Goal: Task Accomplishment & Management: Complete application form

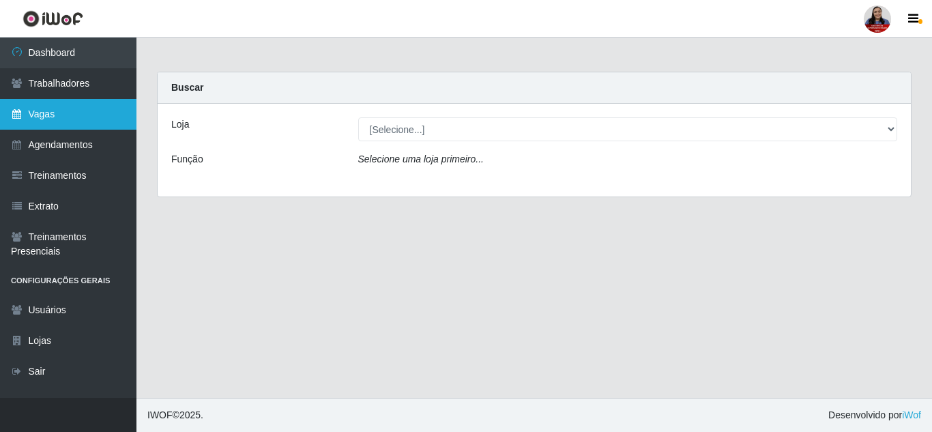
click at [46, 108] on link "Vagas" at bounding box center [68, 114] width 136 height 31
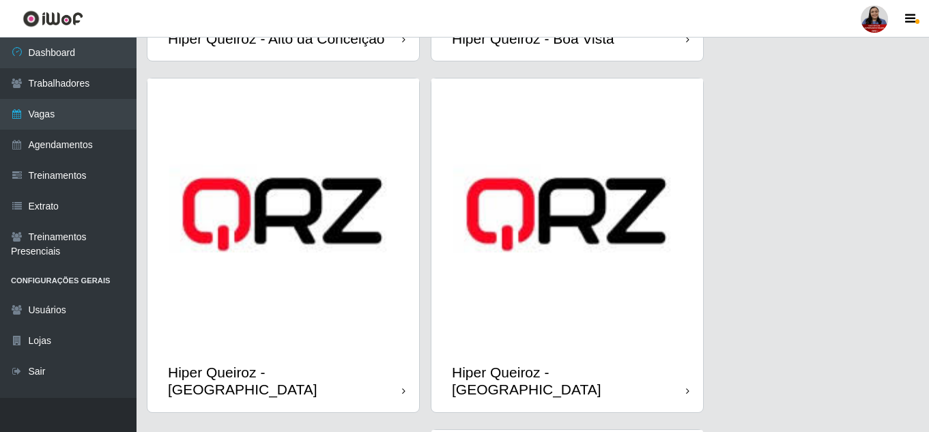
scroll to position [136, 0]
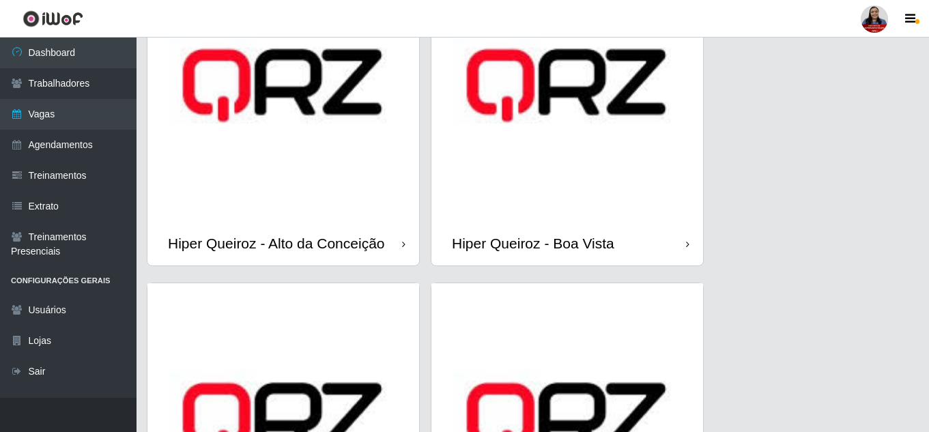
click at [557, 143] on img at bounding box center [567, 86] width 272 height 272
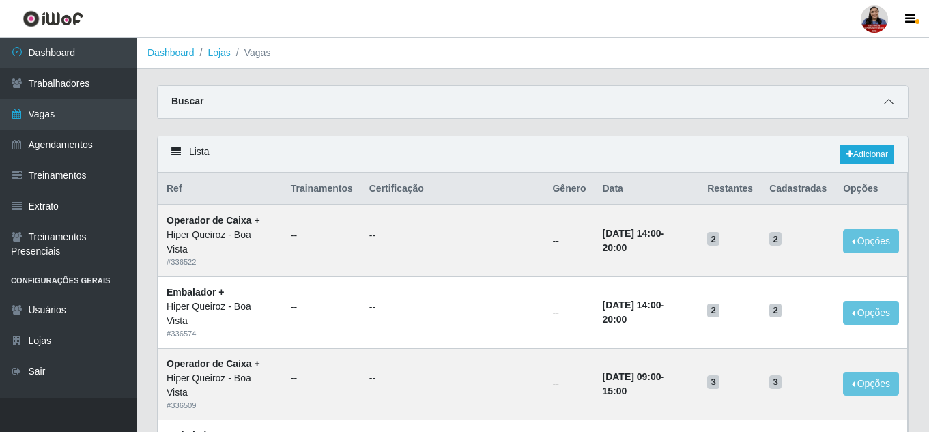
click at [886, 97] on span at bounding box center [888, 102] width 16 height 16
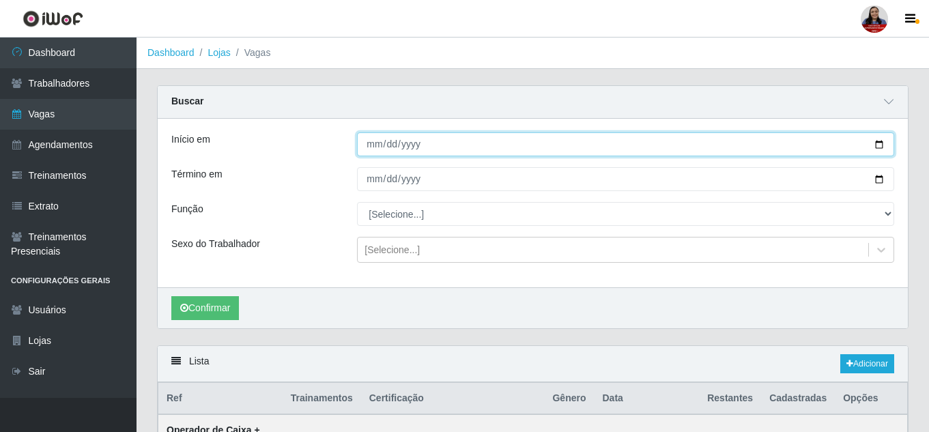
click at [880, 144] on input "Início em" at bounding box center [625, 144] width 537 height 24
type input "[DATE]"
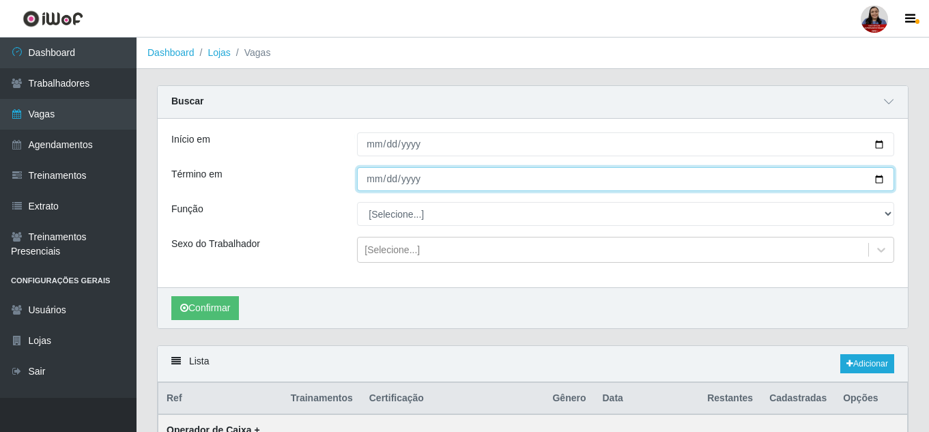
click at [876, 179] on input "Término em" at bounding box center [625, 179] width 537 height 24
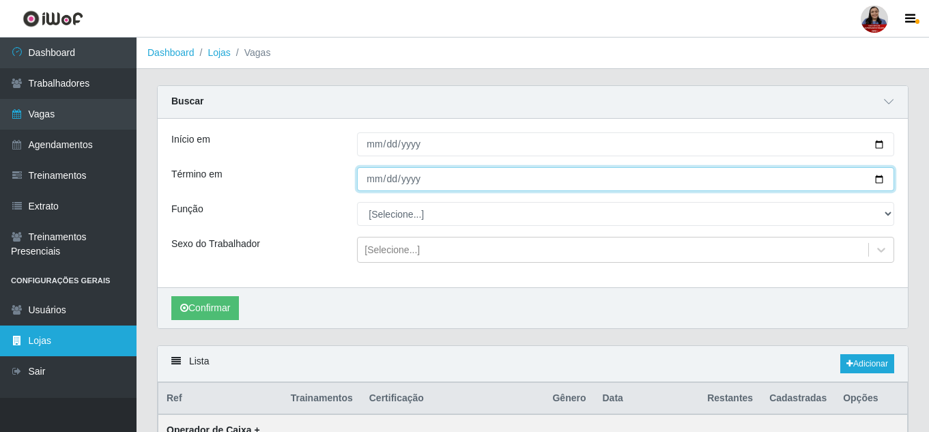
type input "[DATE]"
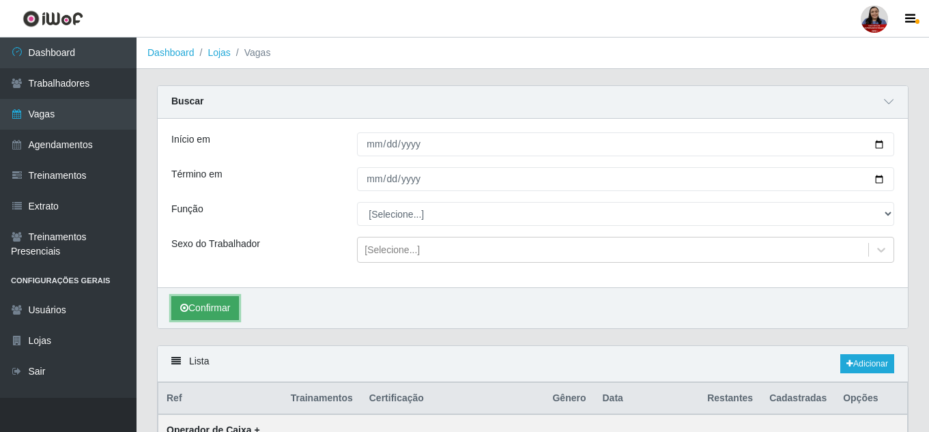
click at [185, 310] on icon "submit" at bounding box center [184, 308] width 8 height 10
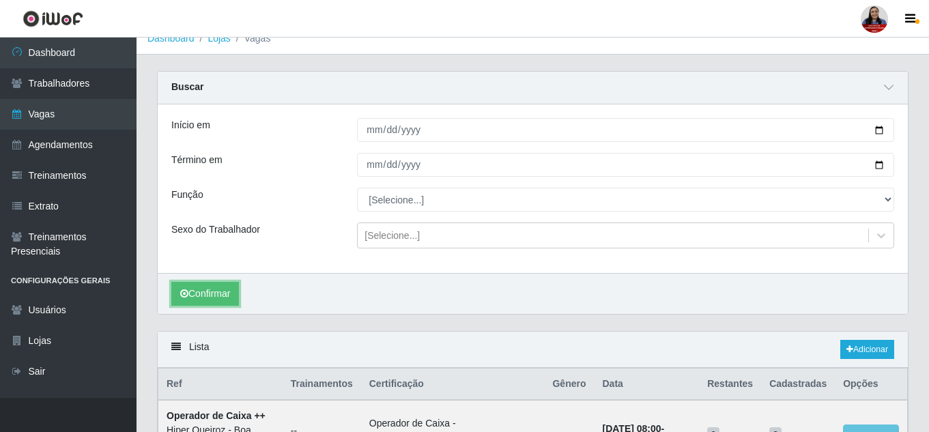
scroll to position [219, 0]
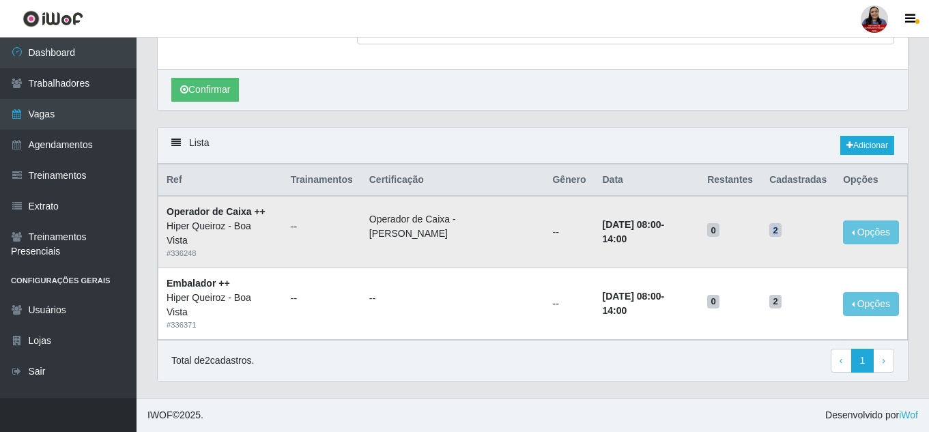
drag, startPoint x: 773, startPoint y: 232, endPoint x: 789, endPoint y: 231, distance: 16.4
click at [789, 231] on h5 "2" at bounding box center [797, 229] width 57 height 14
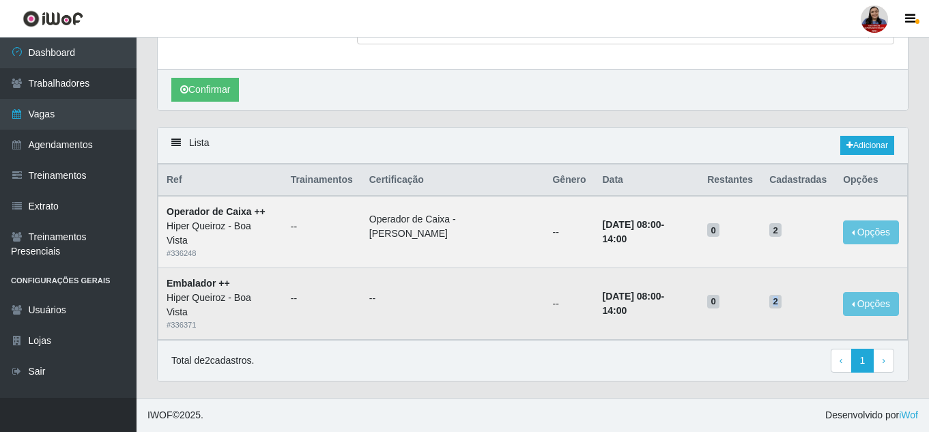
drag, startPoint x: 778, startPoint y: 297, endPoint x: 789, endPoint y: 299, distance: 11.0
click at [789, 299] on h5 "2" at bounding box center [797, 300] width 57 height 14
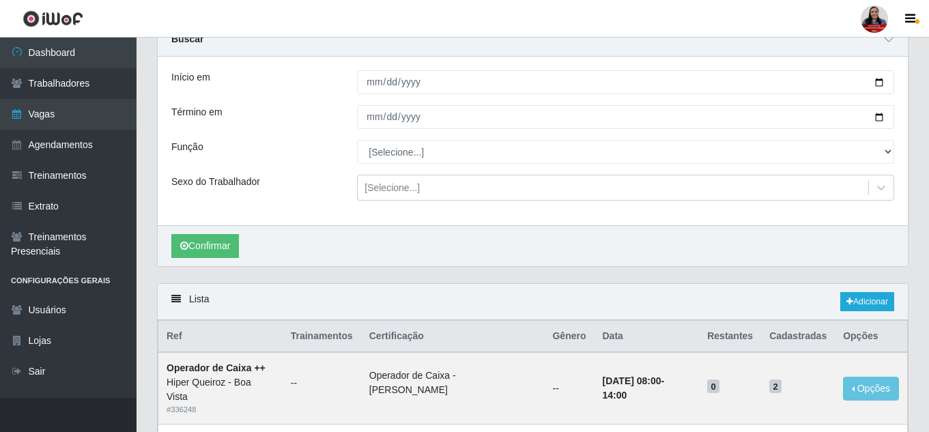
scroll to position [0, 0]
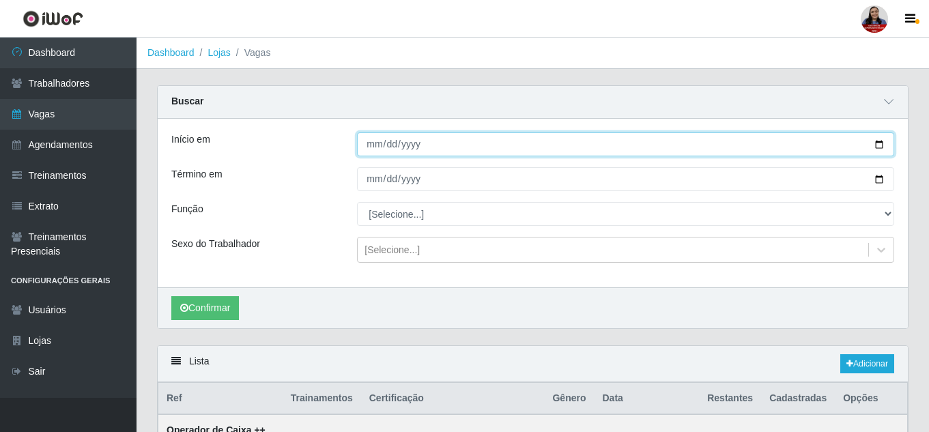
click at [878, 146] on input "[DATE]" at bounding box center [625, 144] width 537 height 24
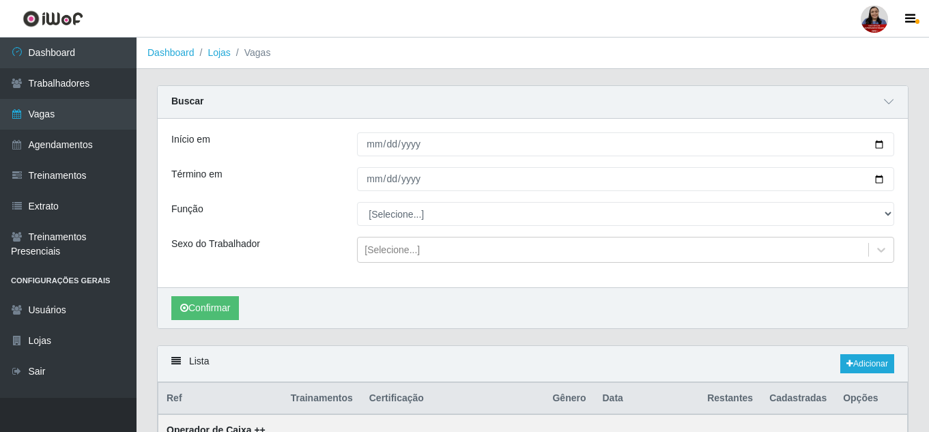
click at [743, 297] on div "Confirmar" at bounding box center [533, 307] width 750 height 41
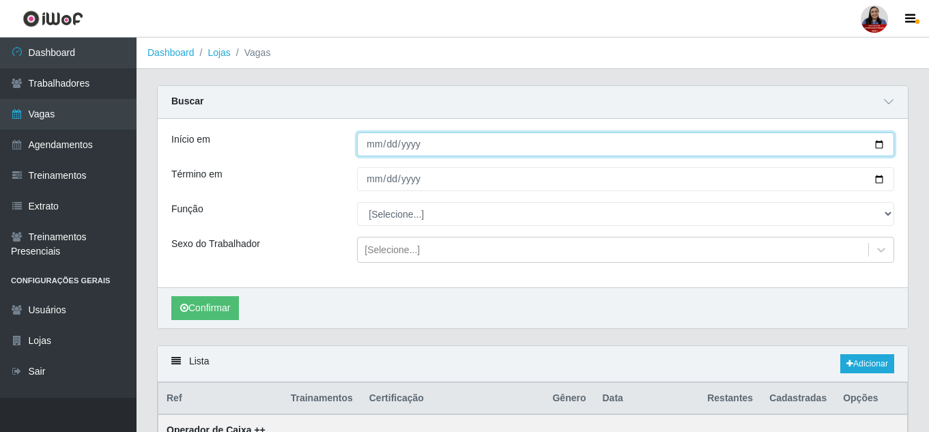
click at [878, 141] on input "[DATE]" at bounding box center [625, 144] width 537 height 24
type input "[DATE]"
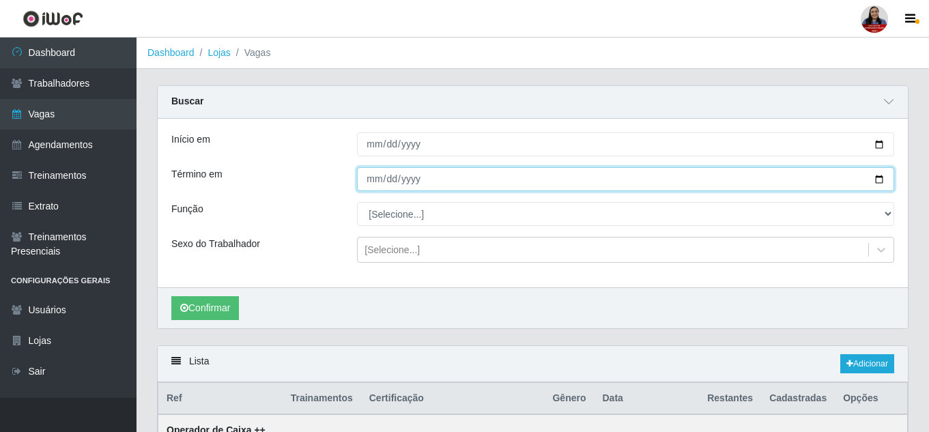
click at [875, 179] on input "[DATE]" at bounding box center [625, 179] width 537 height 24
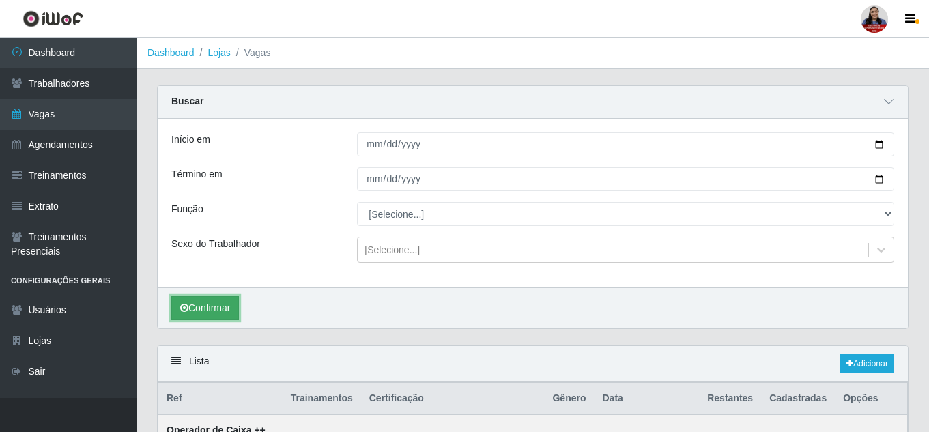
click at [224, 309] on button "Confirmar" at bounding box center [205, 308] width 68 height 24
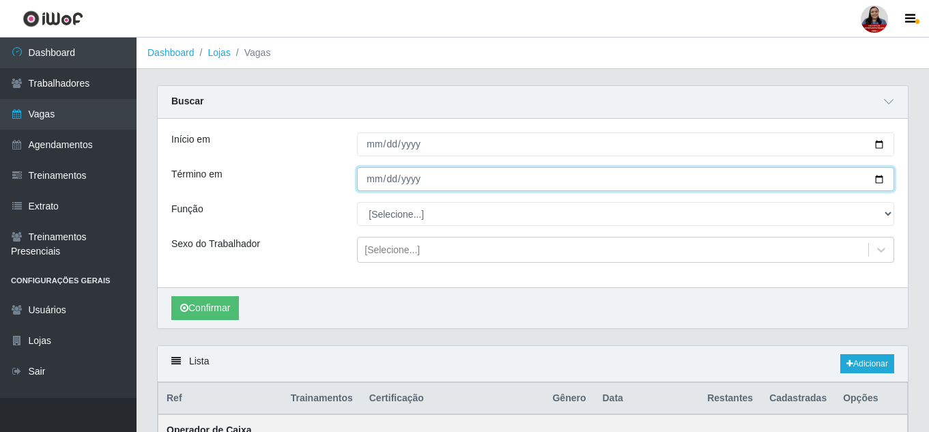
click at [877, 180] on input "[DATE]" at bounding box center [625, 179] width 537 height 24
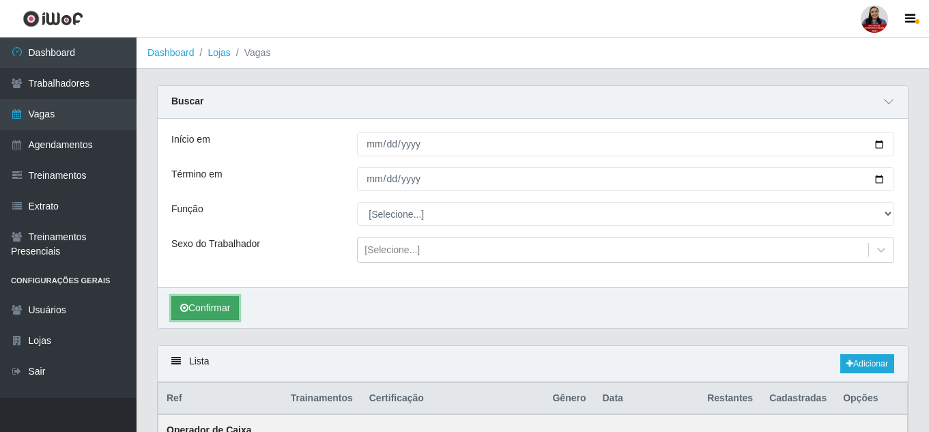
click at [231, 304] on button "Confirmar" at bounding box center [205, 308] width 68 height 24
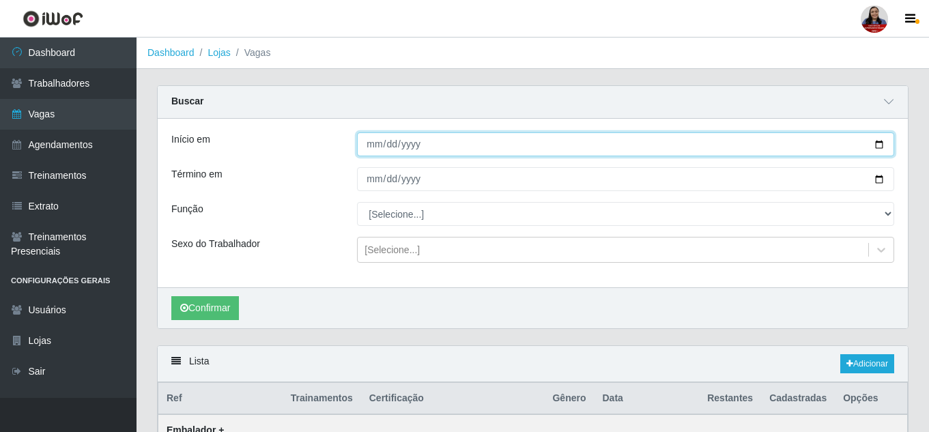
click at [879, 145] on input "[DATE]" at bounding box center [625, 144] width 537 height 24
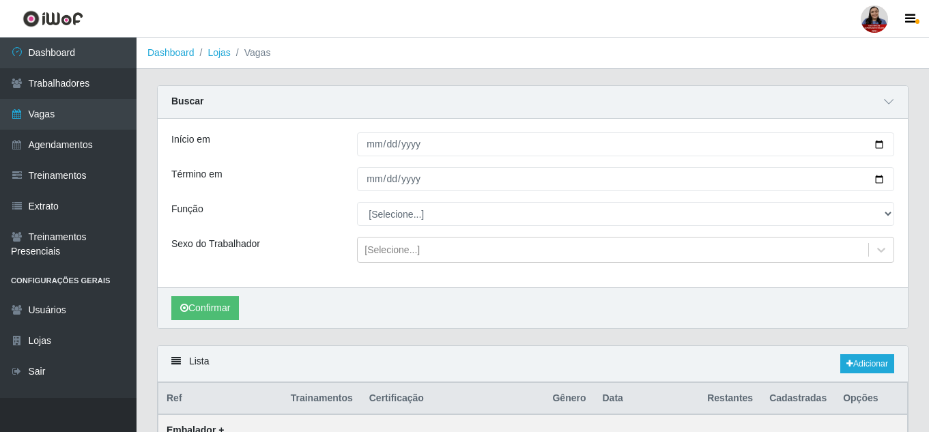
click at [275, 155] on div "Início em" at bounding box center [254, 144] width 186 height 24
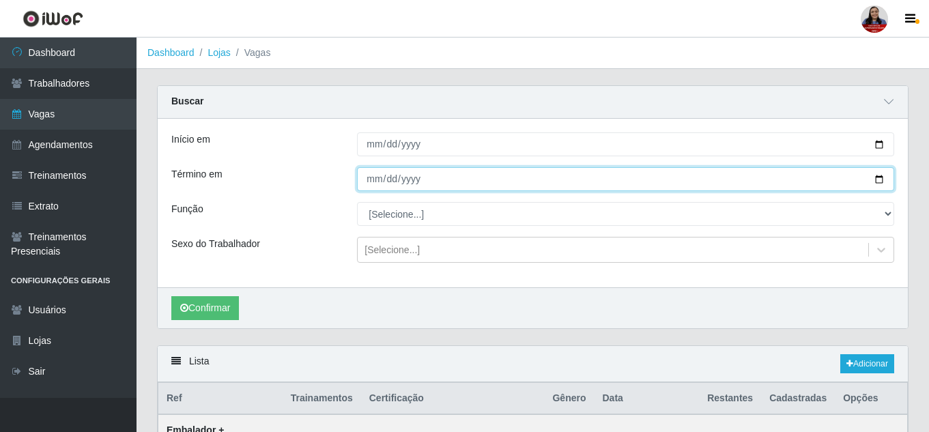
click at [878, 178] on input "[DATE]" at bounding box center [625, 179] width 537 height 24
type input "[DATE]"
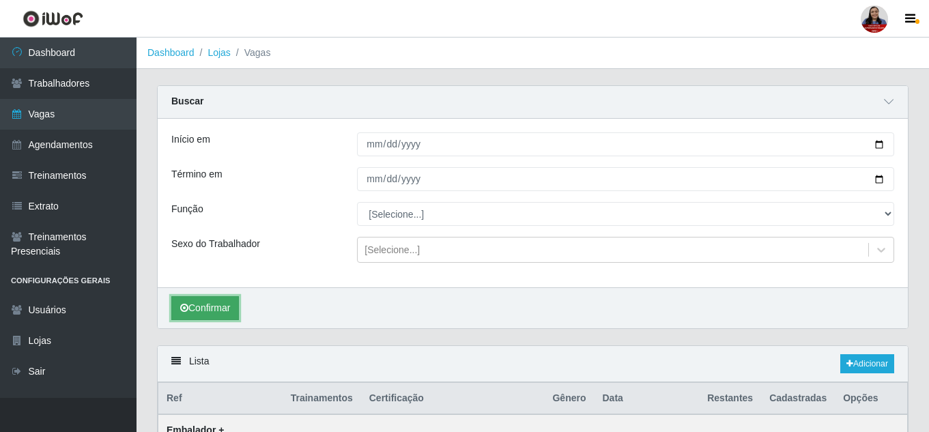
click at [209, 313] on button "Confirmar" at bounding box center [205, 308] width 68 height 24
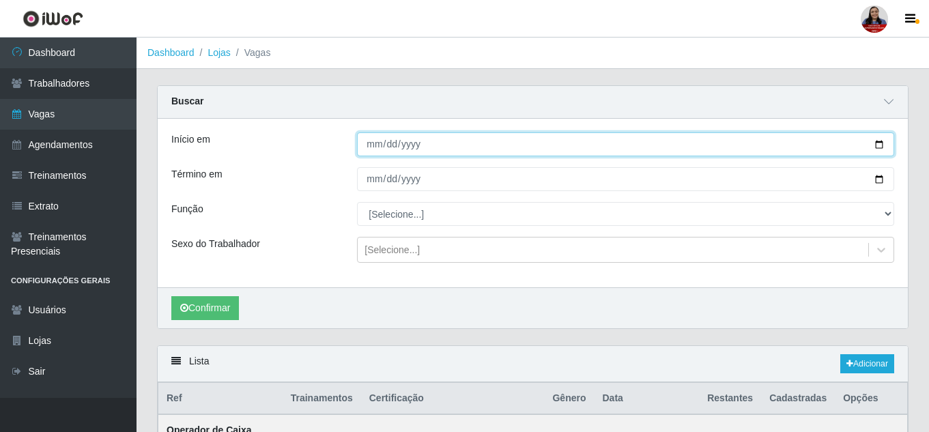
click at [880, 143] on input "[DATE]" at bounding box center [625, 144] width 537 height 24
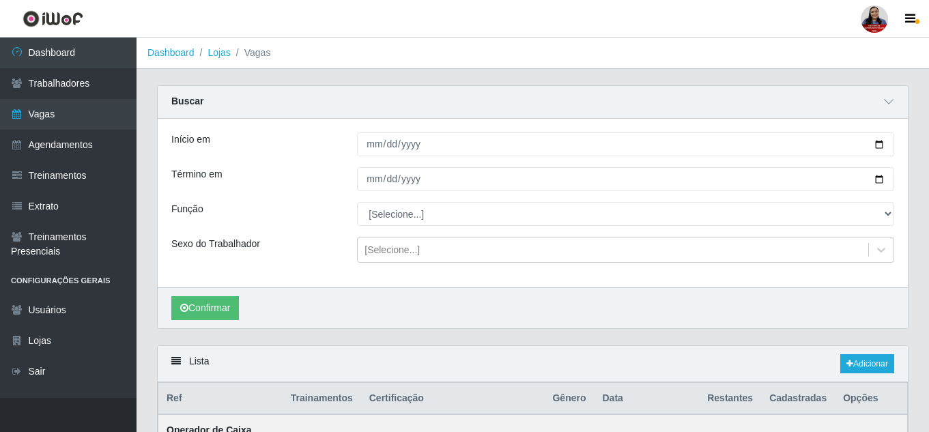
click at [284, 153] on div "Início em" at bounding box center [254, 144] width 186 height 24
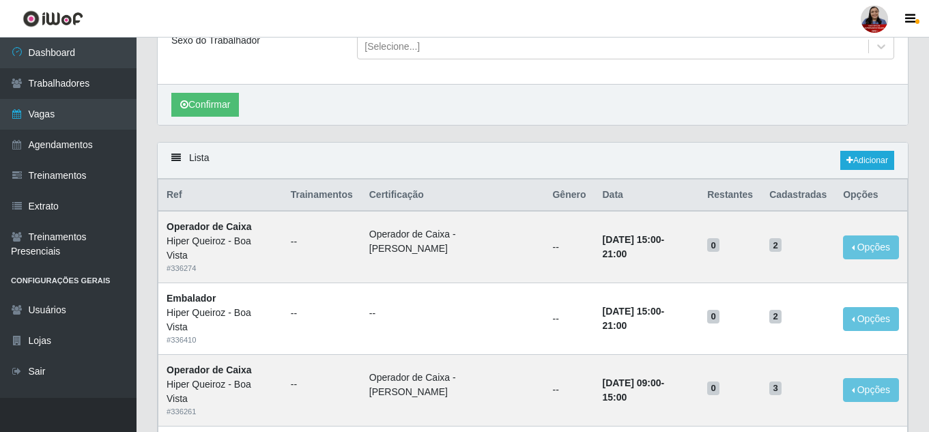
scroll to position [205, 0]
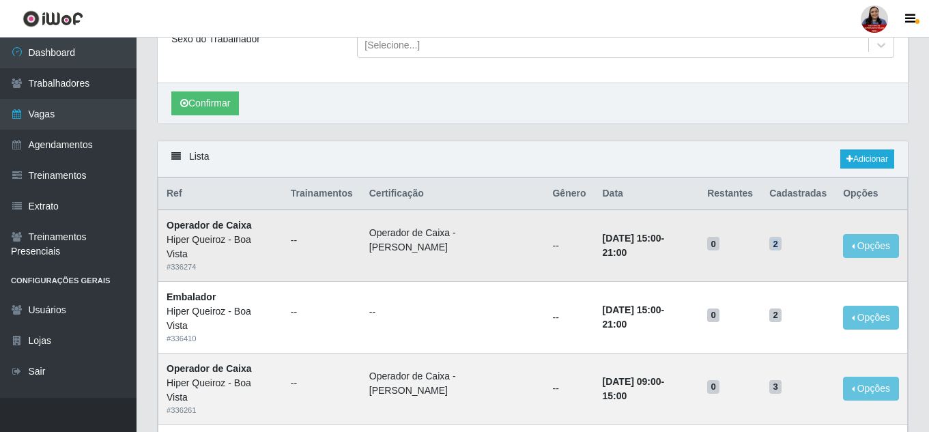
drag, startPoint x: 779, startPoint y: 250, endPoint x: 802, endPoint y: 257, distance: 24.4
click at [802, 257] on td "2" at bounding box center [798, 245] width 74 height 72
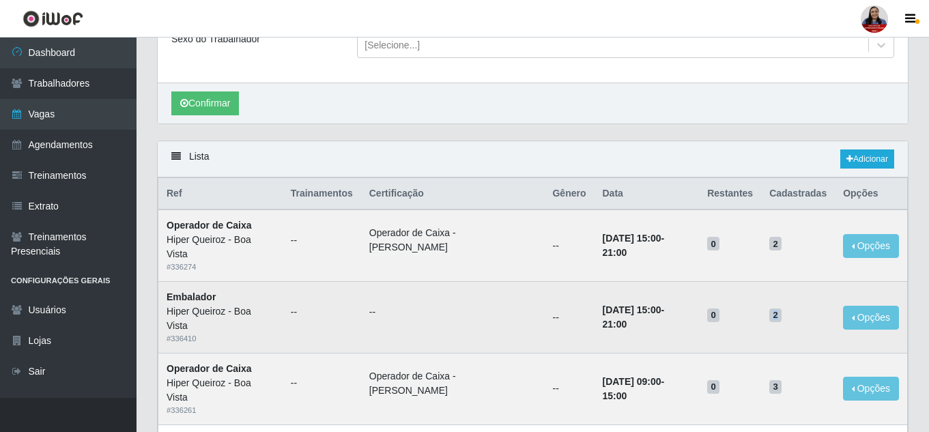
drag, startPoint x: 778, startPoint y: 317, endPoint x: 791, endPoint y: 320, distance: 14.1
click at [791, 320] on h5 "2" at bounding box center [797, 314] width 57 height 14
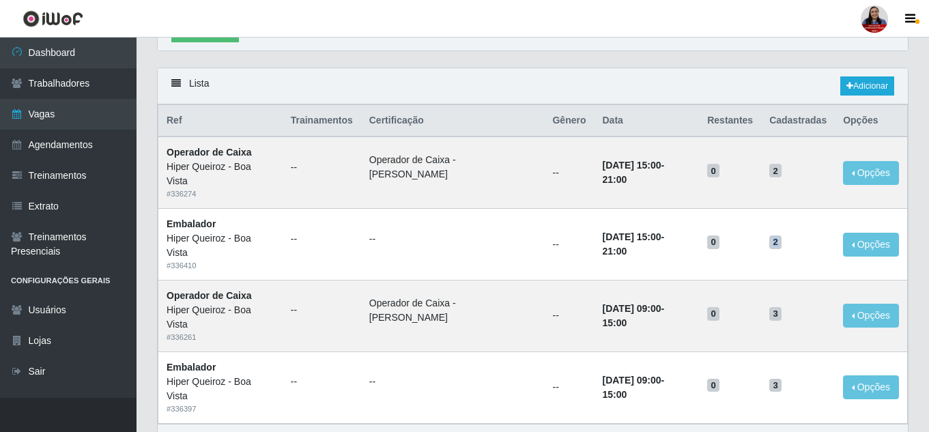
scroll to position [362, 0]
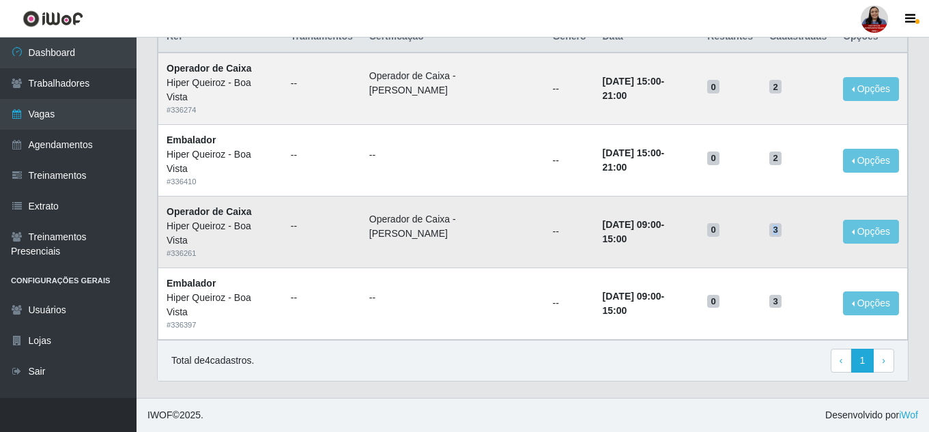
drag, startPoint x: 777, startPoint y: 232, endPoint x: 765, endPoint y: 272, distance: 41.4
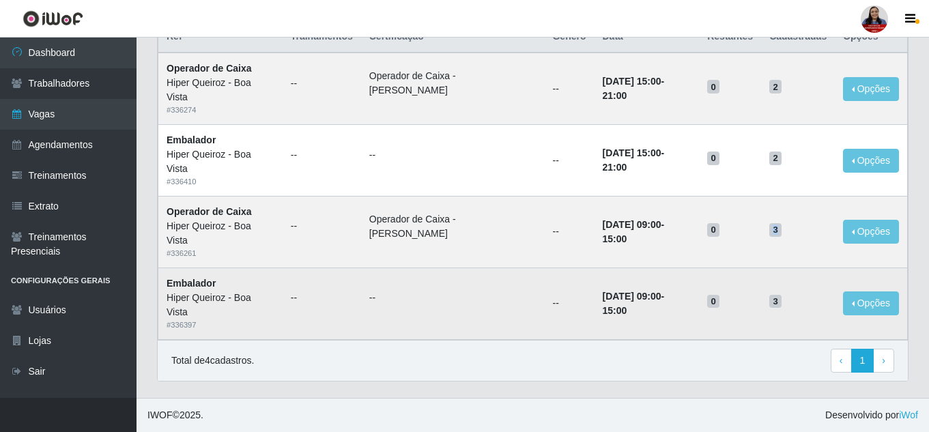
click at [787, 238] on td "3" at bounding box center [798, 232] width 74 height 72
drag, startPoint x: 773, startPoint y: 304, endPoint x: 782, endPoint y: 304, distance: 8.9
click at [781, 304] on span "3" at bounding box center [775, 302] width 12 height 14
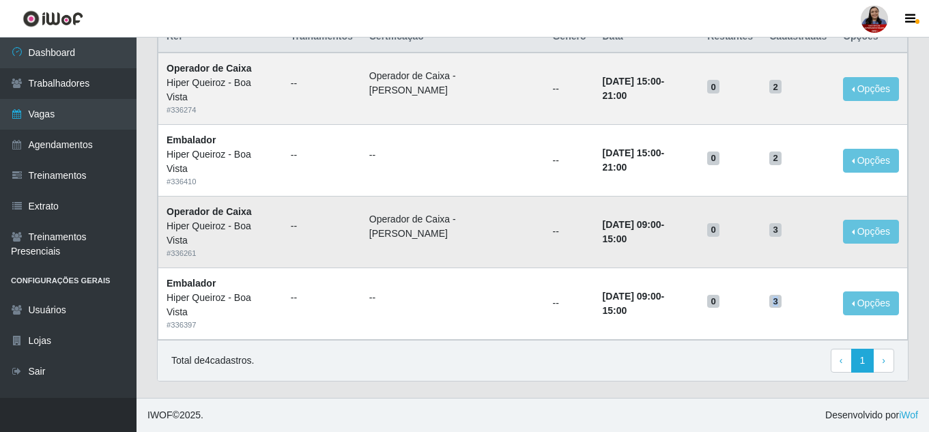
drag, startPoint x: 642, startPoint y: 225, endPoint x: 685, endPoint y: 225, distance: 43.0
click at [685, 225] on td "[DATE] 09:00 - 15:00" at bounding box center [646, 232] width 105 height 72
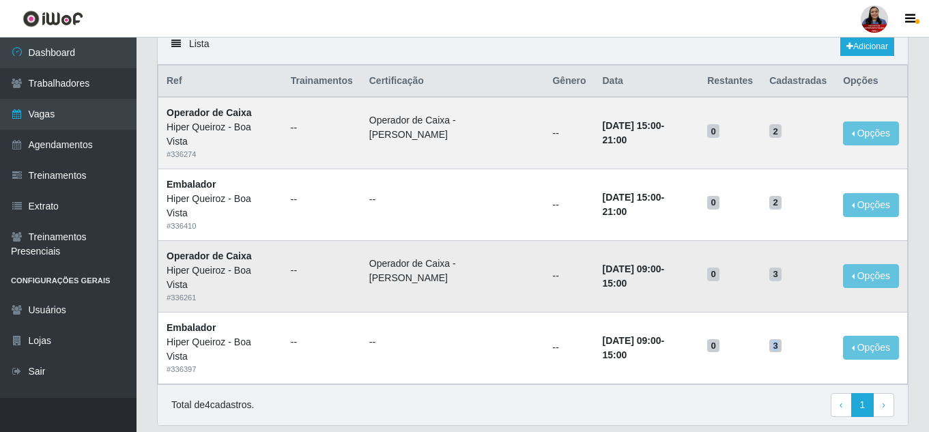
scroll to position [294, 0]
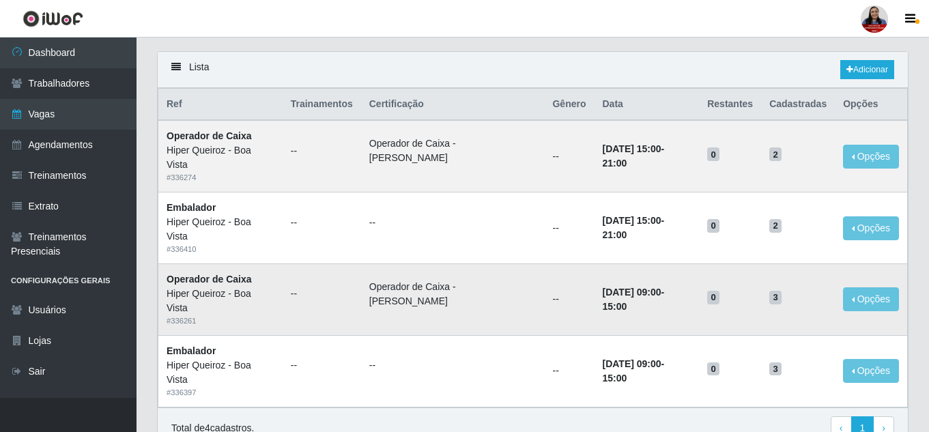
click at [742, 310] on td "0" at bounding box center [730, 299] width 62 height 72
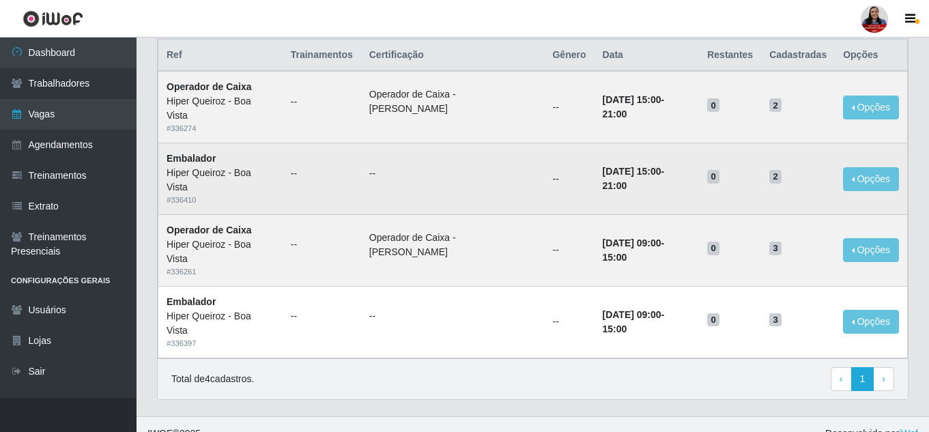
scroll to position [362, 0]
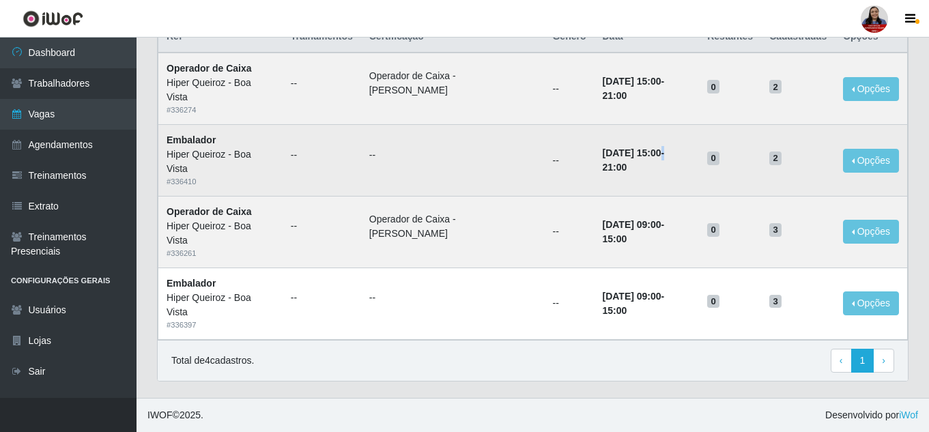
drag, startPoint x: 643, startPoint y: 153, endPoint x: 669, endPoint y: 156, distance: 26.1
click at [664, 156] on strong "[DATE] 15:00 - 21:00" at bounding box center [633, 159] width 62 height 25
drag, startPoint x: 615, startPoint y: 167, endPoint x: 584, endPoint y: 171, distance: 30.9
click at [594, 171] on td "[DATE] 15:00 - 21:00" at bounding box center [646, 161] width 105 height 72
click at [545, 161] on td "--" at bounding box center [569, 161] width 50 height 72
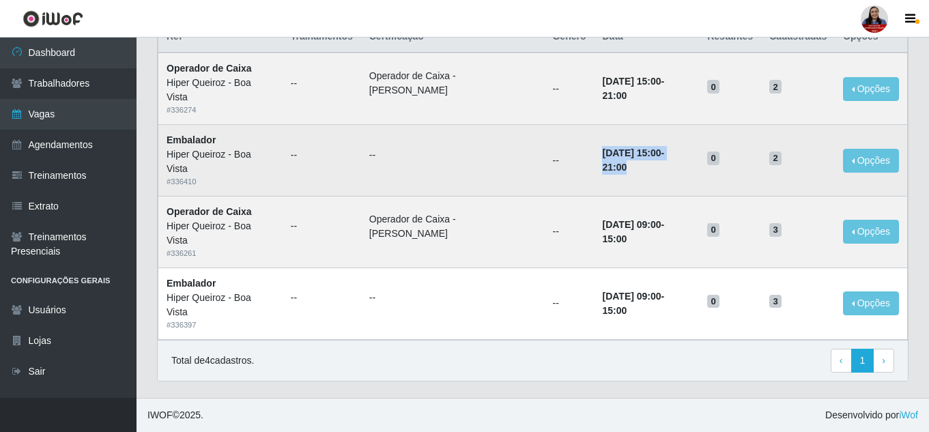
drag, startPoint x: 609, startPoint y: 169, endPoint x: 568, endPoint y: 171, distance: 40.3
click at [568, 171] on tr "Embalador Hiper Queiroz - Boa Vista # 336410 -- -- -- [DATE] 15:00 - 21:00 0 2 …" at bounding box center [532, 161] width 749 height 72
click at [602, 147] on time "[DATE] 15:00" at bounding box center [631, 152] width 59 height 11
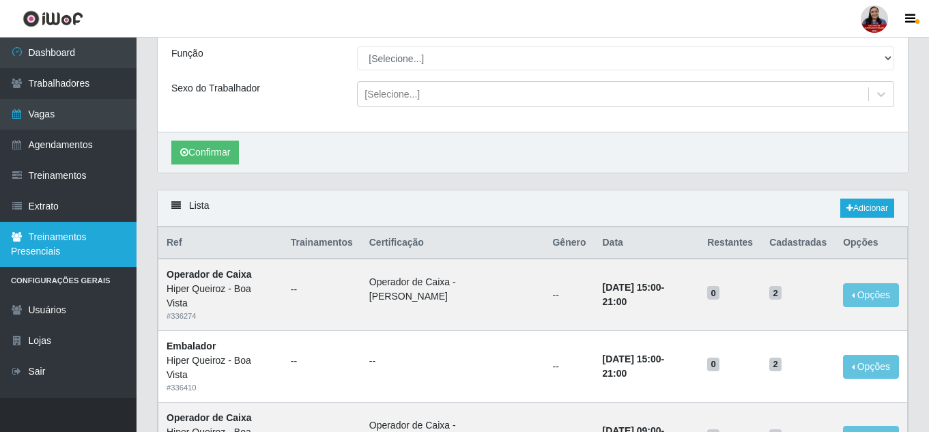
scroll to position [21, 0]
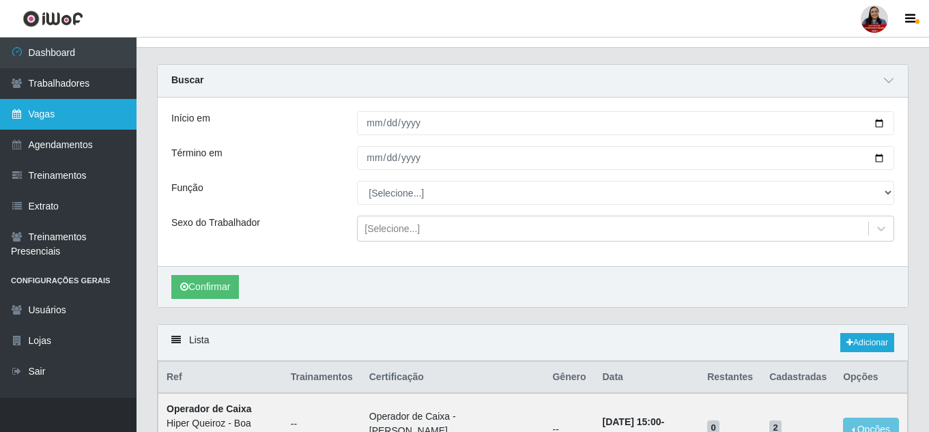
click at [68, 119] on link "Vagas" at bounding box center [68, 114] width 136 height 31
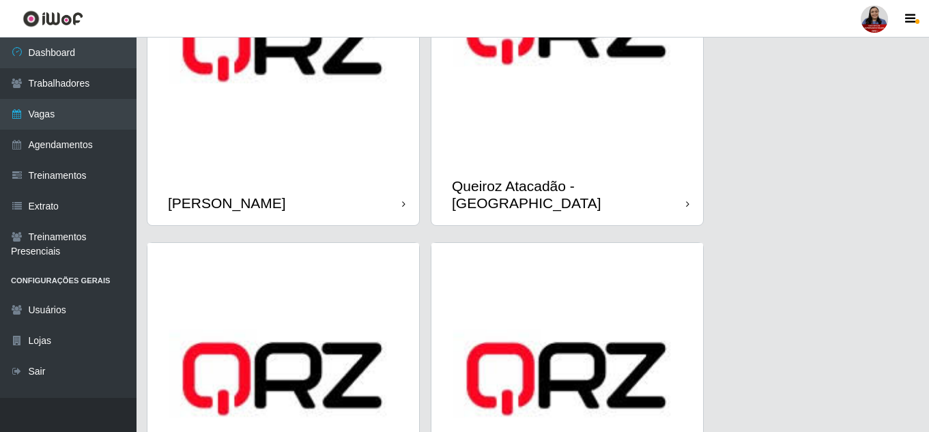
scroll to position [1569, 0]
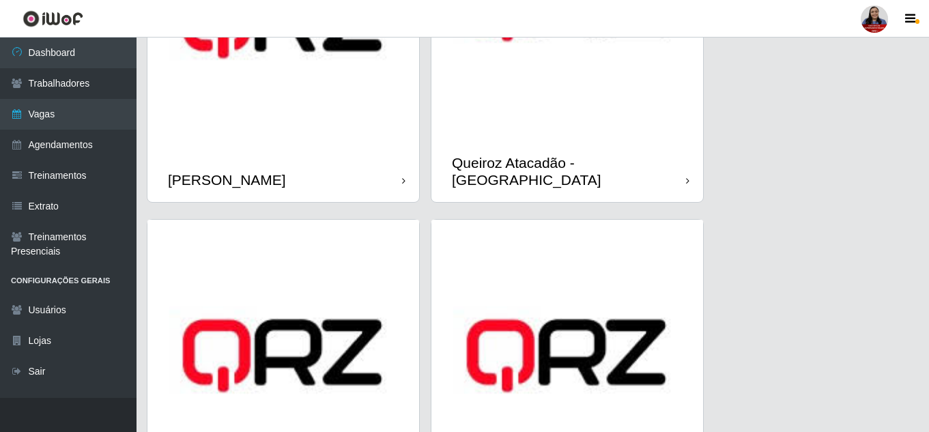
click at [517, 115] on img at bounding box center [567, 5] width 272 height 272
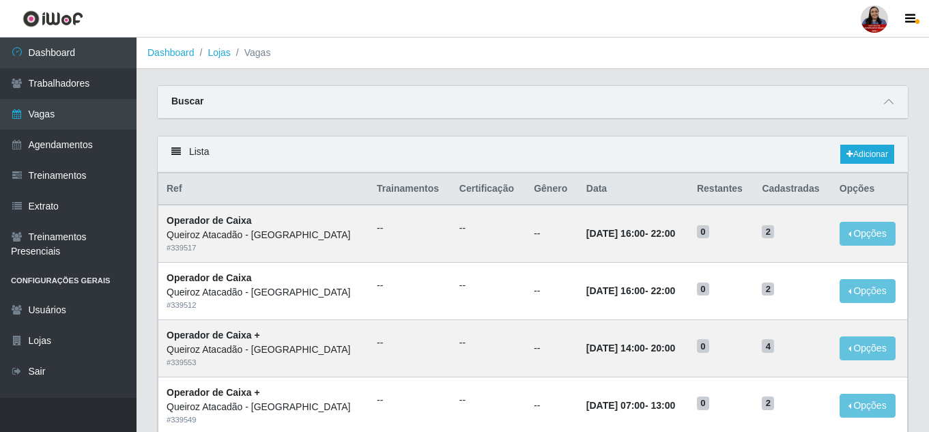
drag, startPoint x: 888, startPoint y: 99, endPoint x: 845, endPoint y: 128, distance: 51.7
click at [886, 99] on icon at bounding box center [889, 102] width 10 height 10
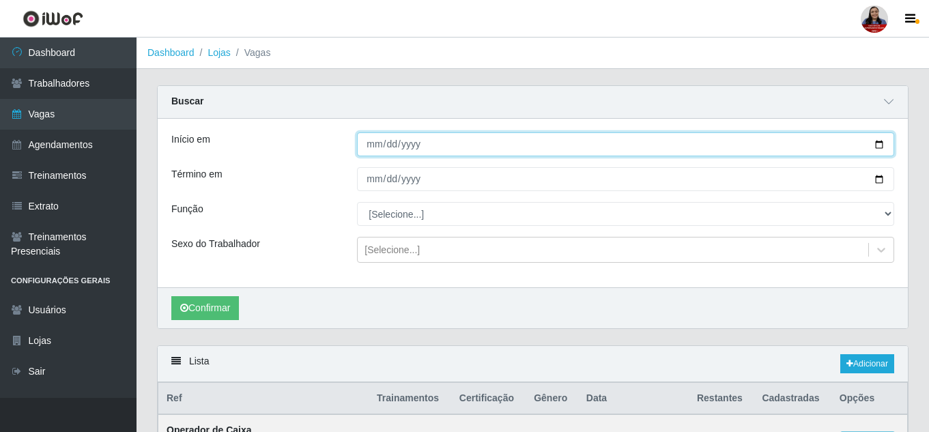
click at [879, 144] on input "Início em" at bounding box center [625, 144] width 537 height 24
type input "[DATE]"
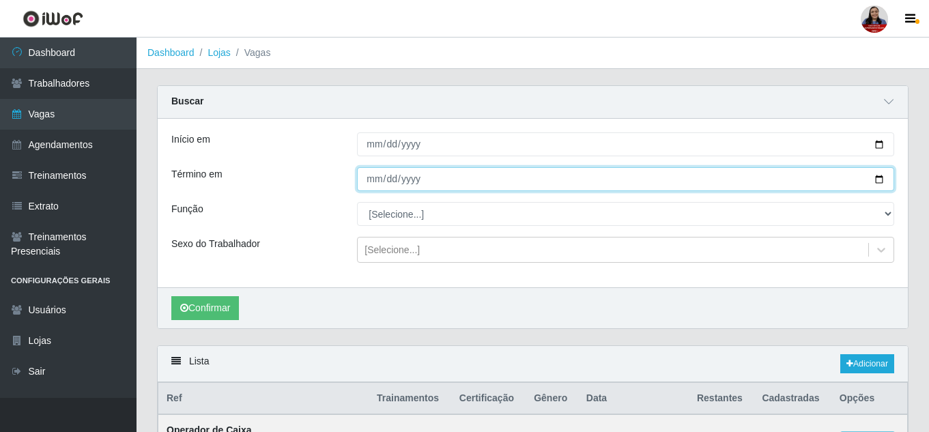
click at [880, 180] on input "Término em" at bounding box center [625, 179] width 537 height 24
type input "[DATE]"
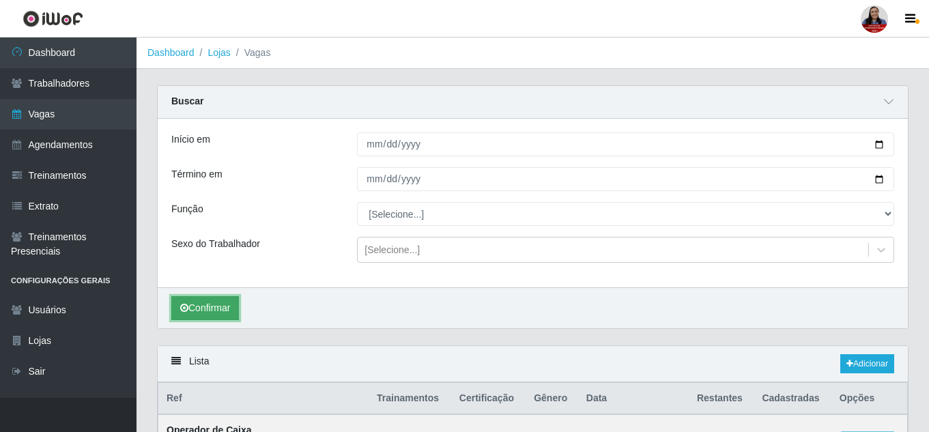
click at [213, 312] on button "Confirmar" at bounding box center [205, 308] width 68 height 24
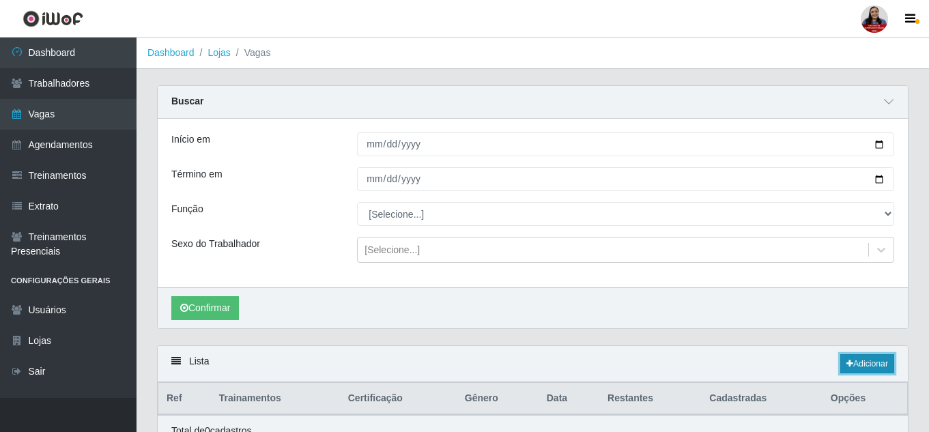
click at [867, 367] on link "Adicionar" at bounding box center [867, 363] width 54 height 19
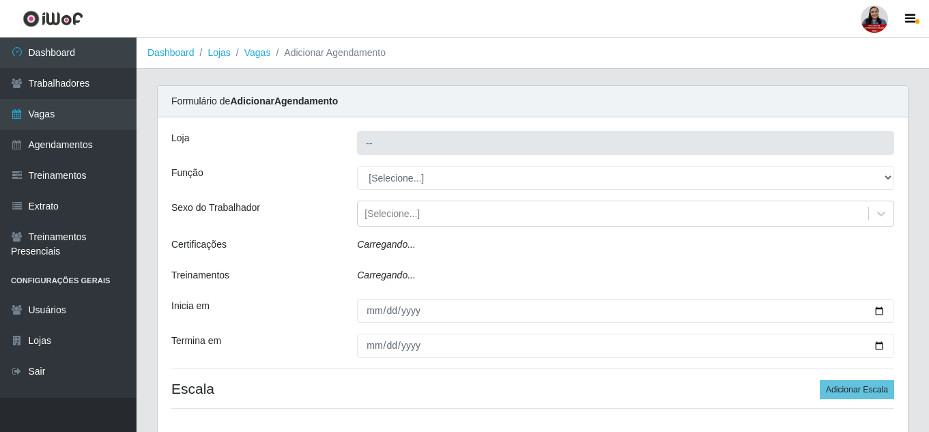
type input "Queiroz Atacadão - [GEOGRAPHIC_DATA]"
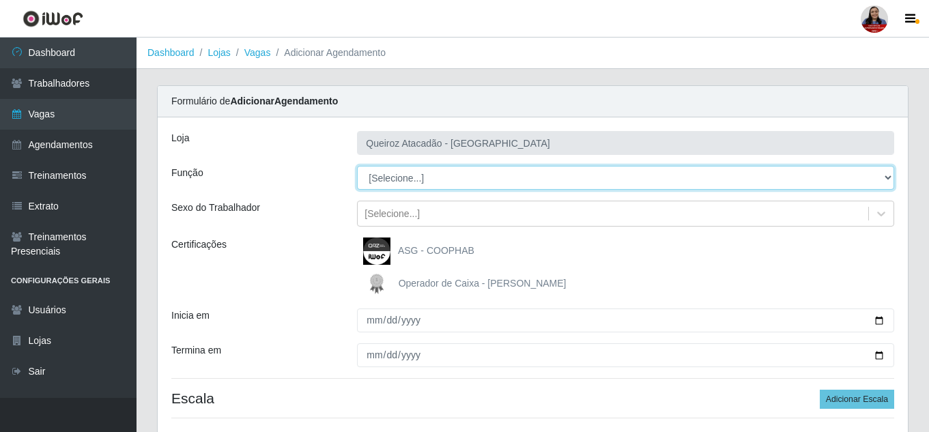
click at [518, 175] on select "[Selecione...] ASG ASG + ASG ++ Embalador Embalador + Embalador ++ Operador de …" at bounding box center [625, 178] width 537 height 24
select select "16"
click at [357, 166] on select "[Selecione...] ASG ASG + ASG ++ Embalador Embalador + Embalador ++ Operador de …" at bounding box center [625, 178] width 537 height 24
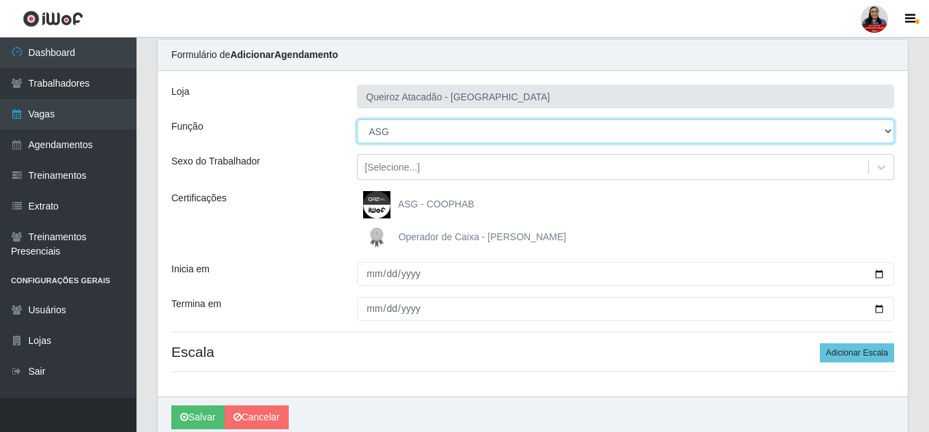
scroll to position [103, 0]
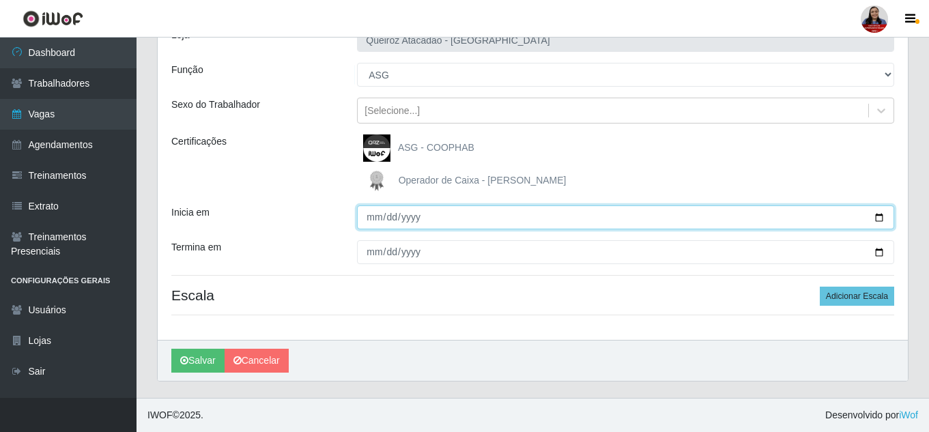
click at [881, 215] on input "Inicia em" at bounding box center [625, 217] width 537 height 24
type input "[DATE]"
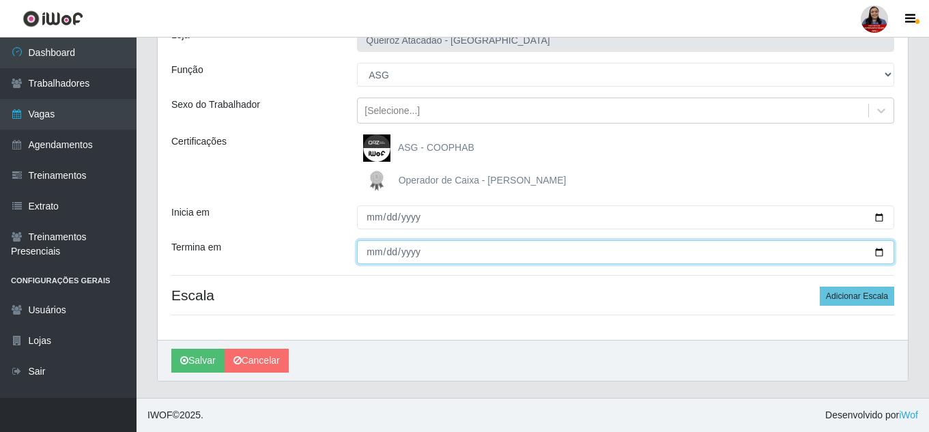
drag, startPoint x: 884, startPoint y: 250, endPoint x: 877, endPoint y: 254, distance: 8.0
click at [877, 254] on input "Termina em" at bounding box center [625, 252] width 537 height 24
type input "[DATE]"
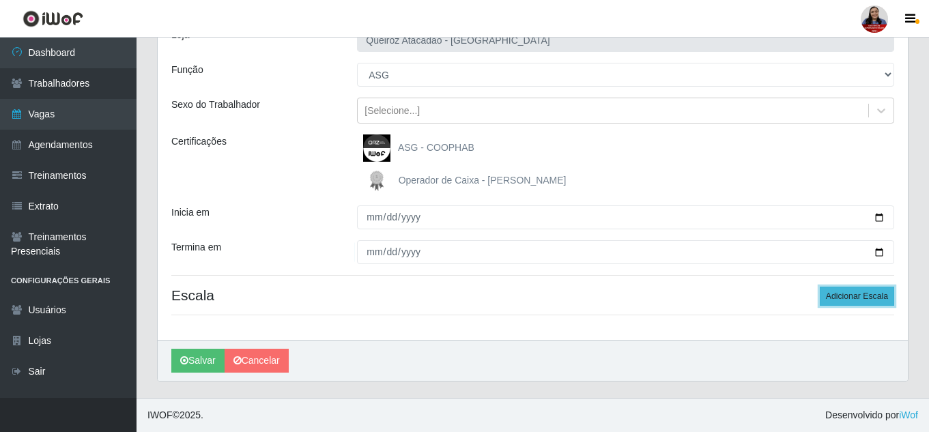
click at [866, 294] on button "Adicionar Escala" at bounding box center [856, 296] width 74 height 19
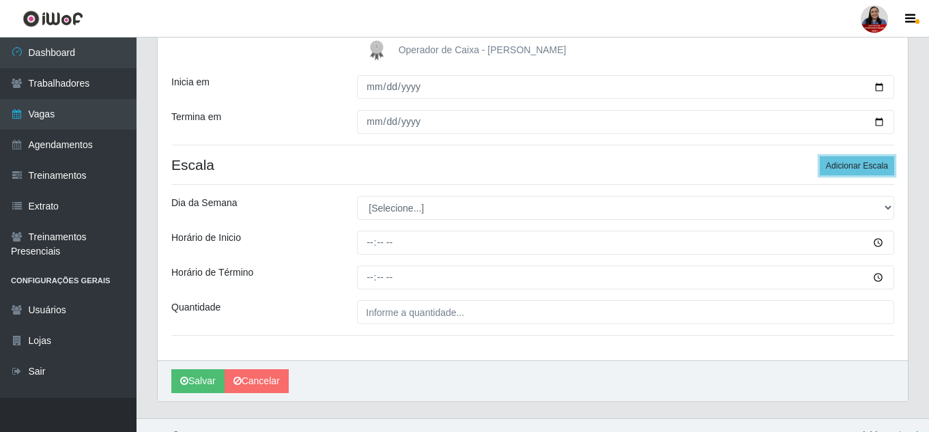
scroll to position [239, 0]
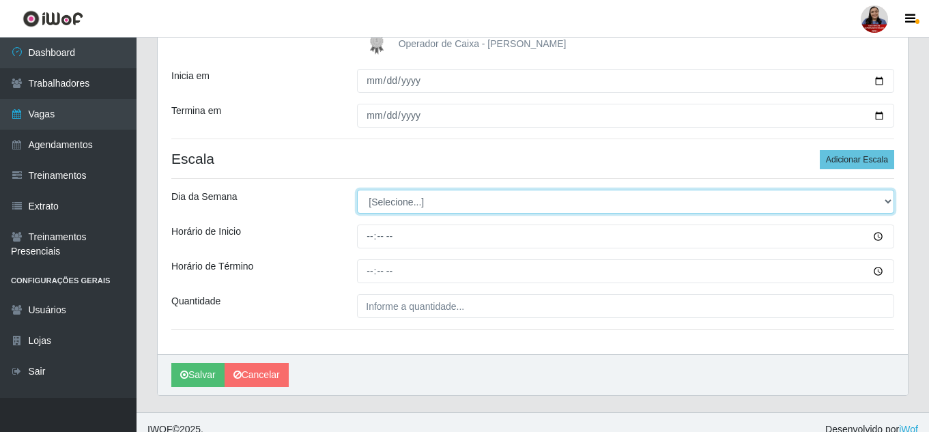
drag, startPoint x: 509, startPoint y: 205, endPoint x: 503, endPoint y: 212, distance: 9.7
click at [509, 205] on select "[Selecione...] Segunda Terça Quarta Quinta Sexta Sábado Domingo" at bounding box center [625, 202] width 537 height 24
select select "2"
click at [357, 190] on select "[Selecione...] Segunda Terça Quarta Quinta Sexta Sábado Domingo" at bounding box center [625, 202] width 537 height 24
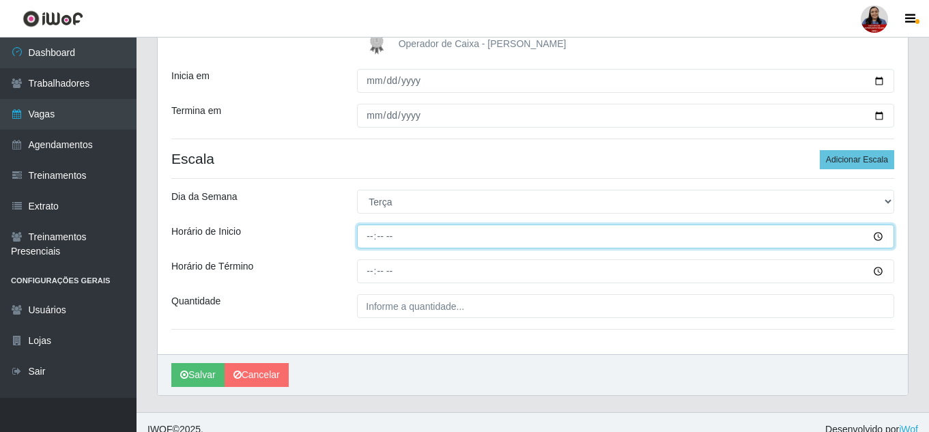
click at [373, 236] on input "Horário de Inicio" at bounding box center [625, 236] width 537 height 24
type input "07:00"
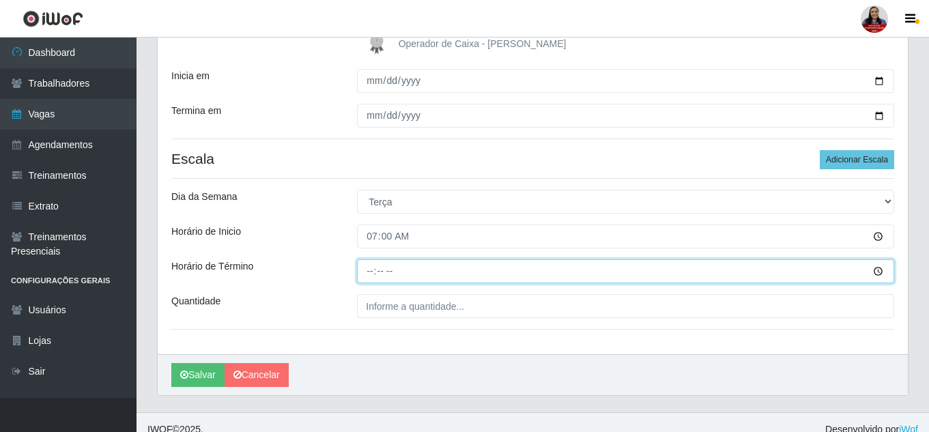
type input "13:00"
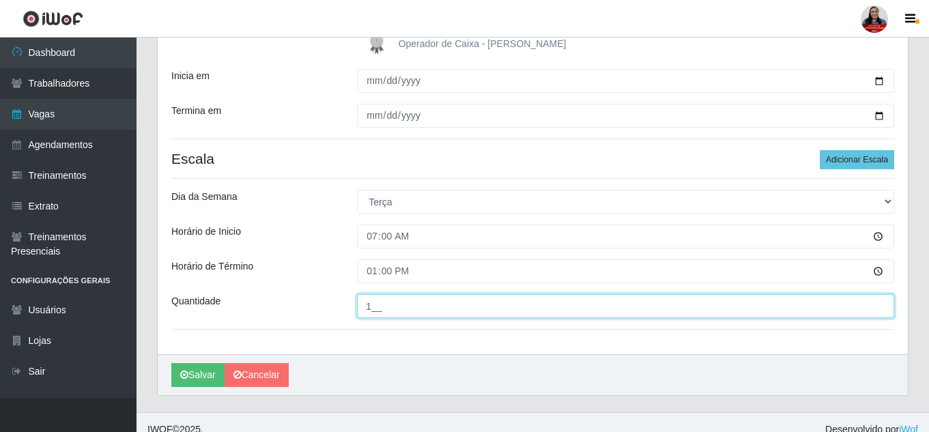
type input "1__"
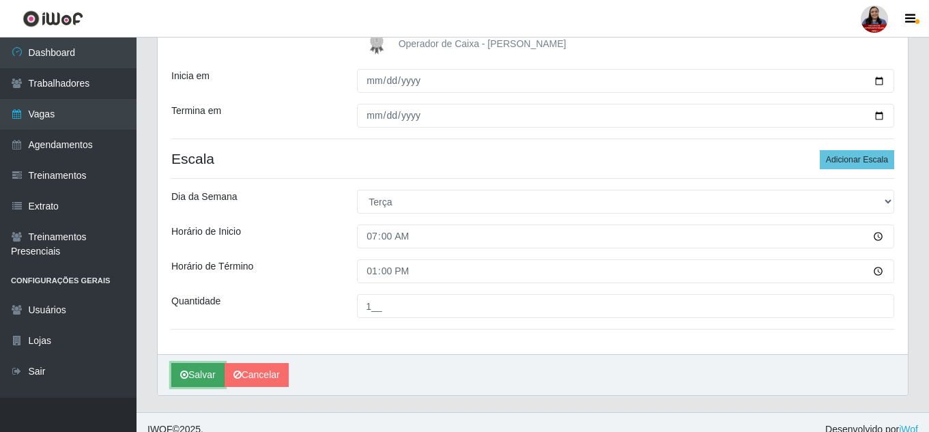
click at [195, 373] on button "Salvar" at bounding box center [197, 375] width 53 height 24
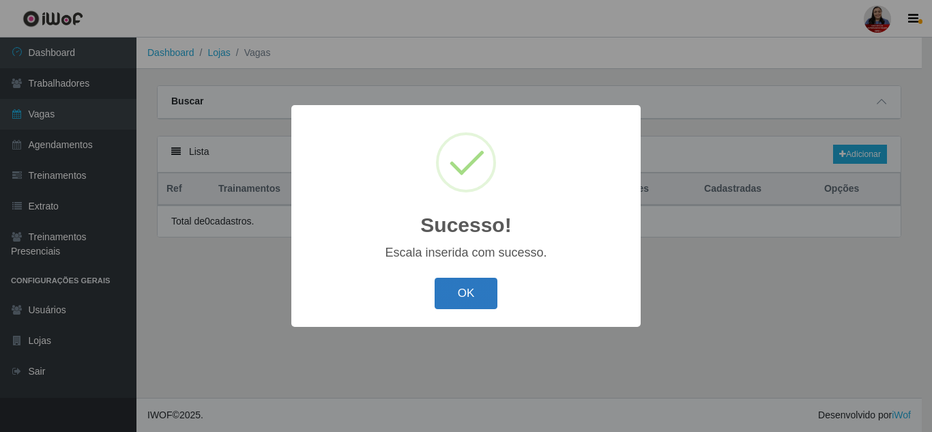
click at [471, 287] on button "OK" at bounding box center [466, 294] width 63 height 32
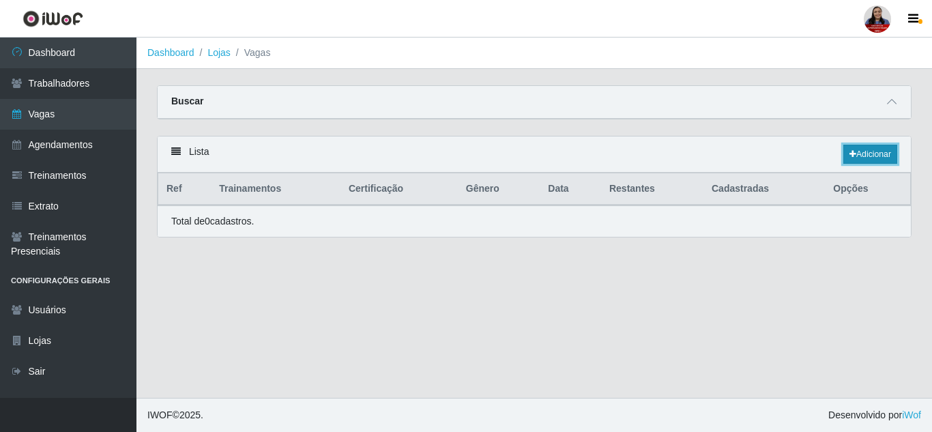
click at [851, 148] on link "Adicionar" at bounding box center [870, 154] width 54 height 19
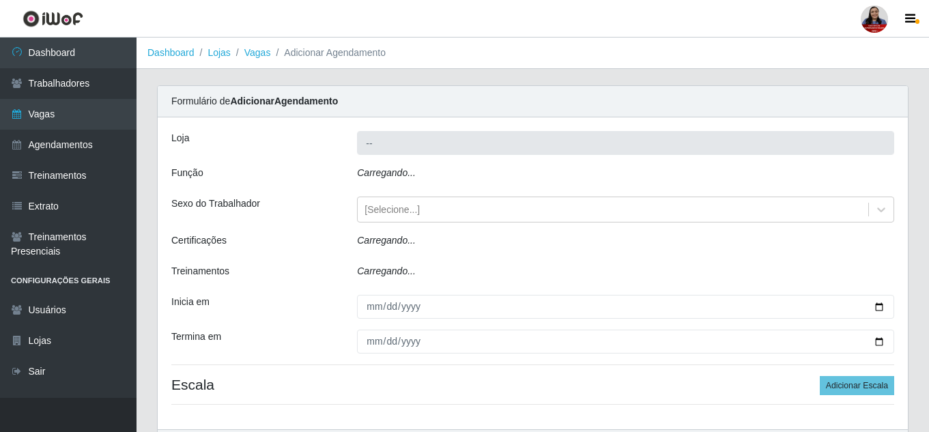
type input "Queiroz Atacadão - [GEOGRAPHIC_DATA]"
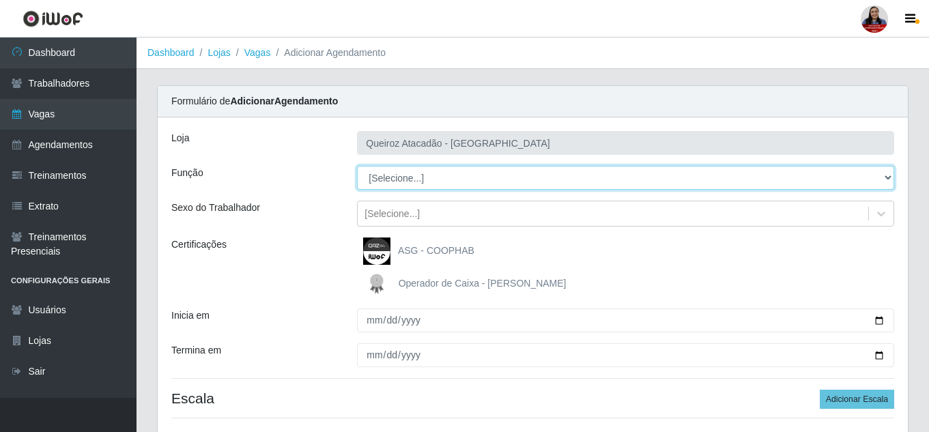
click at [433, 181] on select "[Selecione...] ASG ASG + ASG ++ Embalador Embalador + Embalador ++ Operador de …" at bounding box center [625, 178] width 537 height 24
select select "16"
click at [357, 166] on select "[Selecione...] ASG ASG + ASG ++ Embalador Embalador + Embalador ++ Operador de …" at bounding box center [625, 178] width 537 height 24
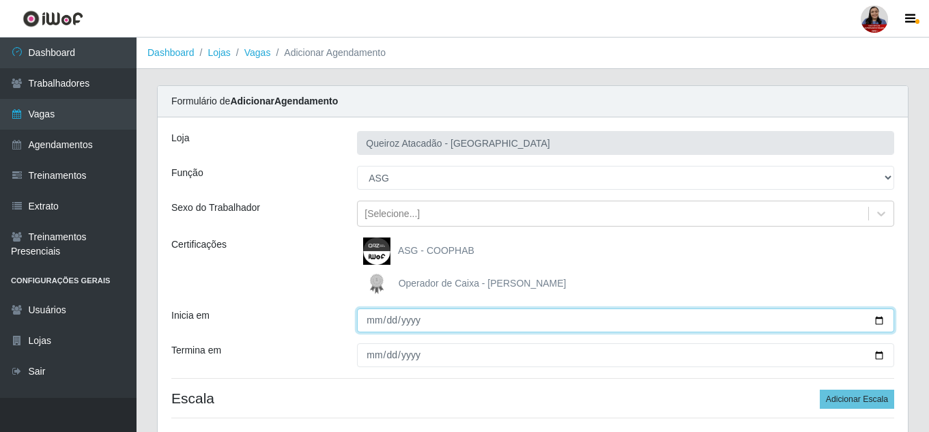
click at [879, 322] on input "Inicia em" at bounding box center [625, 320] width 537 height 24
type input "[DATE]"
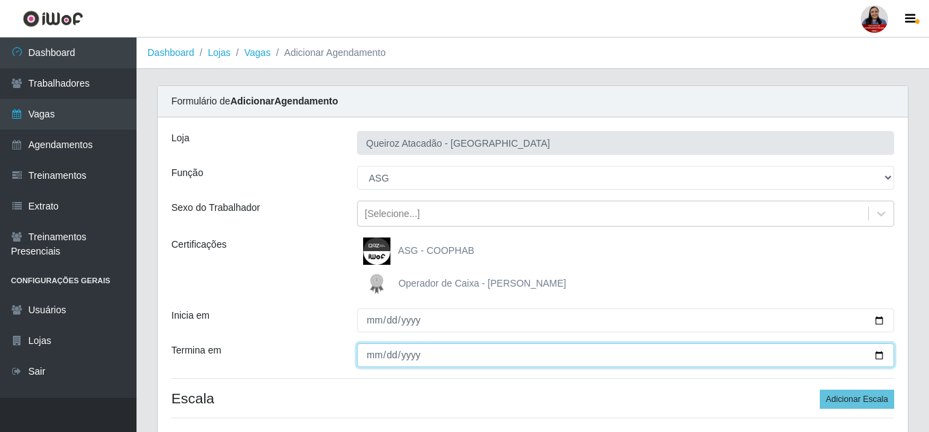
click at [881, 356] on input "Termina em" at bounding box center [625, 355] width 537 height 24
type input "[DATE]"
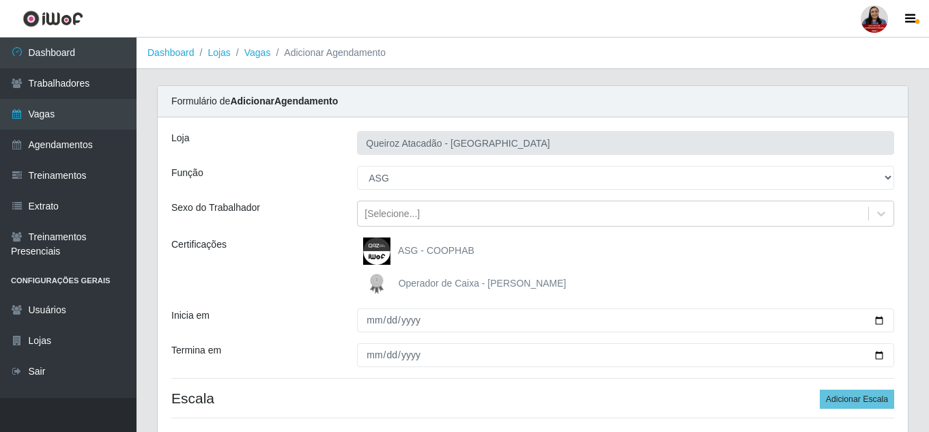
click at [626, 228] on div "[PERSON_NAME] Atacadão - [GEOGRAPHIC_DATA] Função [Selecione...] ASG ASG + ASG …" at bounding box center [533, 279] width 750 height 325
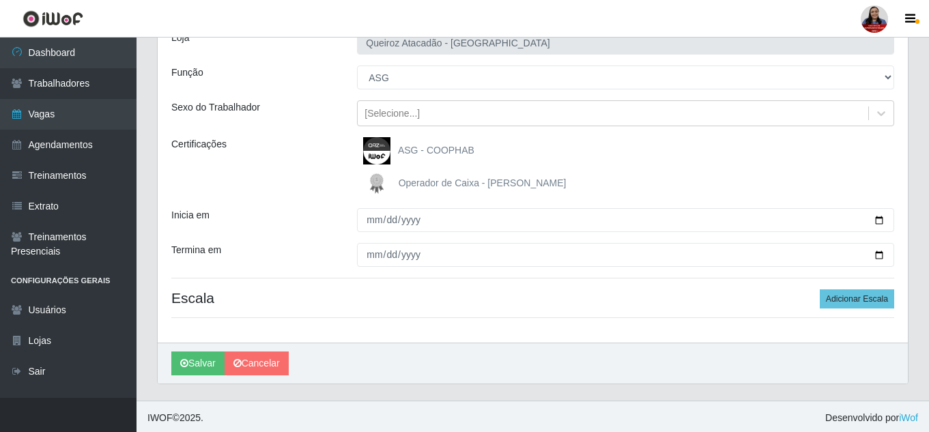
scroll to position [103, 0]
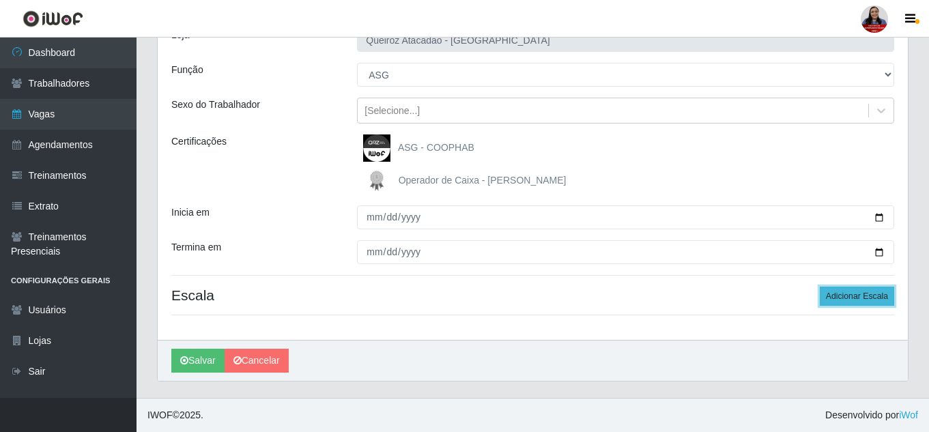
click at [870, 297] on button "Adicionar Escala" at bounding box center [856, 296] width 74 height 19
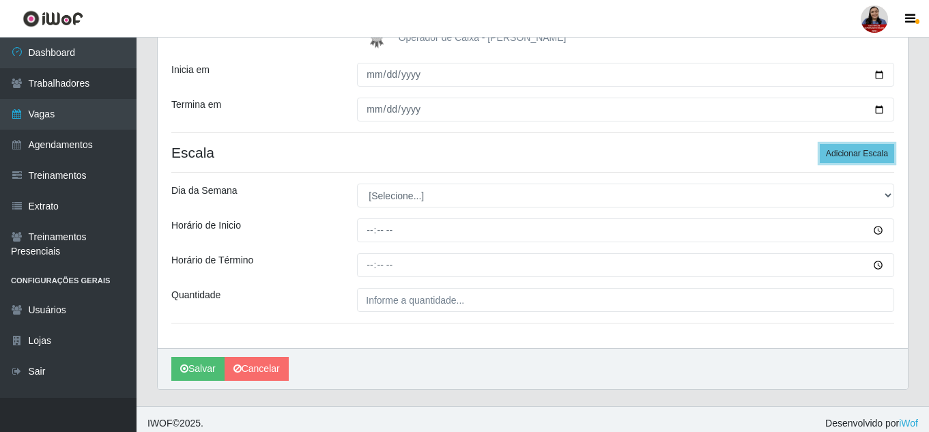
scroll to position [254, 0]
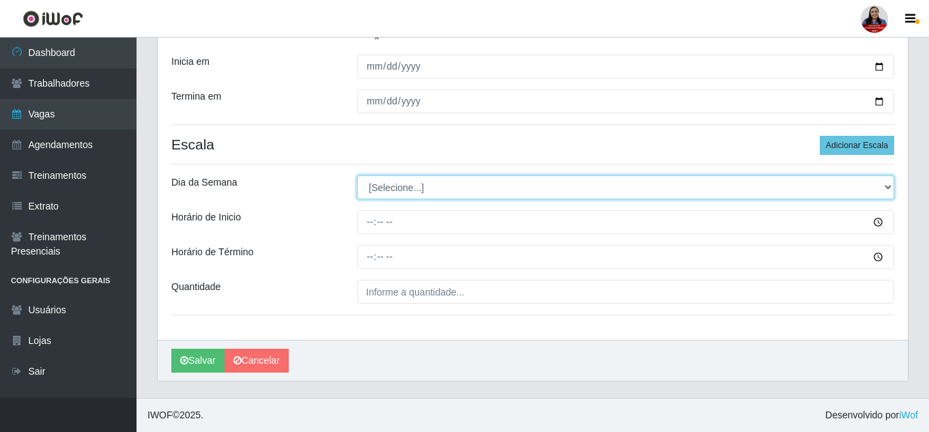
click at [464, 181] on select "[Selecione...] Segunda Terça Quarta Quinta Sexta Sábado Domingo" at bounding box center [625, 187] width 537 height 24
select select "2"
click at [357, 175] on select "[Selecione...] Segunda Terça Quarta Quinta Sexta Sábado Domingo" at bounding box center [625, 187] width 537 height 24
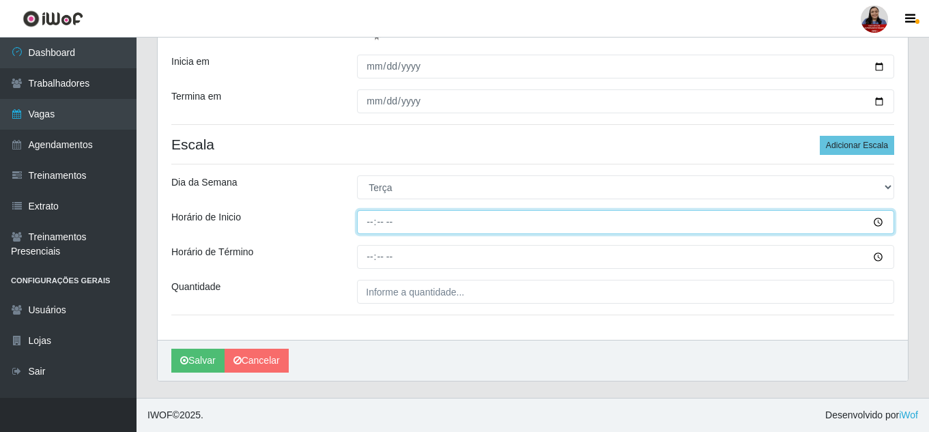
click at [369, 218] on input "Horário de Inicio" at bounding box center [625, 222] width 537 height 24
type input "07:00"
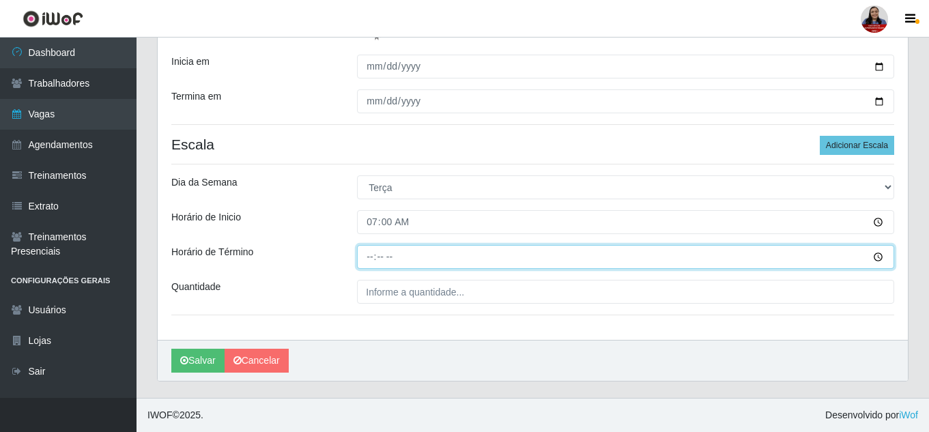
type input "13:00"
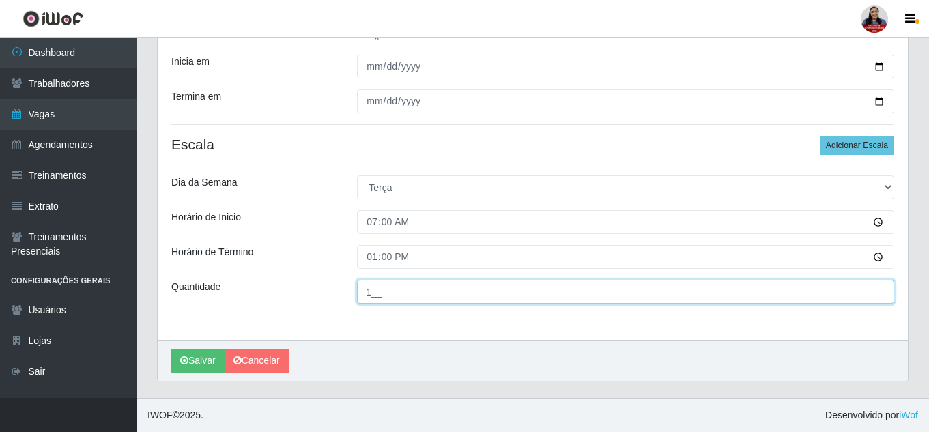
type input "1__"
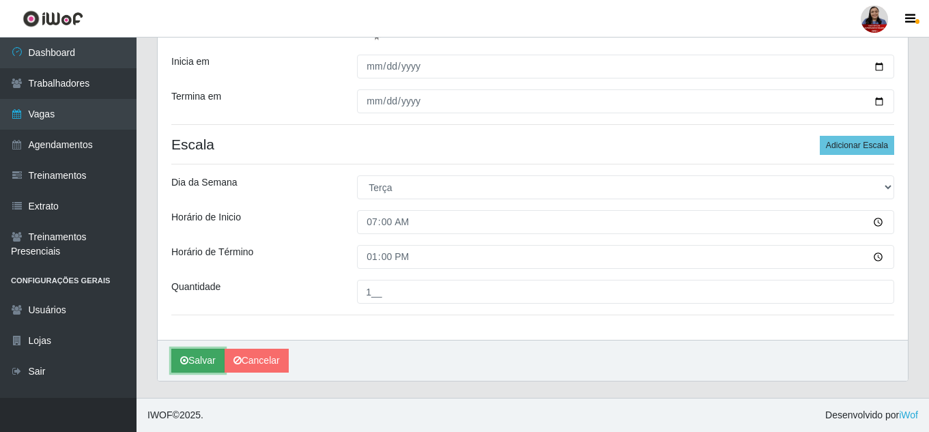
click at [196, 356] on button "Salvar" at bounding box center [197, 361] width 53 height 24
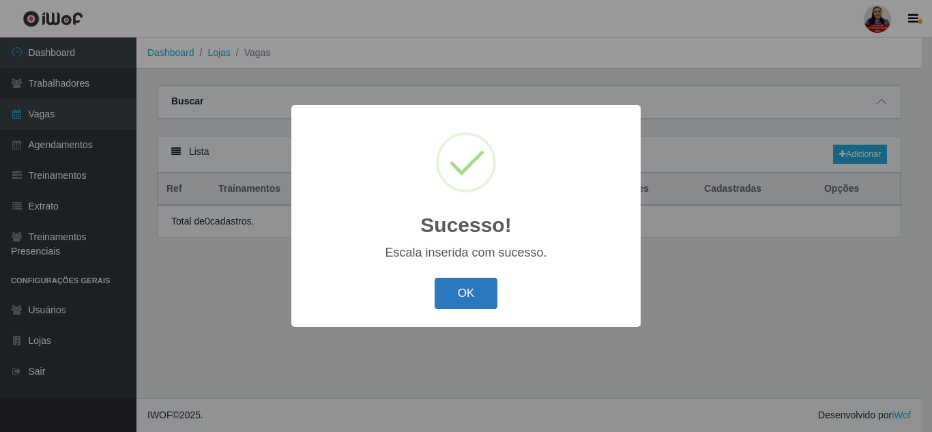
click at [470, 294] on button "OK" at bounding box center [466, 294] width 63 height 32
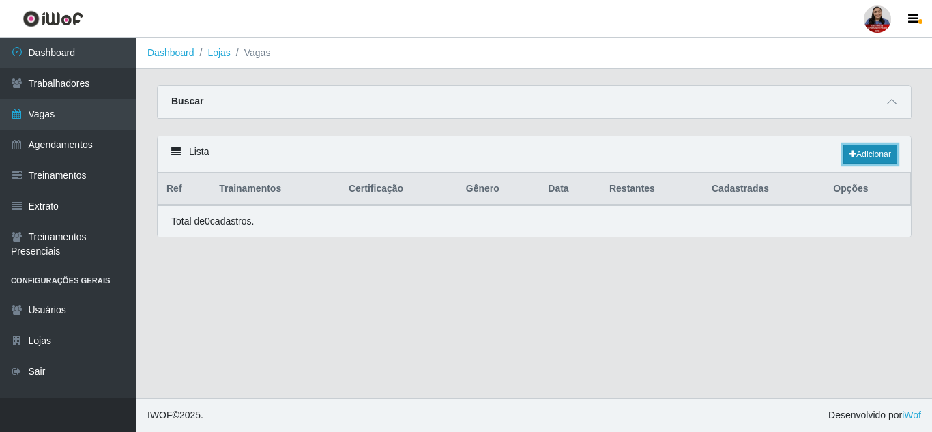
click at [867, 158] on link "Adicionar" at bounding box center [870, 154] width 54 height 19
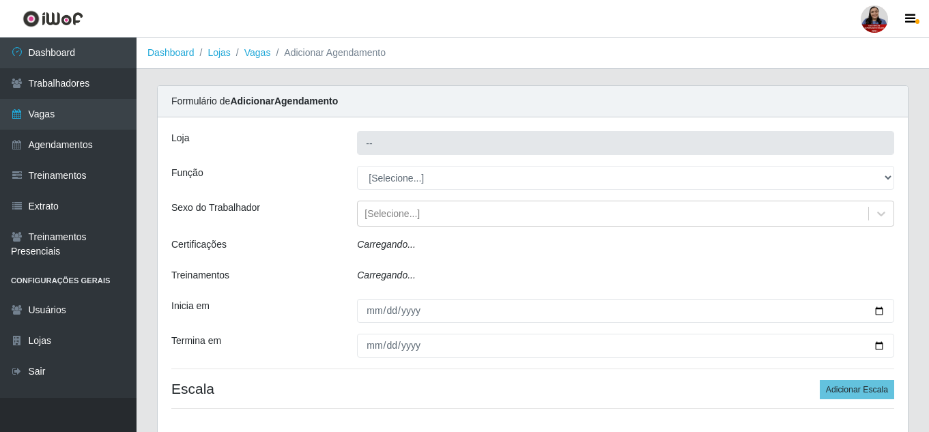
type input "Queiroz Atacadão - [GEOGRAPHIC_DATA]"
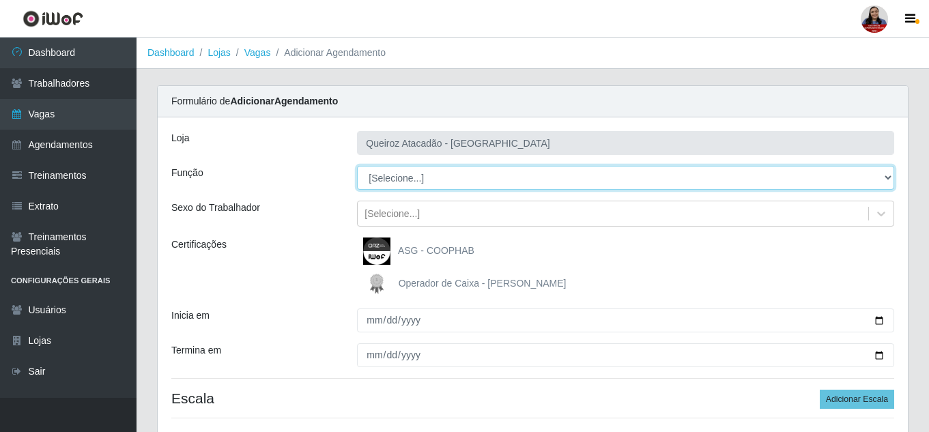
click at [468, 166] on select "[Selecione...] ASG ASG + ASG ++ Embalador Embalador + Embalador ++ Operador de …" at bounding box center [625, 178] width 537 height 24
click at [357, 166] on select "[Selecione...] ASG ASG + ASG ++ Embalador Embalador + Embalador ++ Operador de …" at bounding box center [625, 178] width 537 height 24
drag, startPoint x: 446, startPoint y: 179, endPoint x: 446, endPoint y: 188, distance: 8.9
click at [446, 179] on select "[Selecione...] ASG ASG + ASG ++ Embalador Embalador + Embalador ++ Operador de …" at bounding box center [625, 178] width 537 height 24
select select "16"
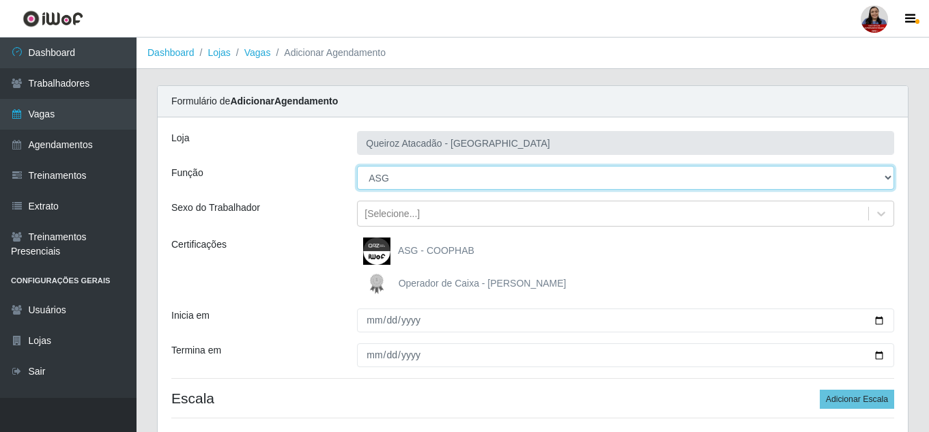
click at [357, 166] on select "[Selecione...] ASG ASG + ASG ++ Embalador Embalador + Embalador ++ Operador de …" at bounding box center [625, 178] width 537 height 24
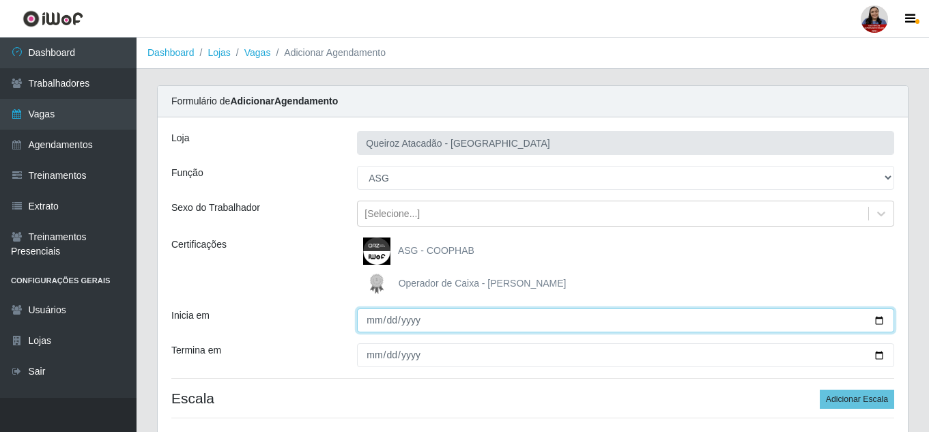
click at [875, 319] on input "Inicia em" at bounding box center [625, 320] width 537 height 24
type input "[DATE]"
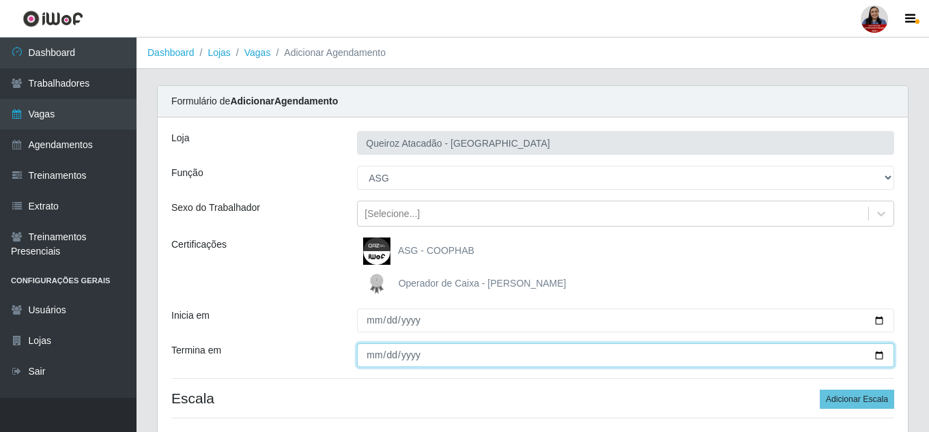
click at [880, 357] on input "Termina em" at bounding box center [625, 355] width 537 height 24
type input "[DATE]"
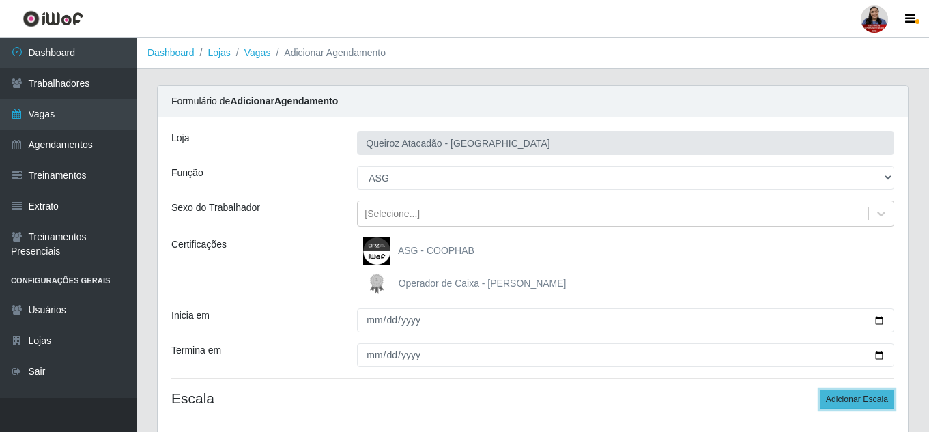
click at [840, 400] on button "Adicionar Escala" at bounding box center [856, 399] width 74 height 19
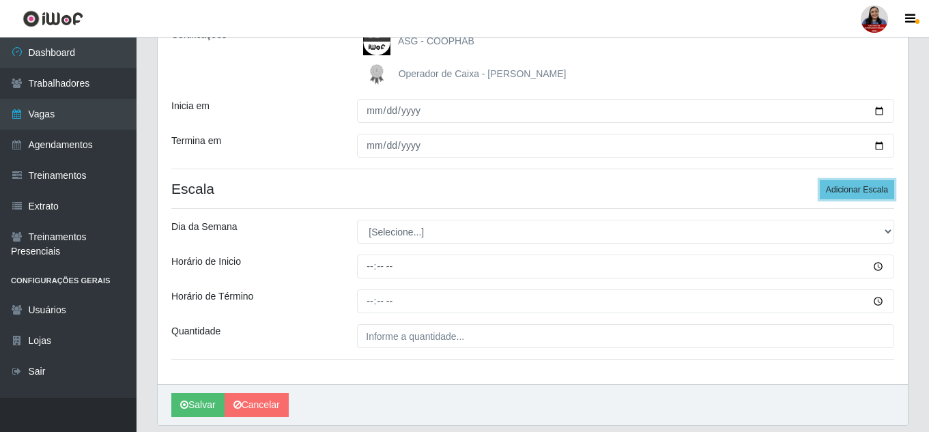
scroll to position [254, 0]
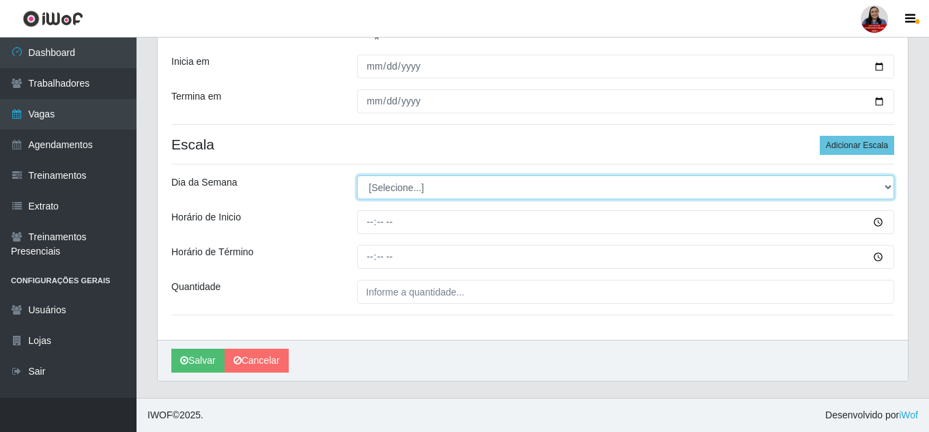
click at [378, 181] on select "[Selecione...] Segunda Terça Quarta Quinta Sexta Sábado Domingo" at bounding box center [625, 187] width 537 height 24
select select "2"
click at [357, 175] on select "[Selecione...] Segunda Terça Quarta Quinta Sexta Sábado Domingo" at bounding box center [625, 187] width 537 height 24
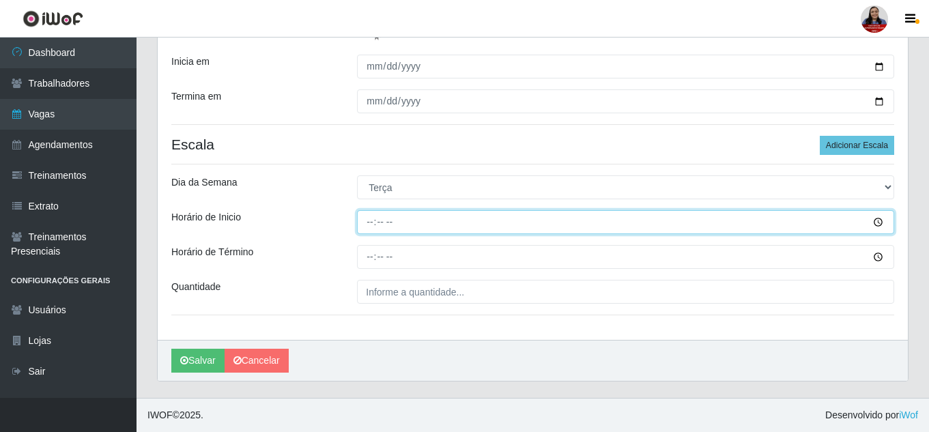
click at [367, 218] on input "Horário de Inicio" at bounding box center [625, 222] width 537 height 24
type input "07:00"
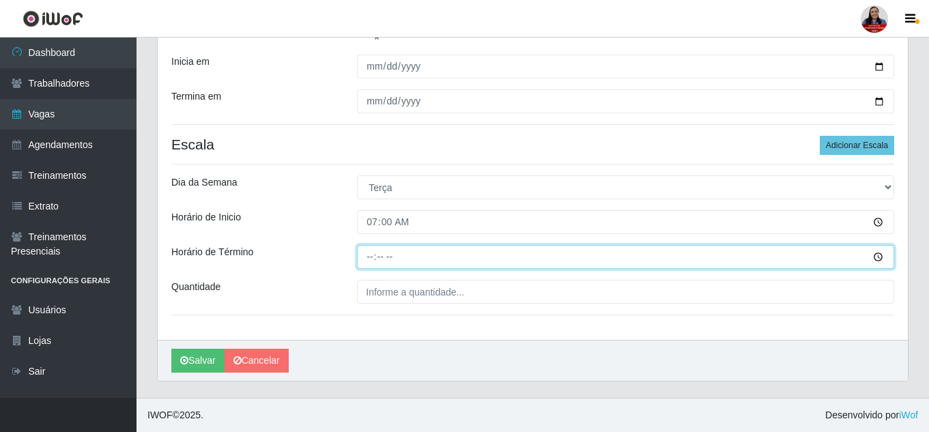
type input "13:00"
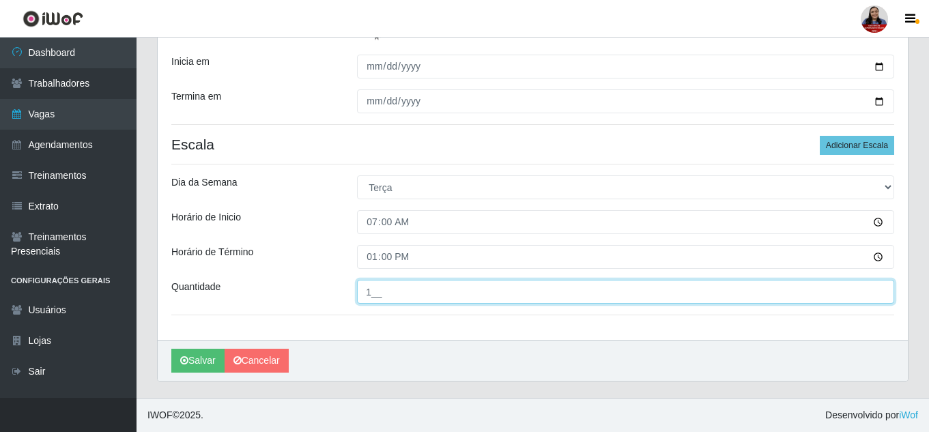
type input "1__"
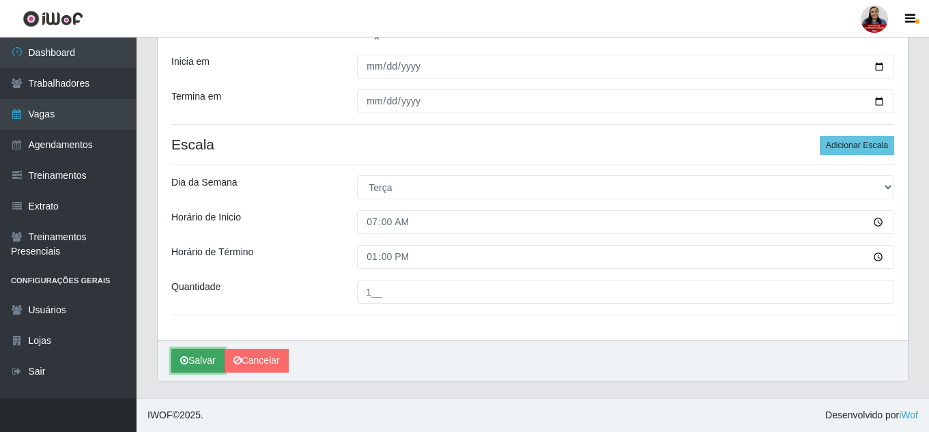
click at [205, 362] on button "Salvar" at bounding box center [197, 361] width 53 height 24
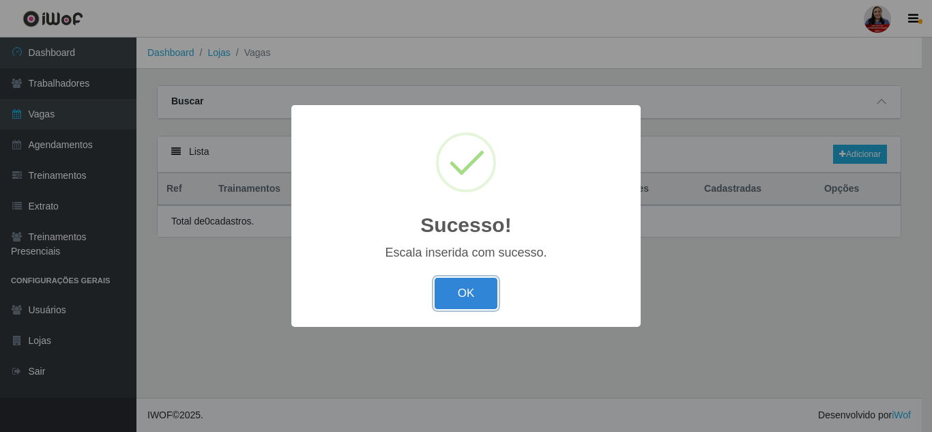
drag, startPoint x: 463, startPoint y: 302, endPoint x: 840, endPoint y: 191, distance: 393.1
click at [463, 302] on button "OK" at bounding box center [466, 294] width 63 height 32
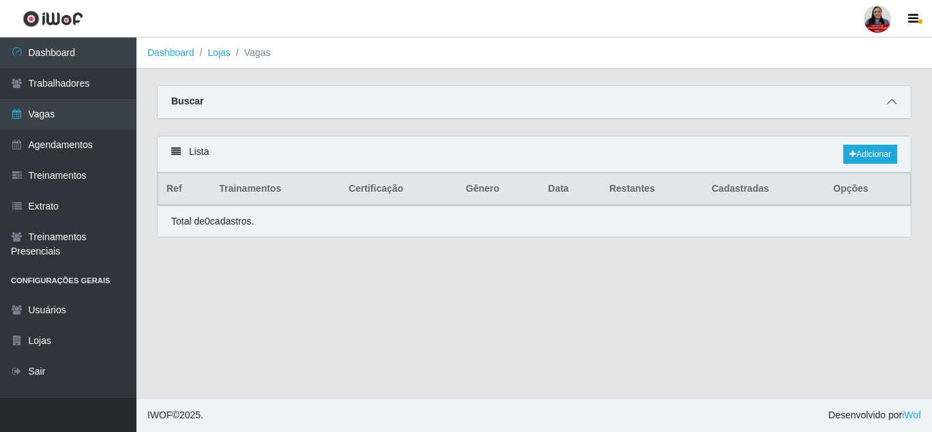
click at [898, 98] on span at bounding box center [892, 102] width 16 height 16
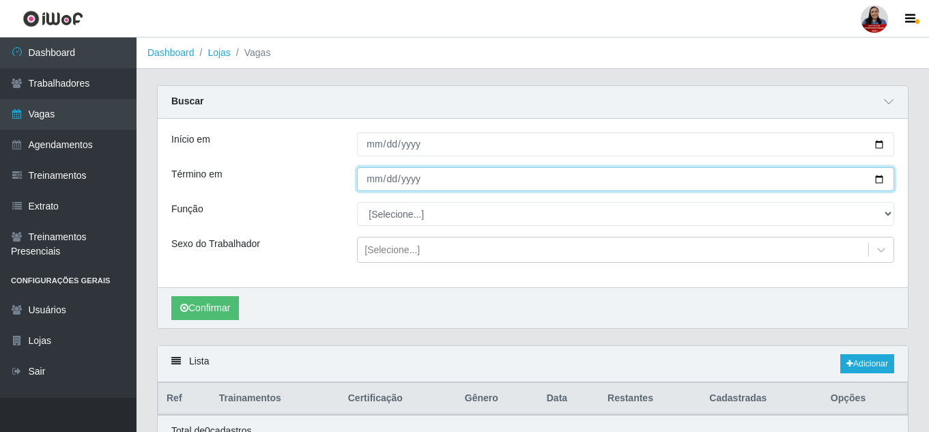
click at [880, 176] on input "[DATE]" at bounding box center [625, 179] width 537 height 24
type input "[DATE]"
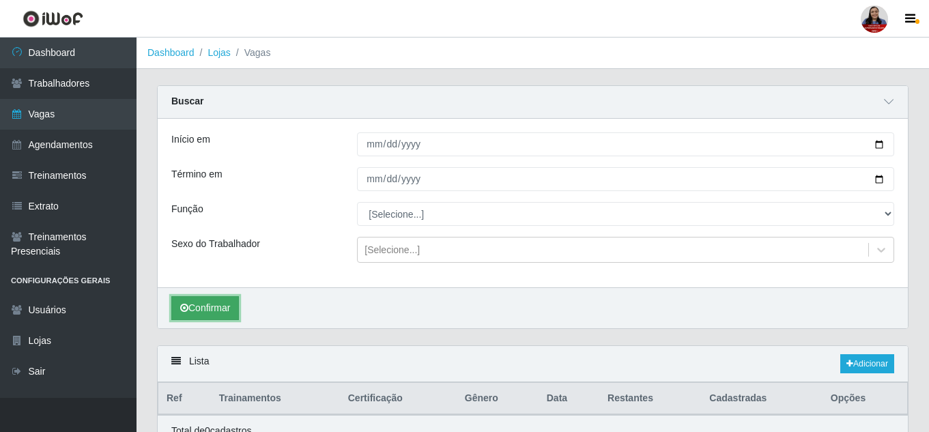
click at [225, 312] on button "Confirmar" at bounding box center [205, 308] width 68 height 24
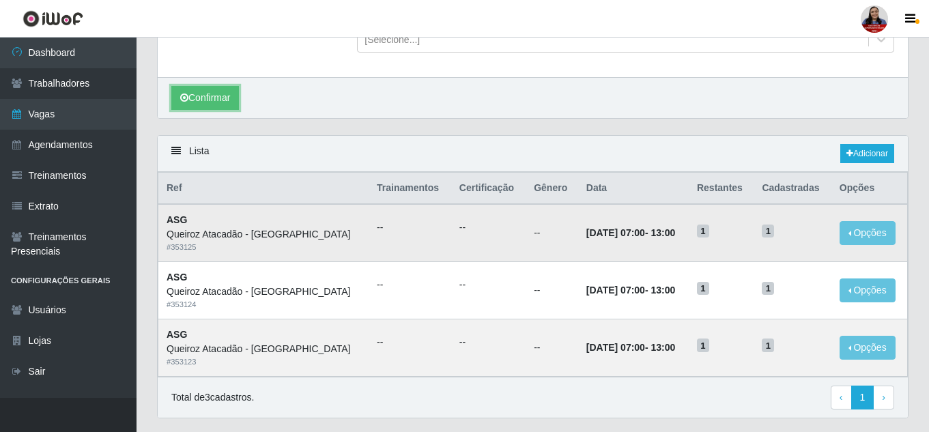
scroll to position [179, 0]
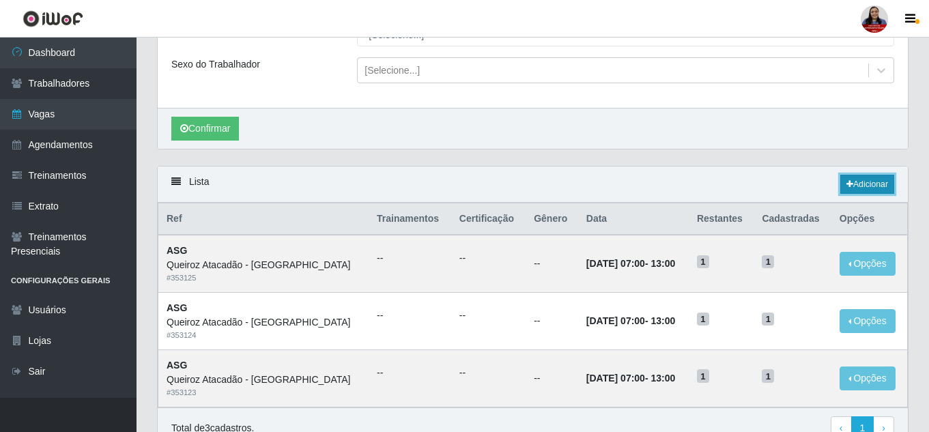
click at [864, 179] on link "Adicionar" at bounding box center [867, 184] width 54 height 19
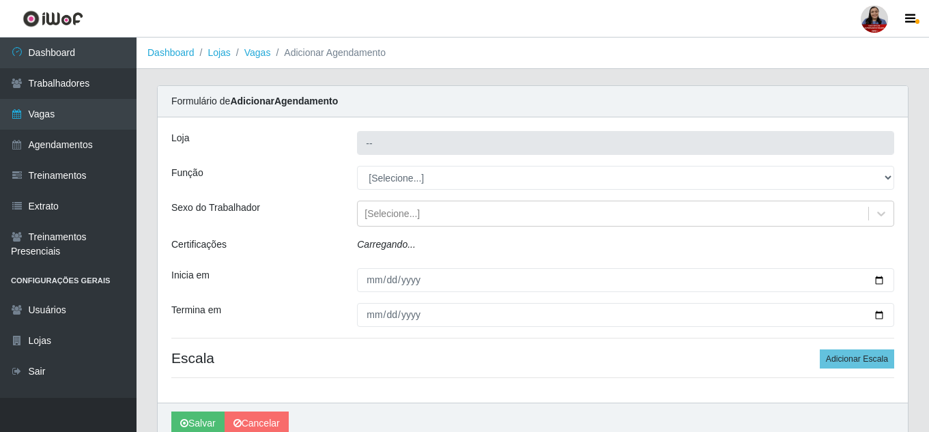
type input "Queiroz Atacadão - [GEOGRAPHIC_DATA]"
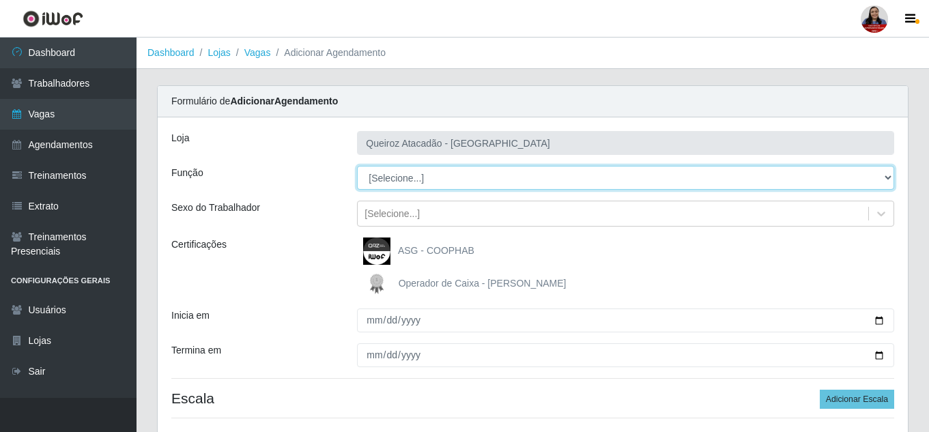
click at [478, 184] on select "[Selecione...] ASG ASG + ASG ++ Embalador Embalador + Embalador ++ Operador de …" at bounding box center [625, 178] width 537 height 24
select select "16"
click at [357, 166] on select "[Selecione...] ASG ASG + ASG ++ Embalador Embalador + Embalador ++ Operador de …" at bounding box center [625, 178] width 537 height 24
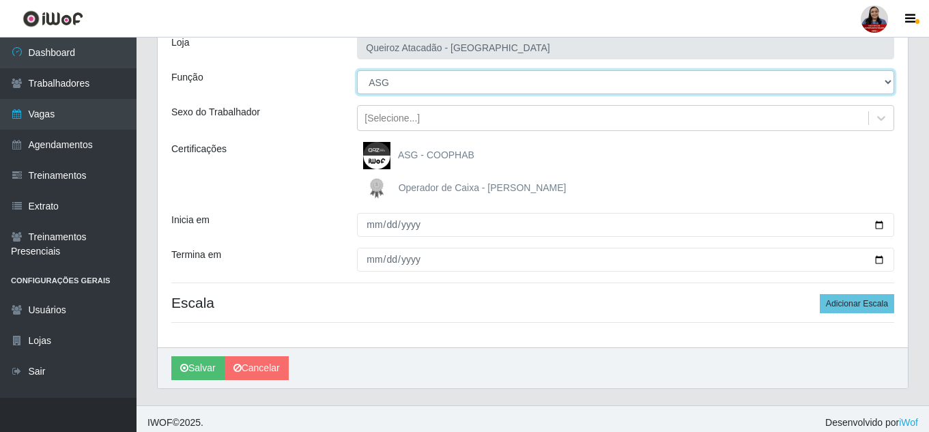
scroll to position [103, 0]
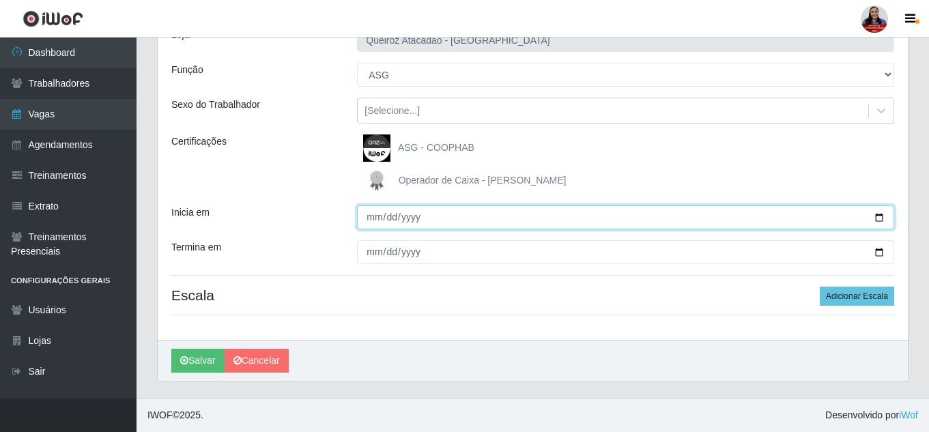
click at [876, 216] on input "Inicia em" at bounding box center [625, 217] width 537 height 24
type input "[DATE]"
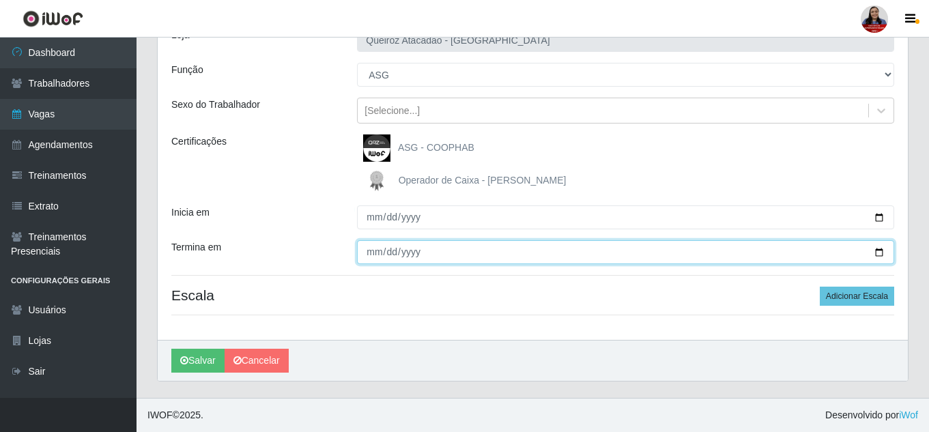
click at [879, 251] on input "Termina em" at bounding box center [625, 252] width 537 height 24
type input "[DATE]"
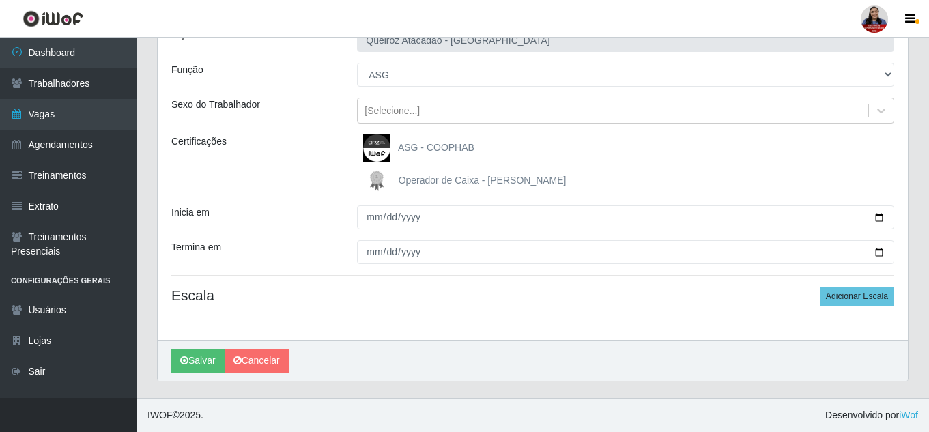
click at [271, 222] on div "Inicia em" at bounding box center [254, 217] width 186 height 24
click at [868, 293] on button "Adicionar Escala" at bounding box center [856, 296] width 74 height 19
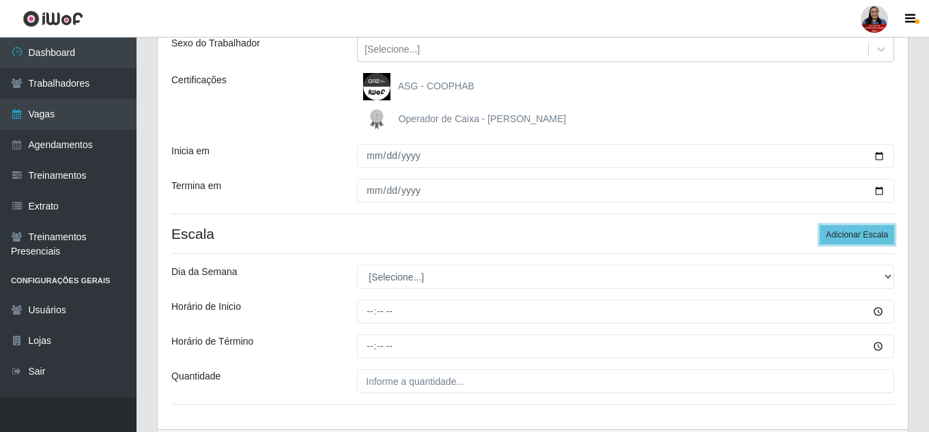
scroll to position [239, 0]
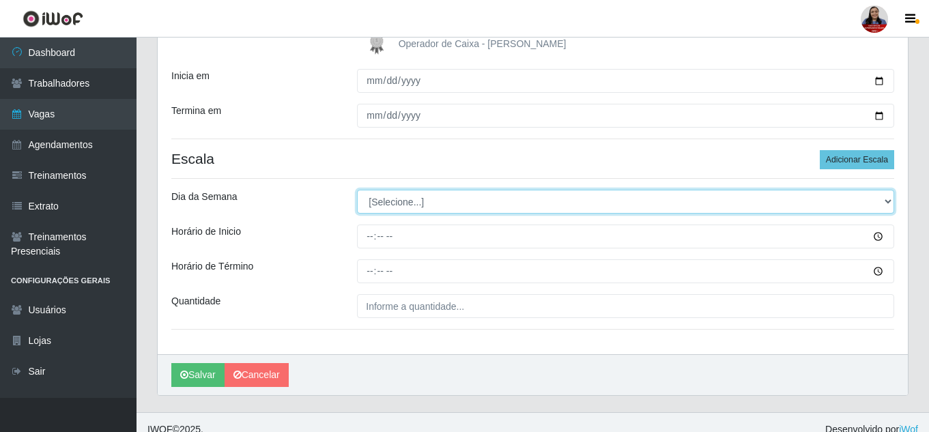
click at [484, 206] on select "[Selecione...] Segunda Terça Quarta Quinta Sexta Sábado Domingo" at bounding box center [625, 202] width 537 height 24
select select "2"
click at [357, 190] on select "[Selecione...] Segunda Terça Quarta Quinta Sexta Sábado Domingo" at bounding box center [625, 202] width 537 height 24
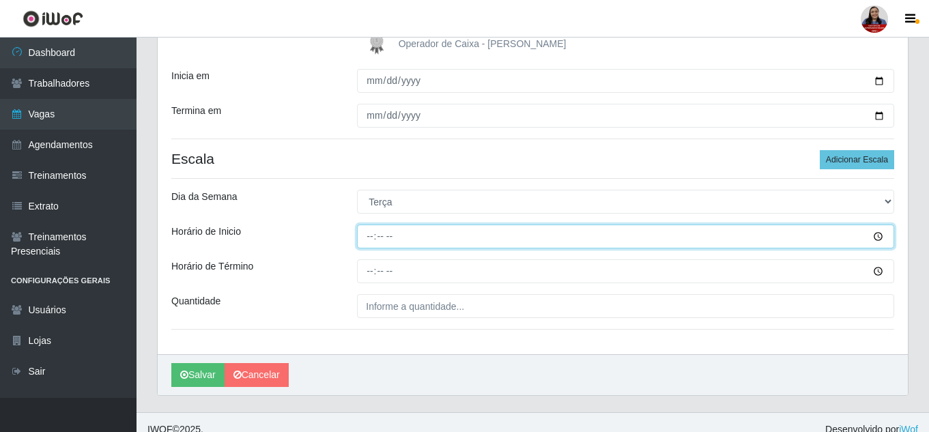
click at [373, 236] on input "Horário de Inicio" at bounding box center [625, 236] width 537 height 24
type input "07:00"
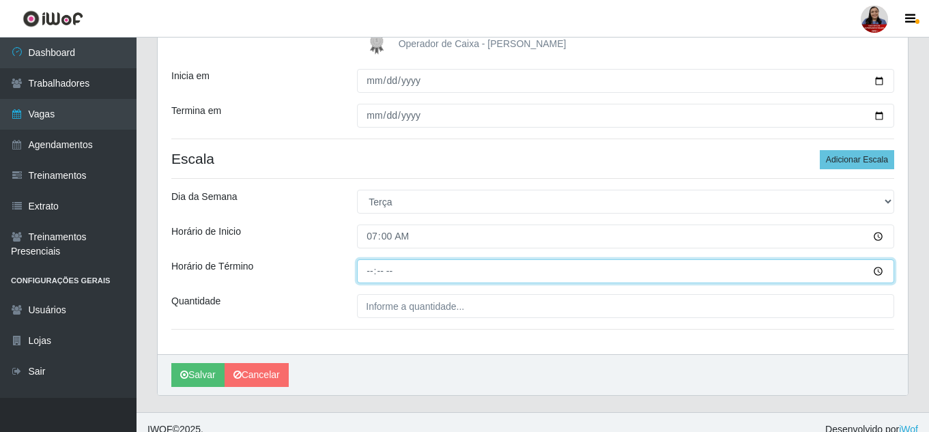
type input "13:00"
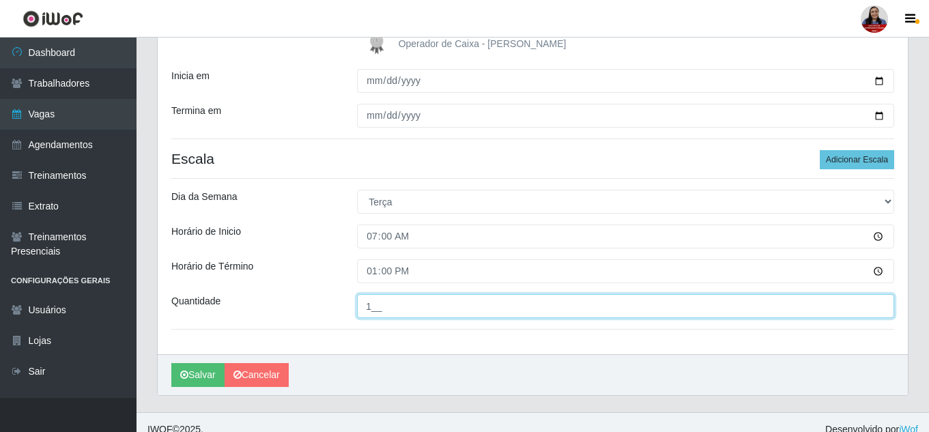
type input "1__"
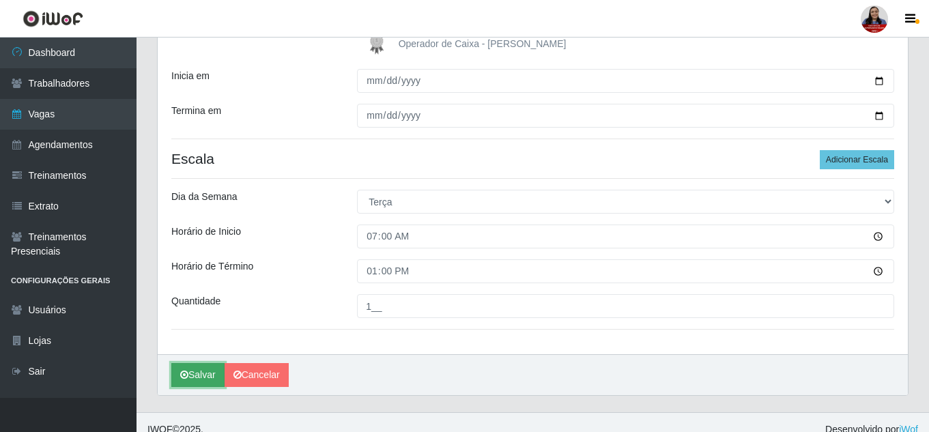
click at [204, 366] on button "Salvar" at bounding box center [197, 375] width 53 height 24
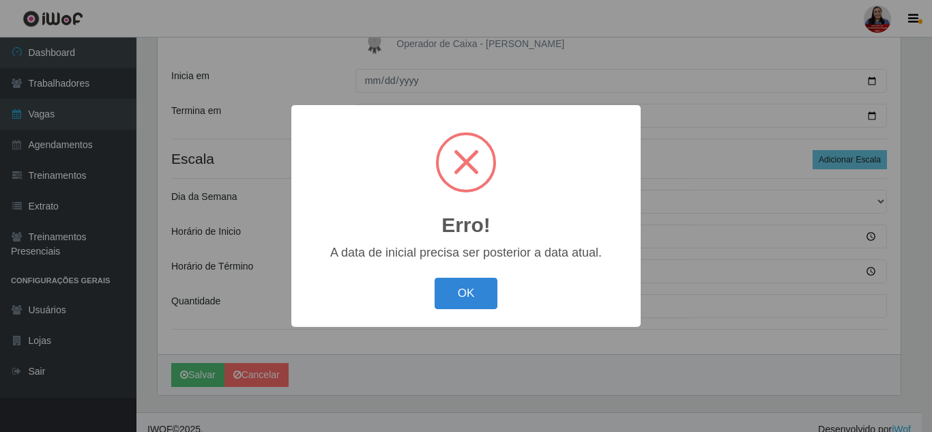
click at [484, 295] on button "OK" at bounding box center [466, 294] width 63 height 32
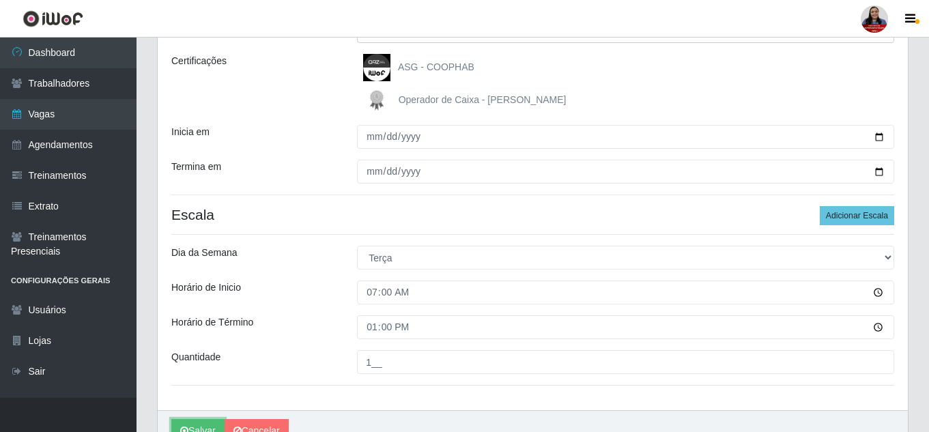
scroll to position [117, 0]
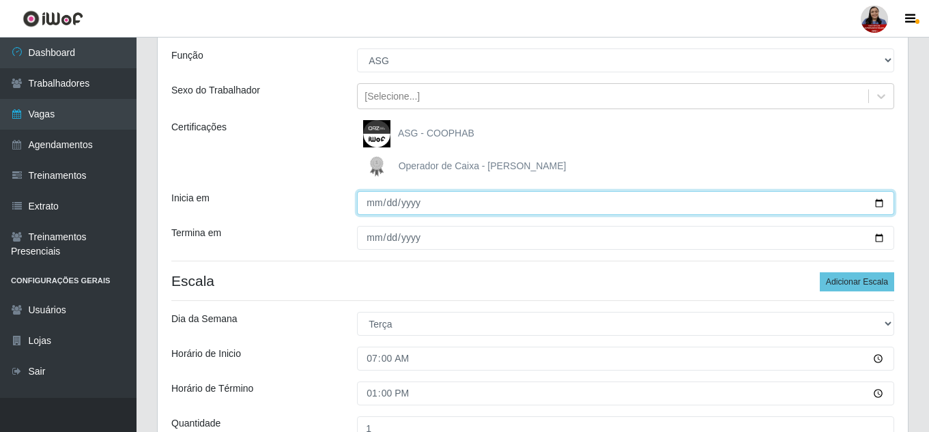
click at [875, 201] on input "[DATE]" at bounding box center [625, 203] width 537 height 24
type input "[DATE]"
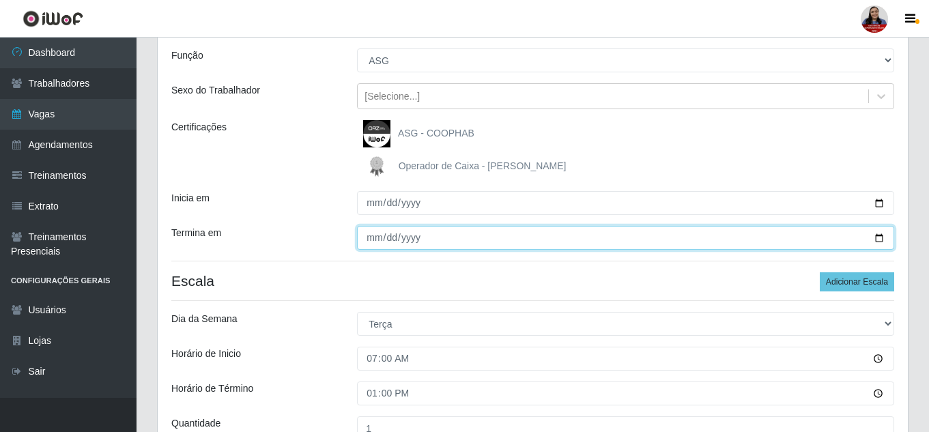
click at [876, 235] on input "[DATE]" at bounding box center [625, 238] width 537 height 24
type input "[DATE]"
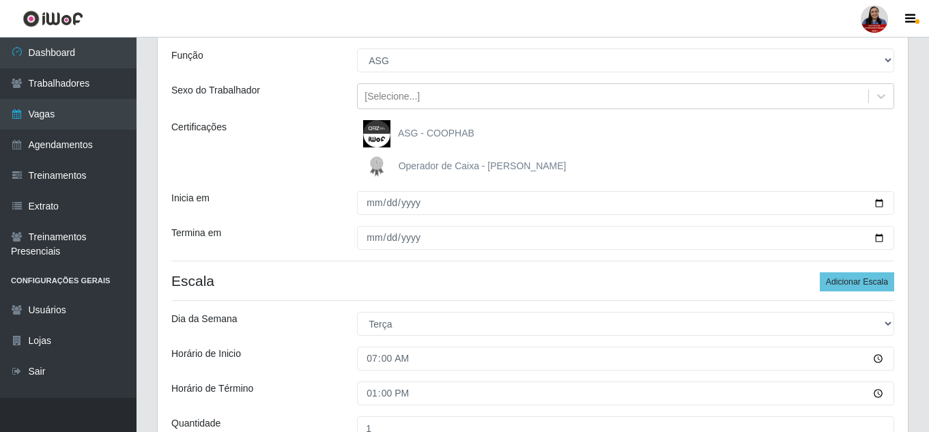
click at [328, 231] on div "Termina em" at bounding box center [254, 238] width 186 height 24
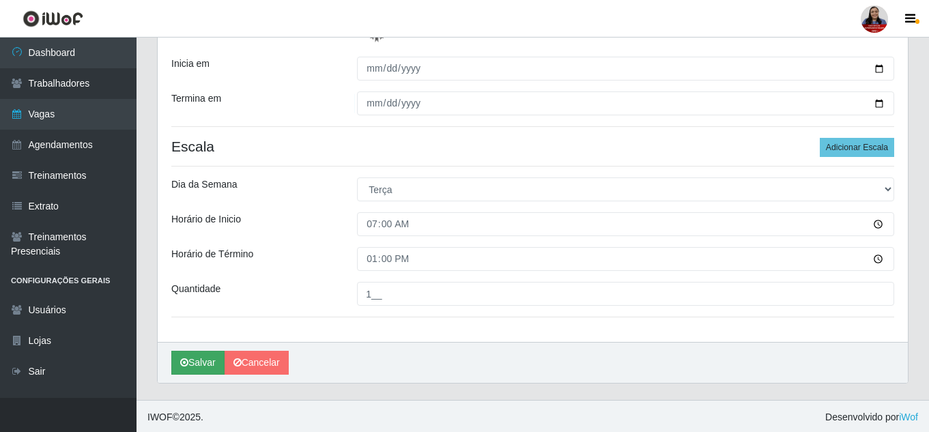
scroll to position [254, 0]
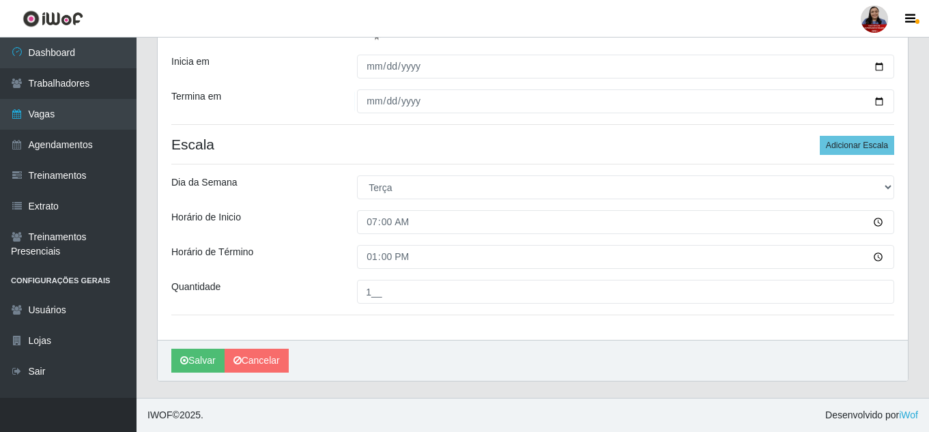
click at [185, 346] on div "[PERSON_NAME]" at bounding box center [533, 360] width 750 height 41
click at [190, 359] on button "Salvar" at bounding box center [197, 361] width 53 height 24
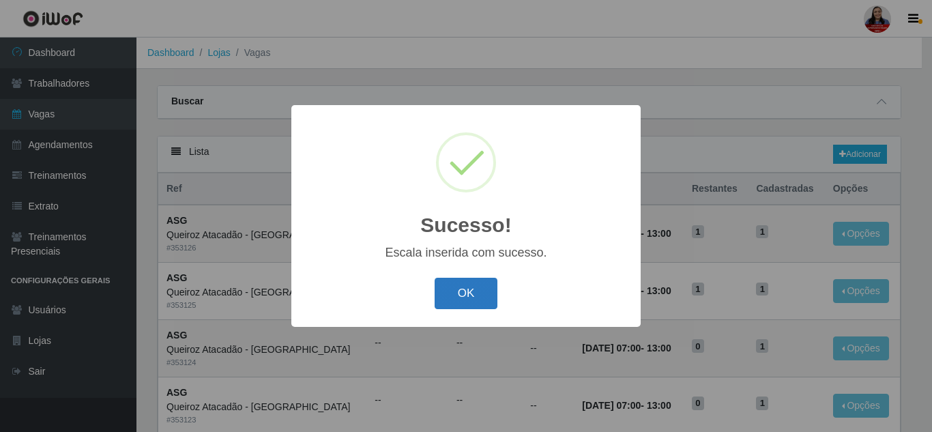
click at [468, 302] on button "OK" at bounding box center [466, 294] width 63 height 32
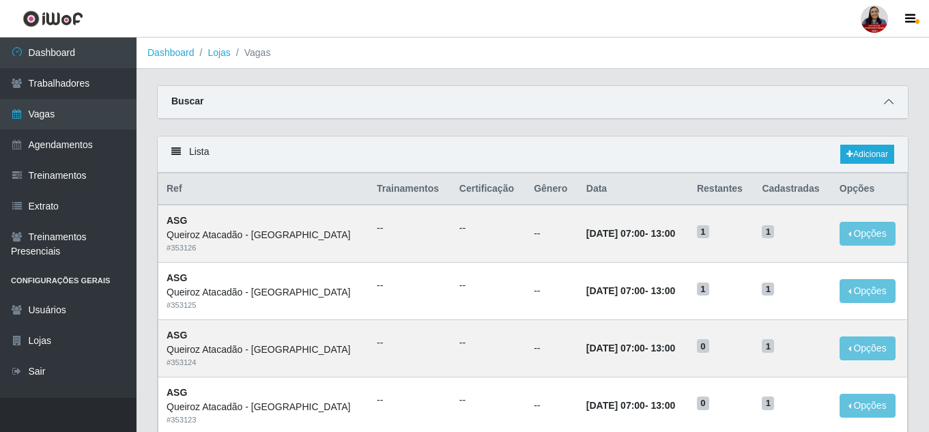
click at [890, 96] on span at bounding box center [888, 102] width 16 height 16
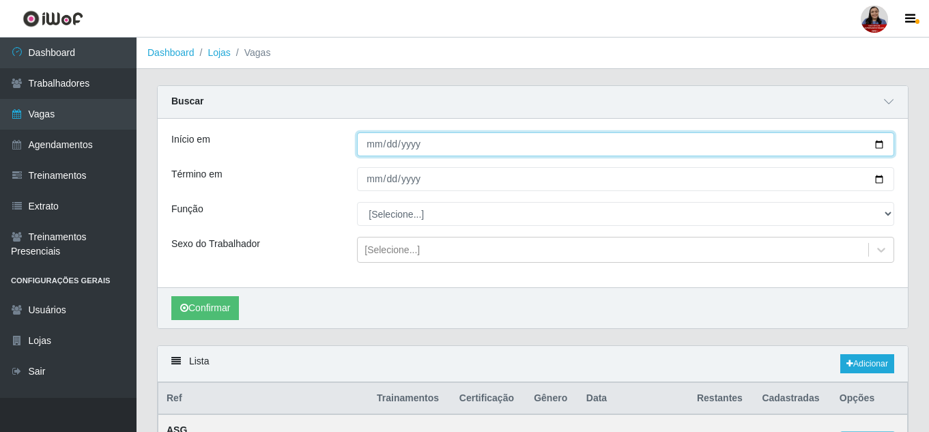
click at [882, 143] on input "[DATE]" at bounding box center [625, 144] width 537 height 24
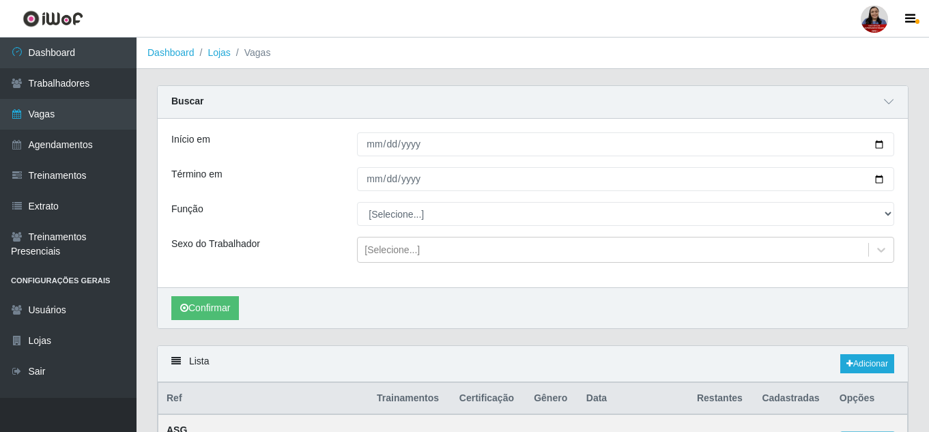
click at [568, 110] on div "Buscar" at bounding box center [533, 102] width 750 height 33
click at [853, 360] on link "Adicionar" at bounding box center [867, 363] width 54 height 19
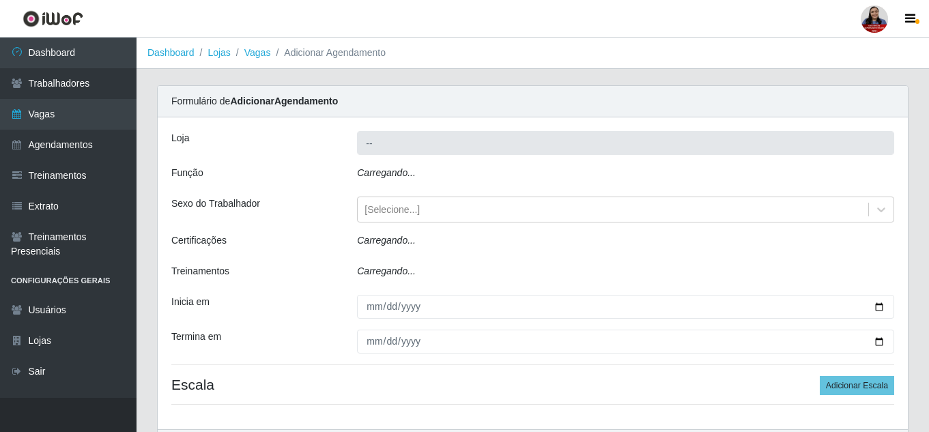
type input "Queiroz Atacadão - [GEOGRAPHIC_DATA]"
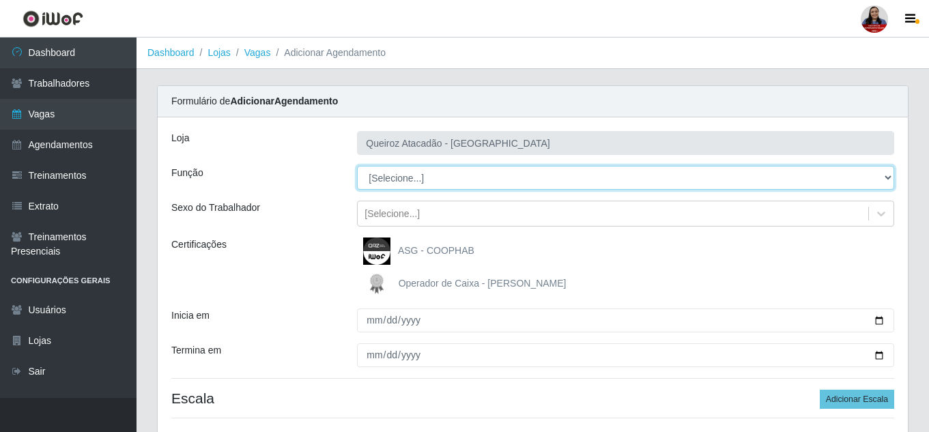
click at [652, 185] on select "[Selecione...] ASG ASG + ASG ++ Embalador Embalador + Embalador ++ Operador de …" at bounding box center [625, 178] width 537 height 24
click at [357, 166] on select "[Selecione...] ASG ASG + ASG ++ Embalador Embalador + Embalador ++ Operador de …" at bounding box center [625, 178] width 537 height 24
click at [540, 171] on select "[Selecione...] ASG ASG + ASG ++ Embalador Embalador + Embalador ++ Operador de …" at bounding box center [625, 178] width 537 height 24
select select "72"
click at [357, 166] on select "[Selecione...] ASG ASG + ASG ++ Embalador Embalador + Embalador ++ Operador de …" at bounding box center [625, 178] width 537 height 24
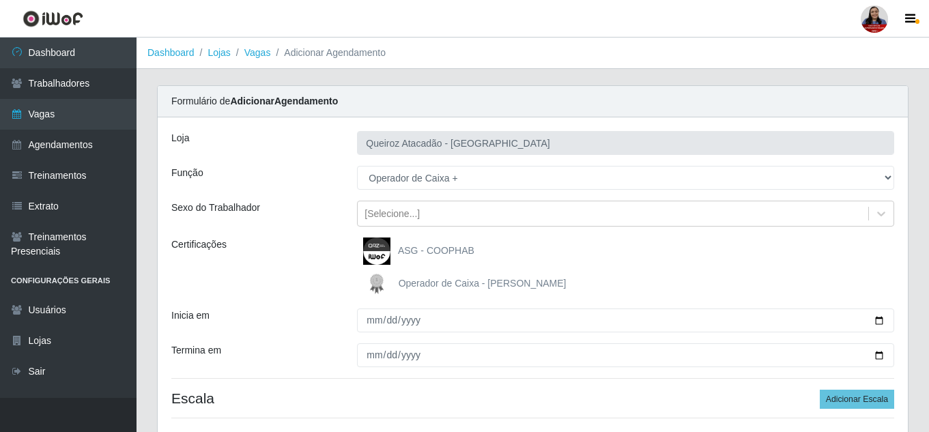
click at [336, 202] on div "Sexo do Trabalhador" at bounding box center [254, 214] width 186 height 26
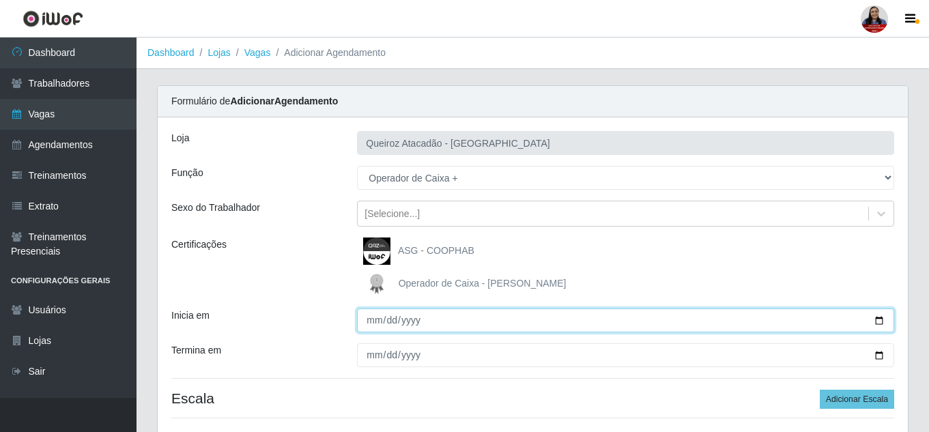
click at [881, 321] on input "Inicia em" at bounding box center [625, 320] width 537 height 24
click at [370, 321] on input "Inicia em" at bounding box center [625, 320] width 537 height 24
type input "[DATE]"
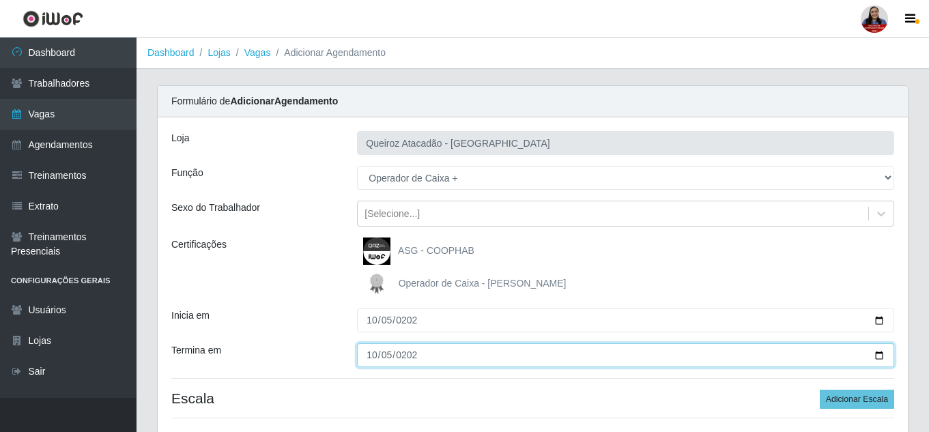
type input "[DATE]"
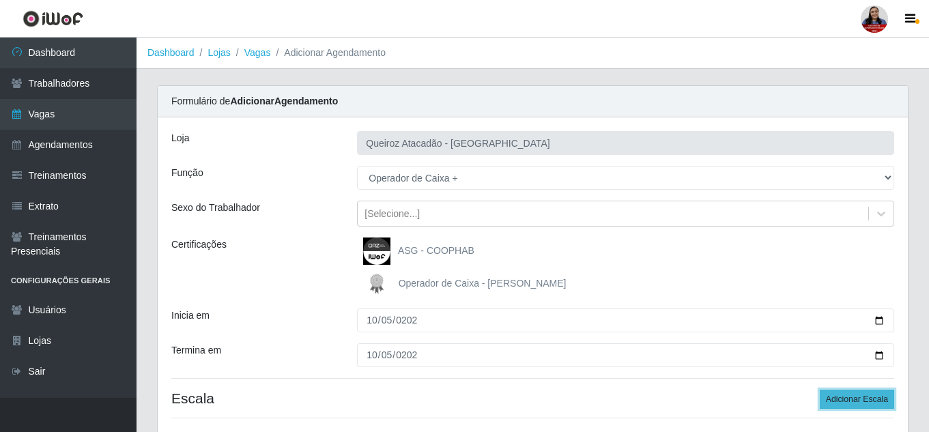
click at [841, 394] on button "Adicionar Escala" at bounding box center [856, 399] width 74 height 19
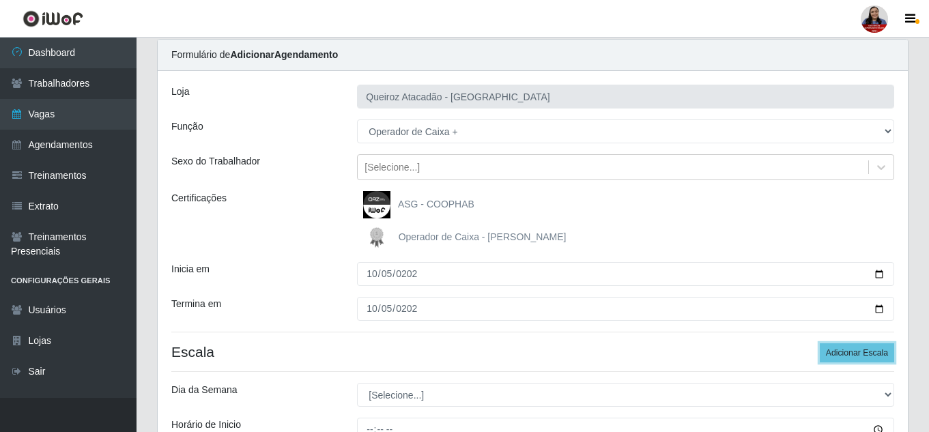
scroll to position [136, 0]
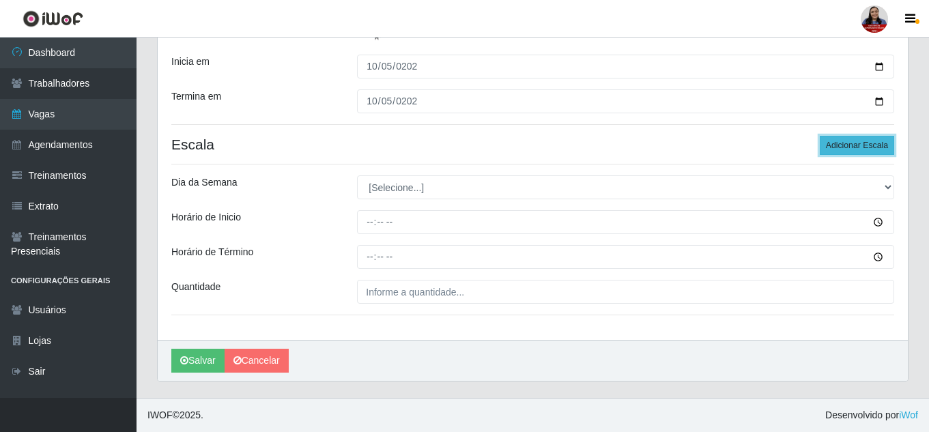
click at [877, 138] on button "Adicionar Escala" at bounding box center [856, 145] width 74 height 19
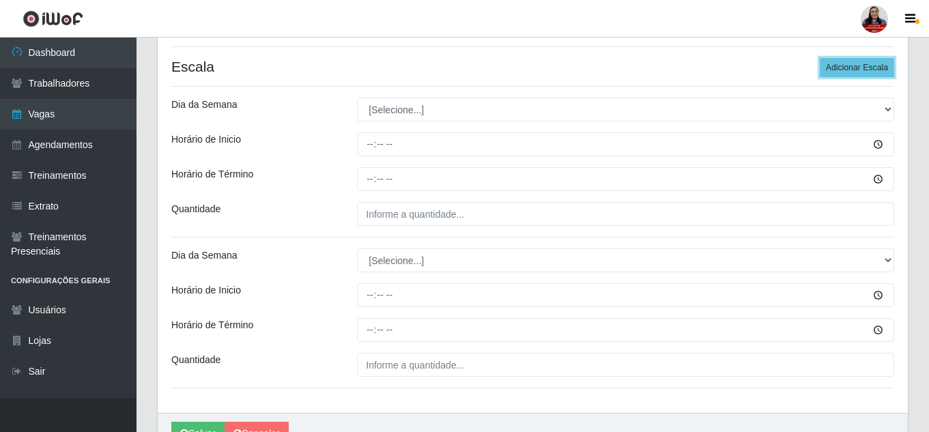
scroll to position [254, 0]
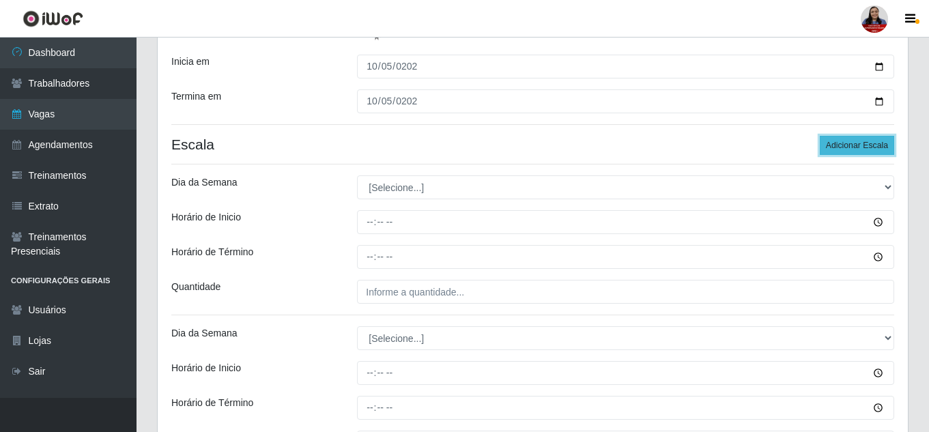
click at [851, 145] on button "Adicionar Escala" at bounding box center [856, 145] width 74 height 19
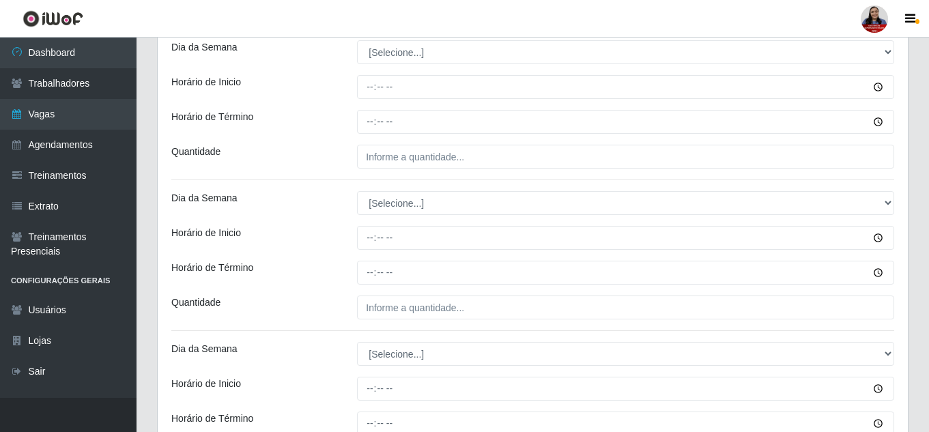
scroll to position [390, 0]
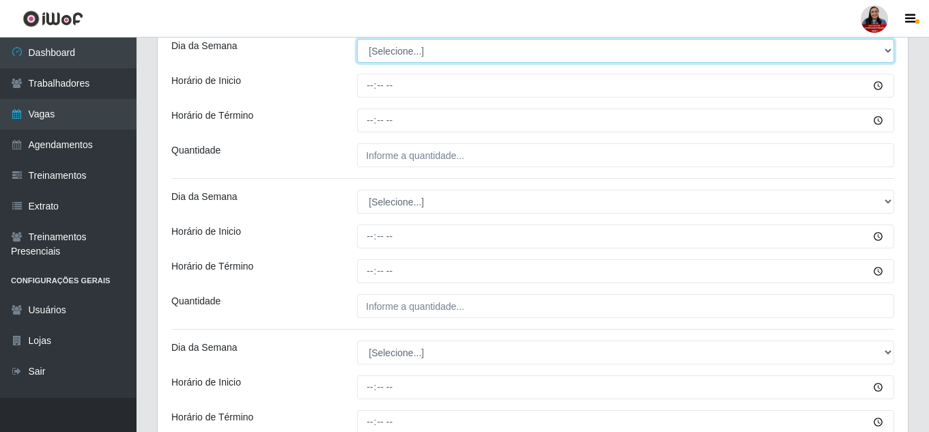
click at [508, 57] on select "[Selecione...] Segunda Terça Quarta Quinta Sexta Sábado Domingo" at bounding box center [625, 51] width 537 height 24
select select "0"
click at [357, 39] on select "[Selecione...] Segunda Terça Quarta Quinta Sexta Sábado Domingo" at bounding box center [625, 51] width 537 height 24
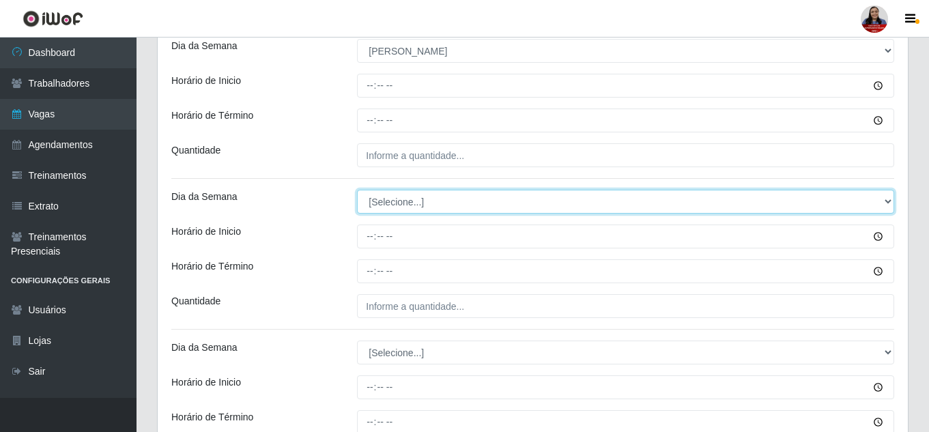
click at [431, 197] on select "[Selecione...] Segunda Terça Quarta Quinta Sexta Sábado Domingo" at bounding box center [625, 202] width 537 height 24
select select "0"
click at [357, 190] on select "[Selecione...] Segunda Terça Quarta Quinta Sexta Sábado Domingo" at bounding box center [625, 202] width 537 height 24
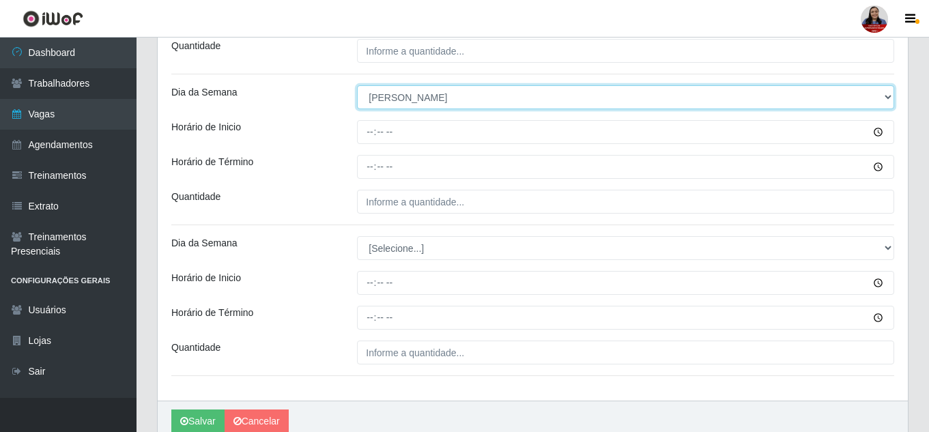
scroll to position [527, 0]
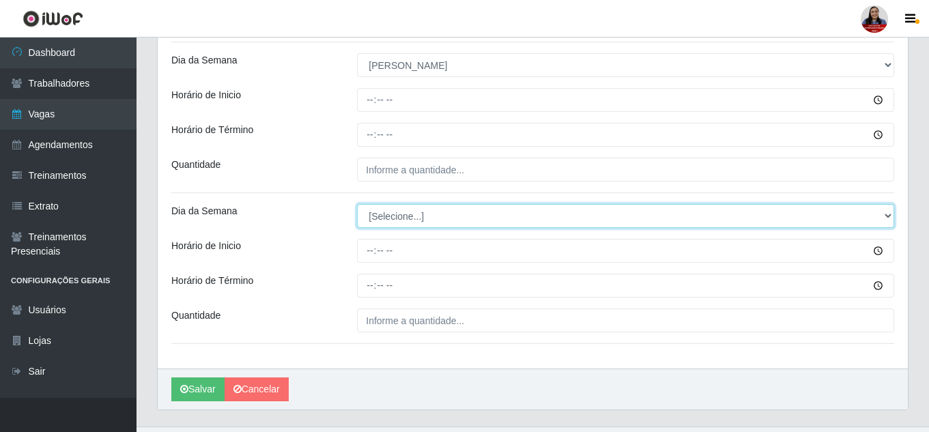
click at [441, 214] on select "[Selecione...] Segunda Terça Quarta Quinta Sexta Sábado Domingo" at bounding box center [625, 216] width 537 height 24
select select "0"
click at [357, 204] on select "[Selecione...] Segunda Terça Quarta Quinta Sexta Sábado Domingo" at bounding box center [625, 216] width 537 height 24
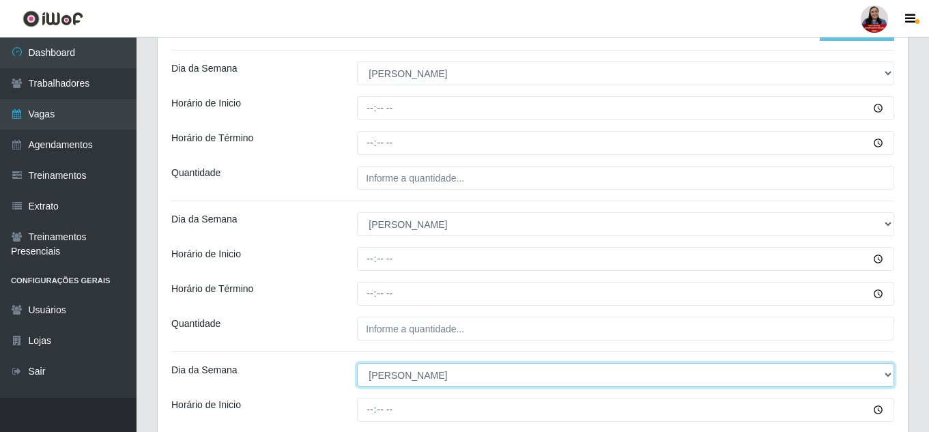
scroll to position [322, 0]
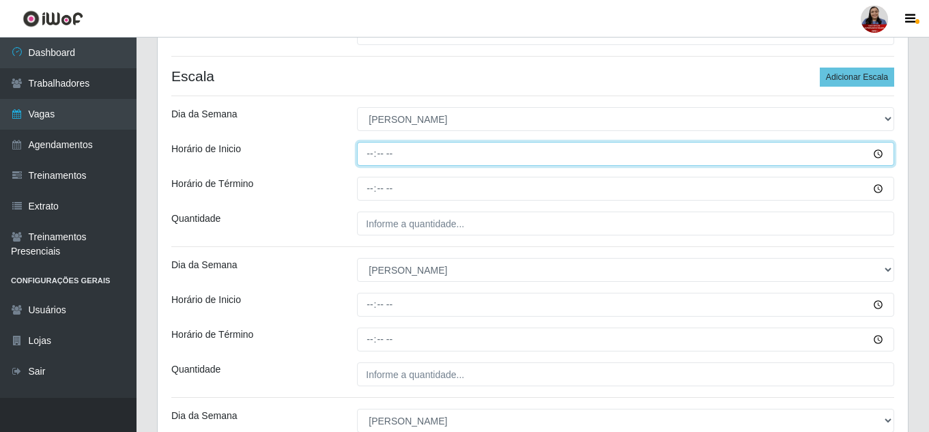
click at [367, 147] on input "Horário de Inicio" at bounding box center [625, 154] width 537 height 24
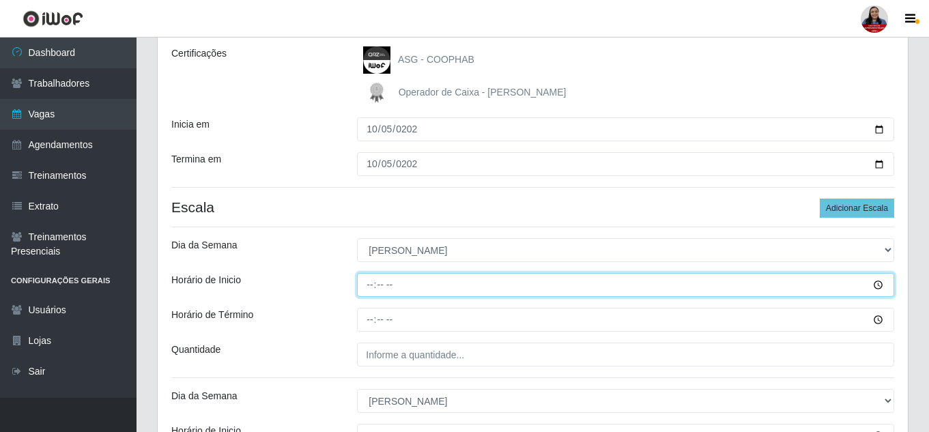
scroll to position [186, 0]
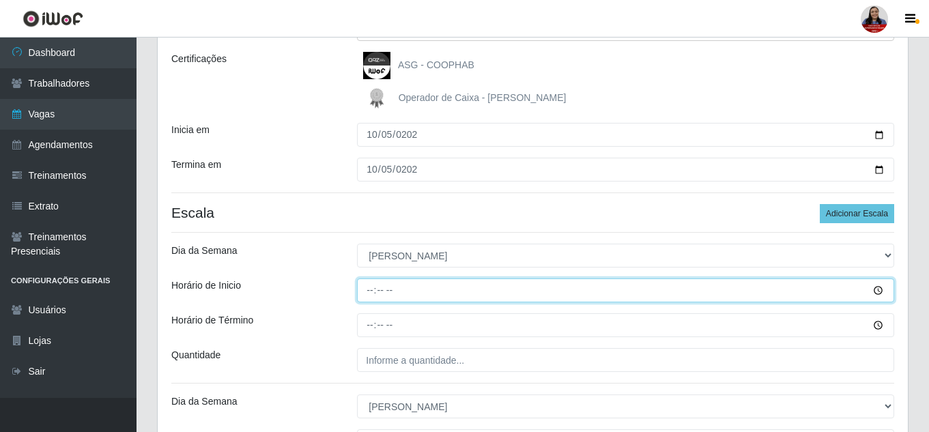
type input "07:00"
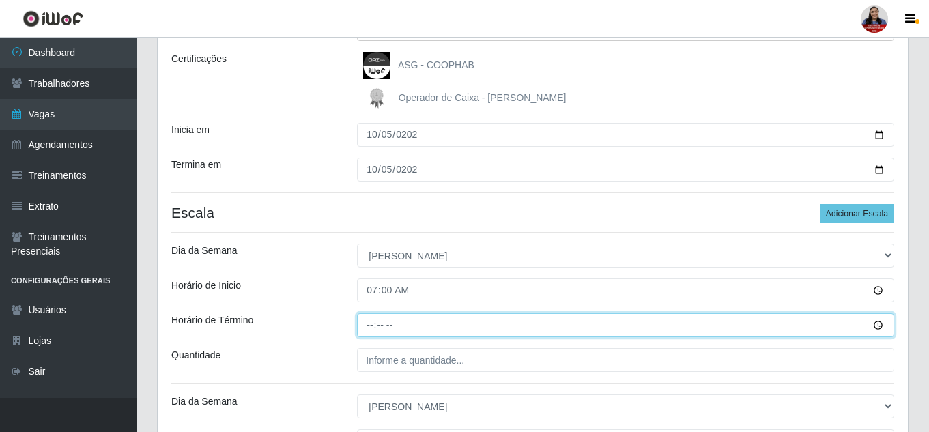
type input "13:00"
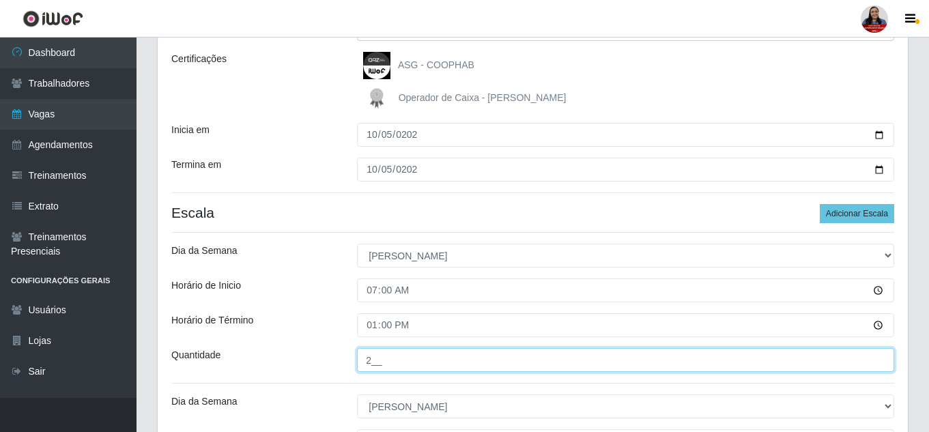
type input "2__"
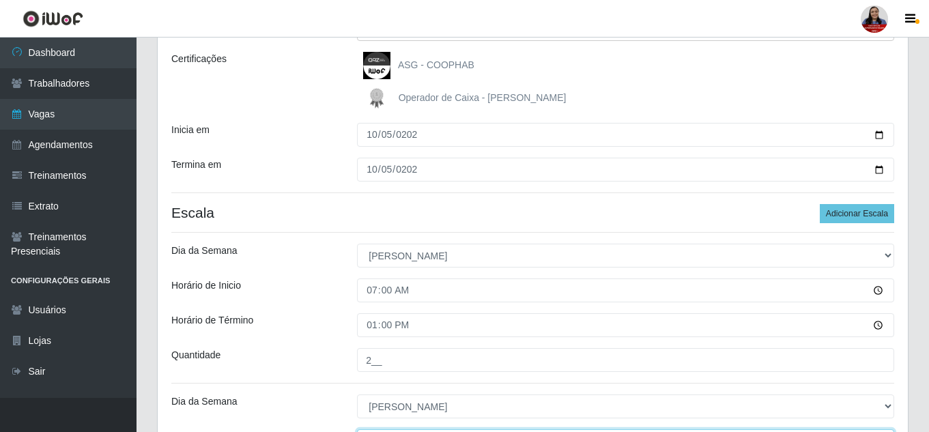
scroll to position [207, 0]
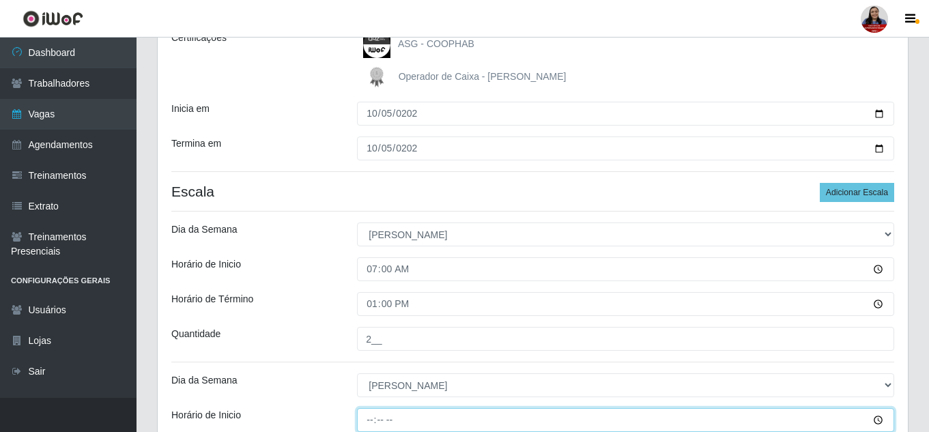
type input "14:00"
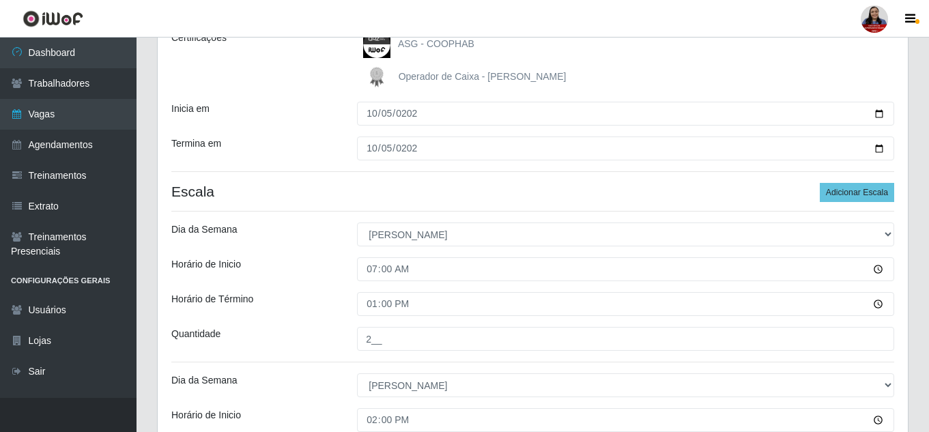
scroll to position [446, 0]
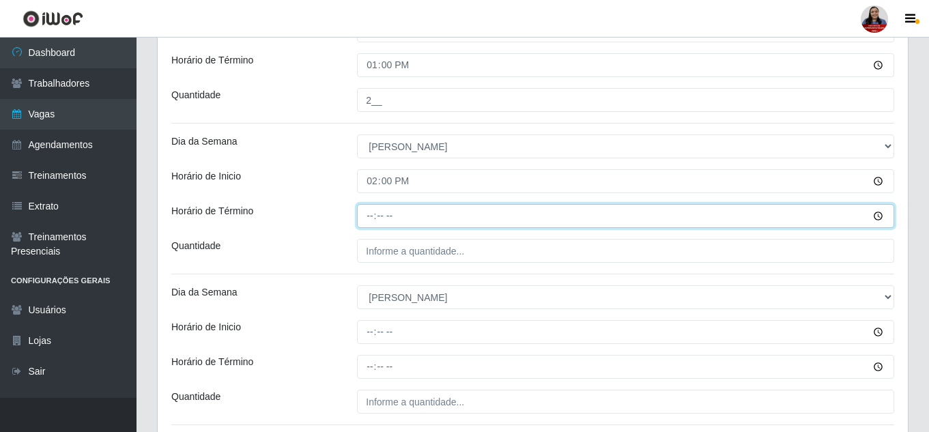
type input "20:00"
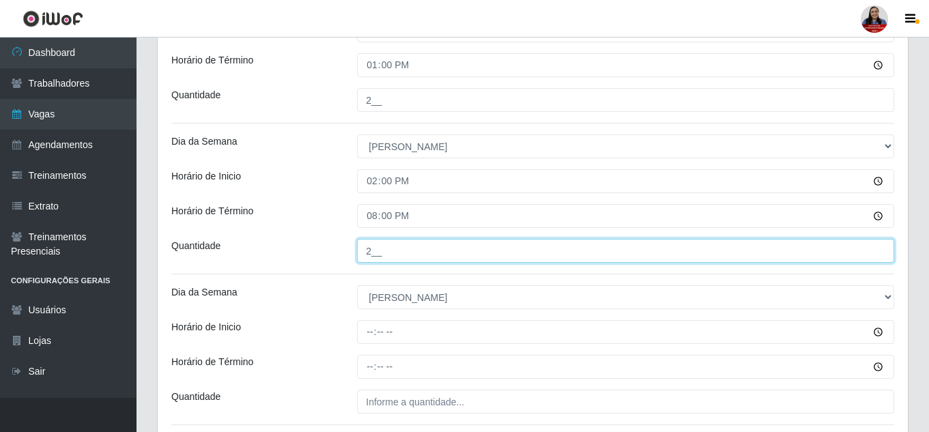
type input "2__"
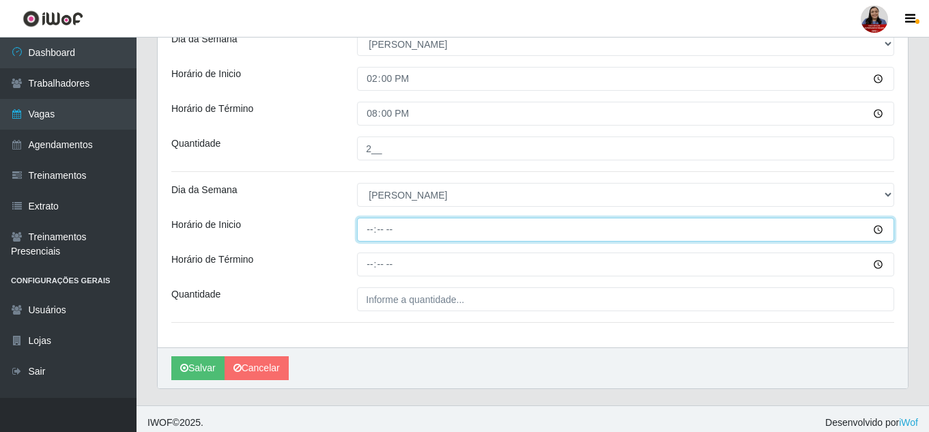
scroll to position [555, 0]
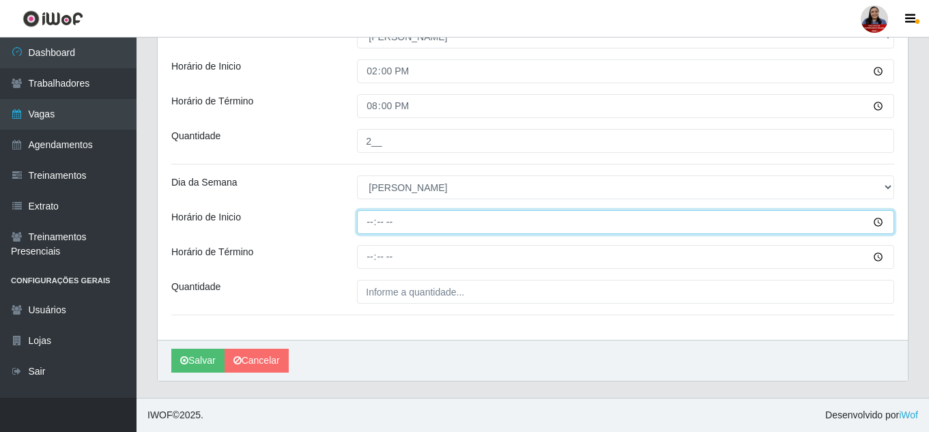
type input "16:00"
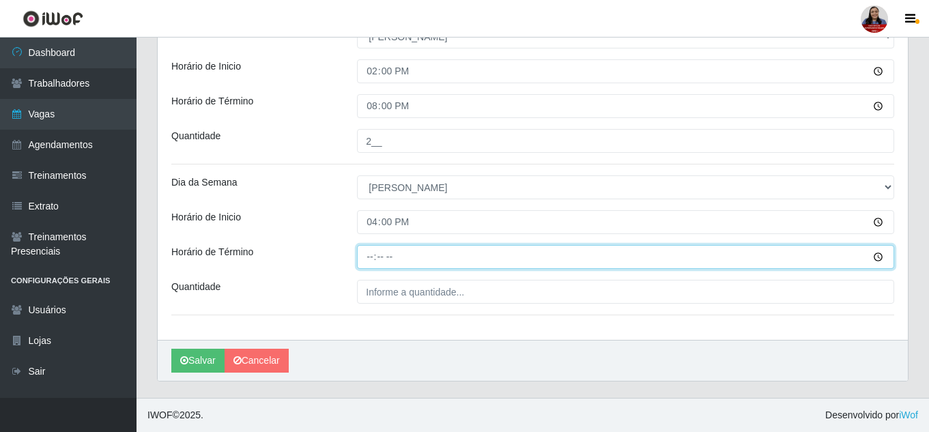
type input "22:00"
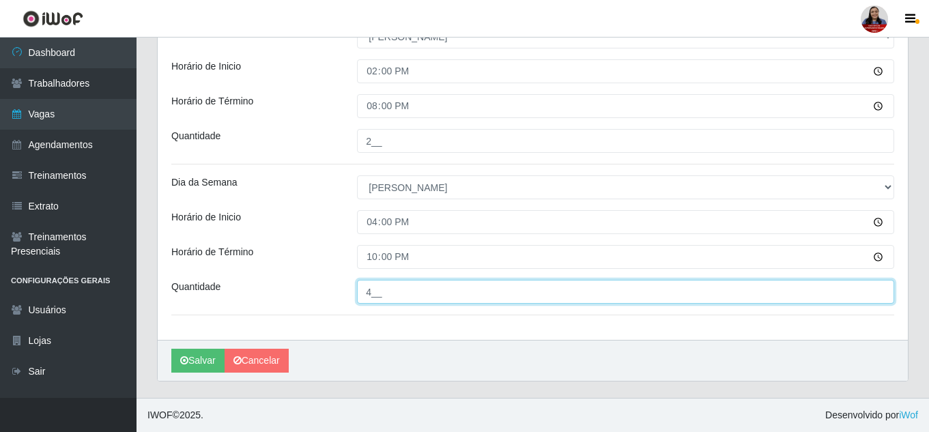
type input "4__"
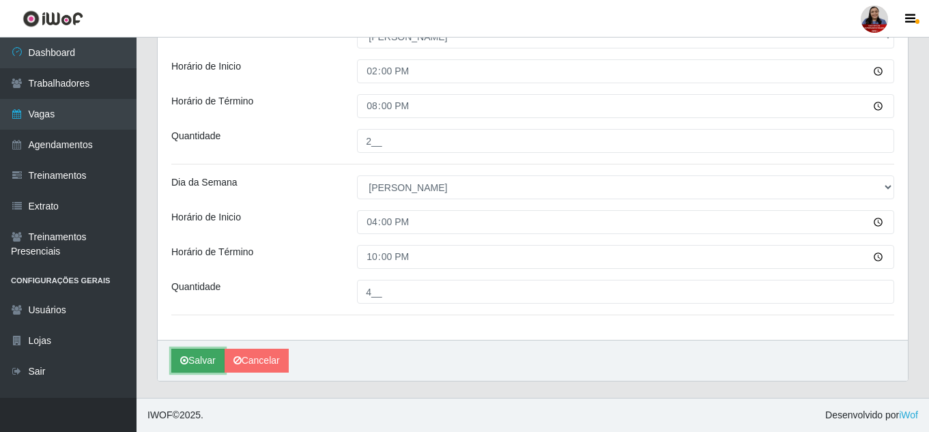
click at [195, 365] on button "Salvar" at bounding box center [197, 361] width 53 height 24
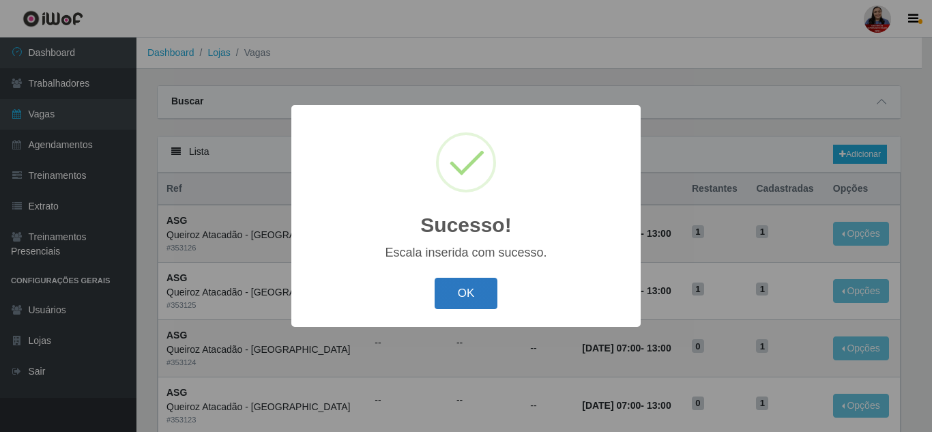
click at [469, 293] on button "OK" at bounding box center [466, 294] width 63 height 32
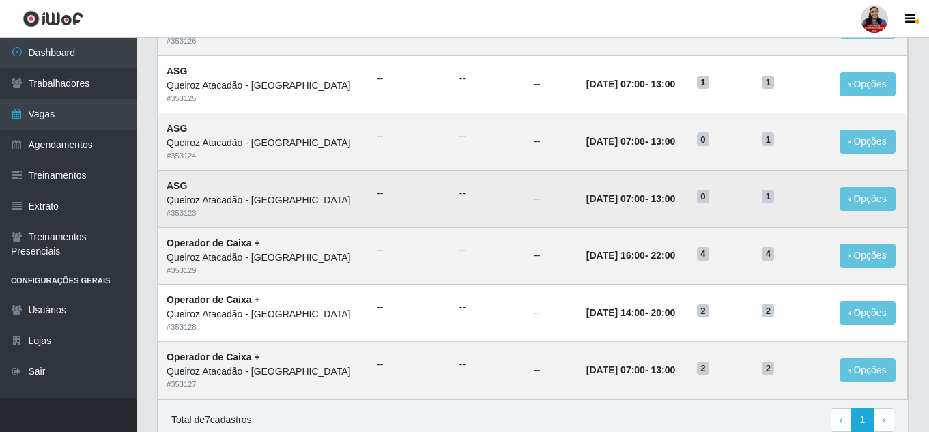
scroll to position [267, 0]
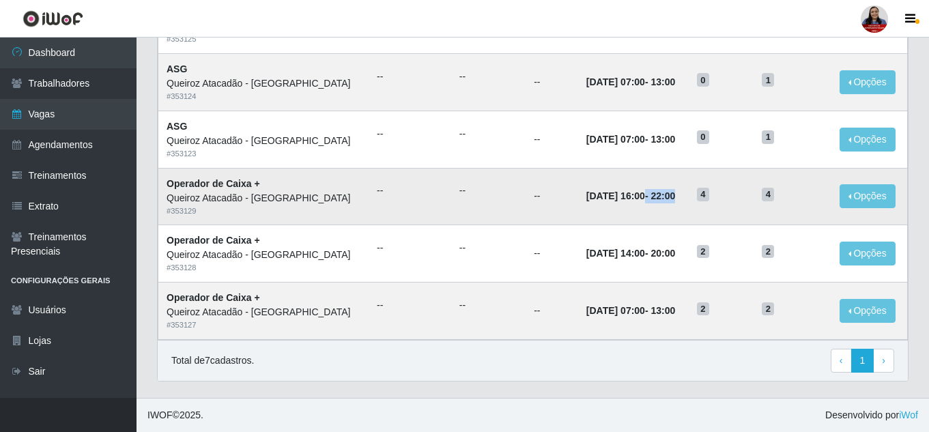
drag, startPoint x: 611, startPoint y: 188, endPoint x: 671, endPoint y: 199, distance: 60.9
click at [671, 199] on td "[DATE] 16:00 - 22:00" at bounding box center [633, 196] width 111 height 57
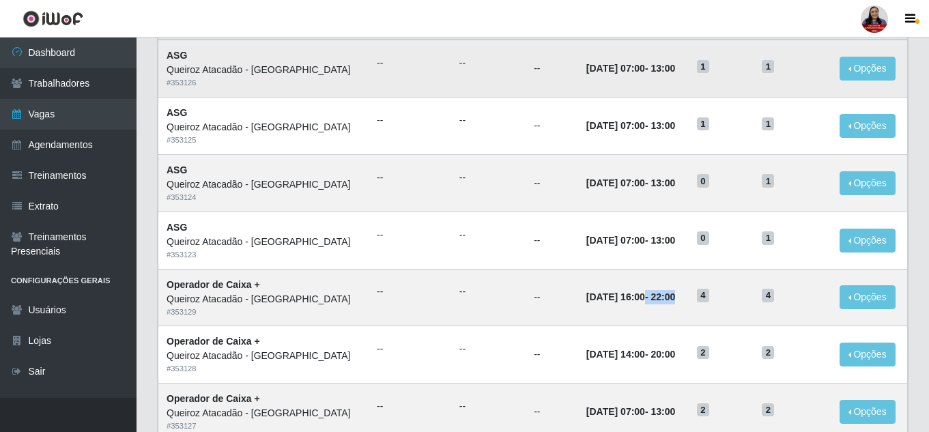
scroll to position [0, 0]
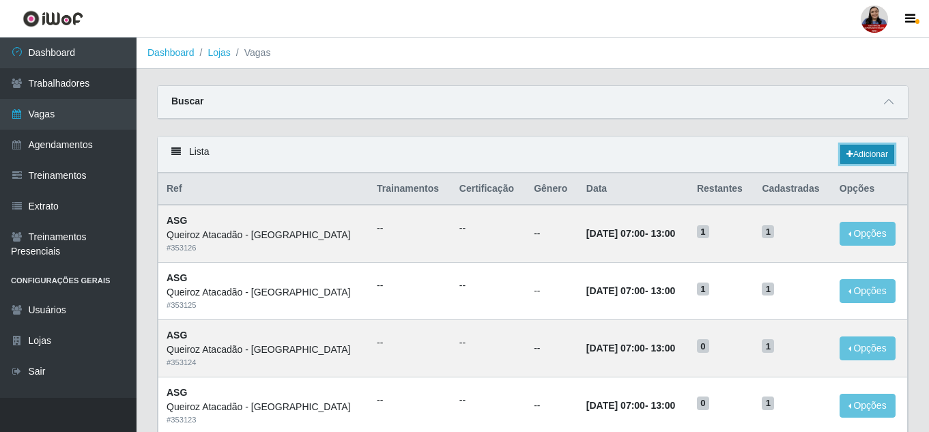
click at [851, 149] on link "Adicionar" at bounding box center [867, 154] width 54 height 19
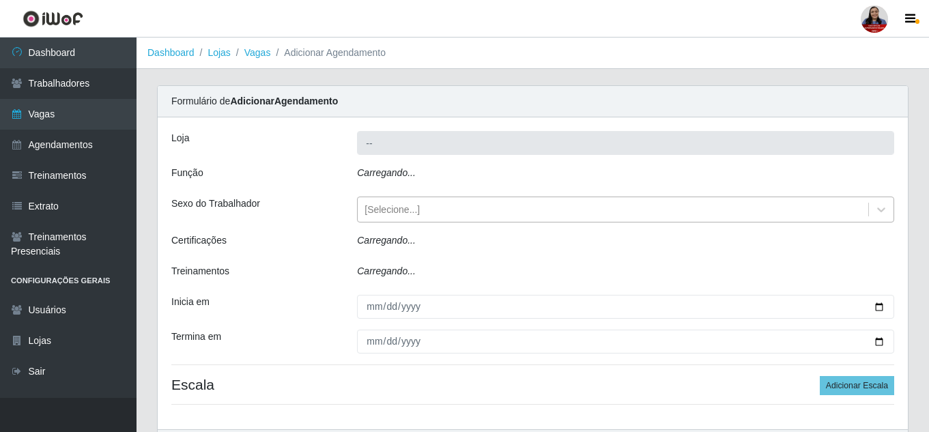
type input "Queiroz Atacadão - [GEOGRAPHIC_DATA]"
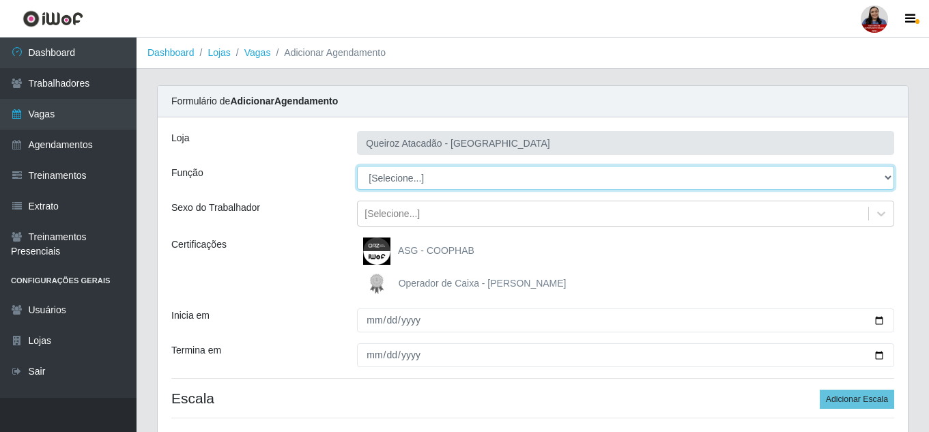
click at [446, 171] on select "[Selecione...] ASG ASG + ASG ++ Embalador Embalador + Embalador ++ Operador de …" at bounding box center [625, 178] width 537 height 24
select select "72"
click at [357, 166] on select "[Selecione...] ASG ASG + ASG ++ Embalador Embalador + Embalador ++ Operador de …" at bounding box center [625, 178] width 537 height 24
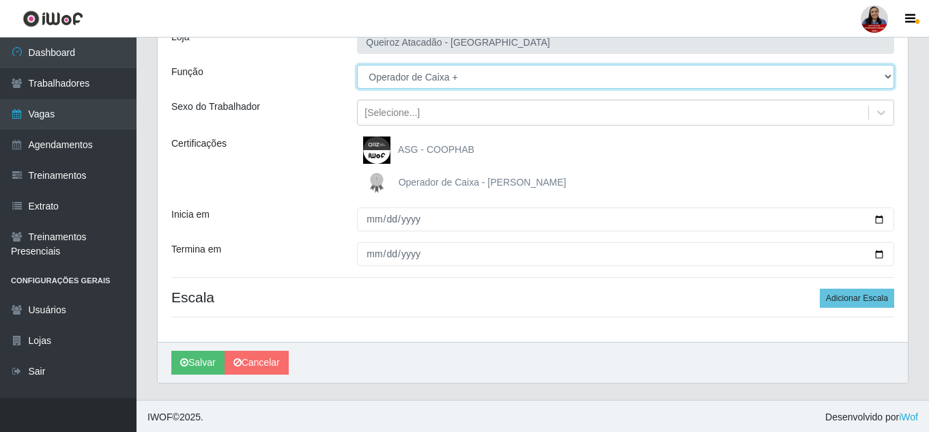
scroll to position [103, 0]
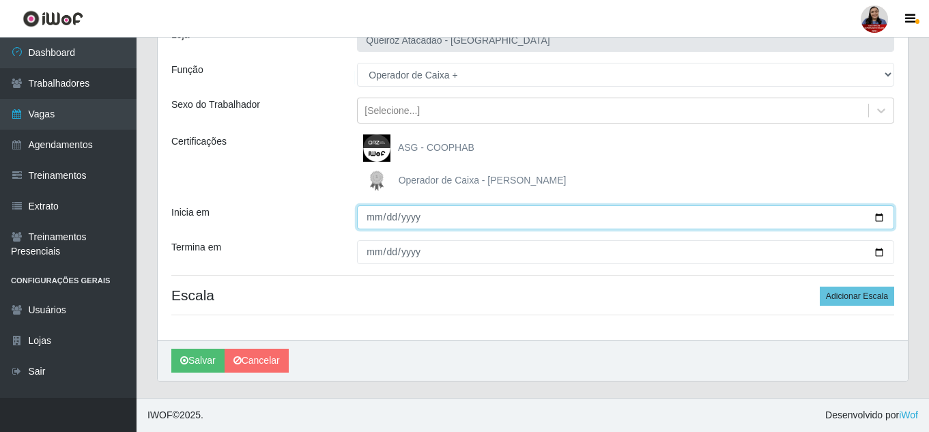
click at [370, 214] on input "Inicia em" at bounding box center [625, 217] width 537 height 24
click at [368, 220] on input "Inicia em" at bounding box center [625, 217] width 537 height 24
type input "[DATE]"
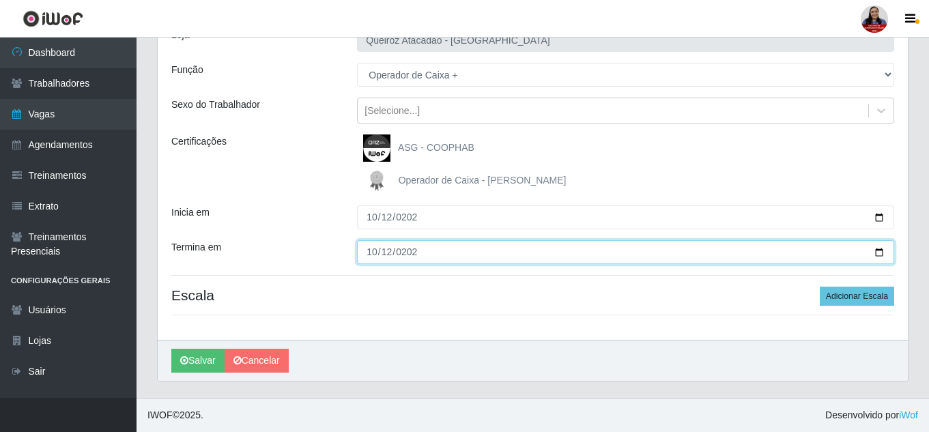
type input "[DATE]"
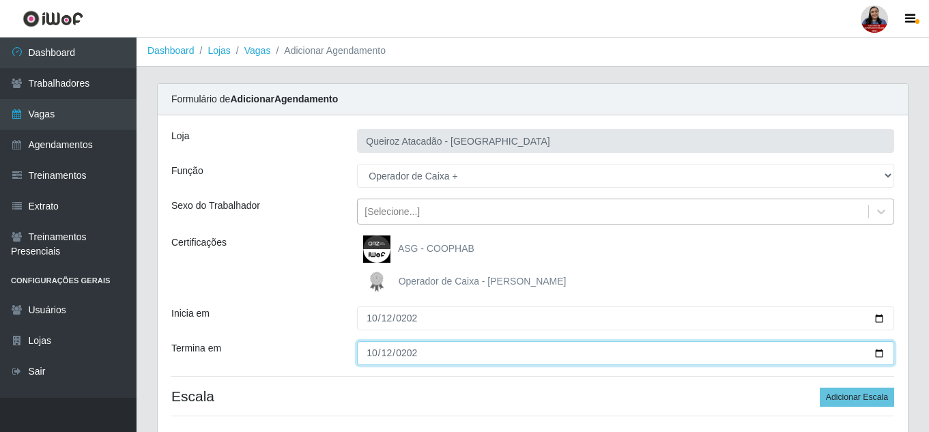
scroll to position [0, 0]
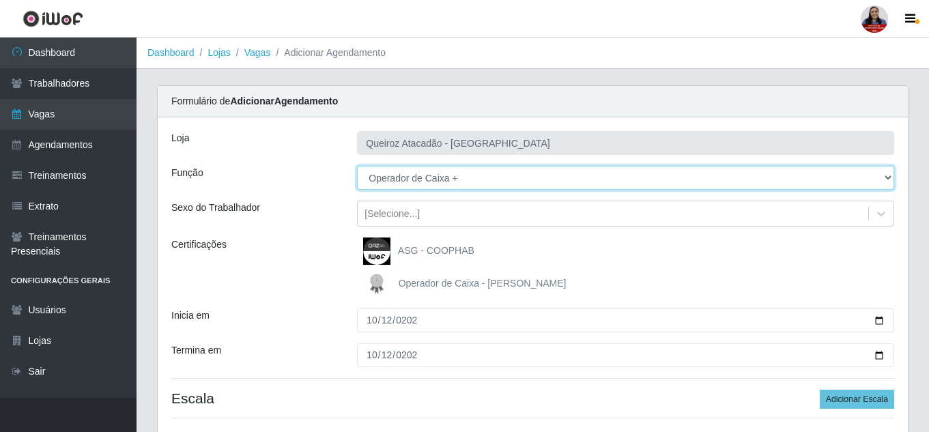
drag, startPoint x: 454, startPoint y: 181, endPoint x: 457, endPoint y: 189, distance: 8.0
click at [454, 181] on select "[Selecione...] ASG ASG + ASG ++ Embalador Embalador + Embalador ++ Operador de …" at bounding box center [625, 178] width 537 height 24
select select "73"
click at [357, 166] on select "[Selecione...] ASG ASG + ASG ++ Embalador Embalador + Embalador ++ Operador de …" at bounding box center [625, 178] width 537 height 24
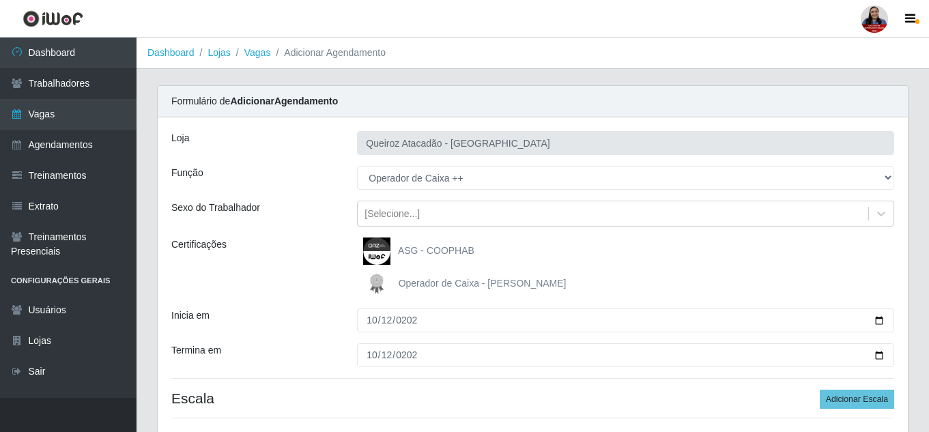
click at [325, 261] on div "Certificações" at bounding box center [254, 267] width 186 height 60
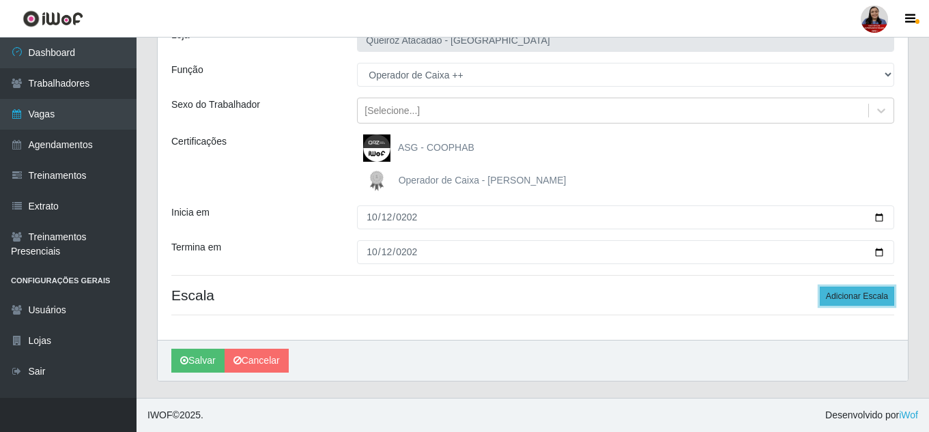
click at [862, 291] on button "Adicionar Escala" at bounding box center [856, 296] width 74 height 19
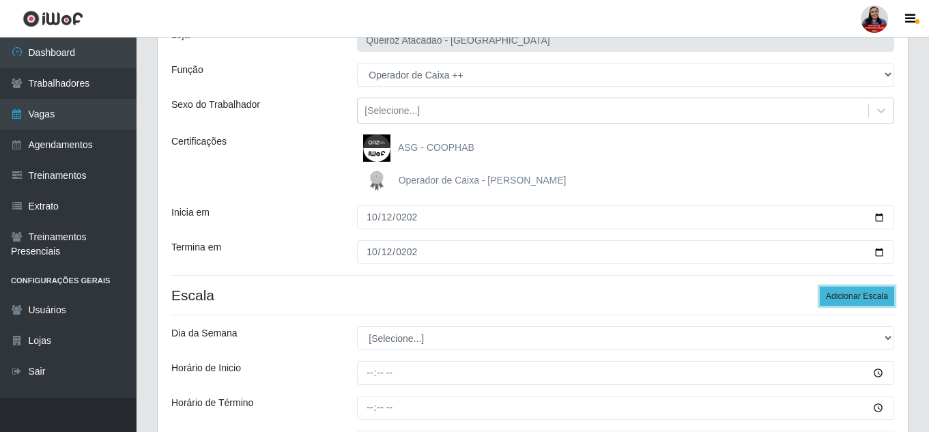
click at [862, 291] on button "Adicionar Escala" at bounding box center [856, 296] width 74 height 19
click at [862, 290] on button "Adicionar Escala" at bounding box center [856, 296] width 74 height 19
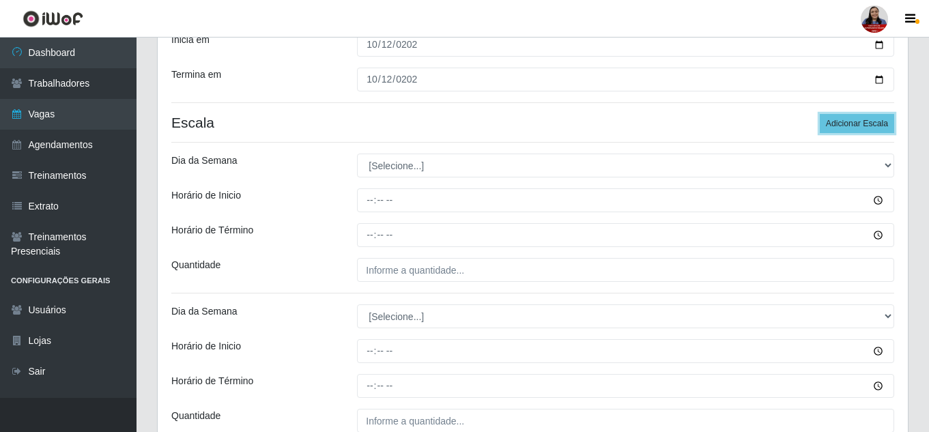
scroll to position [308, 0]
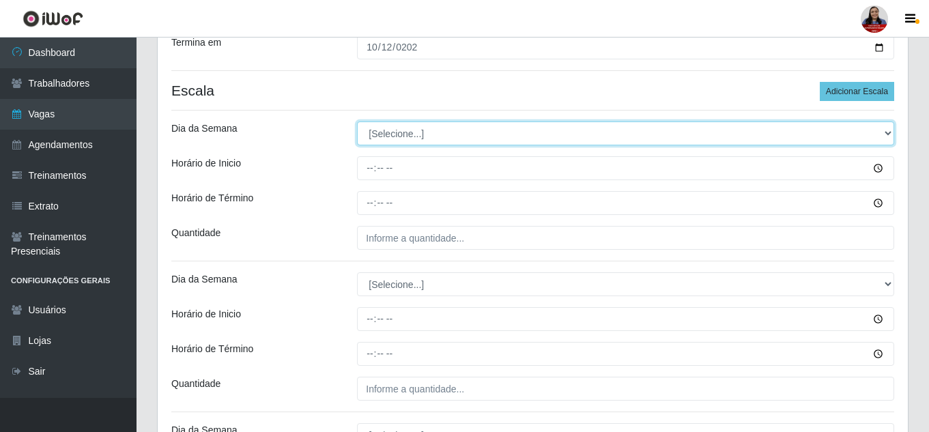
drag, startPoint x: 584, startPoint y: 133, endPoint x: 579, endPoint y: 138, distance: 7.7
click at [584, 133] on select "[Selecione...] Segunda Terça Quarta Quinta Sexta Sábado Domingo" at bounding box center [625, 133] width 537 height 24
select select "0"
click at [357, 121] on select "[Selecione...] Segunda Terça Quarta Quinta Sexta Sábado Domingo" at bounding box center [625, 133] width 537 height 24
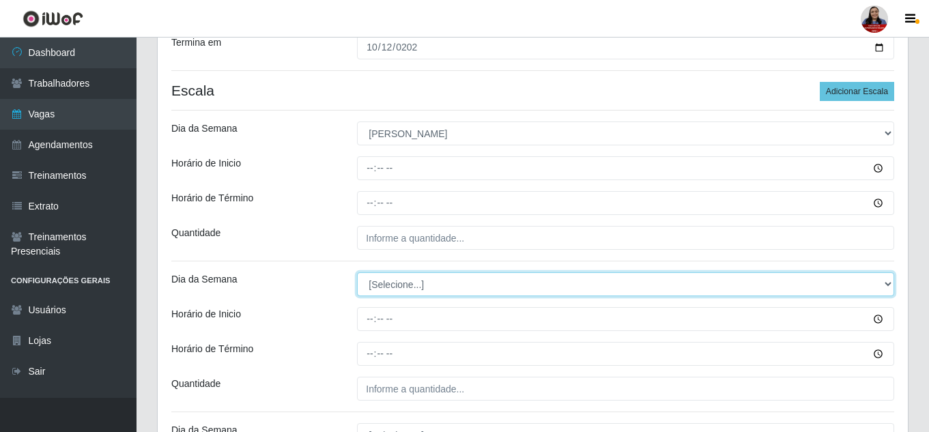
click at [483, 276] on select "[Selecione...] Segunda Terça Quarta Quinta Sexta Sábado Domingo" at bounding box center [625, 284] width 537 height 24
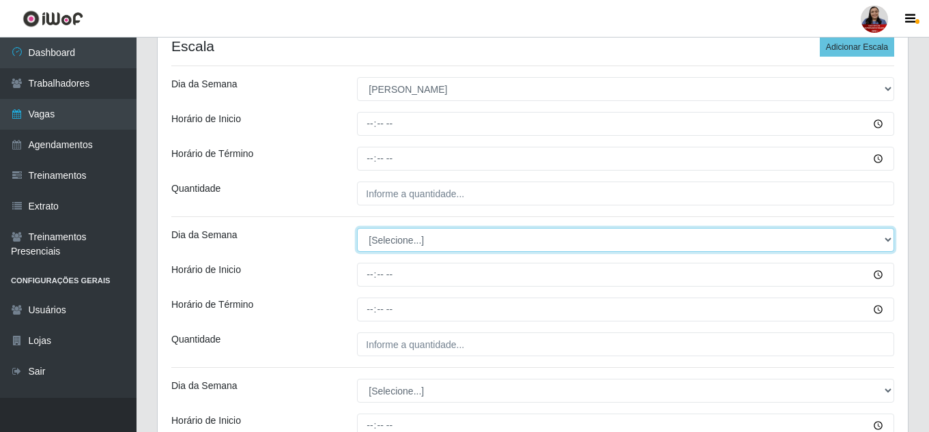
scroll to position [376, 0]
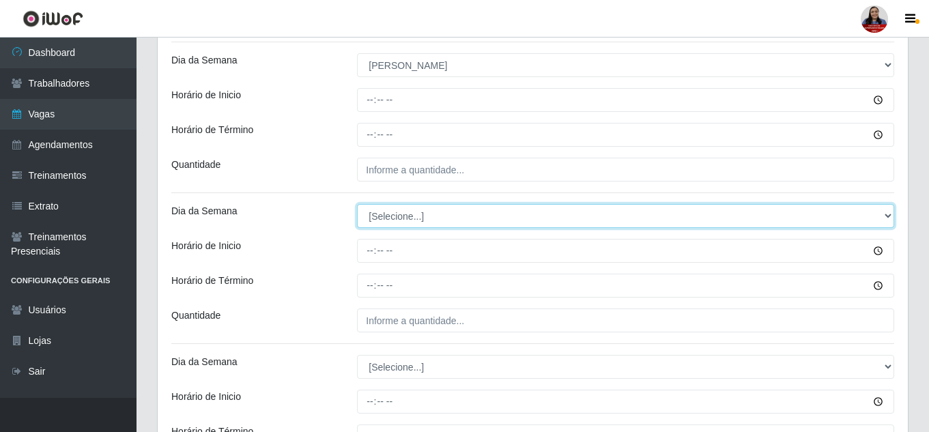
click at [536, 223] on select "[Selecione...] Segunda Terça Quarta Quinta Sexta Sábado Domingo" at bounding box center [625, 216] width 537 height 24
select select "0"
click at [357, 204] on select "[Selecione...] Segunda Terça Quarta Quinta Sexta Sábado Domingo" at bounding box center [625, 216] width 537 height 24
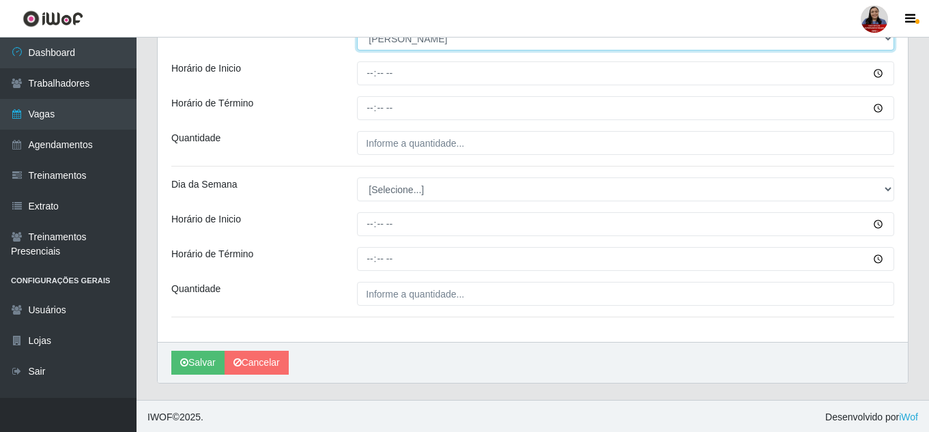
scroll to position [555, 0]
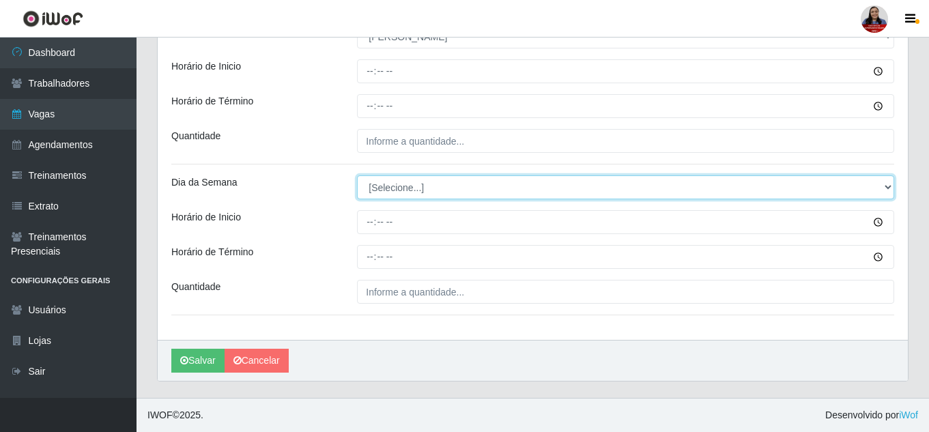
click at [536, 192] on select "[Selecione...] Segunda Terça Quarta Quinta Sexta Sábado Domingo" at bounding box center [625, 187] width 537 height 24
select select "0"
click at [357, 175] on select "[Selecione...] Segunda Terça Quarta Quinta Sexta Sábado Domingo" at bounding box center [625, 187] width 537 height 24
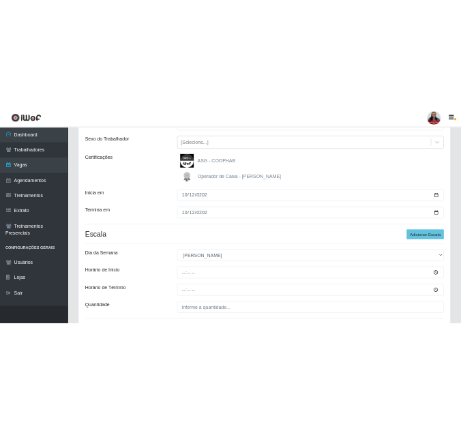
scroll to position [146, 0]
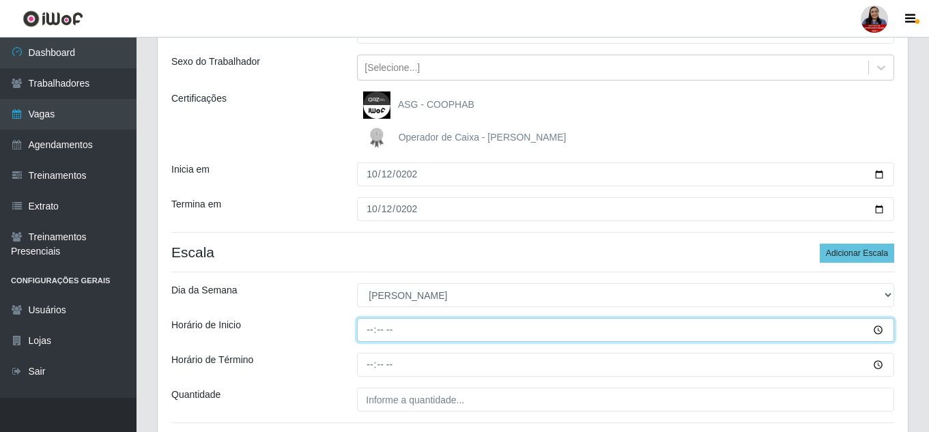
click at [373, 328] on input "Horário de Inicio" at bounding box center [625, 330] width 537 height 24
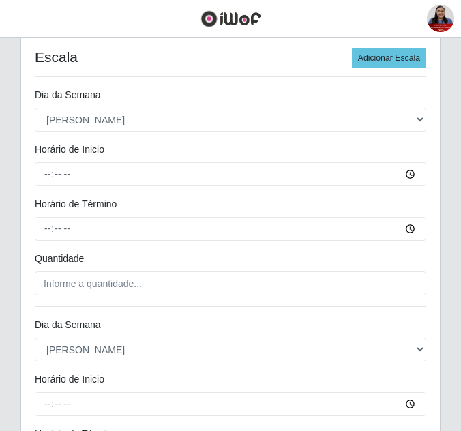
scroll to position [409, 0]
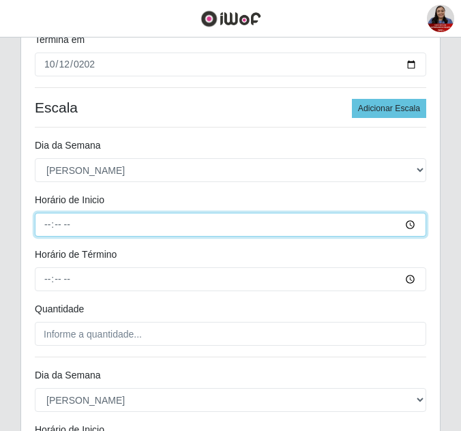
drag, startPoint x: 47, startPoint y: 224, endPoint x: 131, endPoint y: 221, distance: 84.0
click at [47, 224] on input "Horário de Inicio" at bounding box center [231, 225] width 392 height 24
type input "07:00"
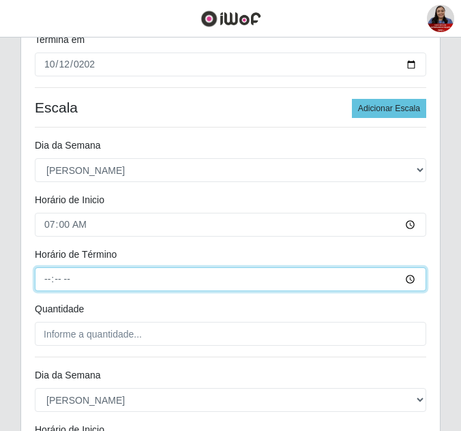
type input "13:00"
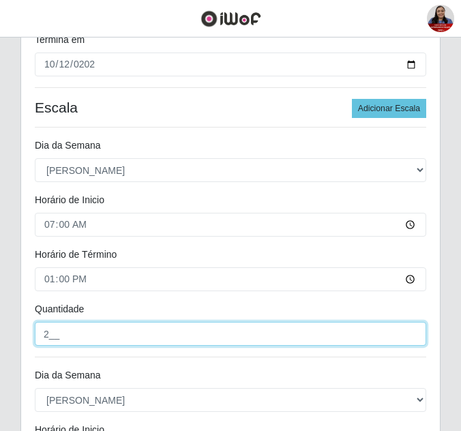
type input "2__"
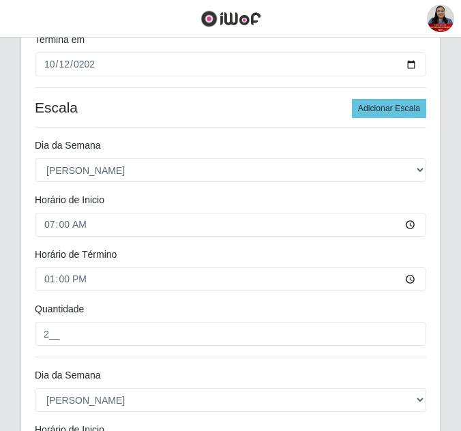
scroll to position [649, 0]
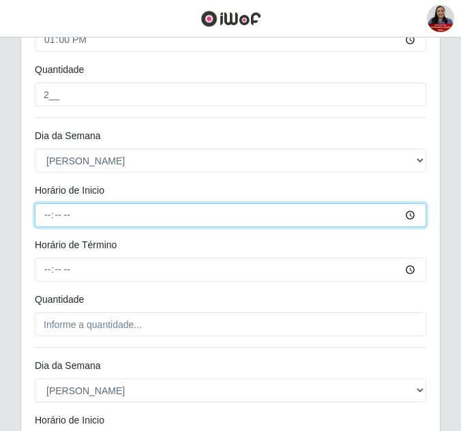
type input "14:00"
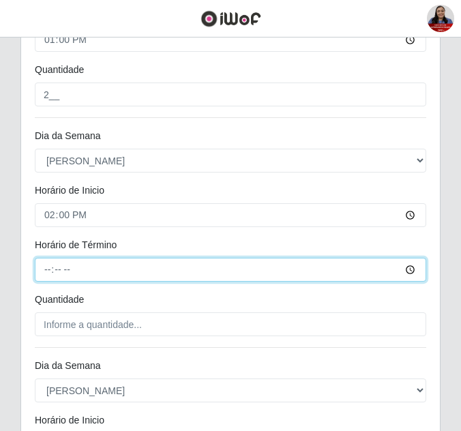
type input "20:00"
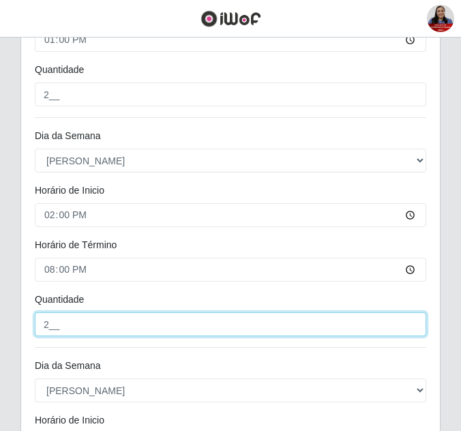
type input "2__"
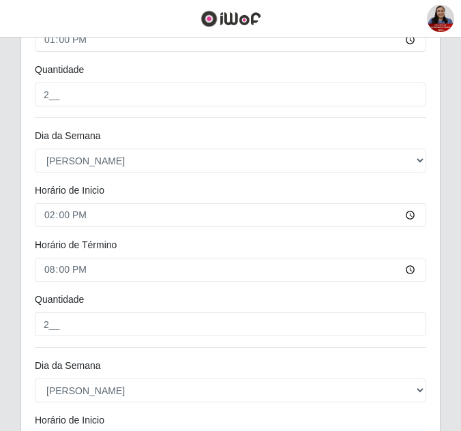
scroll to position [879, 0]
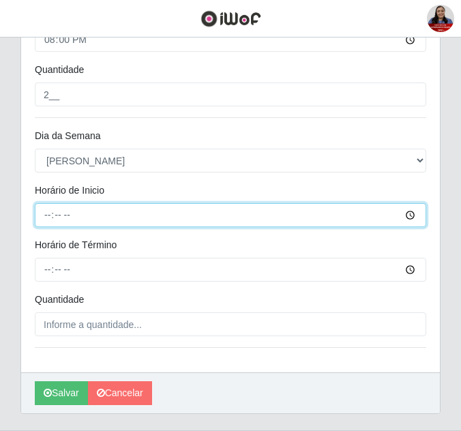
type input "16:00"
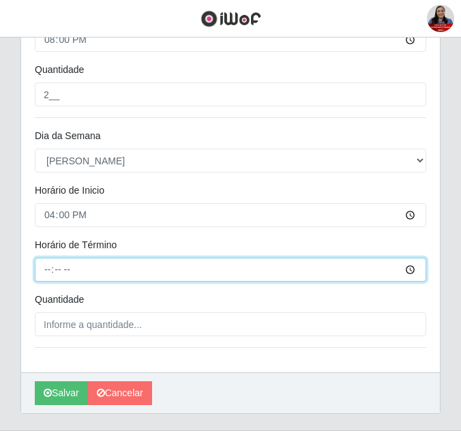
type input "22:00"
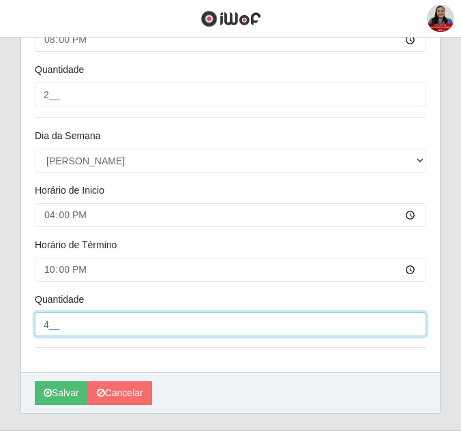
type input "4__"
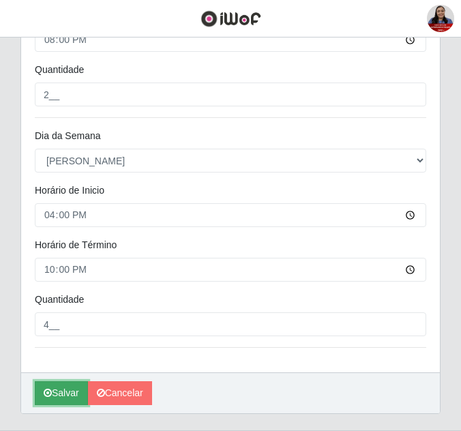
click at [56, 388] on button "Salvar" at bounding box center [61, 393] width 53 height 24
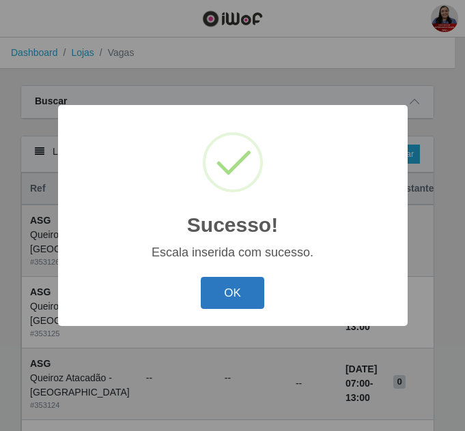
click at [233, 295] on button "OK" at bounding box center [232, 293] width 63 height 32
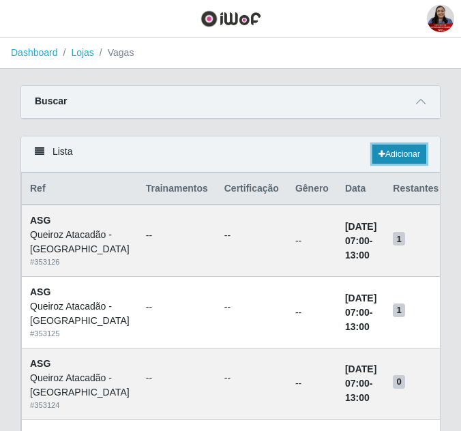
click at [400, 158] on link "Adicionar" at bounding box center [400, 154] width 54 height 19
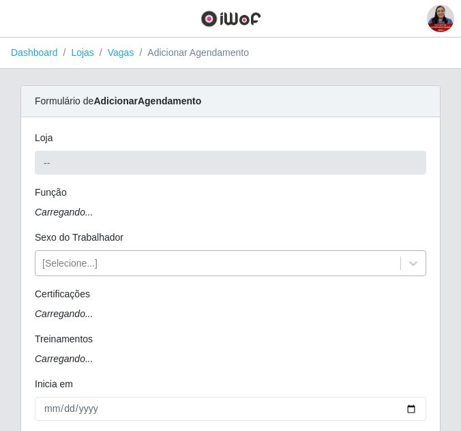
type input "Queiroz Atacadão - [GEOGRAPHIC_DATA]"
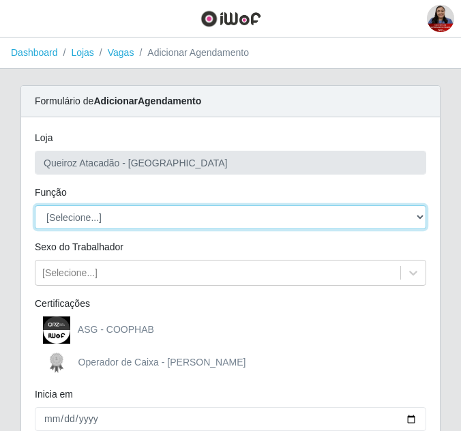
click at [132, 220] on select "[Selecione...] ASG ASG + ASG ++ Embalador Embalador + Embalador ++ Operador de …" at bounding box center [231, 217] width 392 height 24
select select "72"
click at [35, 205] on select "[Selecione...] ASG ASG + ASG ++ Embalador Embalador + Embalador ++ Operador de …" at bounding box center [231, 217] width 392 height 24
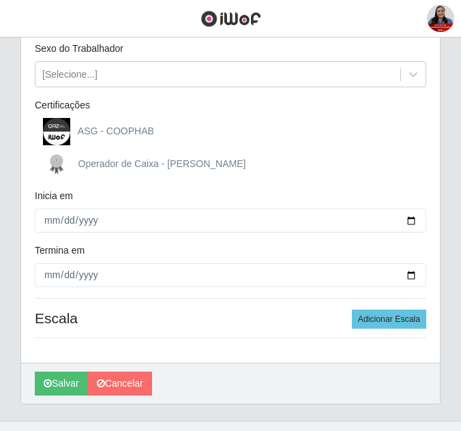
scroll to position [205, 0]
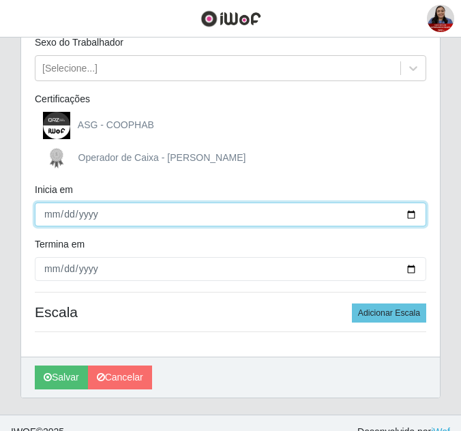
click at [412, 212] on input "Inicia em" at bounding box center [231, 215] width 392 height 24
type input "[DATE]"
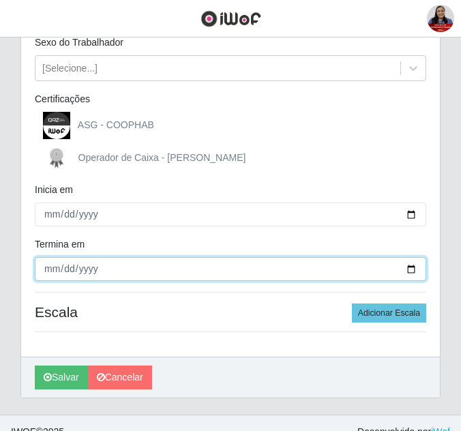
click at [415, 267] on input "Termina em" at bounding box center [231, 269] width 392 height 24
type input "[DATE]"
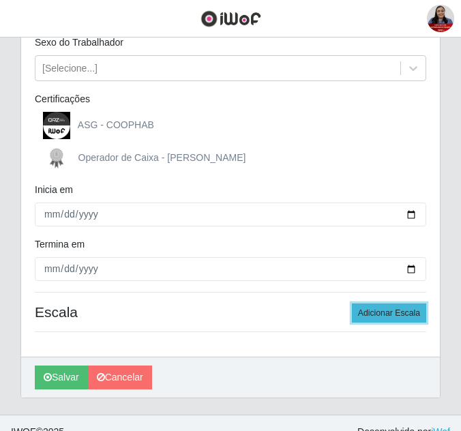
click at [391, 314] on button "Adicionar Escala" at bounding box center [389, 313] width 74 height 19
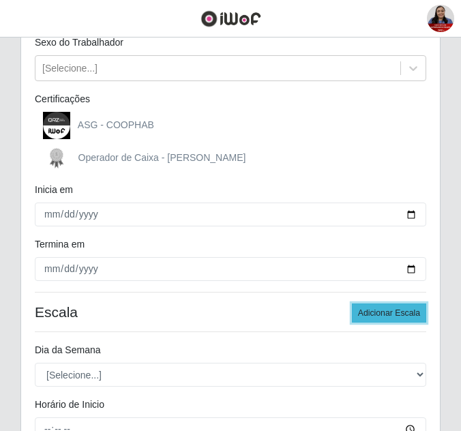
click at [391, 314] on button "Adicionar Escala" at bounding box center [389, 313] width 74 height 19
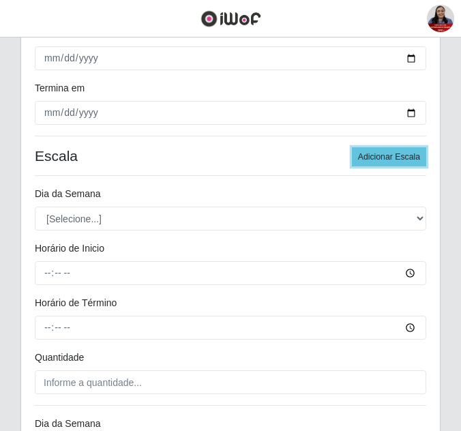
scroll to position [409, 0]
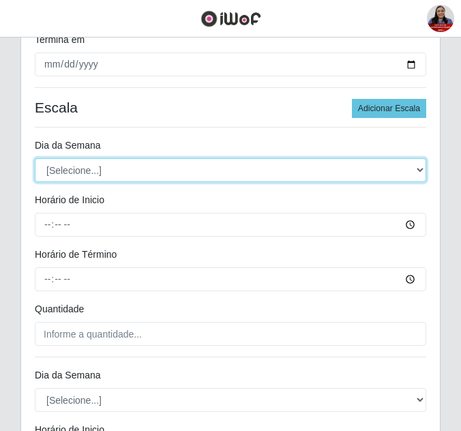
drag, startPoint x: 225, startPoint y: 169, endPoint x: 227, endPoint y: 181, distance: 13.0
click at [225, 169] on select "[Selecione...] Segunda Terça Quarta Quinta Sexta Sábado Domingo" at bounding box center [231, 170] width 392 height 24
select select "0"
click at [35, 158] on select "[Selecione...] Segunda Terça Quarta Quinta Sexta Sábado Domingo" at bounding box center [231, 170] width 392 height 24
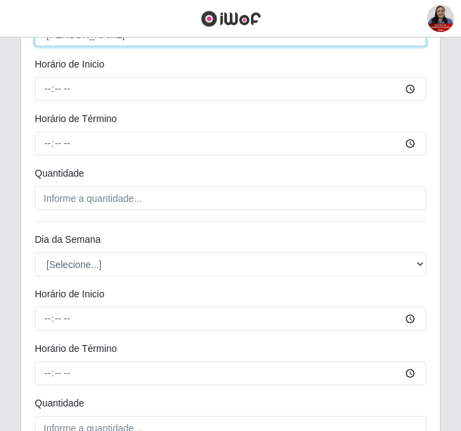
scroll to position [546, 0]
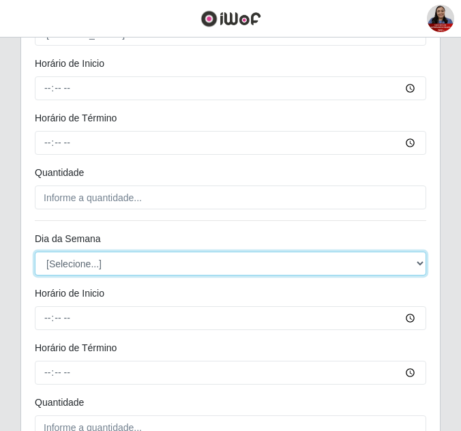
drag, startPoint x: 176, startPoint y: 262, endPoint x: 181, endPoint y: 273, distance: 11.9
click at [176, 262] on select "[Selecione...] Segunda Terça Quarta Quinta Sexta Sábado Domingo" at bounding box center [231, 264] width 392 height 24
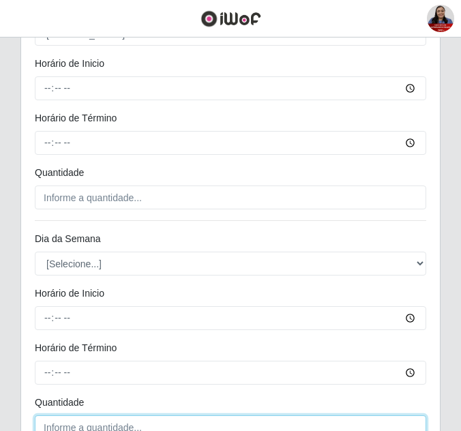
type input "___"
click at [167, 426] on input "___" at bounding box center [231, 427] width 392 height 24
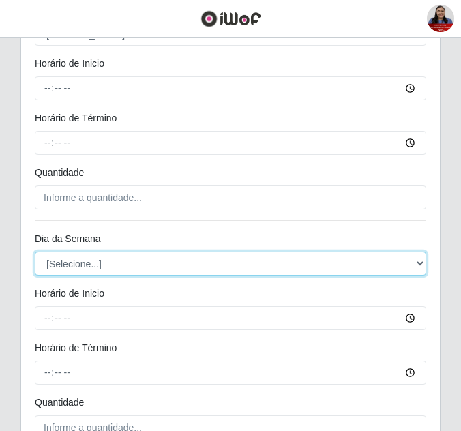
click at [226, 260] on select "[Selecione...] Segunda Terça Quarta Quinta Sexta Sábado Domingo" at bounding box center [231, 264] width 392 height 24
select select "0"
click at [35, 252] on select "[Selecione...] Segunda Terça Quarta Quinta Sexta Sábado Domingo" at bounding box center [231, 264] width 392 height 24
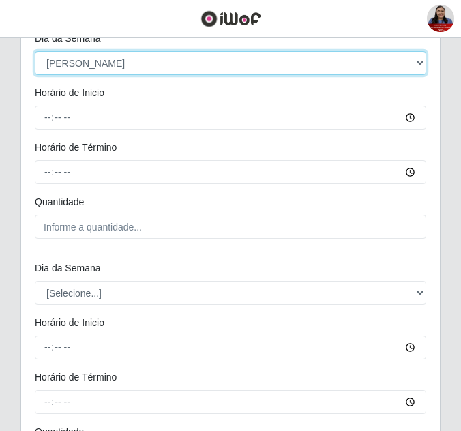
scroll to position [750, 0]
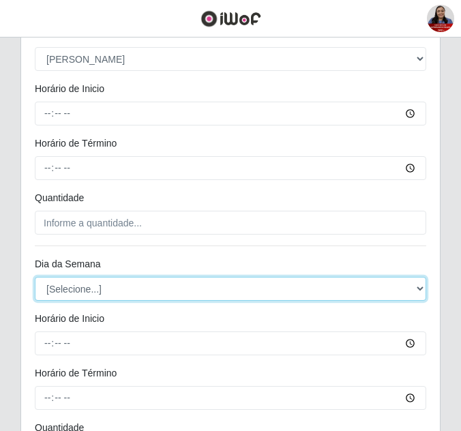
click at [191, 287] on select "[Selecione...] Segunda Terça Quarta Quinta Sexta Sábado Domingo" at bounding box center [231, 289] width 392 height 24
select select "0"
click at [35, 277] on select "[Selecione...] Segunda Terça Quarta Quinta Sexta Sábado Domingo" at bounding box center [231, 289] width 392 height 24
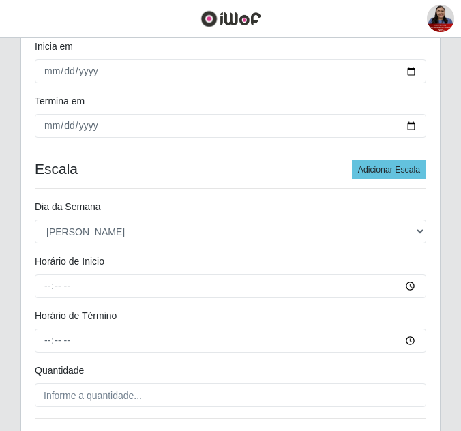
scroll to position [366, 0]
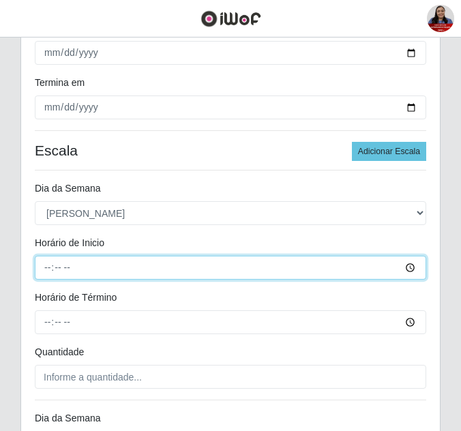
click at [43, 268] on input "Horário de Inicio" at bounding box center [231, 268] width 392 height 24
type input "07:00"
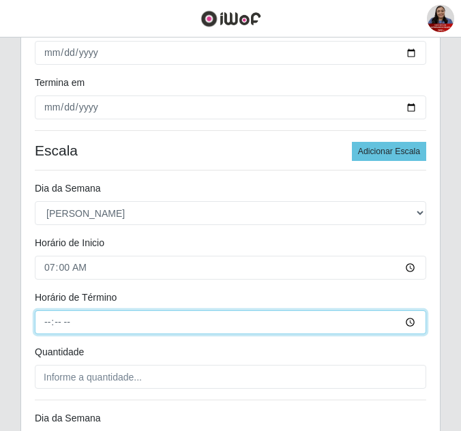
type input "13:00"
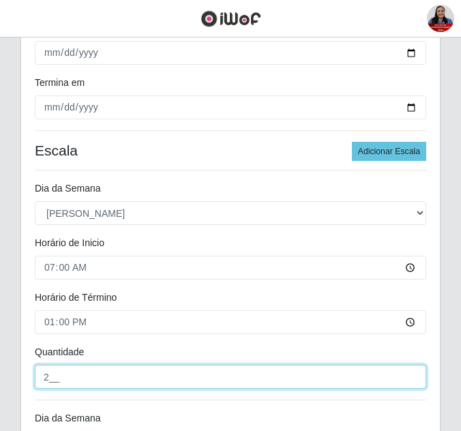
type input "2__"
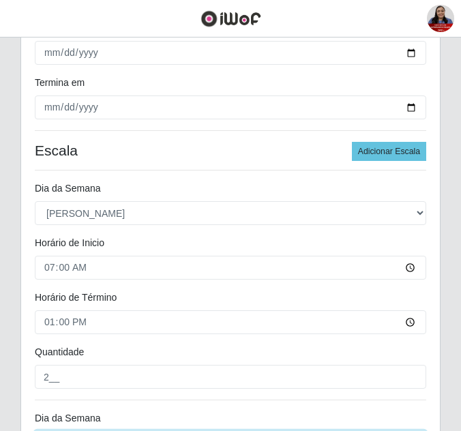
scroll to position [594, 0]
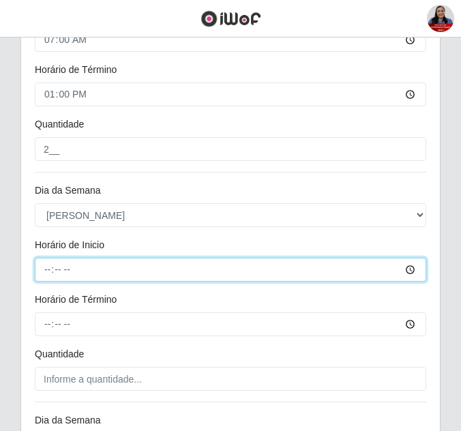
type input "14:00"
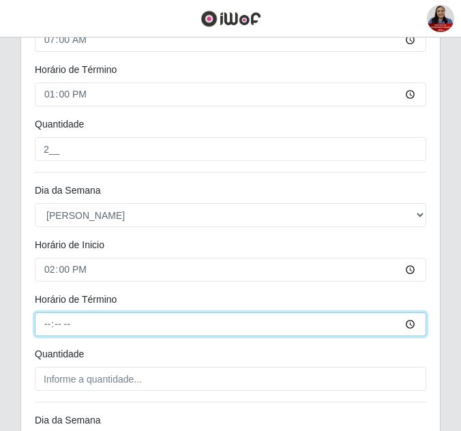
type input "20:00"
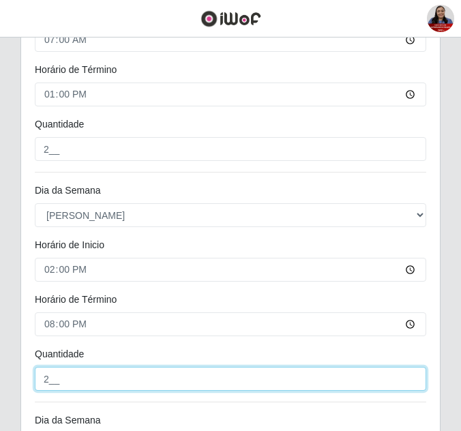
type input "2__"
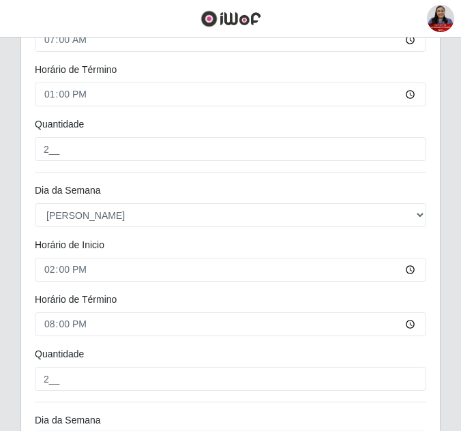
scroll to position [824, 0]
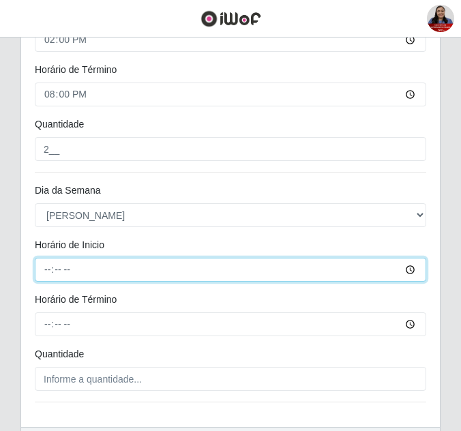
type input "16:00"
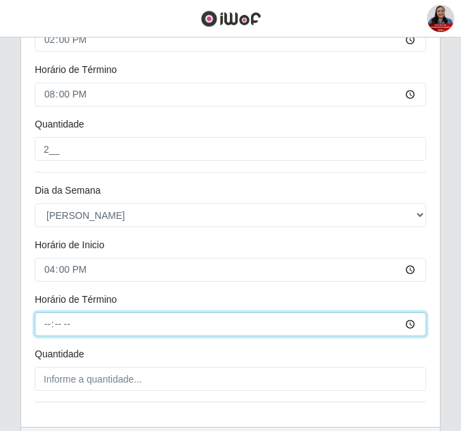
type input "22:00"
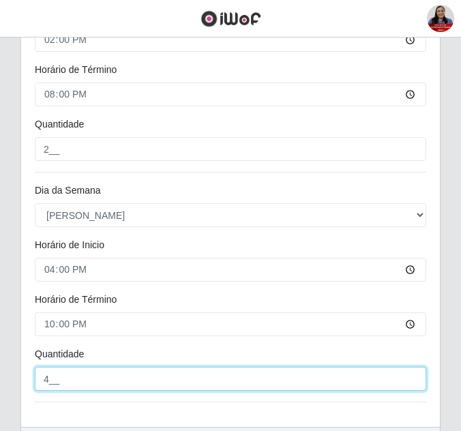
type input "4__"
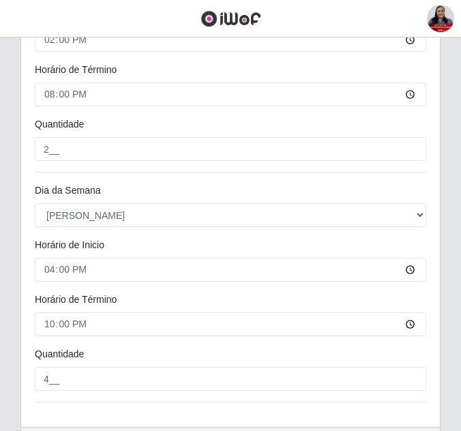
scroll to position [912, 0]
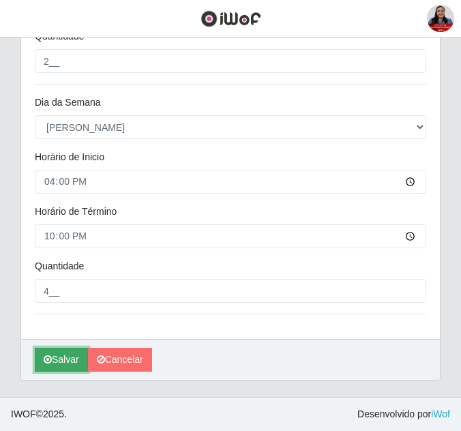
click at [64, 358] on button "Salvar" at bounding box center [61, 360] width 53 height 24
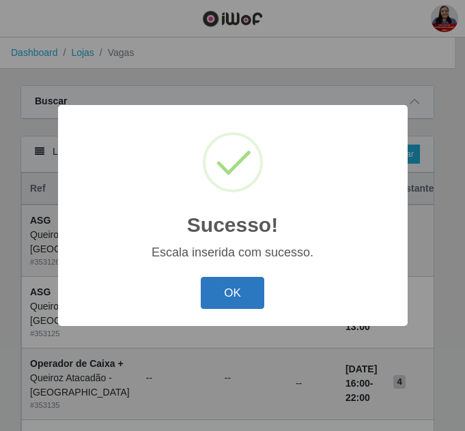
click at [240, 291] on button "OK" at bounding box center [232, 293] width 63 height 32
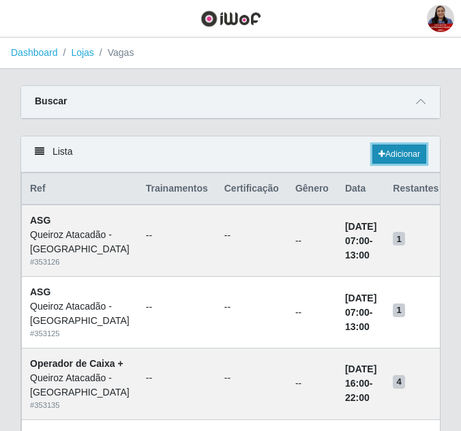
click at [398, 148] on link "Adicionar" at bounding box center [400, 154] width 54 height 19
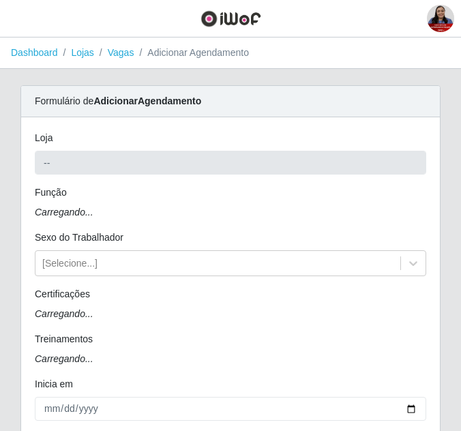
type input "Queiroz Atacadão - [GEOGRAPHIC_DATA]"
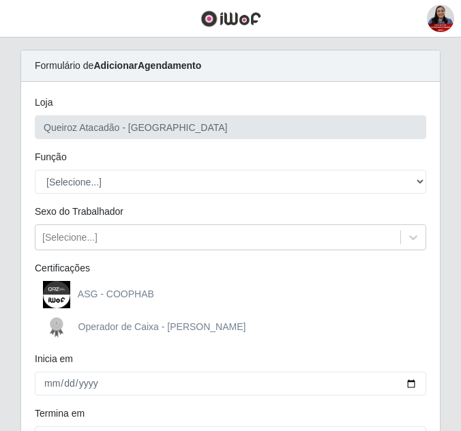
scroll to position [68, 0]
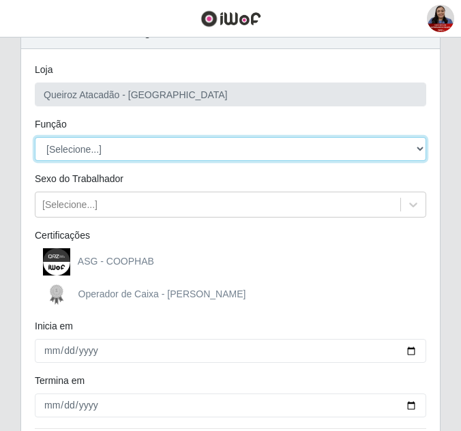
click at [187, 144] on select "[Selecione...] ASG ASG + ASG ++ Embalador Embalador + Embalador ++ Operador de …" at bounding box center [231, 149] width 392 height 24
select select "72"
click at [35, 137] on select "[Selecione...] ASG ASG + ASG ++ Embalador Embalador + Embalador ++ Operador de …" at bounding box center [231, 149] width 392 height 24
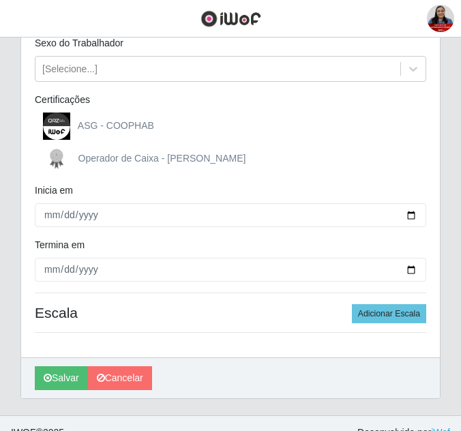
scroll to position [205, 0]
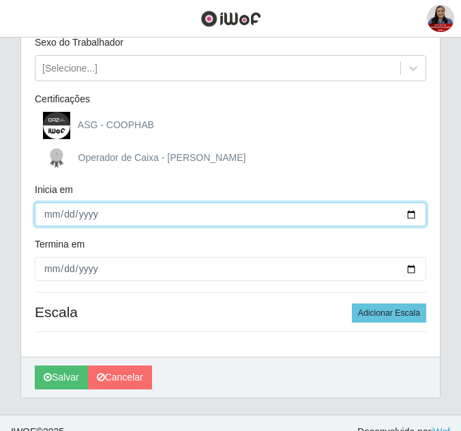
click at [408, 213] on input "Inicia em" at bounding box center [231, 215] width 392 height 24
type input "[DATE]"
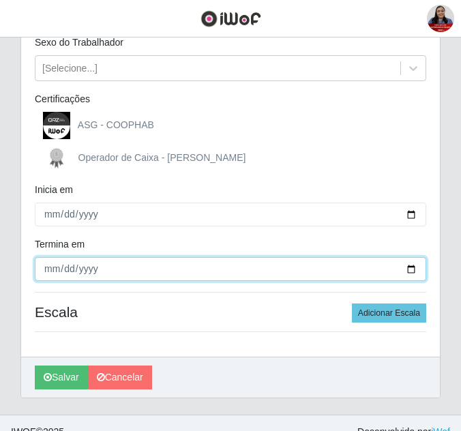
click at [413, 270] on input "Termina em" at bounding box center [231, 269] width 392 height 24
type input "[DATE]"
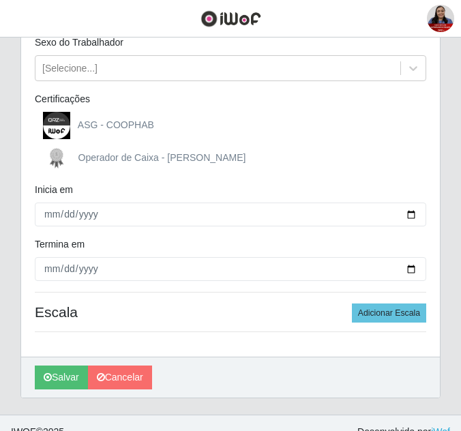
click at [379, 303] on div "[PERSON_NAME] Atacadão - [GEOGRAPHIC_DATA] Função [Selecione...] ASG ASG + ASG …" at bounding box center [230, 135] width 419 height 444
click at [384, 311] on button "Adicionar Escala" at bounding box center [389, 313] width 74 height 19
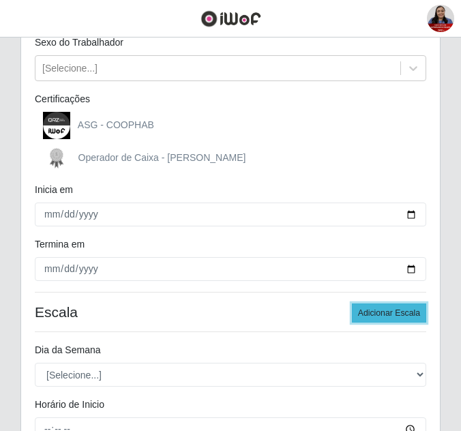
click at [384, 311] on button "Adicionar Escala" at bounding box center [389, 313] width 74 height 19
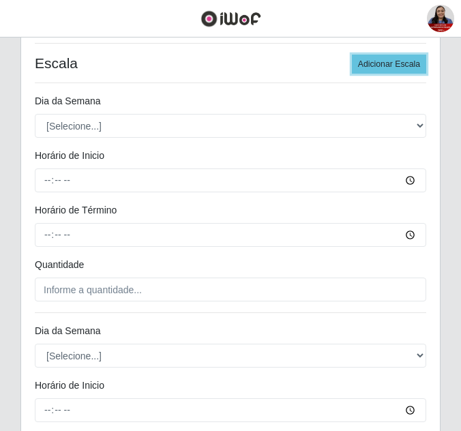
scroll to position [478, 0]
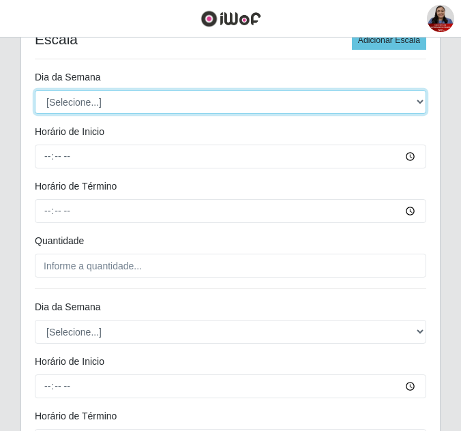
click at [188, 100] on select "[Selecione...] Segunda Terça Quarta Quinta Sexta Sábado Domingo" at bounding box center [231, 102] width 392 height 24
select select "0"
click at [35, 90] on select "[Selecione...] Segunda Terça Quarta Quinta Sexta Sábado Domingo" at bounding box center [231, 102] width 392 height 24
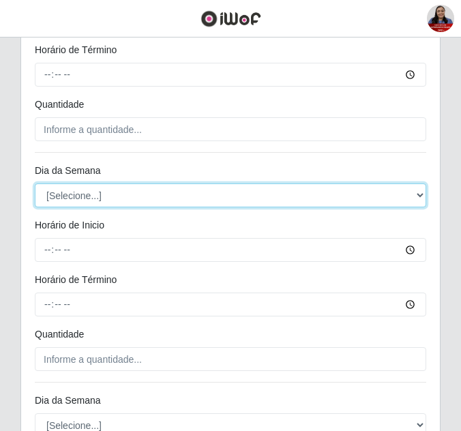
click at [169, 200] on select "[Selecione...] Segunda Terça Quarta Quinta Sexta Sábado Domingo" at bounding box center [231, 196] width 392 height 24
select select "0"
click at [35, 184] on select "[Selecione...] Segunda Terça Quarta Quinta Sexta Sábado Domingo" at bounding box center [231, 196] width 392 height 24
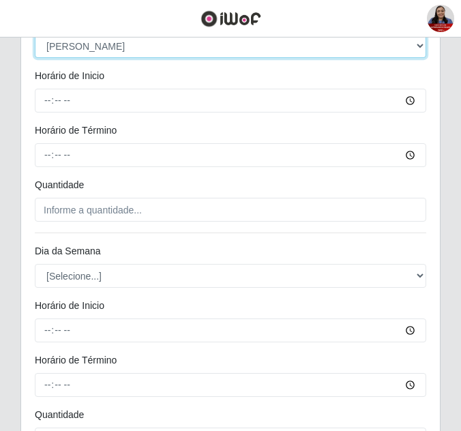
scroll to position [819, 0]
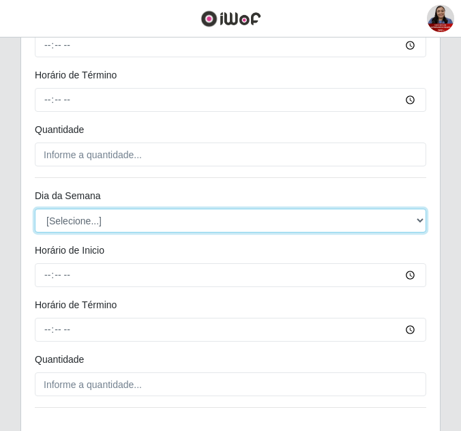
click at [197, 220] on select "[Selecione...] Segunda Terça Quarta Quinta Sexta Sábado Domingo" at bounding box center [231, 221] width 392 height 24
select select "0"
click at [35, 209] on select "[Selecione...] Segunda Terça Quarta Quinta Sexta Sábado Domingo" at bounding box center [231, 221] width 392 height 24
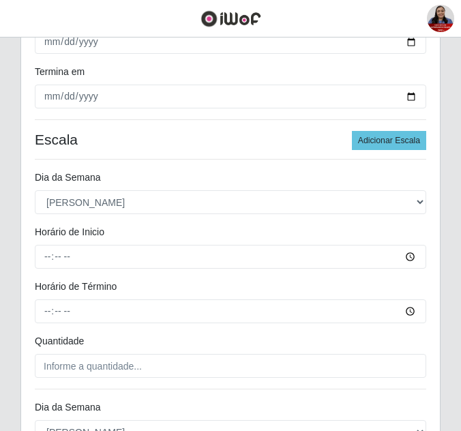
scroll to position [366, 0]
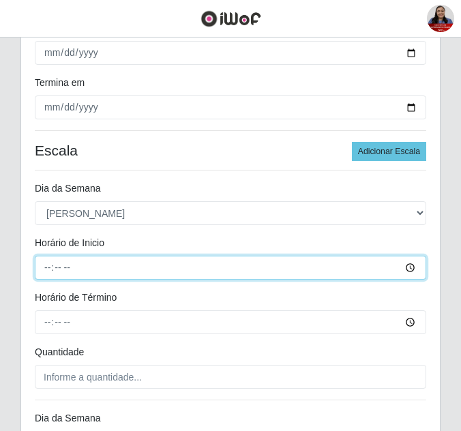
click at [50, 271] on input "Horário de Inicio" at bounding box center [231, 268] width 392 height 24
type input "07:00"
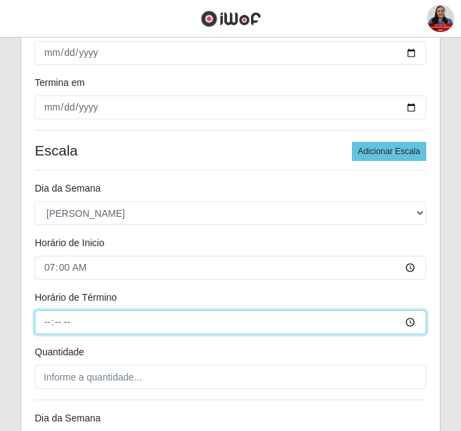
type input "13:00"
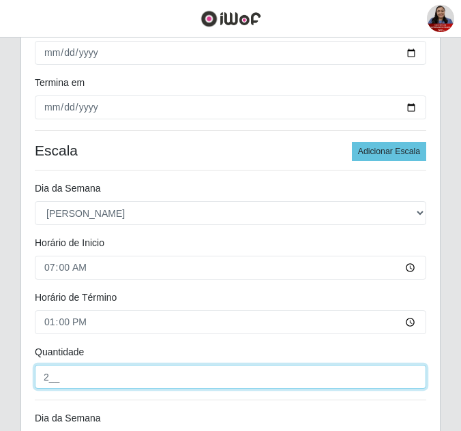
type input "2__"
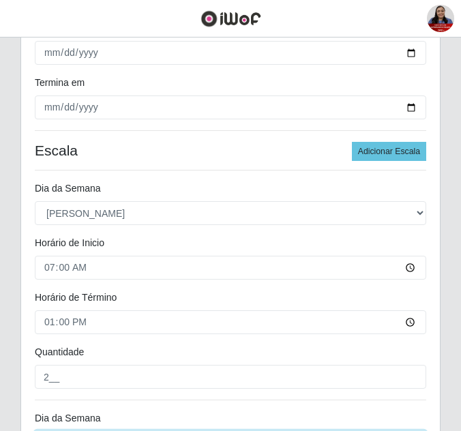
scroll to position [594, 0]
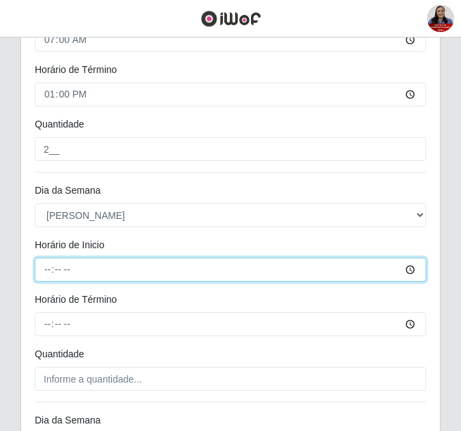
type input "14:00"
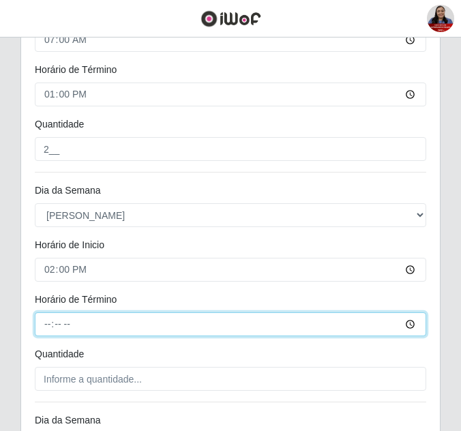
type input "20:00"
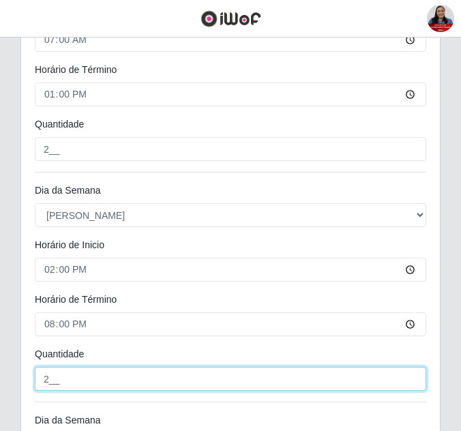
type input "2__"
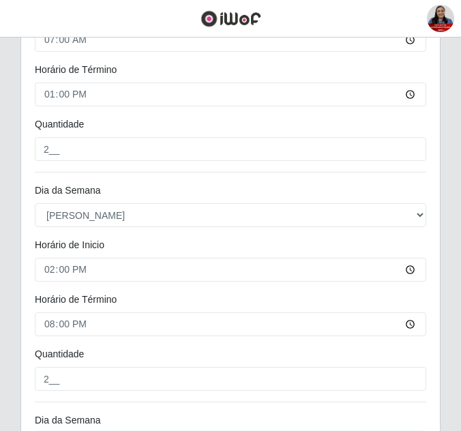
scroll to position [824, 0]
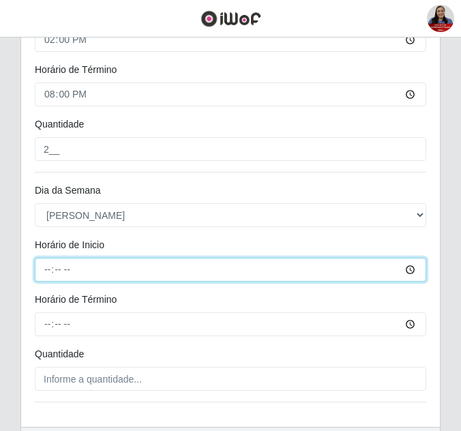
type input "16:00"
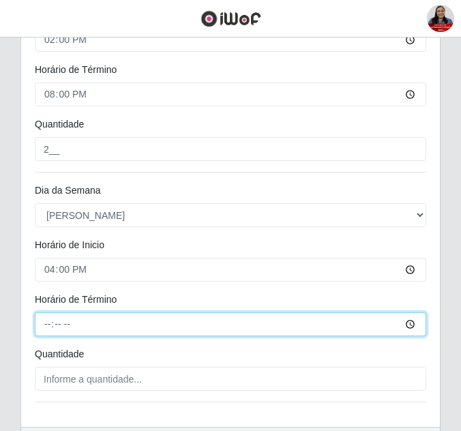
type input "22:00"
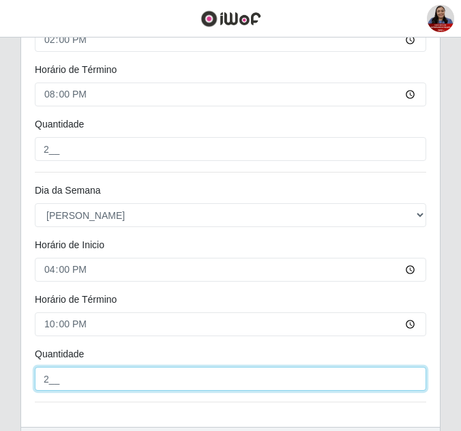
type input "2__"
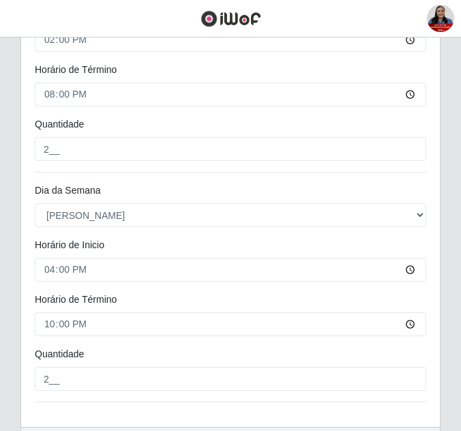
scroll to position [912, 0]
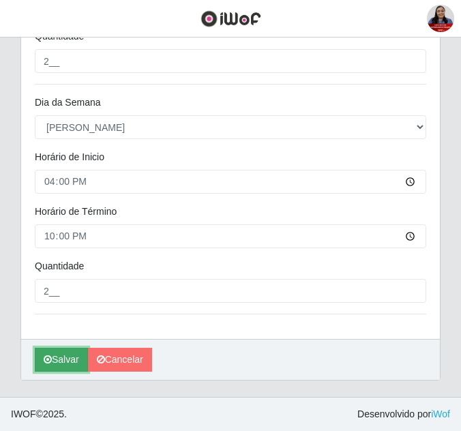
click at [55, 357] on button "Salvar" at bounding box center [61, 360] width 53 height 24
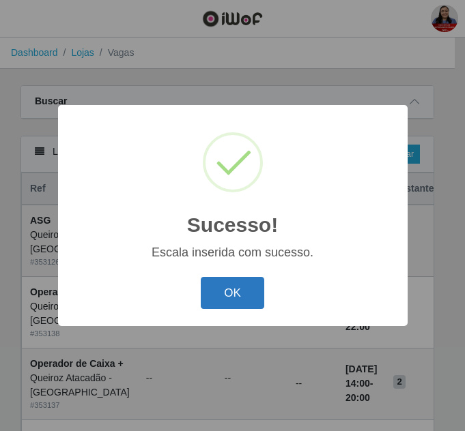
click at [227, 282] on button "OK" at bounding box center [232, 293] width 63 height 32
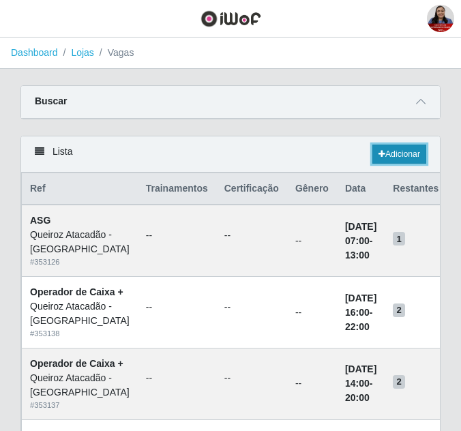
click at [401, 154] on link "Adicionar" at bounding box center [400, 154] width 54 height 19
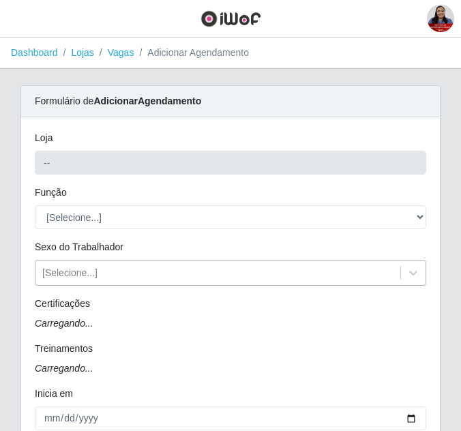
type input "Queiroz Atacadão - [GEOGRAPHIC_DATA]"
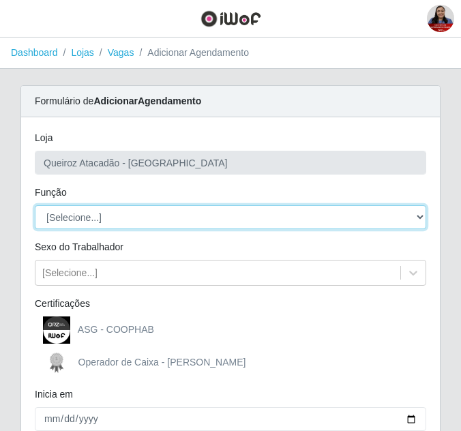
click at [243, 217] on select "[Selecione...] ASG ASG + ASG ++ Embalador Embalador + Embalador ++ Operador de …" at bounding box center [231, 217] width 392 height 24
select select "22"
click at [35, 205] on select "[Selecione...] ASG ASG + ASG ++ Embalador Embalador + Embalador ++ Operador de …" at bounding box center [231, 217] width 392 height 24
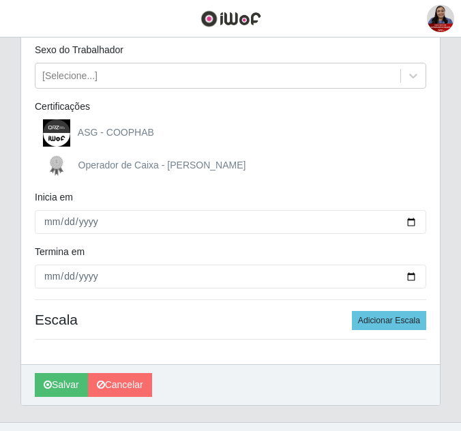
scroll to position [205, 0]
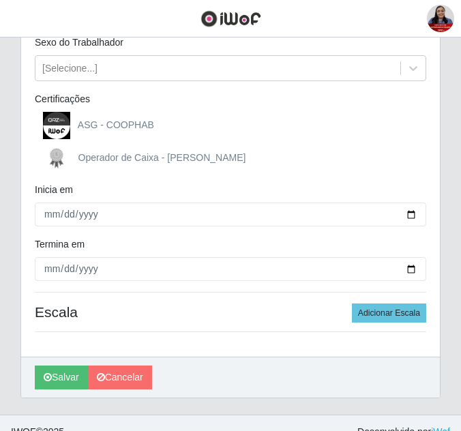
click at [264, 89] on div "[PERSON_NAME] Atacadão - [GEOGRAPHIC_DATA] Função [Selecione...] ASG ASG + ASG …" at bounding box center [230, 135] width 419 height 444
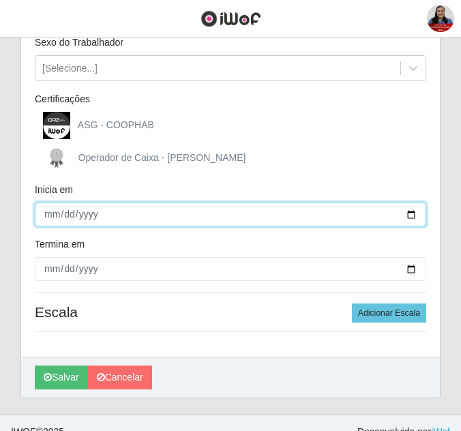
click at [411, 214] on input "Inicia em" at bounding box center [231, 215] width 392 height 24
type input "[DATE]"
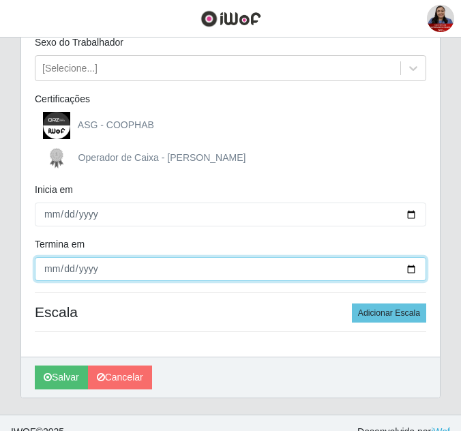
click at [409, 267] on input "Termina em" at bounding box center [231, 269] width 392 height 24
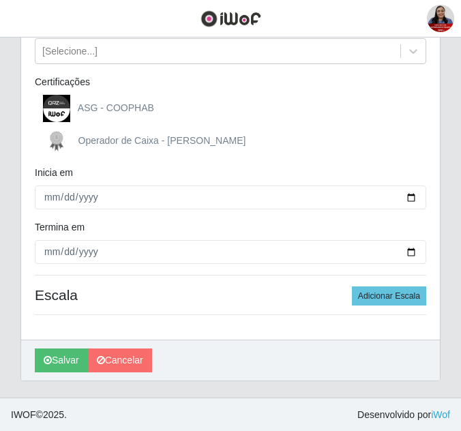
scroll to position [222, 0]
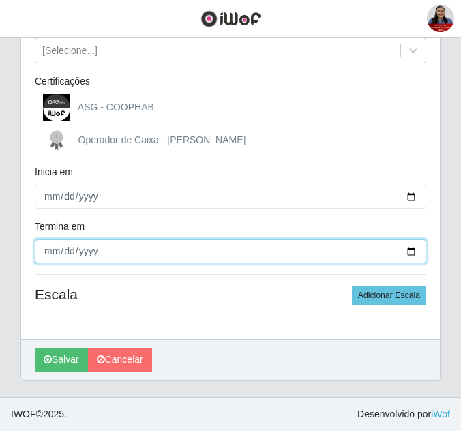
click at [413, 248] on input "[DATE]" at bounding box center [231, 251] width 392 height 24
type input "[DATE]"
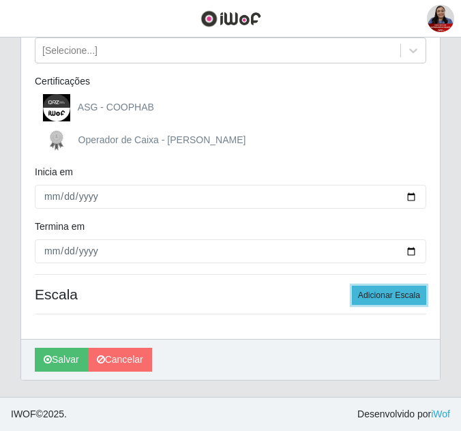
click at [394, 295] on button "Adicionar Escala" at bounding box center [389, 295] width 74 height 19
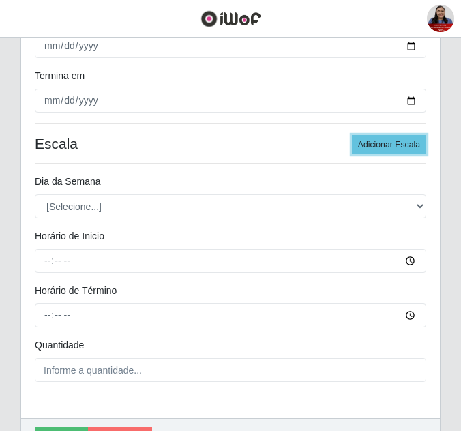
scroll to position [427, 0]
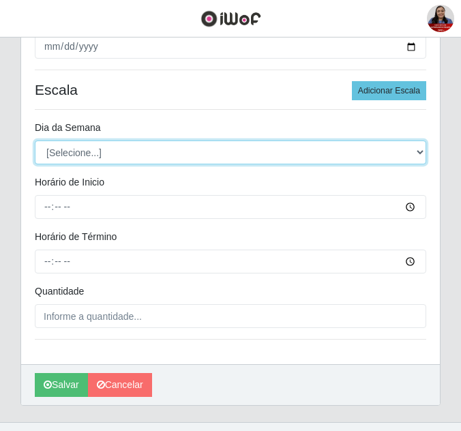
click at [225, 156] on select "[Selecione...] Segunda Terça Quarta Quinta Sexta Sábado Domingo" at bounding box center [231, 153] width 392 height 24
select select "3"
click at [35, 141] on select "[Selecione...] Segunda Terça Quarta Quinta Sexta Sábado Domingo" at bounding box center [231, 153] width 392 height 24
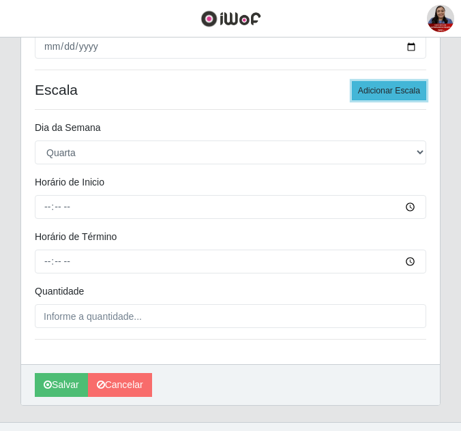
click at [403, 88] on button "Adicionar Escala" at bounding box center [389, 90] width 74 height 19
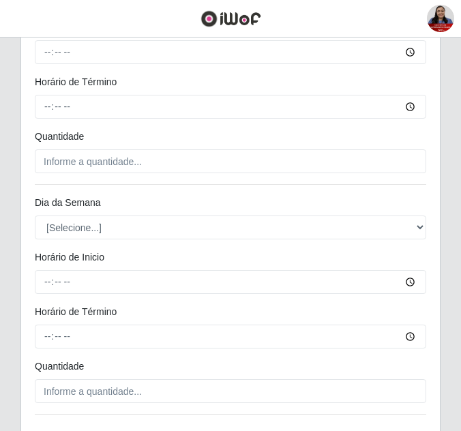
scroll to position [632, 0]
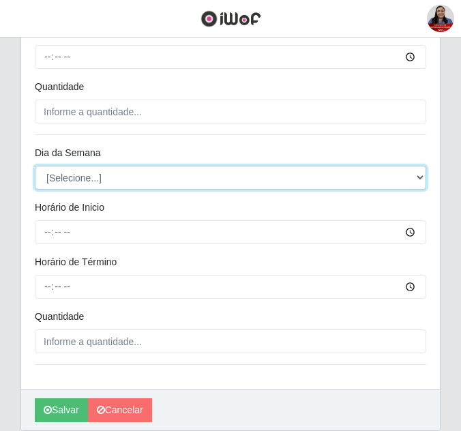
click at [201, 178] on select "[Selecione...] Segunda Terça Quarta Quinta Sexta Sábado Domingo" at bounding box center [231, 178] width 392 height 24
select select "4"
click at [35, 166] on select "[Selecione...] Segunda Terça Quarta Quinta Sexta Sábado Domingo" at bounding box center [231, 178] width 392 height 24
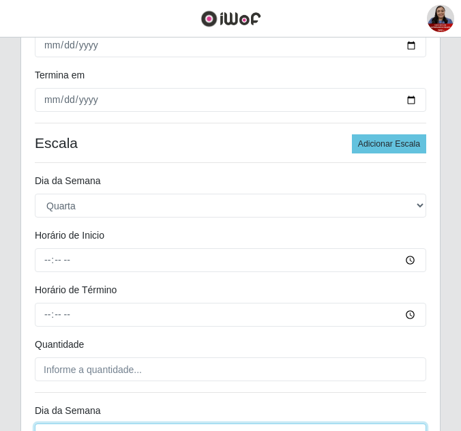
scroll to position [359, 0]
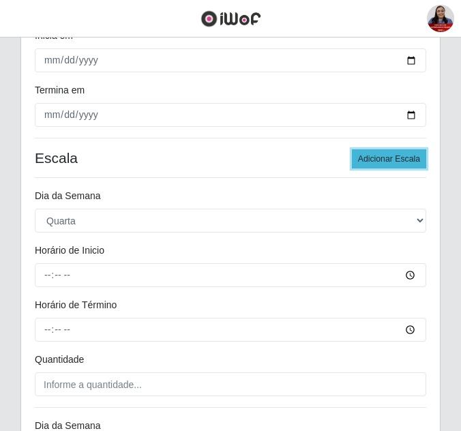
click at [405, 156] on button "Adicionar Escala" at bounding box center [389, 158] width 74 height 19
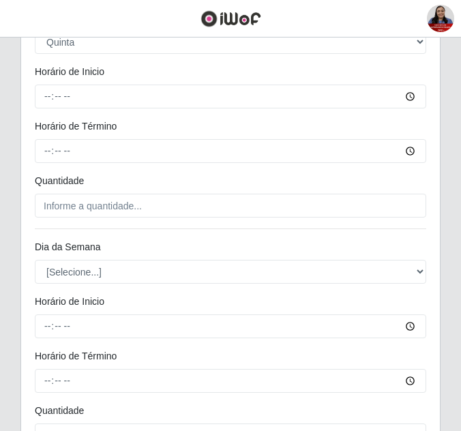
scroll to position [768, 0]
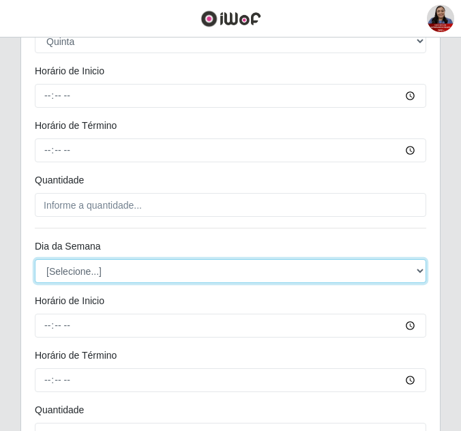
click at [104, 269] on select "[Selecione...] Segunda Terça Quarta Quinta Sexta Sábado Domingo" at bounding box center [231, 271] width 392 height 24
select select "5"
click at [35, 259] on select "[Selecione...] Segunda Terça Quarta Quinta Sexta Sábado Domingo" at bounding box center [231, 271] width 392 height 24
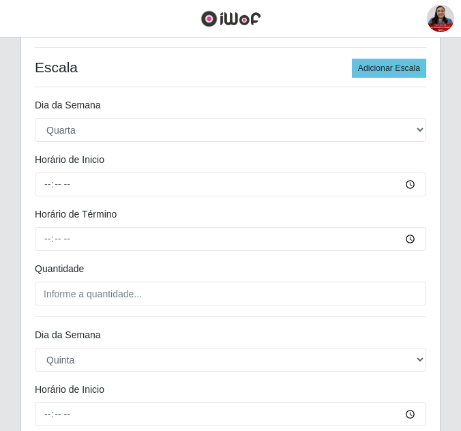
scroll to position [427, 0]
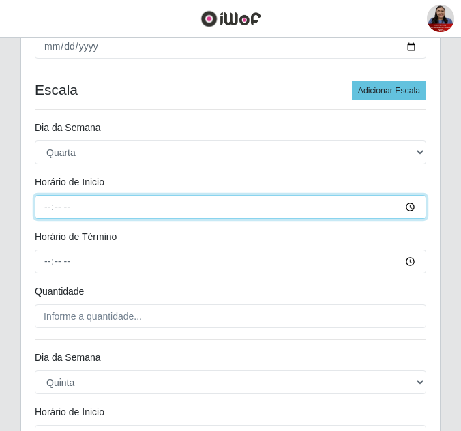
click at [48, 200] on input "Horário de Inicio" at bounding box center [231, 207] width 392 height 24
type input "16:00"
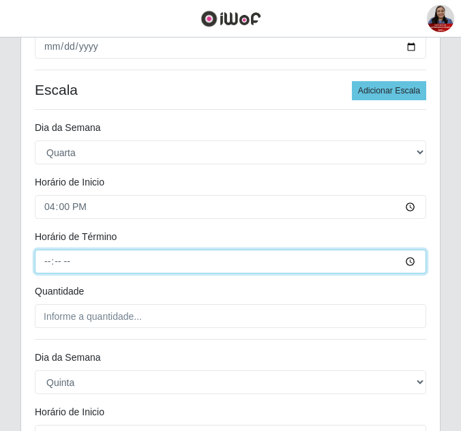
type input "22:00"
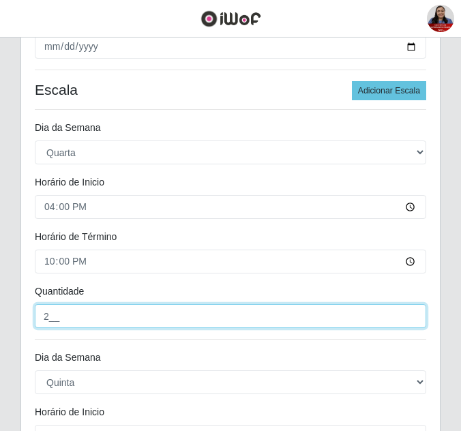
type input "2__"
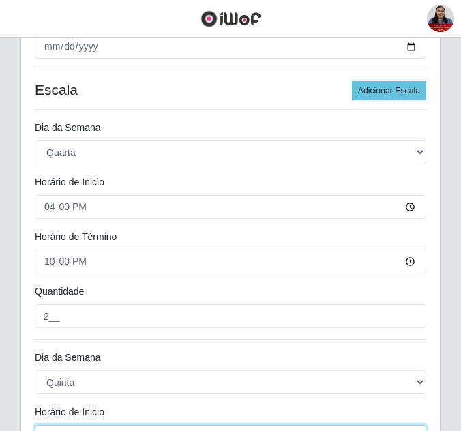
scroll to position [445, 0]
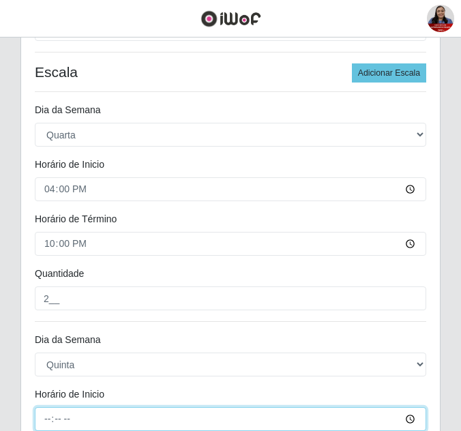
type input "16:00"
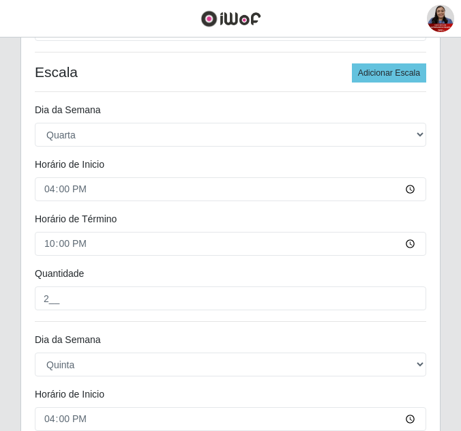
scroll to position [703, 0]
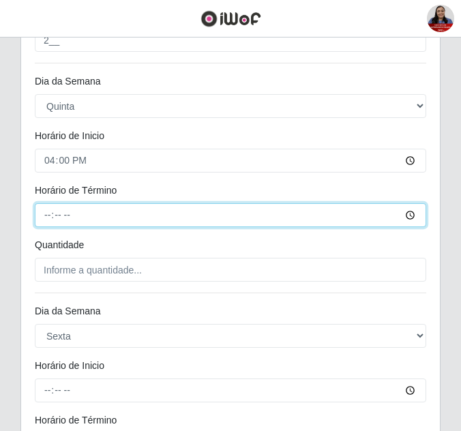
type input "22:00"
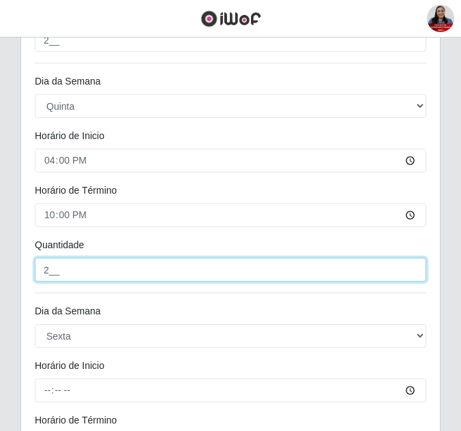
type input "2__"
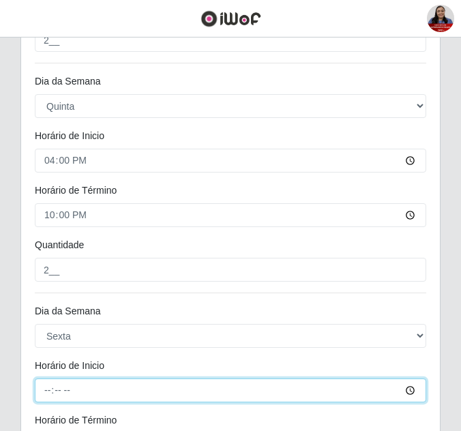
type input "16:00"
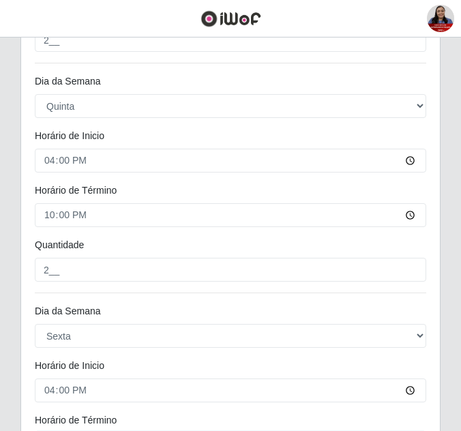
scroll to position [912, 0]
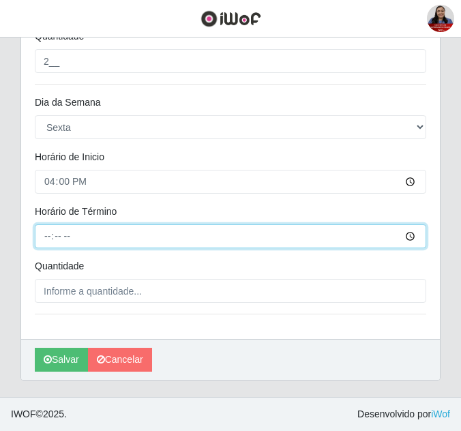
type input "22:00"
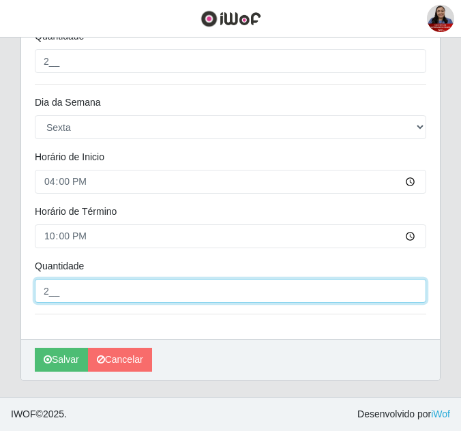
type input "2__"
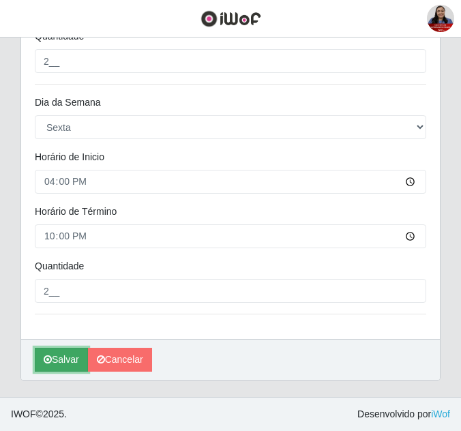
click at [64, 364] on button "Salvar" at bounding box center [61, 360] width 53 height 24
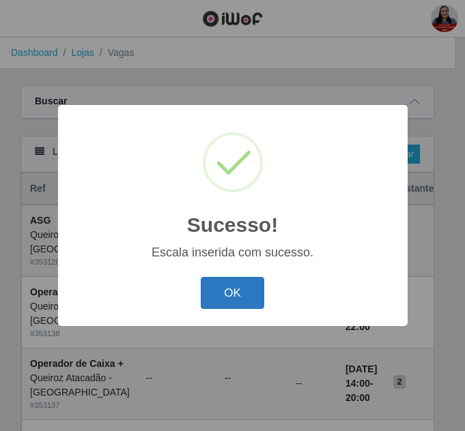
click at [243, 296] on button "OK" at bounding box center [232, 293] width 63 height 32
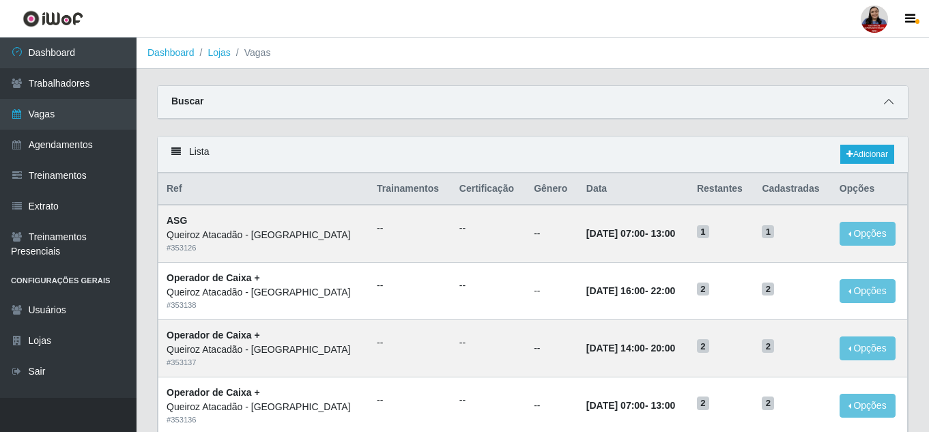
click at [886, 98] on span at bounding box center [888, 102] width 16 height 16
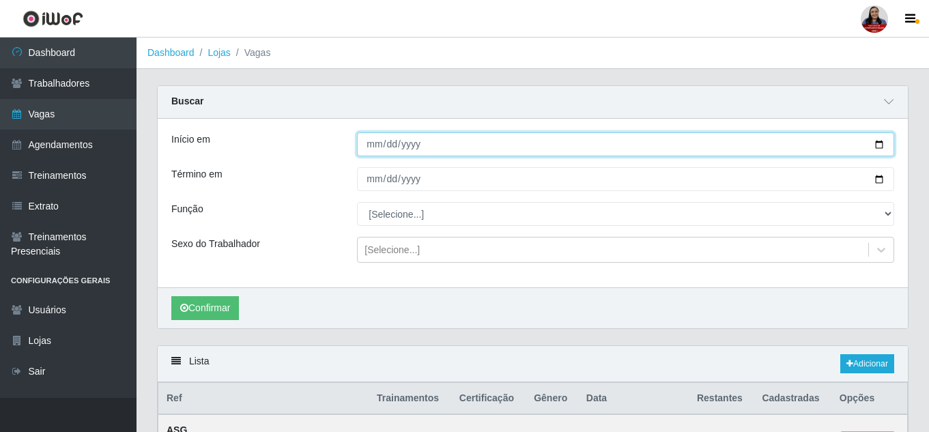
click at [879, 147] on input "[DATE]" at bounding box center [625, 144] width 537 height 24
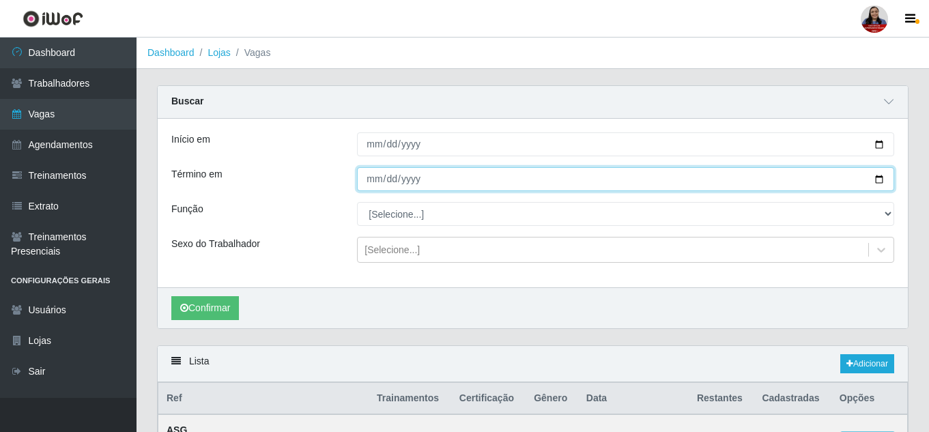
click at [877, 175] on input "[DATE]" at bounding box center [625, 179] width 537 height 24
type input "[DATE]"
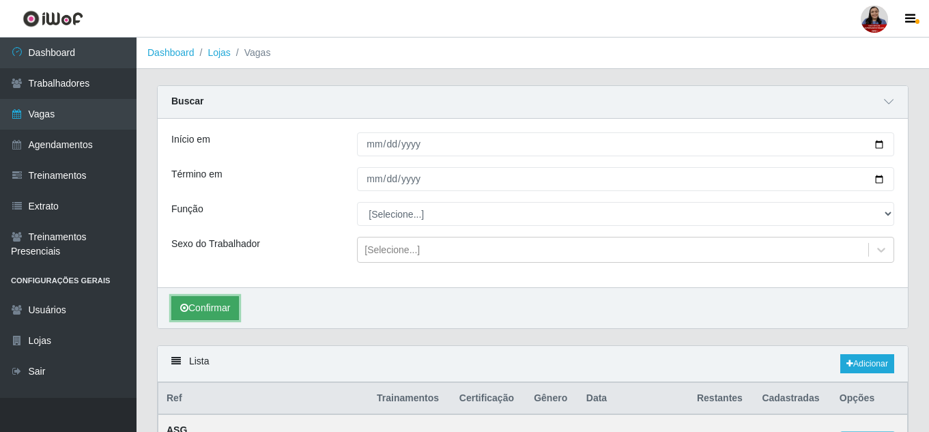
click at [217, 304] on button "Confirmar" at bounding box center [205, 308] width 68 height 24
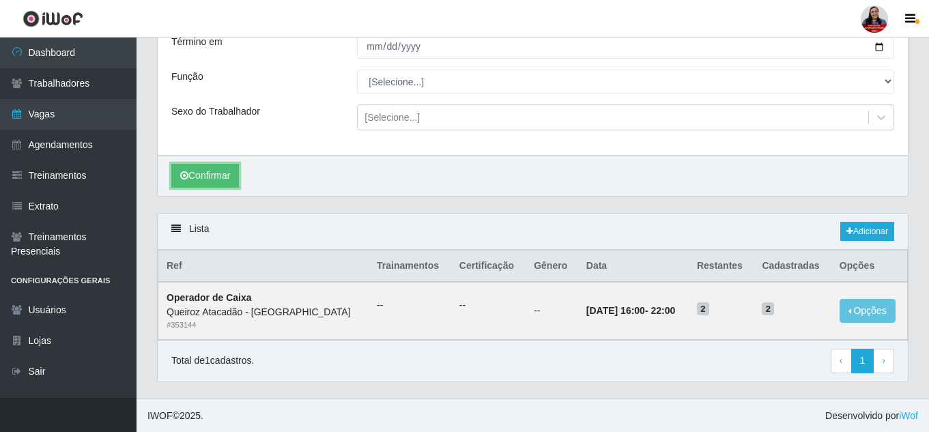
scroll to position [134, 0]
drag, startPoint x: 695, startPoint y: 306, endPoint x: 776, endPoint y: 309, distance: 81.9
click at [776, 309] on tr "Operador de [PERSON_NAME] - [GEOGRAPHIC_DATA] # 353144 -- -- -- [DATE] 16:00 - …" at bounding box center [532, 309] width 749 height 57
click at [348, 218] on div "Lista Adicionar" at bounding box center [533, 231] width 750 height 36
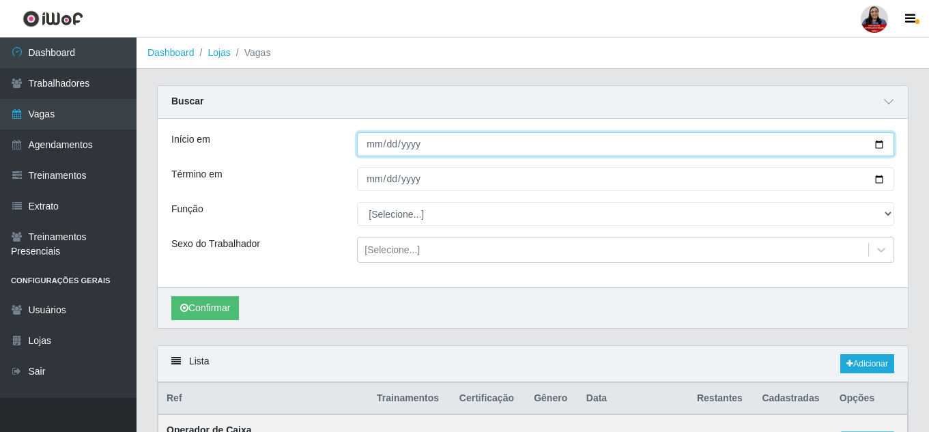
click at [879, 141] on input "[DATE]" at bounding box center [625, 144] width 537 height 24
type input "[DATE]"
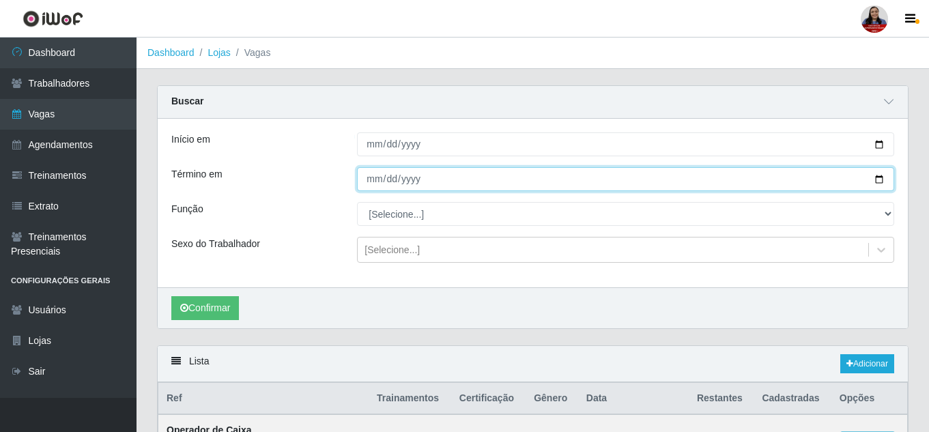
click at [879, 181] on input "[DATE]" at bounding box center [625, 179] width 537 height 24
type input "[DATE]"
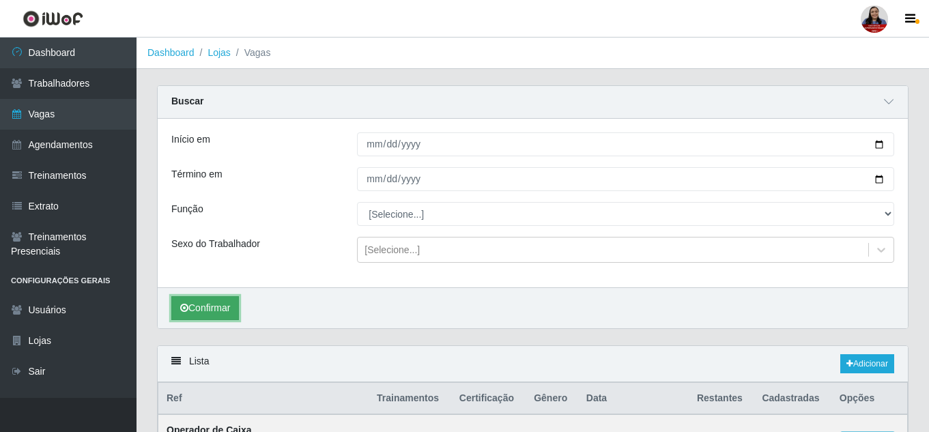
click at [206, 306] on button "Confirmar" at bounding box center [205, 308] width 68 height 24
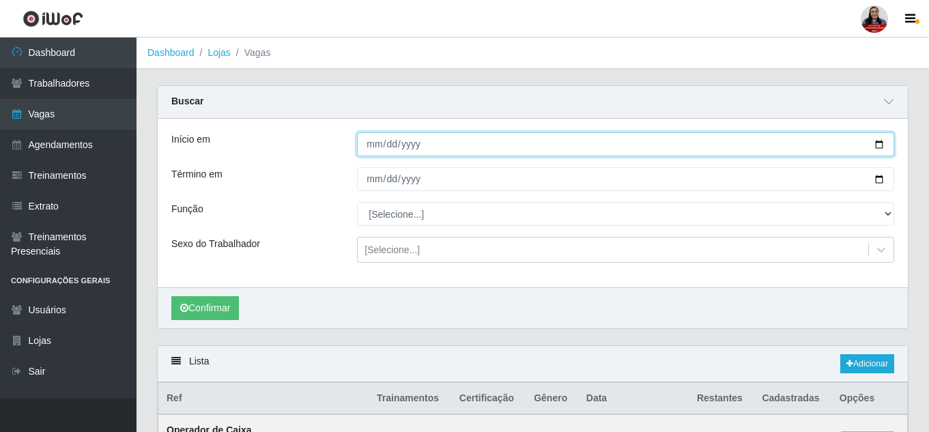
click at [879, 142] on input "[DATE]" at bounding box center [625, 144] width 537 height 24
type input "[DATE]"
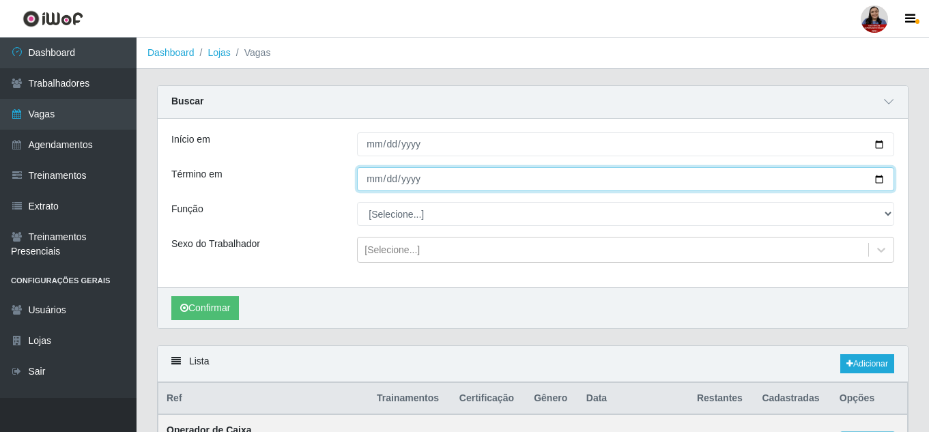
click at [881, 181] on input "[DATE]" at bounding box center [625, 179] width 537 height 24
type input "[DATE]"
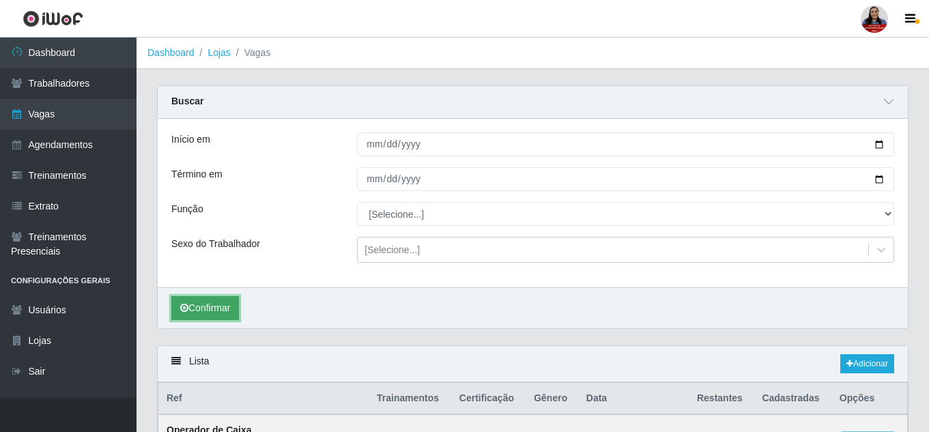
click at [205, 304] on button "Confirmar" at bounding box center [205, 308] width 68 height 24
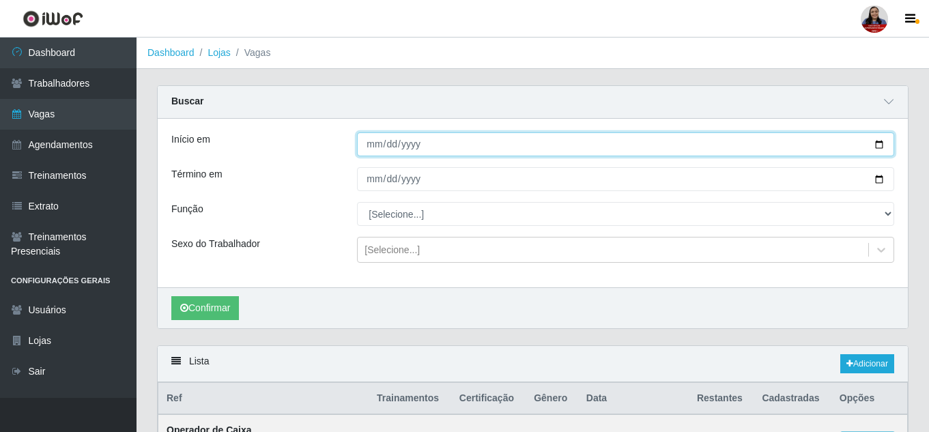
click at [881, 145] on input "[DATE]" at bounding box center [625, 144] width 537 height 24
type input "[DATE]"
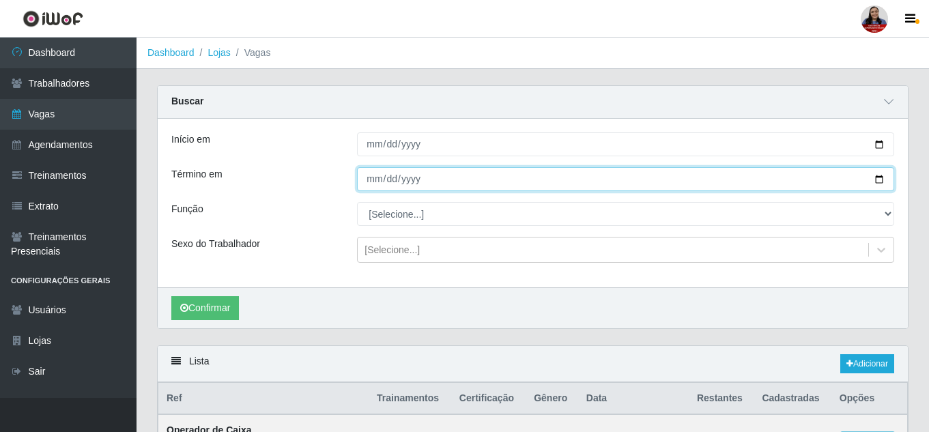
click at [881, 177] on input "[DATE]" at bounding box center [625, 179] width 537 height 24
type input "[DATE]"
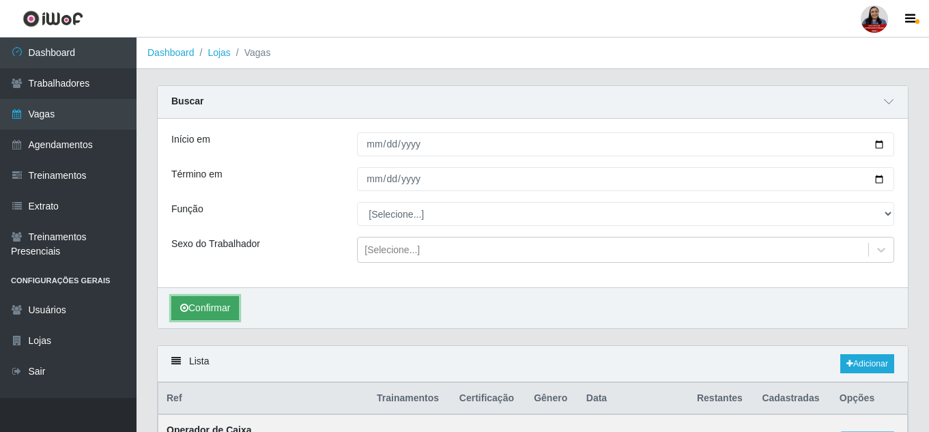
click at [210, 313] on button "Confirmar" at bounding box center [205, 308] width 68 height 24
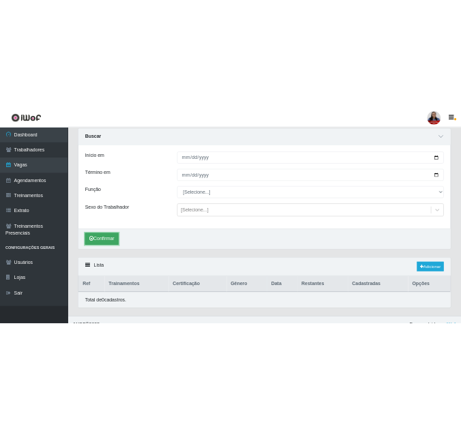
scroll to position [66, 0]
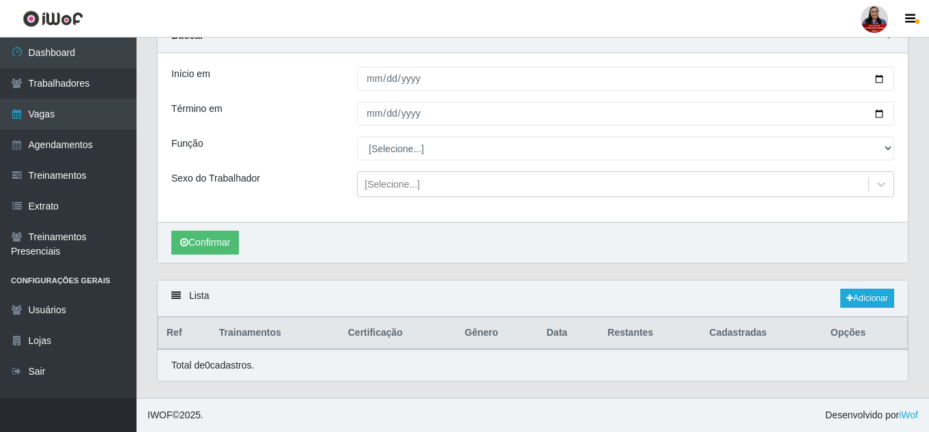
click at [310, 261] on div "Confirmar" at bounding box center [533, 242] width 750 height 41
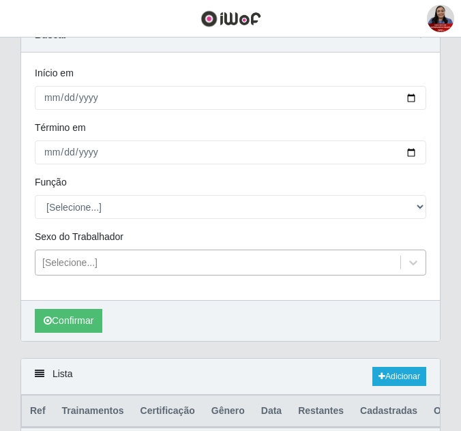
scroll to position [156, 0]
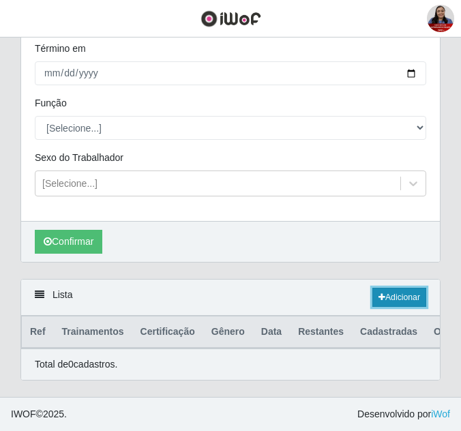
click at [395, 288] on link "Adicionar" at bounding box center [400, 297] width 54 height 19
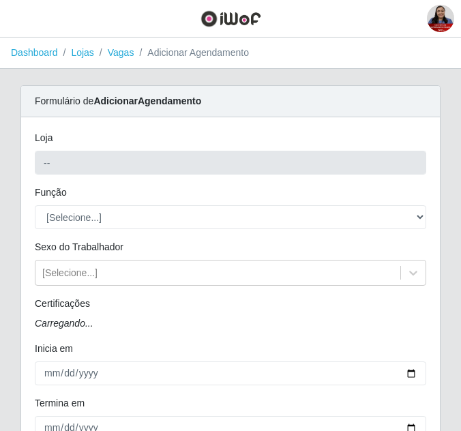
type input "Queiroz Atacadão - [GEOGRAPHIC_DATA]"
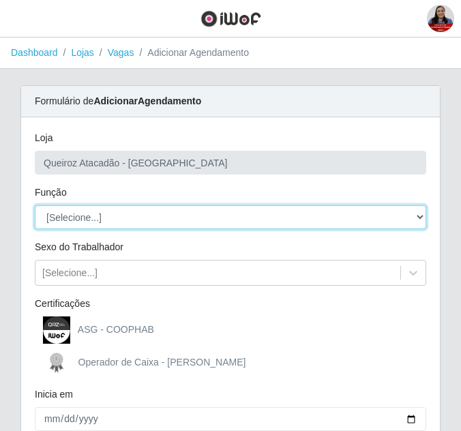
click at [231, 220] on select "[Selecione...] ASG ASG + ASG ++ Embalador Embalador + Embalador ++ Operador de …" at bounding box center [231, 217] width 392 height 24
select select "72"
click at [35, 205] on select "[Selecione...] ASG ASG + ASG ++ Embalador Embalador + Embalador ++ Operador de …" at bounding box center [231, 217] width 392 height 24
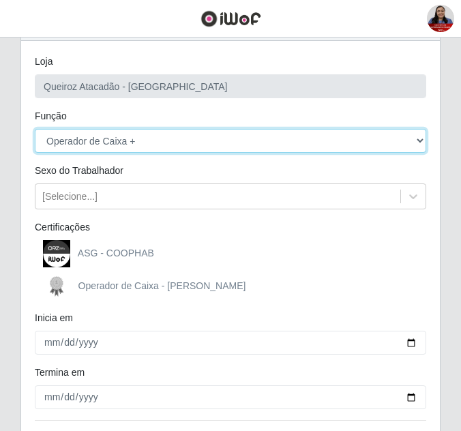
scroll to position [136, 0]
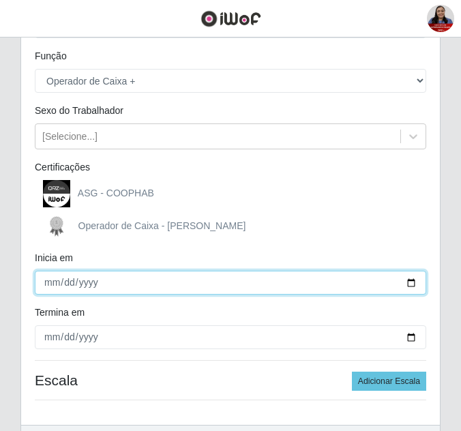
click at [414, 287] on input "Inicia em" at bounding box center [231, 283] width 392 height 24
type input "[DATE]"
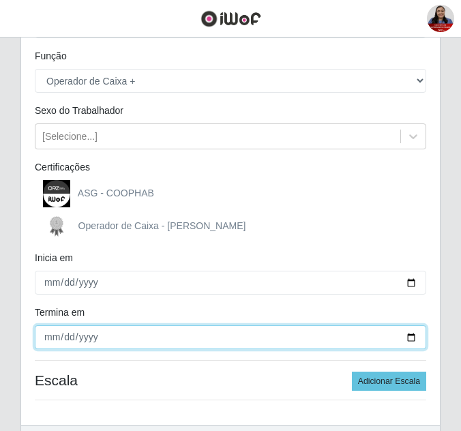
click at [409, 338] on input "Termina em" at bounding box center [231, 337] width 392 height 24
type input "[DATE]"
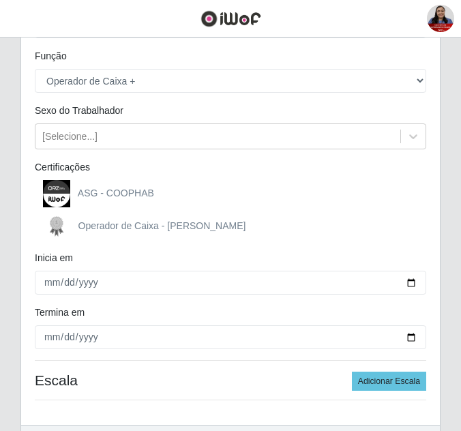
click at [336, 169] on div "Certificações" at bounding box center [231, 170] width 412 height 20
click at [403, 388] on button "Adicionar Escala" at bounding box center [389, 381] width 74 height 19
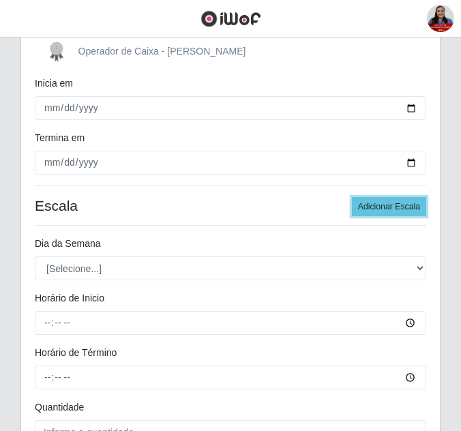
scroll to position [452, 0]
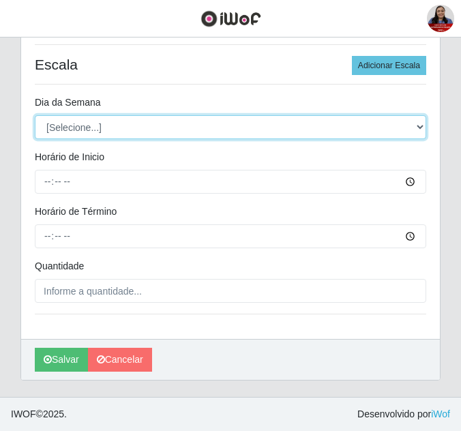
click at [181, 126] on select "[Selecione...] Segunda Terça Quarta Quinta Sexta Sábado Domingo" at bounding box center [231, 127] width 392 height 24
select select "6"
click at [35, 115] on select "[Selecione...] Segunda Terça Quarta Quinta Sexta Sábado Domingo" at bounding box center [231, 127] width 392 height 24
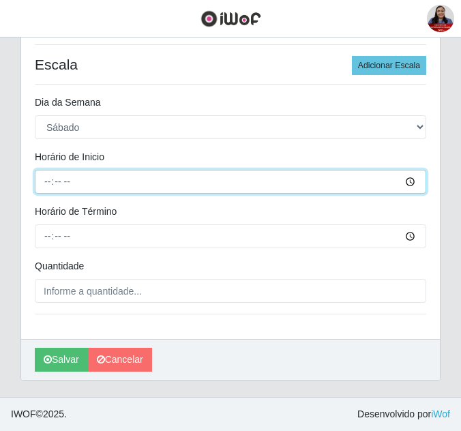
click at [50, 180] on input "Horário de Inicio" at bounding box center [231, 182] width 392 height 24
type input "16:00"
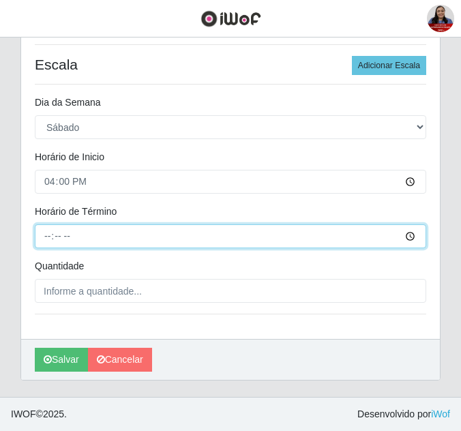
type input "22:00"
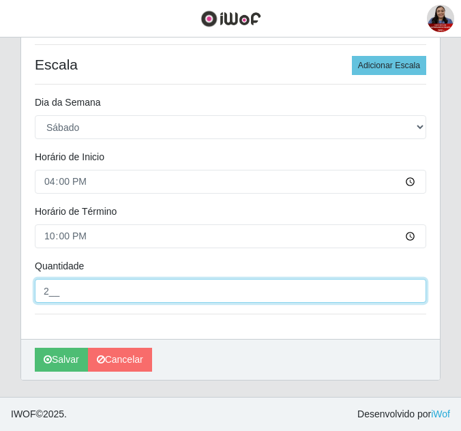
type input "2__"
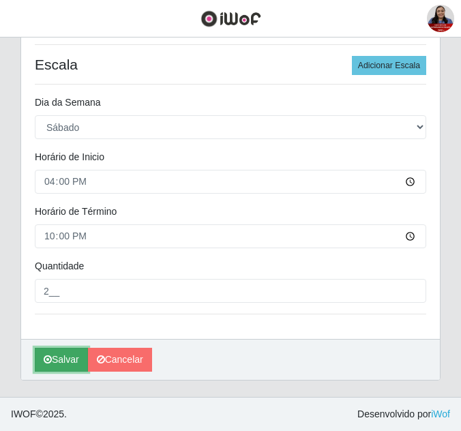
click at [58, 353] on button "Salvar" at bounding box center [61, 360] width 53 height 24
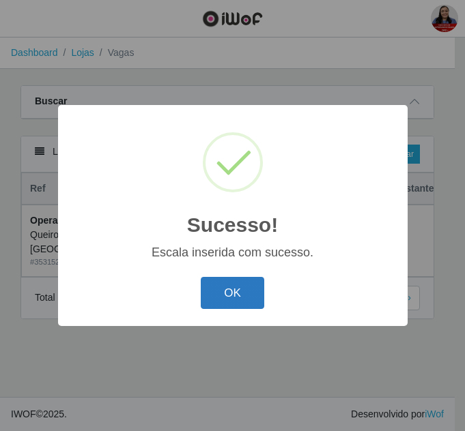
click at [238, 291] on button "OK" at bounding box center [232, 293] width 63 height 32
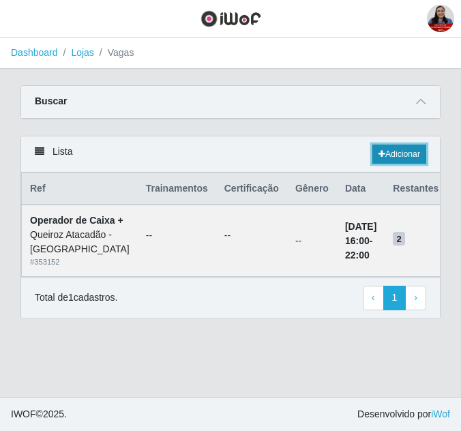
click at [411, 148] on link "Adicionar" at bounding box center [400, 154] width 54 height 19
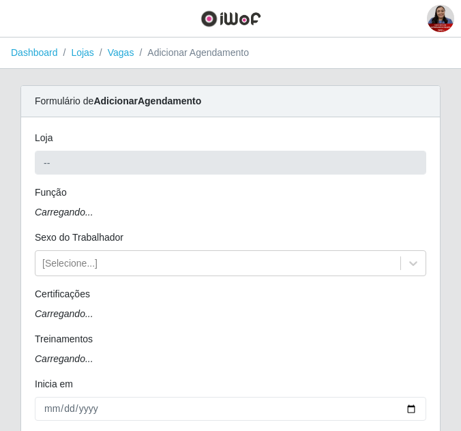
type input "Queiroz Atacadão - [GEOGRAPHIC_DATA]"
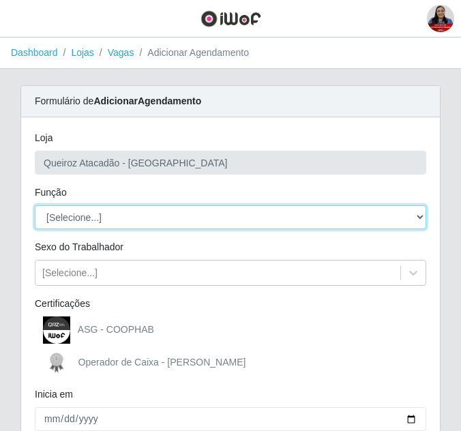
click at [323, 220] on select "[Selecione...] ASG ASG + ASG ++ Embalador Embalador + Embalador ++ Operador de …" at bounding box center [231, 217] width 392 height 24
select select "72"
click at [35, 205] on select "[Selecione...] ASG ASG + ASG ++ Embalador Embalador + Embalador ++ Operador de …" at bounding box center [231, 217] width 392 height 24
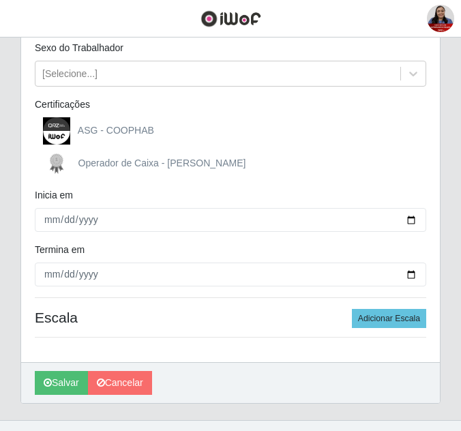
scroll to position [205, 0]
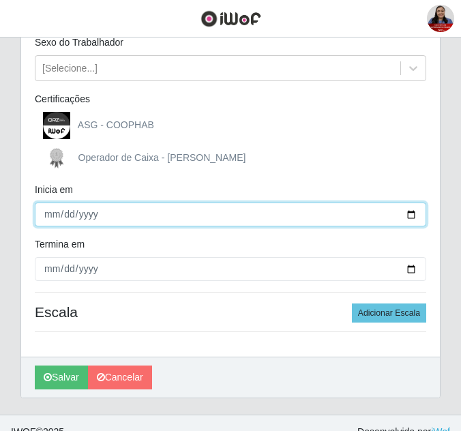
click at [411, 212] on input "Inicia em" at bounding box center [231, 215] width 392 height 24
type input "[DATE]"
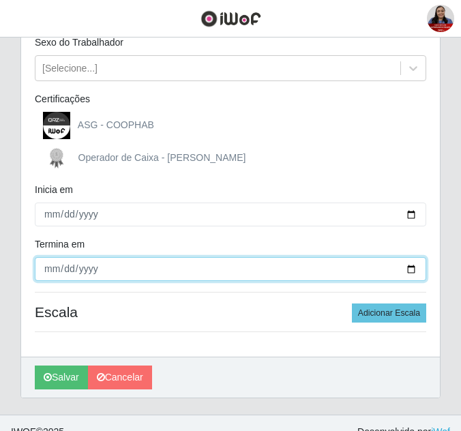
click at [411, 269] on input "Termina em" at bounding box center [231, 269] width 392 height 24
type input "[DATE]"
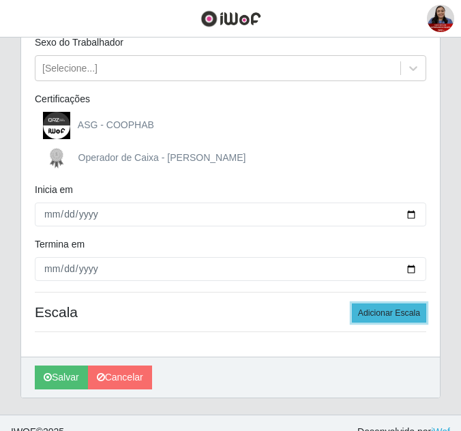
click at [398, 310] on button "Adicionar Escala" at bounding box center [389, 313] width 74 height 19
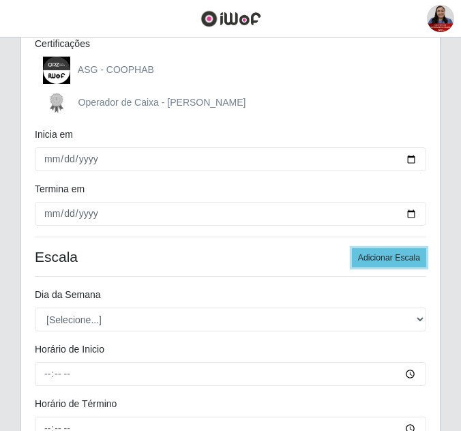
scroll to position [341, 0]
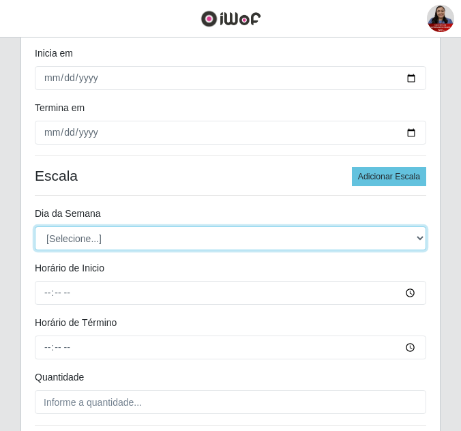
click at [184, 235] on select "[Selecione...] Segunda Terça Quarta Quinta Sexta Sábado Domingo" at bounding box center [231, 239] width 392 height 24
select select "6"
click at [35, 227] on select "[Selecione...] Segunda Terça Quarta Quinta Sexta Sábado Domingo" at bounding box center [231, 239] width 392 height 24
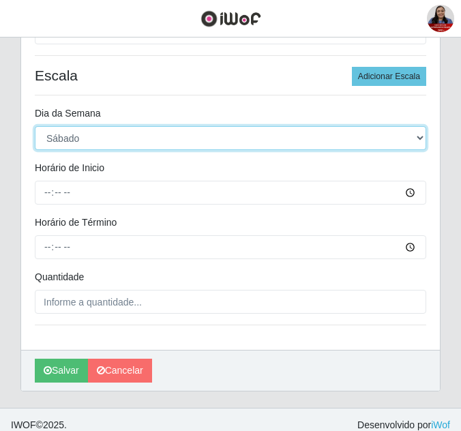
scroll to position [452, 0]
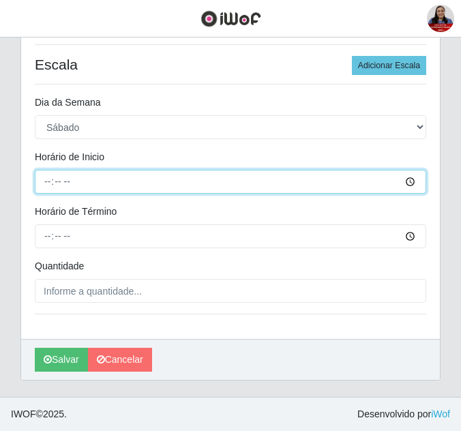
click at [48, 186] on input "Horário de Inicio" at bounding box center [231, 182] width 392 height 24
type input "16:00"
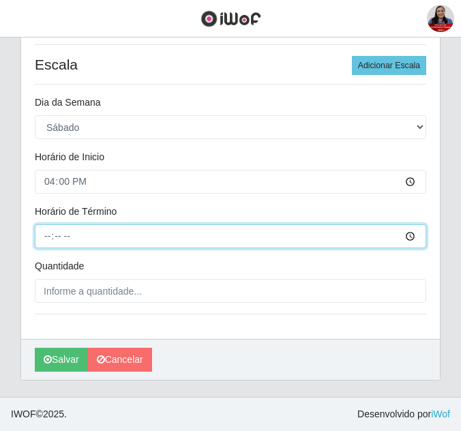
type input "22:00"
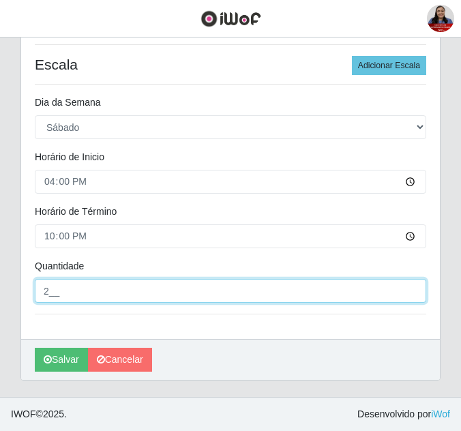
type input "2__"
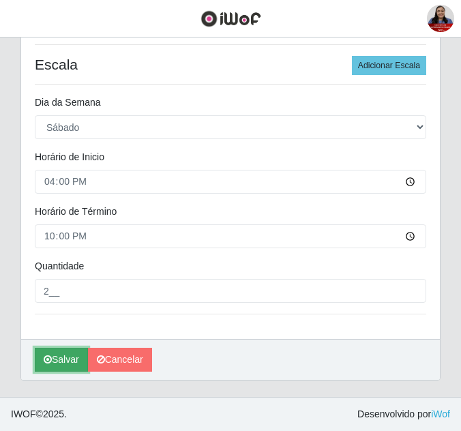
click at [54, 365] on button "Salvar" at bounding box center [61, 360] width 53 height 24
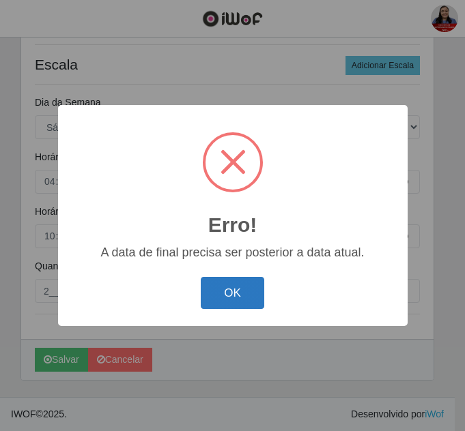
click at [227, 289] on button "OK" at bounding box center [232, 293] width 63 height 32
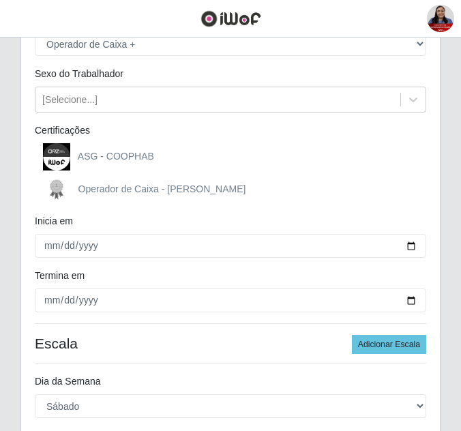
scroll to position [248, 0]
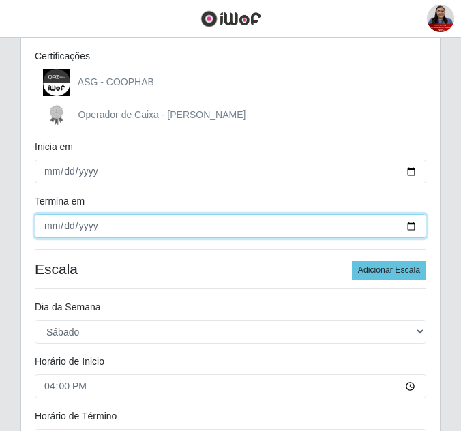
click at [414, 221] on input "[DATE]" at bounding box center [231, 226] width 392 height 24
type input "[DATE]"
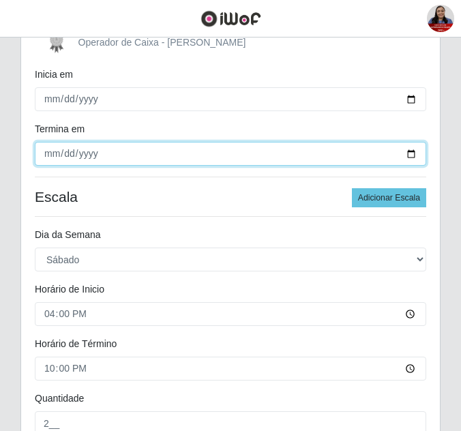
scroll to position [452, 0]
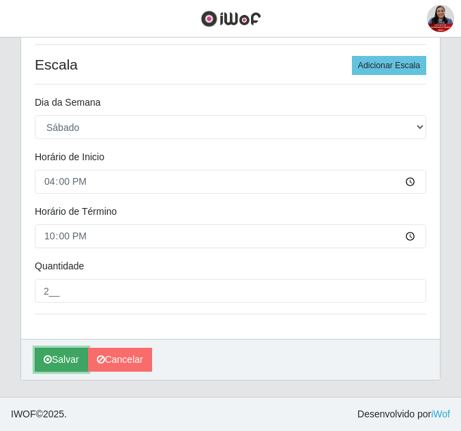
click at [70, 357] on button "Salvar" at bounding box center [61, 360] width 53 height 24
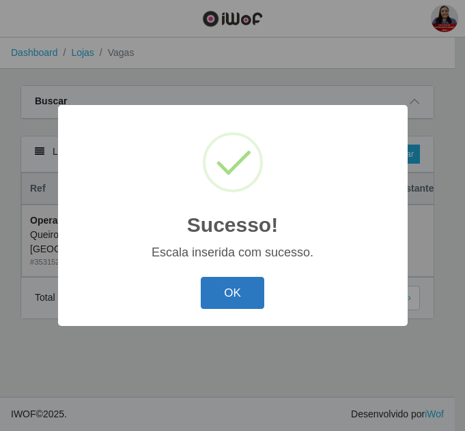
click at [224, 287] on button "OK" at bounding box center [232, 293] width 63 height 32
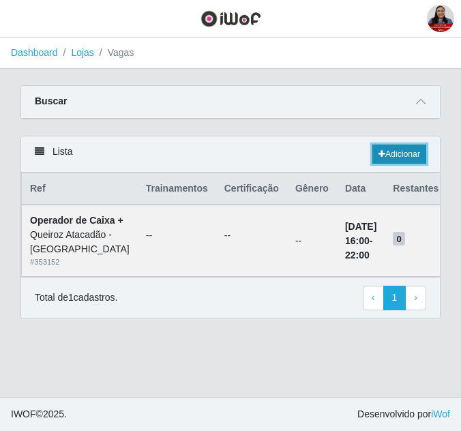
click at [394, 154] on link "Adicionar" at bounding box center [400, 154] width 54 height 19
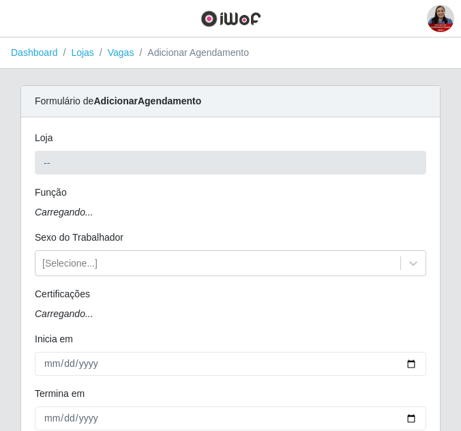
type input "Queiroz Atacadão - [GEOGRAPHIC_DATA]"
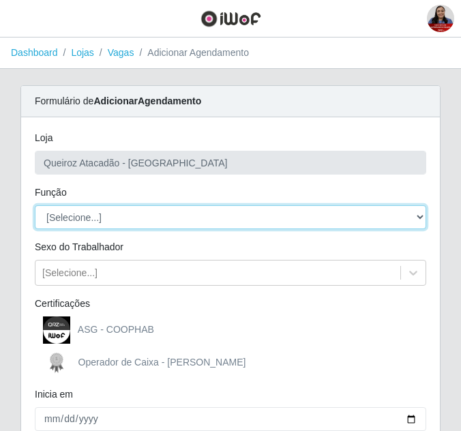
click at [165, 209] on select "[Selecione...] ASG ASG + ASG ++ Embalador Embalador + Embalador ++ Operador de …" at bounding box center [231, 217] width 392 height 24
select select "72"
click at [35, 205] on select "[Selecione...] ASG ASG + ASG ++ Embalador Embalador + Embalador ++ Operador de …" at bounding box center [231, 217] width 392 height 24
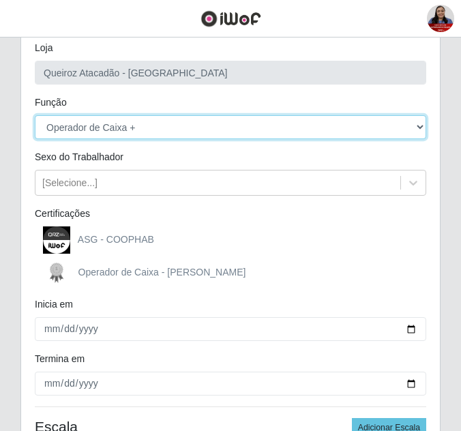
scroll to position [205, 0]
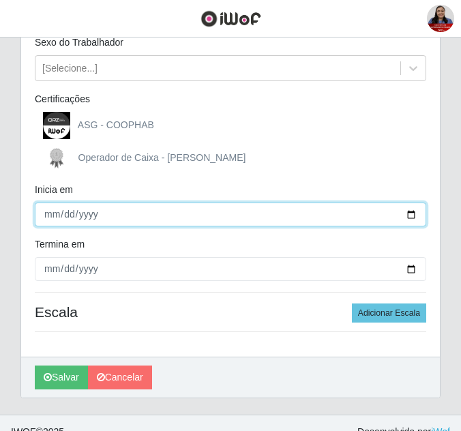
click at [411, 218] on input "Inicia em" at bounding box center [231, 215] width 392 height 24
type input "[DATE]"
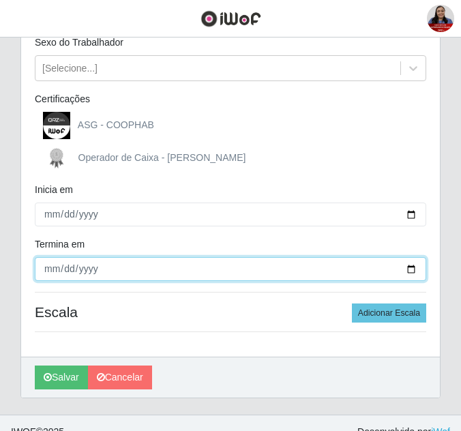
click at [413, 270] on input "Termina em" at bounding box center [231, 269] width 392 height 24
type input "[DATE]"
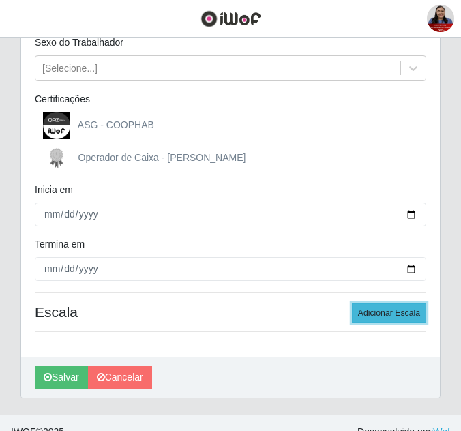
click at [357, 304] on button "Adicionar Escala" at bounding box center [389, 313] width 74 height 19
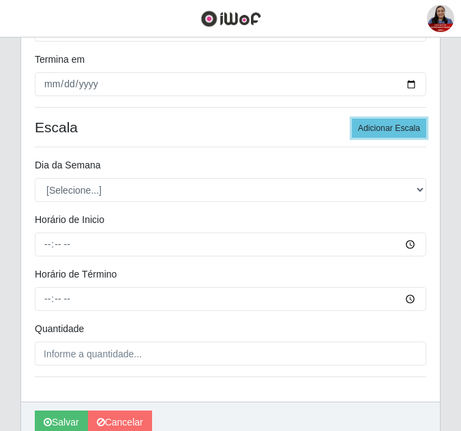
scroll to position [409, 0]
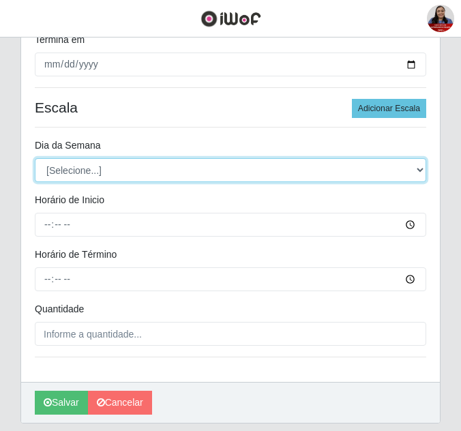
click at [234, 177] on select "[Selecione...] Segunda Terça Quarta Quinta Sexta Sábado Domingo" at bounding box center [231, 170] width 392 height 24
select select "6"
click at [35, 158] on select "[Selecione...] Segunda Terça Quarta Quinta Sexta Sábado Domingo" at bounding box center [231, 170] width 392 height 24
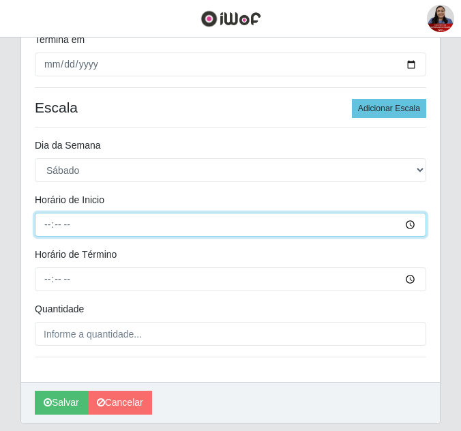
click at [51, 224] on input "Horário de Inicio" at bounding box center [231, 225] width 392 height 24
type input "16:00"
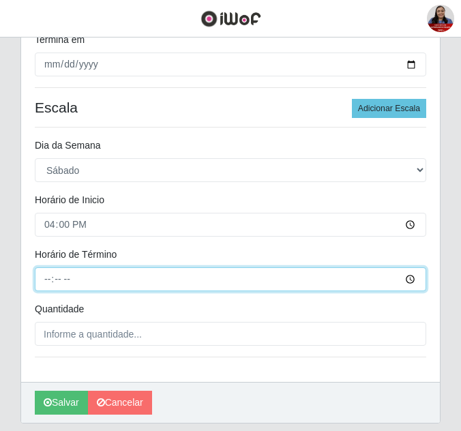
click at [48, 280] on input "Horário de Término" at bounding box center [231, 279] width 392 height 24
type input "22:00"
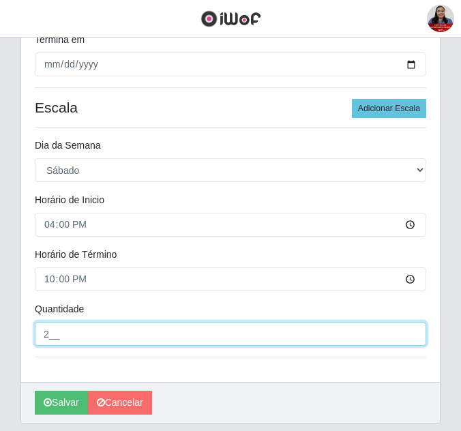
type input "2__"
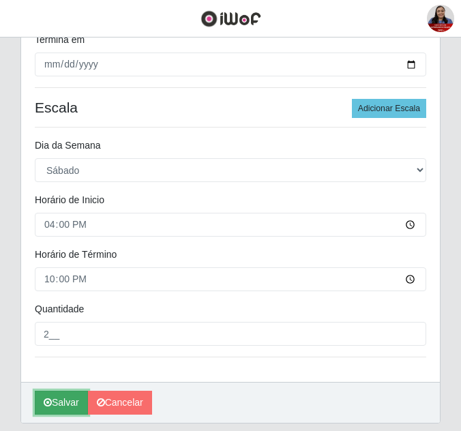
click at [61, 407] on button "Salvar" at bounding box center [61, 403] width 53 height 24
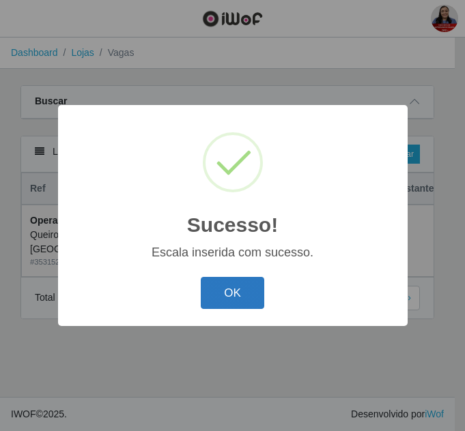
click at [237, 287] on button "OK" at bounding box center [232, 293] width 63 height 32
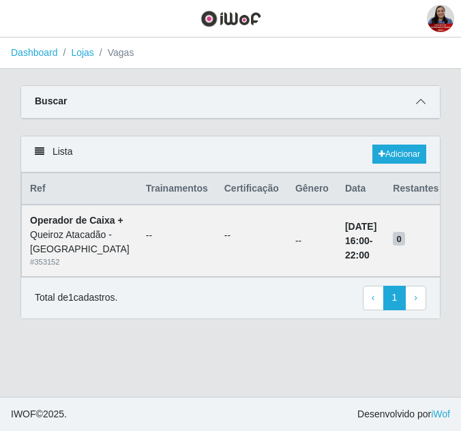
click at [425, 102] on icon at bounding box center [421, 102] width 10 height 10
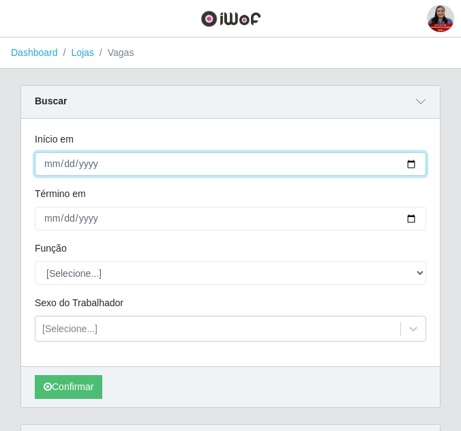
click at [416, 164] on input "[DATE]" at bounding box center [231, 164] width 392 height 24
type input "[DATE]"
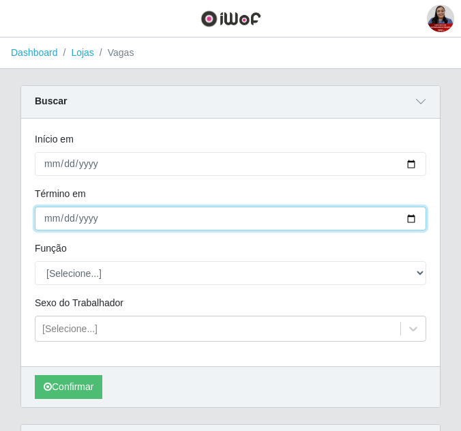
click at [411, 224] on input "[DATE]" at bounding box center [231, 219] width 392 height 24
type input "[DATE]"
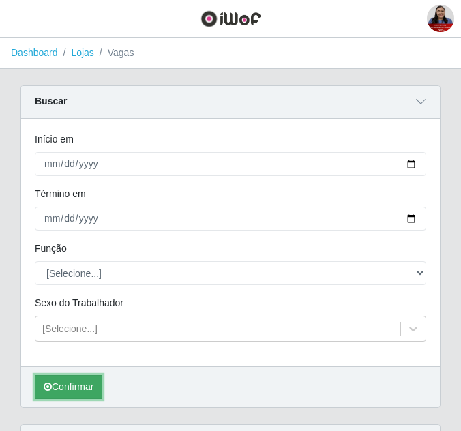
click at [75, 383] on button "Confirmar" at bounding box center [69, 387] width 68 height 24
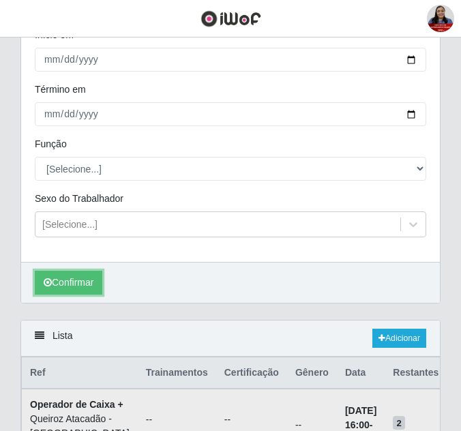
scroll to position [205, 0]
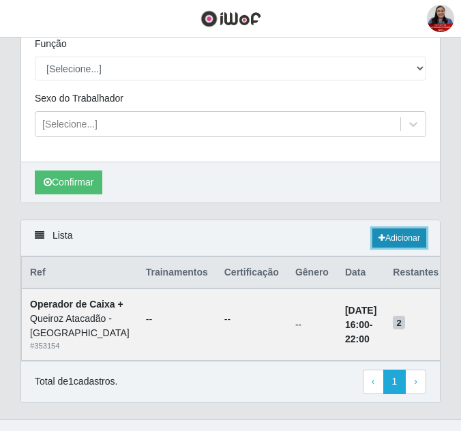
click at [404, 236] on link "Adicionar" at bounding box center [400, 238] width 54 height 19
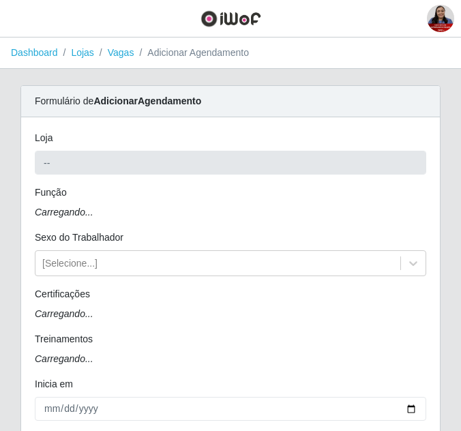
type input "Queiroz Atacadão - [GEOGRAPHIC_DATA]"
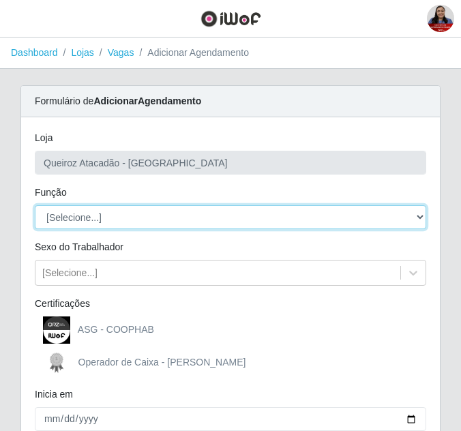
click at [105, 214] on select "[Selecione...] ASG ASG + ASG ++ Embalador Embalador + Embalador ++ Operador de …" at bounding box center [231, 217] width 392 height 24
select select "72"
click at [35, 205] on select "[Selecione...] ASG ASG + ASG ++ Embalador Embalador + Embalador ++ Operador de …" at bounding box center [231, 217] width 392 height 24
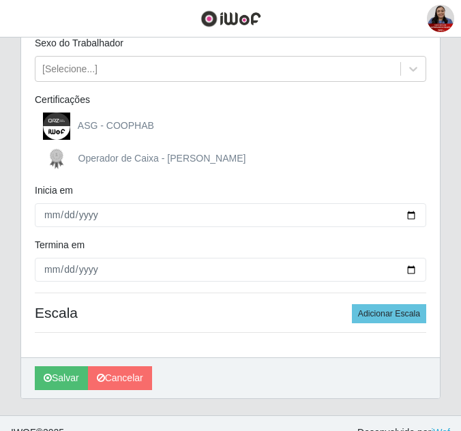
scroll to position [205, 0]
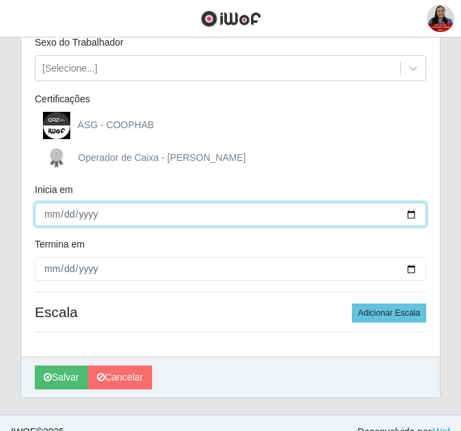
click at [408, 207] on input "Inicia em" at bounding box center [231, 215] width 392 height 24
click at [413, 218] on input "Inicia em" at bounding box center [231, 215] width 392 height 24
type input "[DATE]"
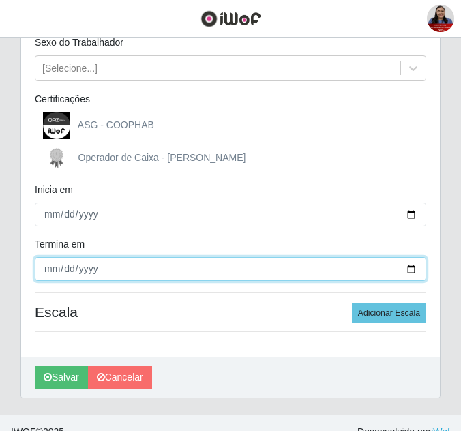
click at [409, 269] on input "Termina em" at bounding box center [231, 269] width 392 height 24
type input "[DATE]"
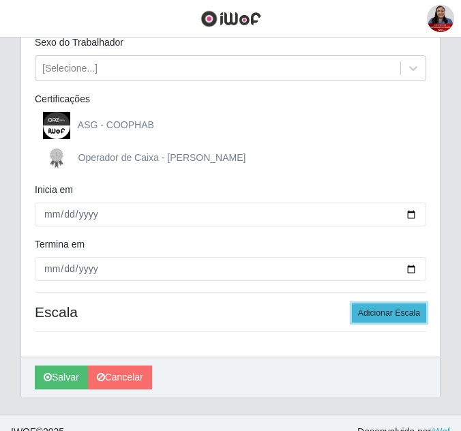
click at [418, 312] on button "Adicionar Escala" at bounding box center [389, 313] width 74 height 19
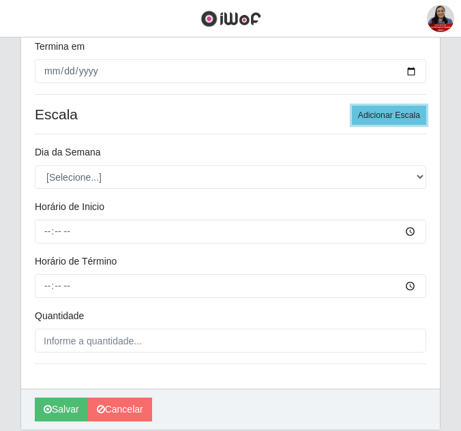
scroll to position [409, 0]
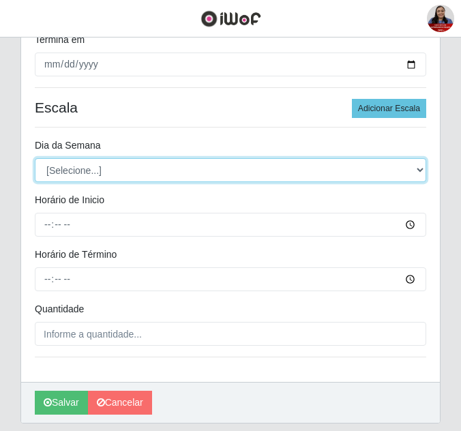
click at [156, 174] on select "[Selecione...] Segunda Terça Quarta Quinta Sexta Sábado Domingo" at bounding box center [231, 170] width 392 height 24
select select "6"
click at [35, 158] on select "[Selecione...] Segunda Terça Quarta Quinta Sexta Sábado Domingo" at bounding box center [231, 170] width 392 height 24
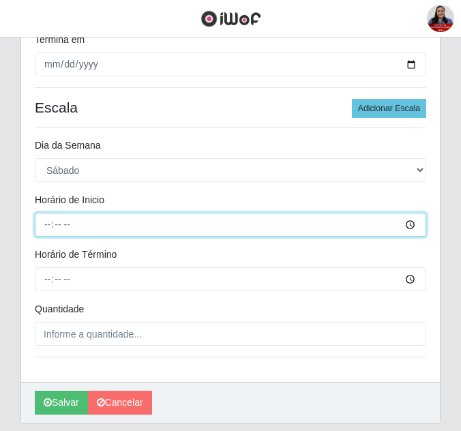
click at [46, 229] on input "Horário de Inicio" at bounding box center [231, 225] width 392 height 24
type input "16:00"
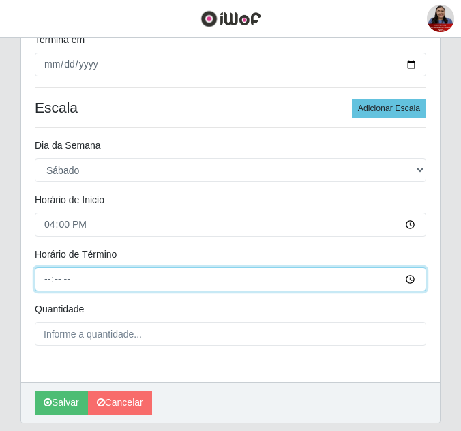
type input "22:00"
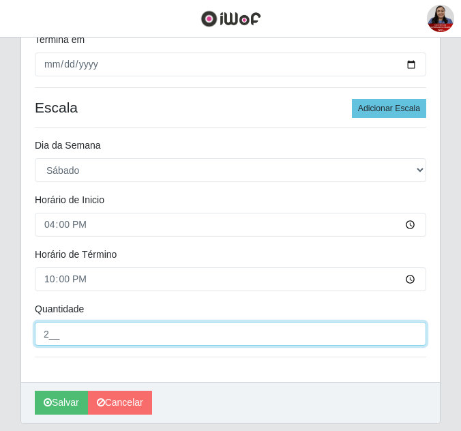
type input "2__"
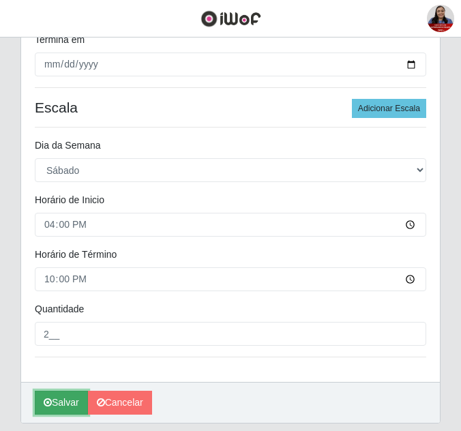
click at [61, 400] on button "Salvar" at bounding box center [61, 403] width 53 height 24
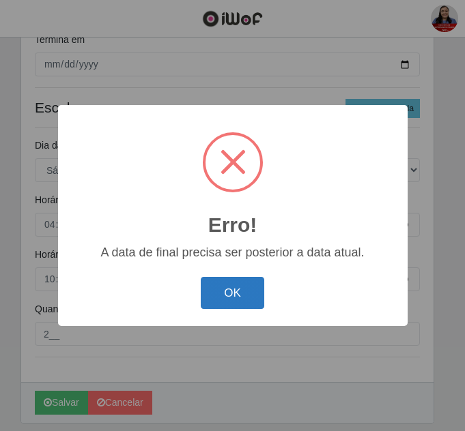
click at [245, 295] on button "OK" at bounding box center [232, 293] width 63 height 32
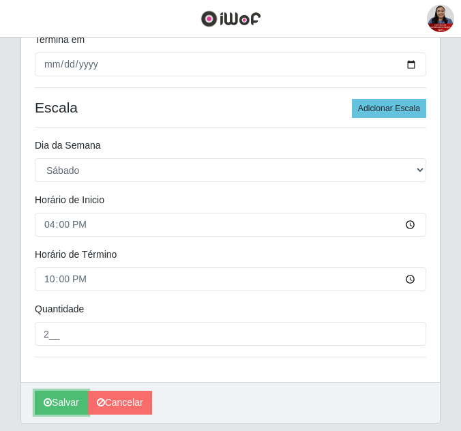
scroll to position [205, 0]
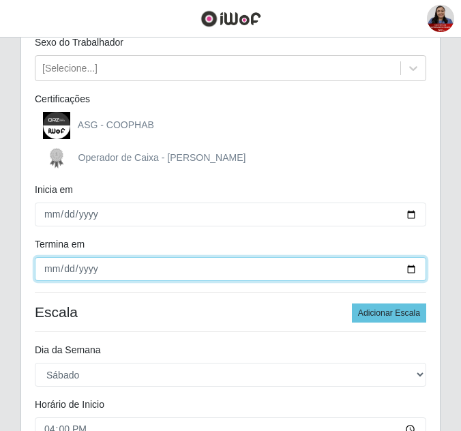
click at [411, 269] on input "[DATE]" at bounding box center [231, 269] width 392 height 24
click at [406, 267] on input "[DATE]" at bounding box center [231, 269] width 392 height 24
type input "[DATE]"
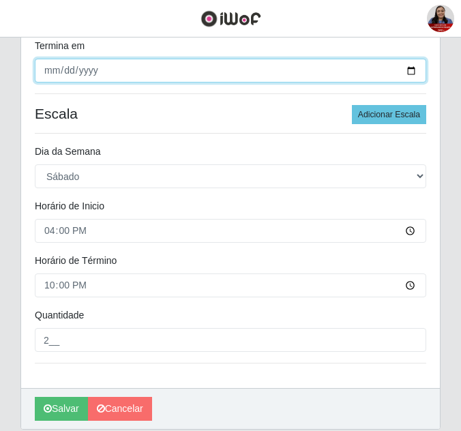
scroll to position [452, 0]
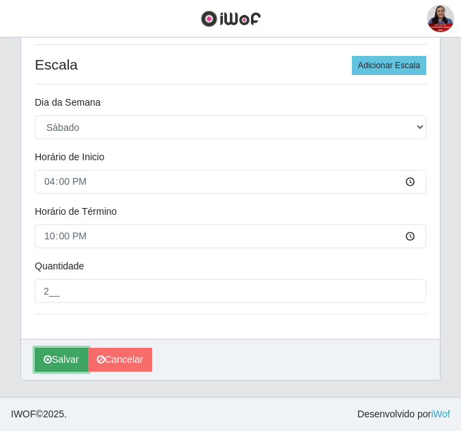
click at [65, 363] on button "Salvar" at bounding box center [61, 360] width 53 height 24
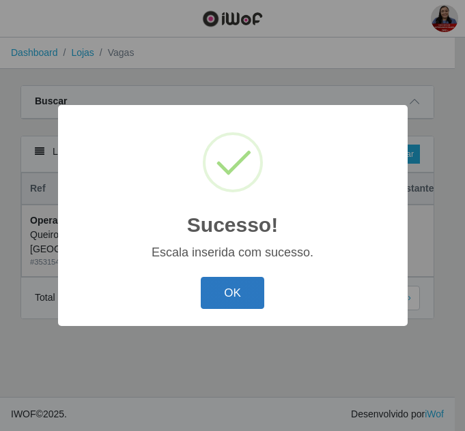
click at [252, 297] on button "OK" at bounding box center [232, 293] width 63 height 32
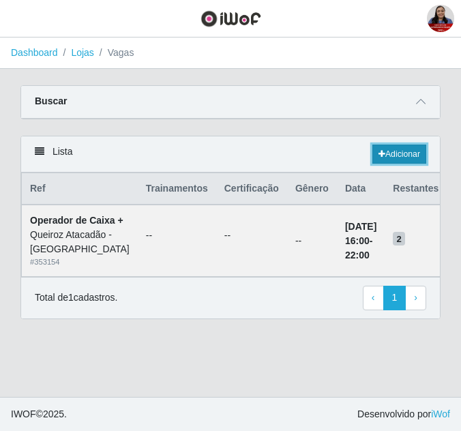
click at [388, 156] on link "Adicionar" at bounding box center [400, 154] width 54 height 19
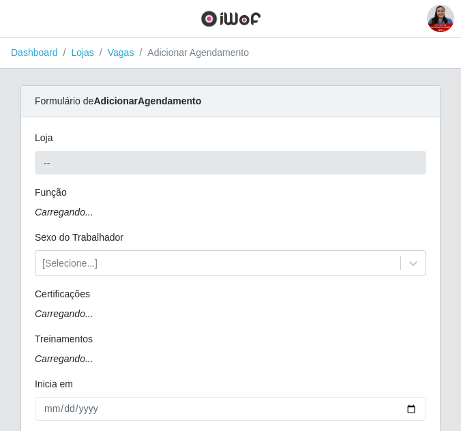
type input "Queiroz Atacadão - [GEOGRAPHIC_DATA]"
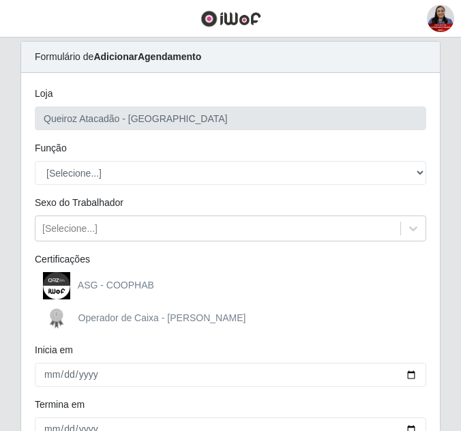
scroll to position [68, 0]
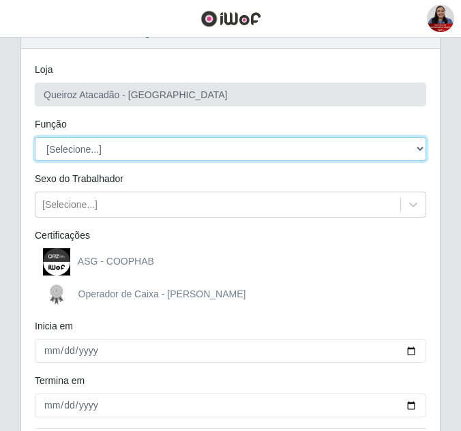
click at [146, 156] on select "[Selecione...] ASG ASG + ASG ++ Embalador Embalador + Embalador ++ Operador de …" at bounding box center [231, 149] width 392 height 24
select select "22"
click at [35, 137] on select "[Selecione...] ASG ASG + ASG ++ Embalador Embalador + Embalador ++ Operador de …" at bounding box center [231, 149] width 392 height 24
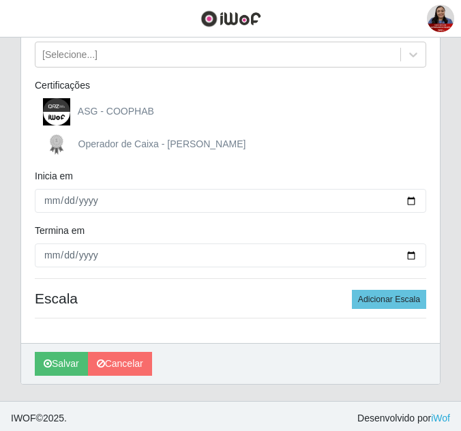
scroll to position [222, 0]
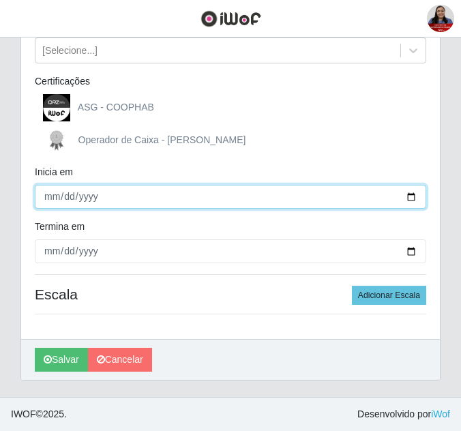
click at [413, 194] on input "Inicia em" at bounding box center [231, 197] width 392 height 24
type input "[DATE]"
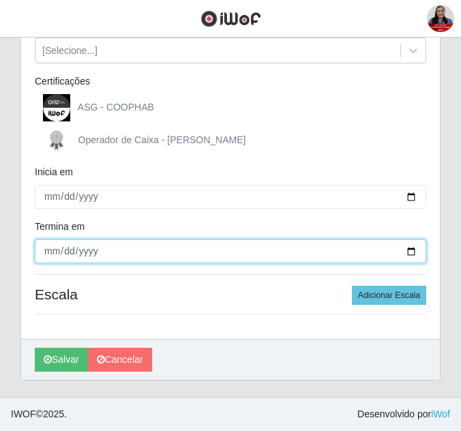
click at [417, 246] on input "Termina em" at bounding box center [231, 251] width 392 height 24
type input "[DATE]"
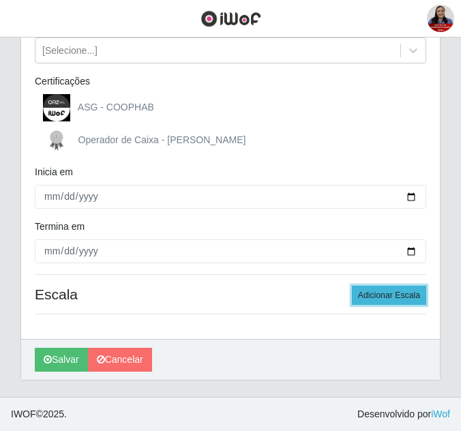
click at [379, 297] on button "Adicionar Escala" at bounding box center [389, 295] width 74 height 19
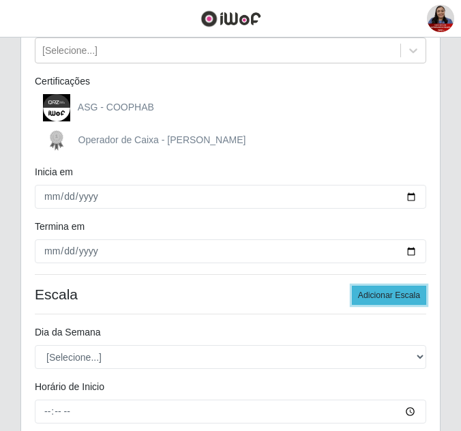
click at [379, 297] on button "Adicionar Escala" at bounding box center [389, 295] width 74 height 19
click at [379, 296] on button "Adicionar Escala" at bounding box center [389, 295] width 74 height 19
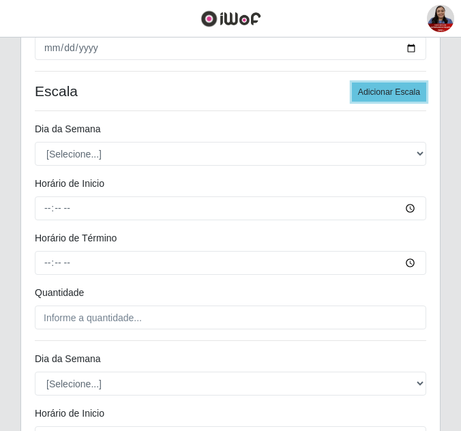
scroll to position [427, 0]
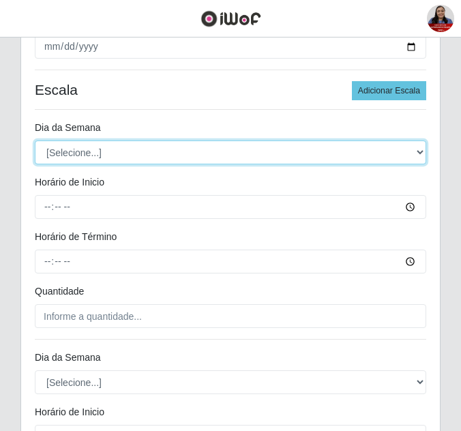
click at [134, 149] on select "[Selecione...] Segunda Terça Quarta Quinta Sexta Sábado Domingo" at bounding box center [231, 153] width 392 height 24
select select "1"
click at [35, 141] on select "[Selecione...] Segunda Terça Quarta Quinta Sexta Sábado Domingo" at bounding box center [231, 153] width 392 height 24
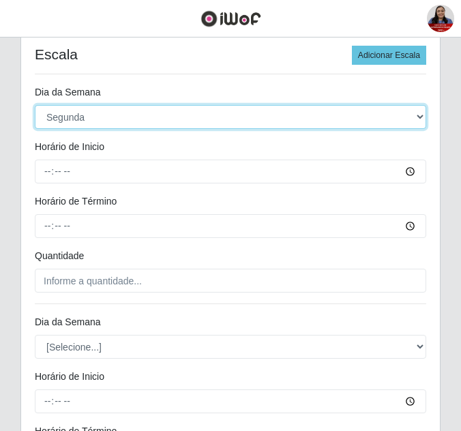
scroll to position [495, 0]
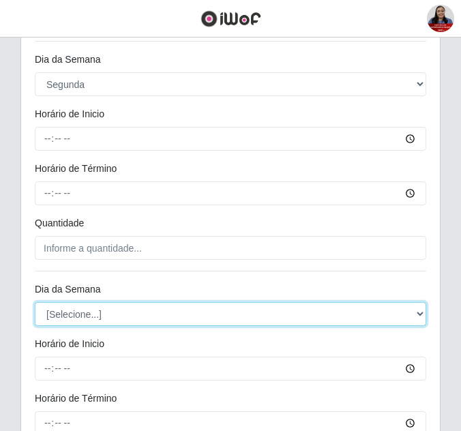
click at [126, 315] on select "[Selecione...] Segunda Terça Quarta Quinta Sexta Sábado Domingo" at bounding box center [231, 314] width 392 height 24
select select "2"
click at [35, 302] on select "[Selecione...] Segunda Terça Quarta Quinta Sexta Sábado Domingo" at bounding box center [231, 314] width 392 height 24
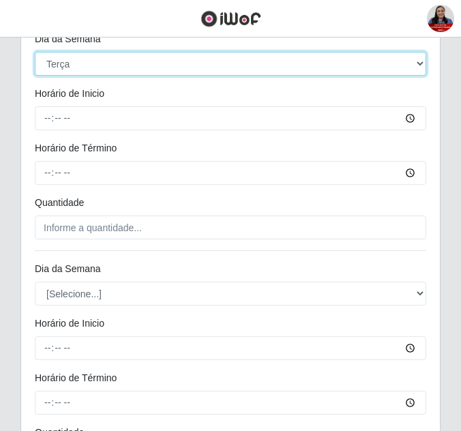
scroll to position [836, 0]
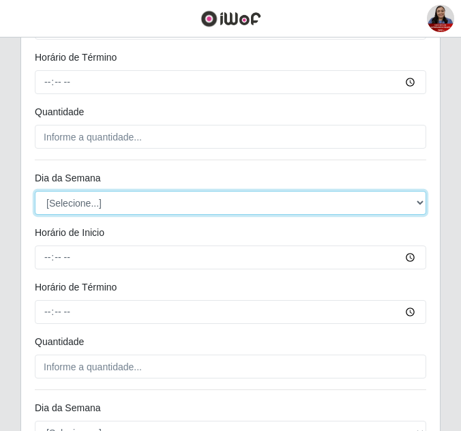
click at [113, 202] on select "[Selecione...] Segunda Terça Quarta Quinta Sexta Sábado Domingo" at bounding box center [231, 203] width 392 height 24
select select "3"
click at [35, 191] on select "[Selecione...] Segunda Terça Quarta Quinta Sexta Sábado Domingo" at bounding box center [231, 203] width 392 height 24
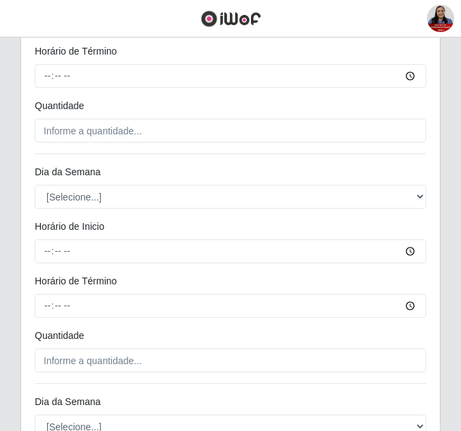
scroll to position [1041, 0]
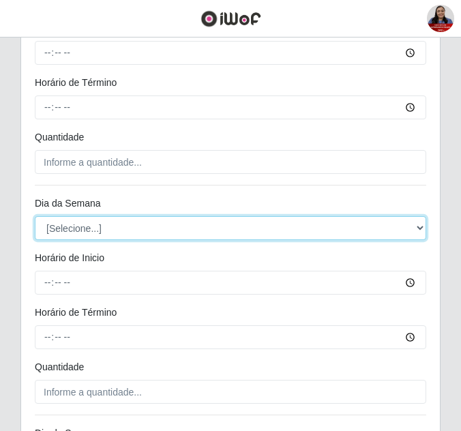
click at [102, 229] on select "[Selecione...] Segunda Terça Quarta Quinta Sexta Sábado Domingo" at bounding box center [231, 228] width 392 height 24
select select "4"
click at [35, 216] on select "[Selecione...] Segunda Terça Quarta Quinta Sexta Sábado Domingo" at bounding box center [231, 228] width 392 height 24
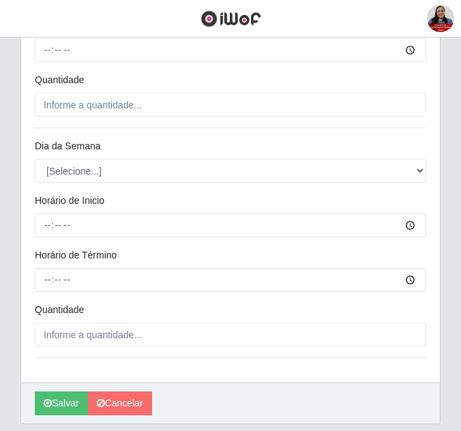
scroll to position [1372, 0]
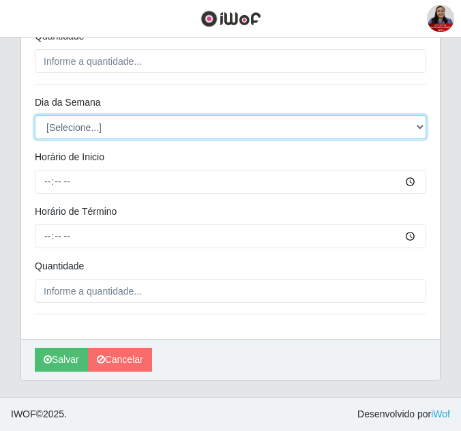
click at [121, 132] on select "[Selecione...] Segunda Terça Quarta Quinta Sexta Sábado Domingo" at bounding box center [231, 127] width 392 height 24
select select "5"
click at [35, 115] on select "[Selecione...] Segunda Terça Quarta Quinta Sexta Sábado Domingo" at bounding box center [231, 127] width 392 height 24
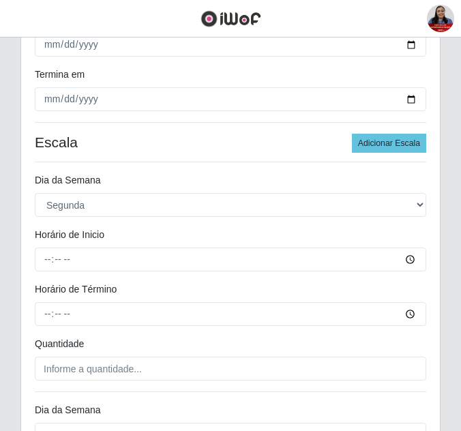
scroll to position [417, 0]
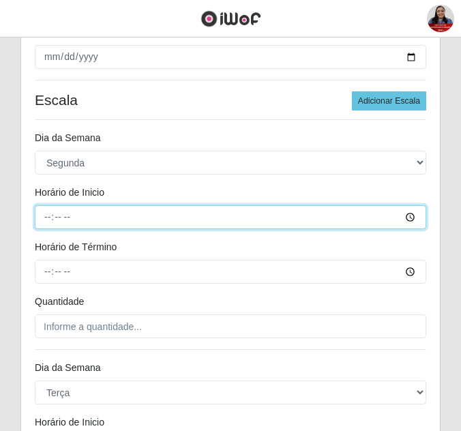
click at [45, 217] on input "Horário de Inicio" at bounding box center [231, 217] width 392 height 24
type input "16:00"
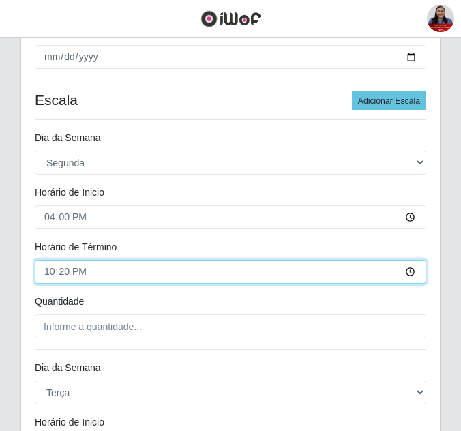
type input "22:00"
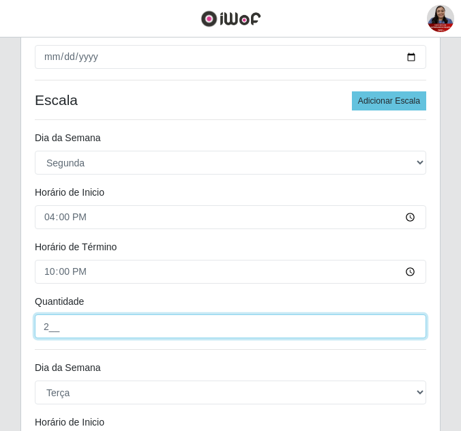
type input "2__"
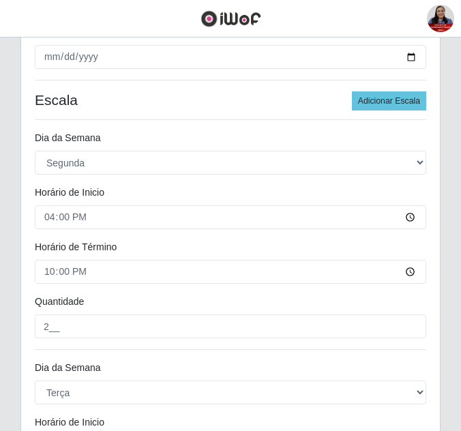
scroll to position [649, 0]
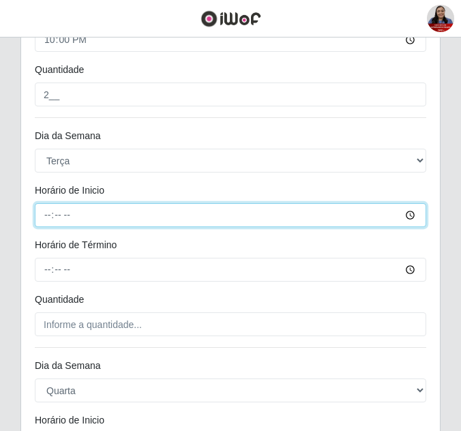
type input "16:00"
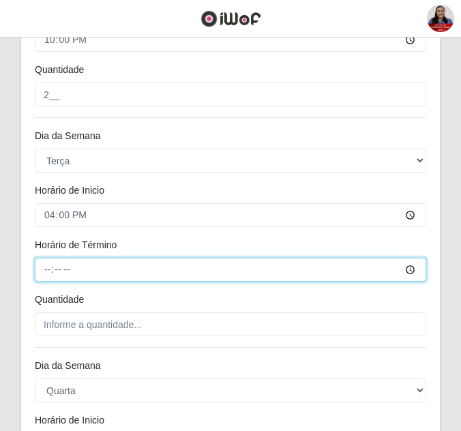
type input "22:00"
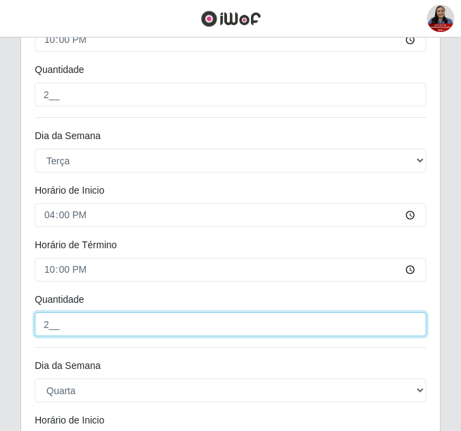
type input "2__"
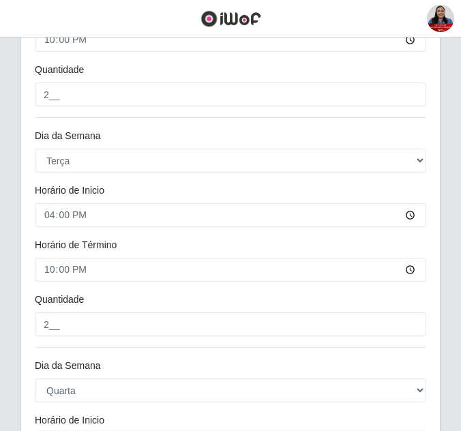
scroll to position [879, 0]
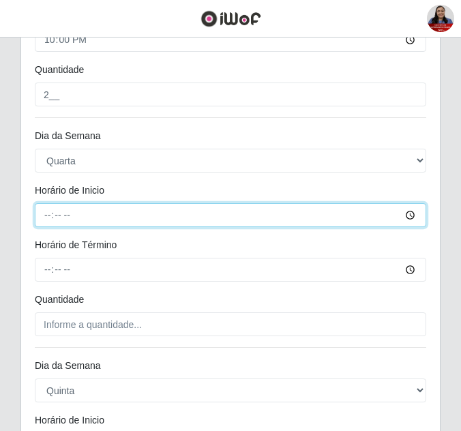
type input "16:00"
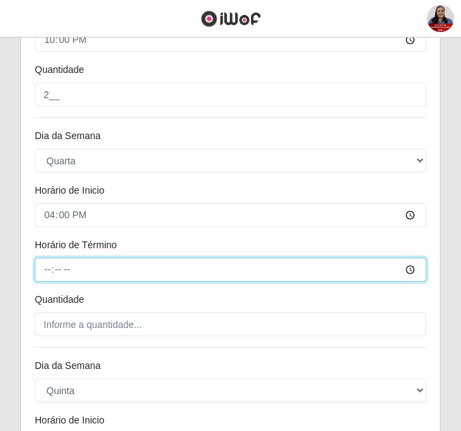
type input "22:00"
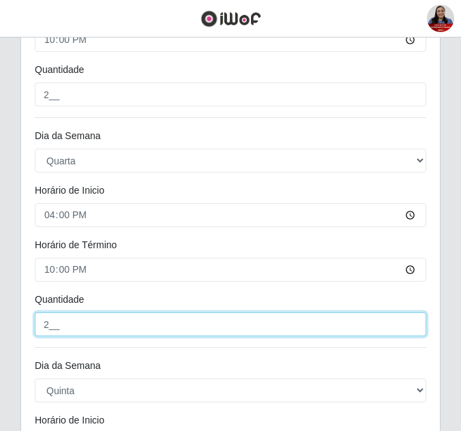
type input "2__"
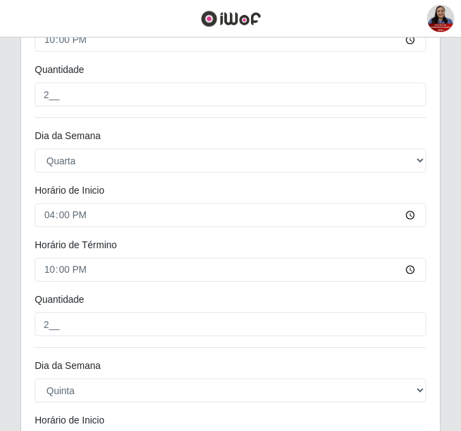
scroll to position [1109, 0]
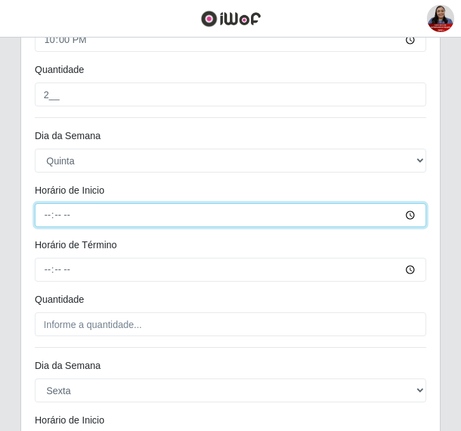
type input "16:00"
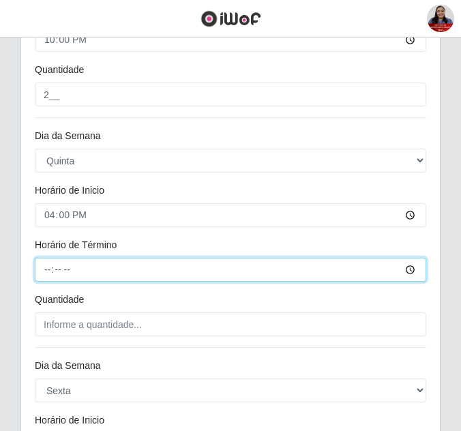
type input "22:00"
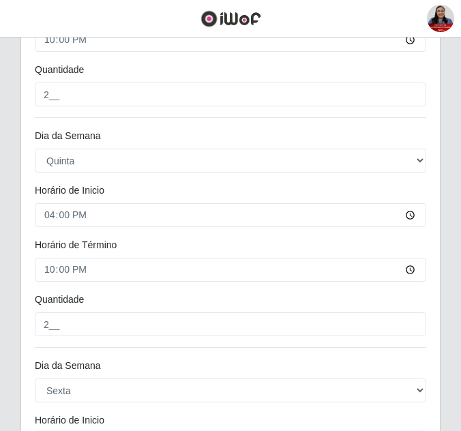
scroll to position [1339, 0]
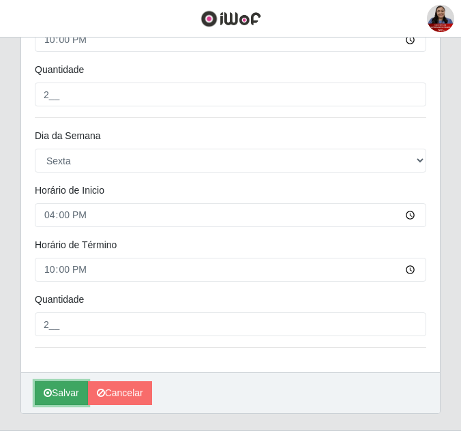
click at [76, 390] on button "Salvar" at bounding box center [61, 393] width 53 height 24
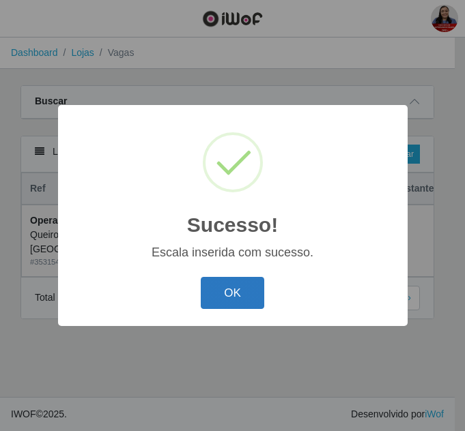
click at [235, 289] on button "OK" at bounding box center [232, 293] width 63 height 32
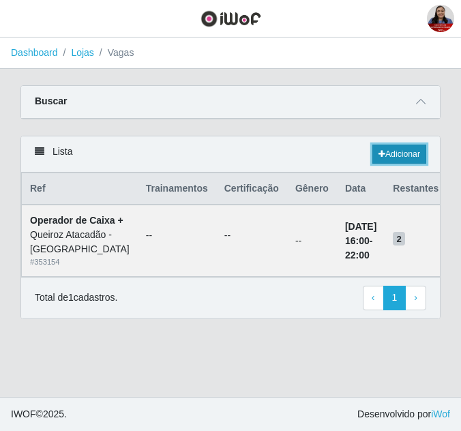
click at [403, 151] on link "Adicionar" at bounding box center [400, 154] width 54 height 19
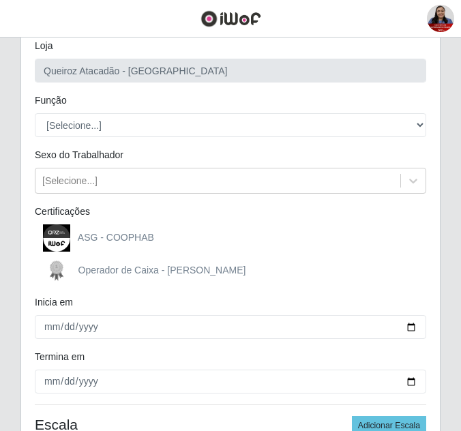
scroll to position [68, 0]
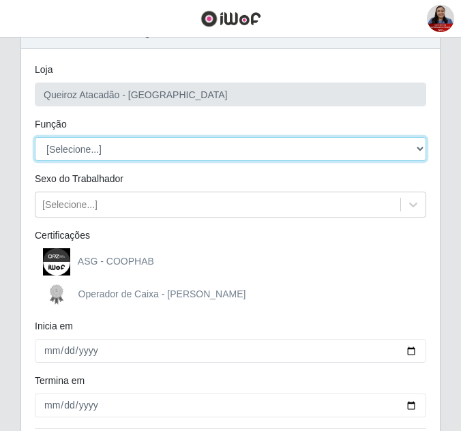
click at [282, 149] on select "[Selecione...] ASG ASG + ASG ++ Embalador Embalador + Embalador ++ Operador de …" at bounding box center [231, 149] width 392 height 24
click at [35, 137] on select "[Selecione...] ASG ASG + ASG ++ Embalador Embalador + Embalador ++ Operador de …" at bounding box center [231, 149] width 392 height 24
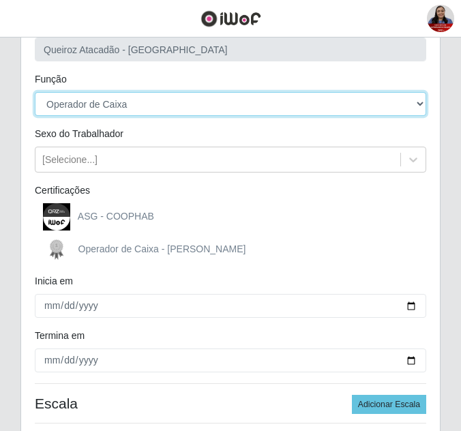
scroll to position [136, 0]
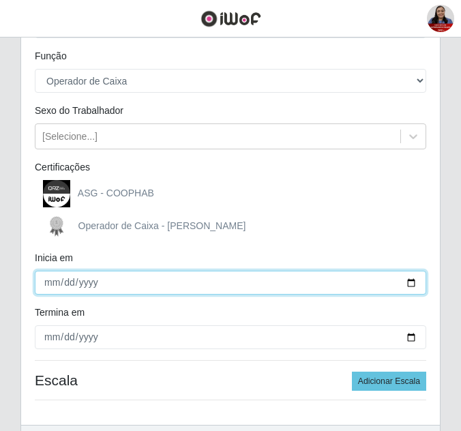
click at [411, 285] on input "Inicia em" at bounding box center [231, 283] width 392 height 24
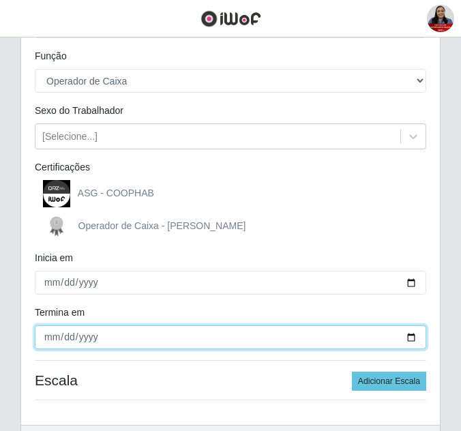
click at [408, 338] on input "Termina em" at bounding box center [231, 337] width 392 height 24
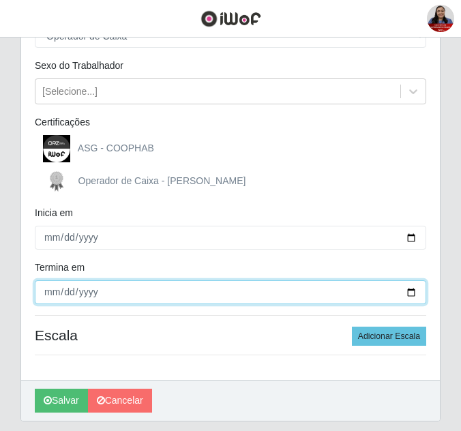
scroll to position [205, 0]
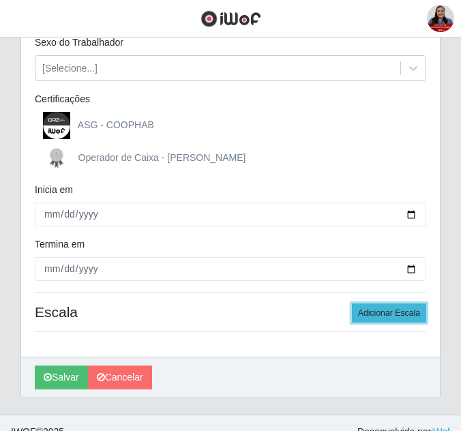
click at [412, 319] on button "Adicionar Escala" at bounding box center [389, 313] width 74 height 19
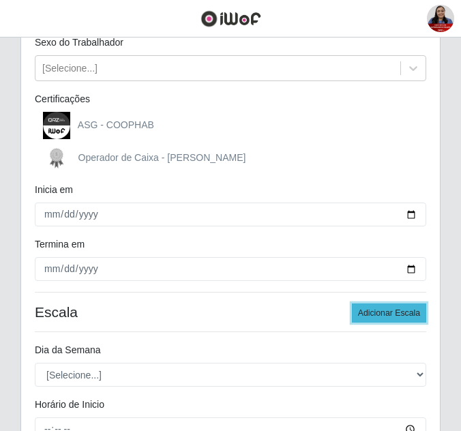
click at [412, 319] on button "Adicionar Escala" at bounding box center [389, 313] width 74 height 19
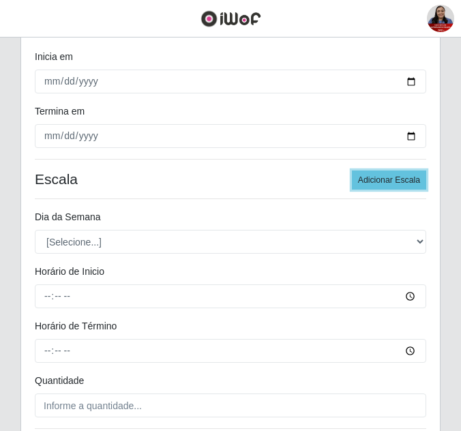
scroll to position [341, 0]
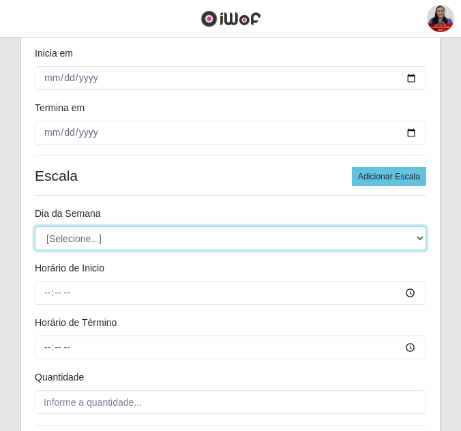
click at [190, 242] on select "[Selecione...] Segunda Terça Quarta Quinta Sexta Sábado Domingo" at bounding box center [231, 239] width 392 height 24
click at [35, 227] on select "[Selecione...] Segunda Terça Quarta Quinta Sexta Sábado Domingo" at bounding box center [231, 239] width 392 height 24
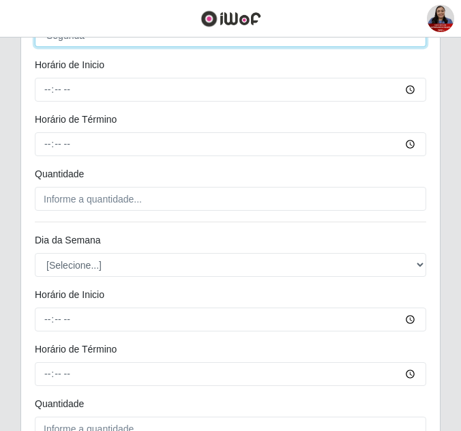
scroll to position [546, 0]
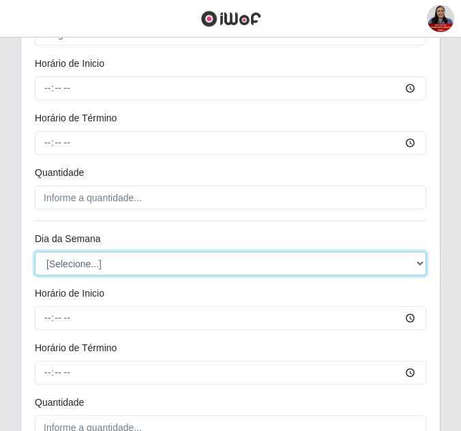
click at [166, 263] on select "[Selecione...] Segunda Terça Quarta Quinta Sexta Sábado Domingo" at bounding box center [231, 264] width 392 height 24
click at [35, 252] on select "[Selecione...] Segunda Terça Quarta Quinta Sexta Sábado Domingo" at bounding box center [231, 264] width 392 height 24
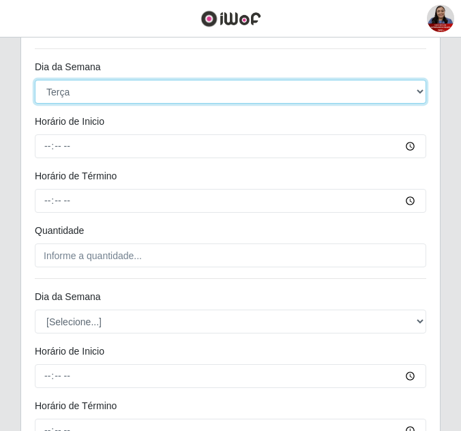
scroll to position [750, 0]
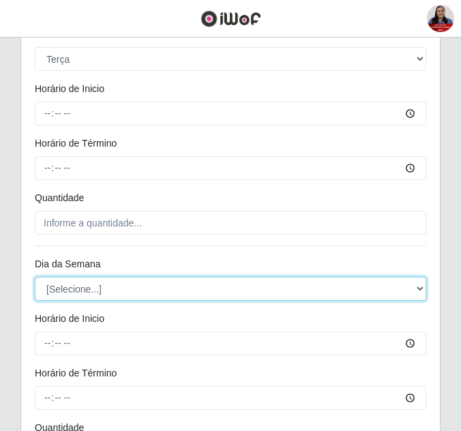
click at [102, 289] on select "[Selecione...] Segunda Terça Quarta Quinta Sexta Sábado Domingo" at bounding box center [231, 289] width 392 height 24
click at [35, 277] on select "[Selecione...] Segunda Terça Quarta Quinta Sexta Sábado Domingo" at bounding box center [231, 289] width 392 height 24
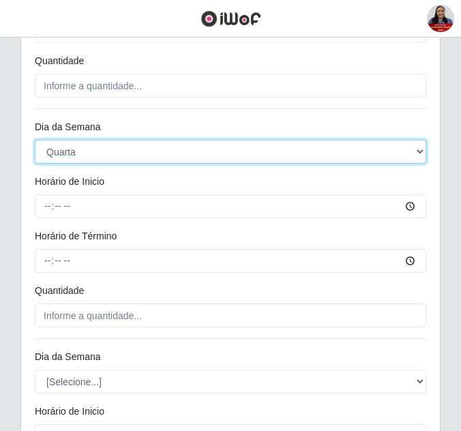
scroll to position [955, 0]
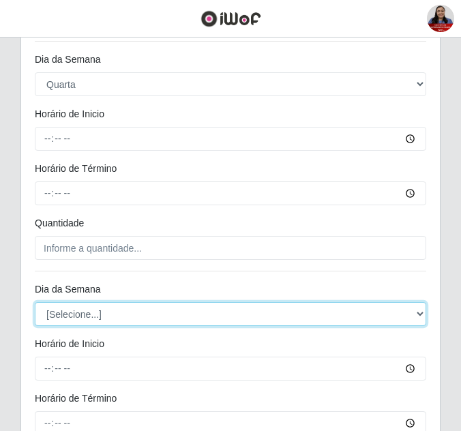
click at [122, 311] on select "[Selecione...] Segunda Terça Quarta Quinta Sexta Sábado Domingo" at bounding box center [231, 314] width 392 height 24
click at [35, 302] on select "[Selecione...] Segunda Terça Quarta Quinta Sexta Sábado Domingo" at bounding box center [231, 314] width 392 height 24
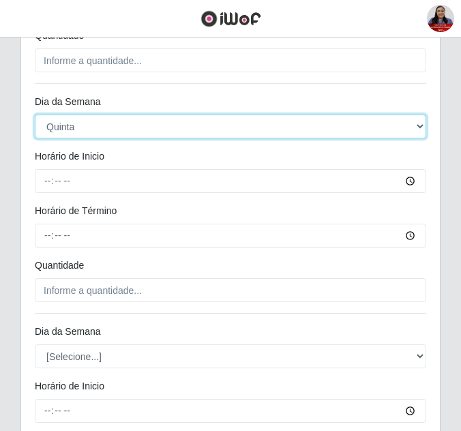
scroll to position [1228, 0]
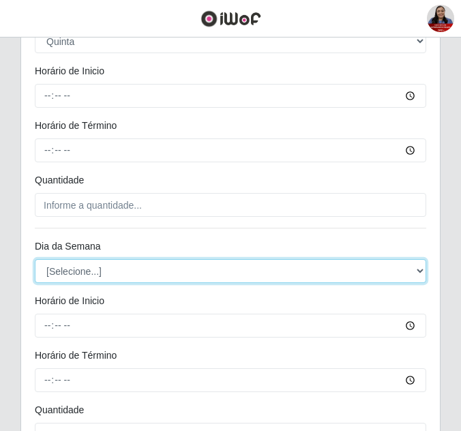
click at [141, 272] on select "[Selecione...] Segunda Terça Quarta Quinta Sexta Sábado Domingo" at bounding box center [231, 271] width 392 height 24
click at [35, 259] on select "[Selecione...] Segunda Terça Quarta Quinta Sexta Sábado Domingo" at bounding box center [231, 271] width 392 height 24
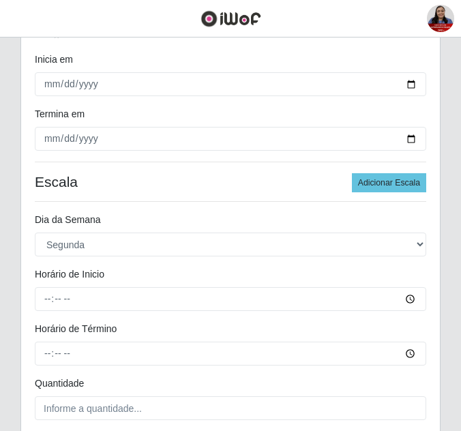
scroll to position [417, 0]
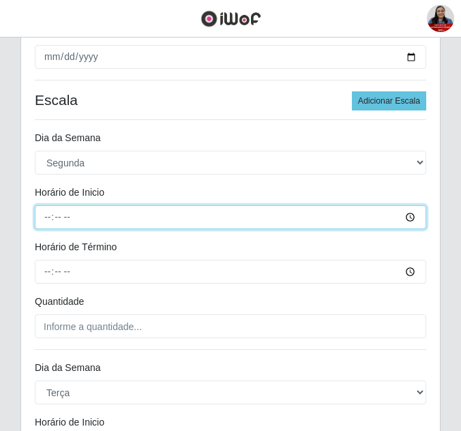
click at [49, 222] on input "Horário de Inicio" at bounding box center [231, 217] width 392 height 24
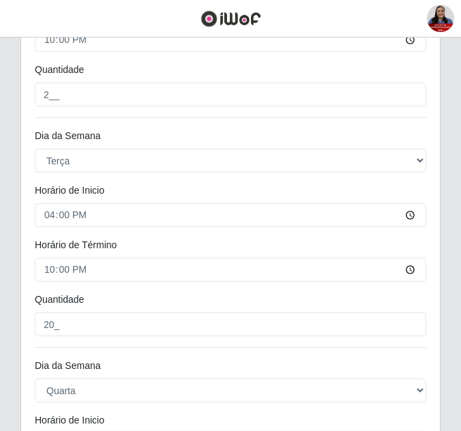
scroll to position [879, 0]
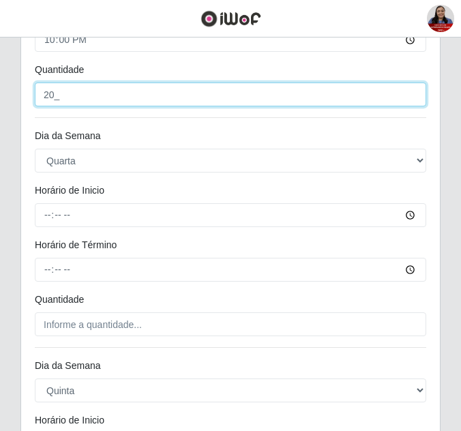
click at [53, 96] on input "20_" at bounding box center [231, 95] width 392 height 24
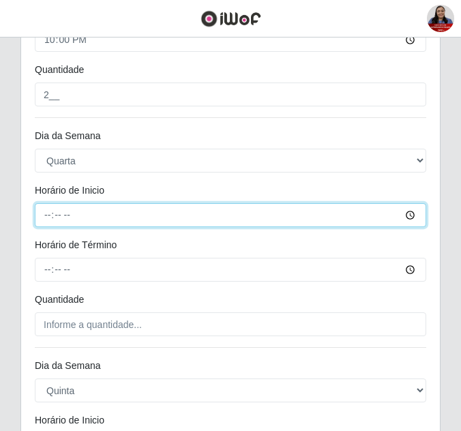
click at [55, 220] on input "Horário de Inicio" at bounding box center [231, 215] width 392 height 24
click at [52, 214] on input "Horário de Inicio" at bounding box center [231, 215] width 392 height 24
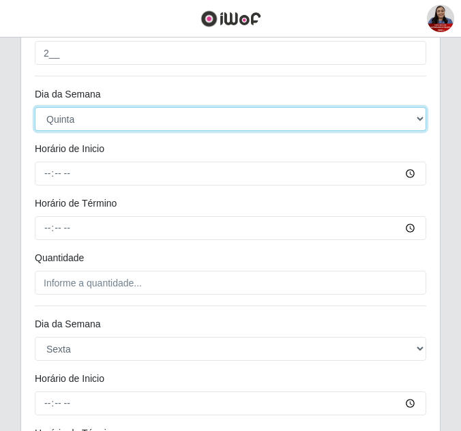
scroll to position [1152, 0]
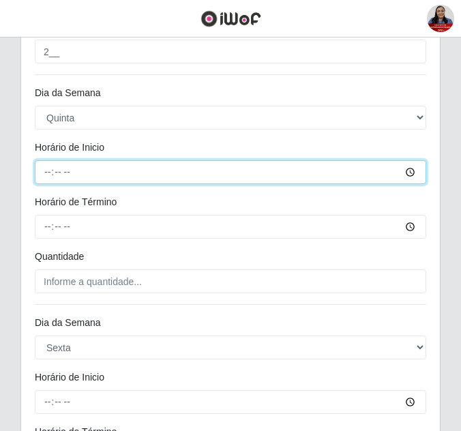
click at [50, 173] on input "Horário de Inicio" at bounding box center [231, 172] width 392 height 24
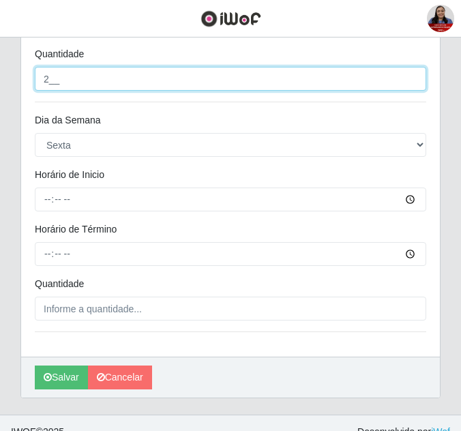
scroll to position [1372, 0]
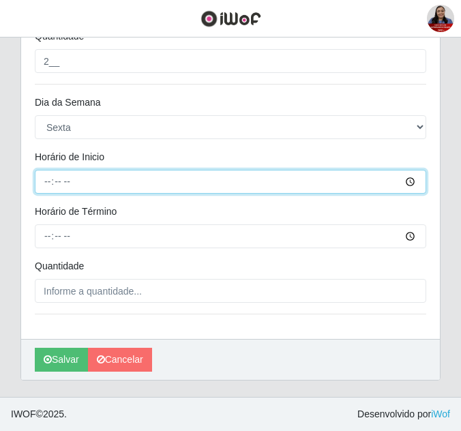
click at [48, 182] on input "Horário de Inicio" at bounding box center [231, 182] width 392 height 24
click at [46, 186] on input "11:06" at bounding box center [231, 182] width 392 height 24
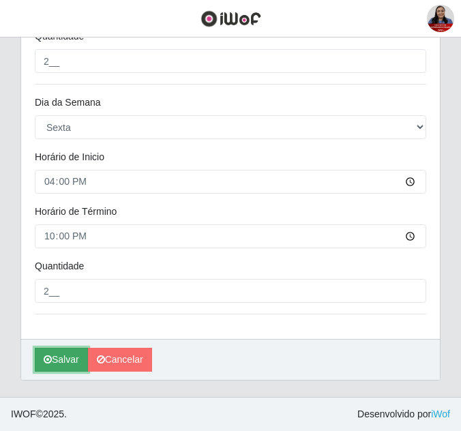
click at [50, 364] on icon "submit" at bounding box center [48, 360] width 8 height 10
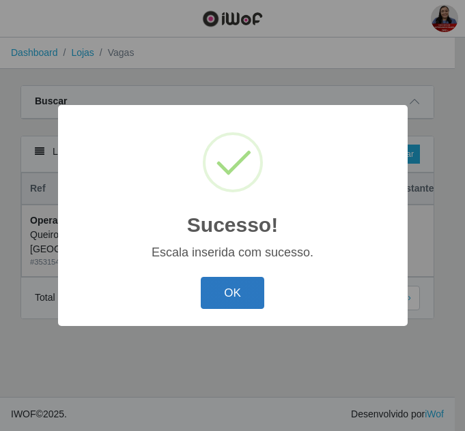
click at [234, 287] on button "OK" at bounding box center [232, 293] width 63 height 32
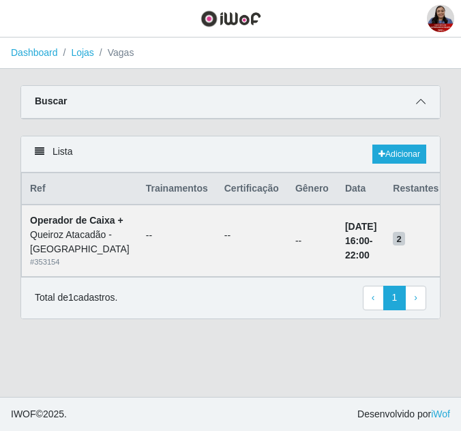
click at [422, 96] on span at bounding box center [421, 102] width 16 height 16
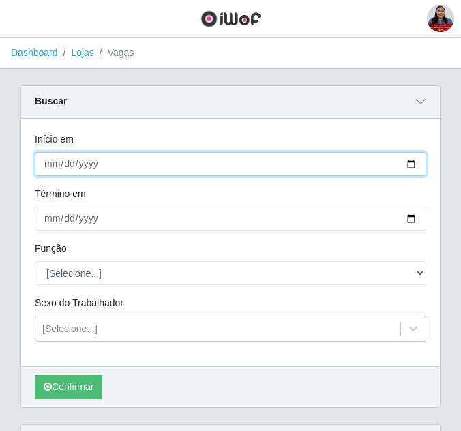
click at [407, 169] on input "[DATE]" at bounding box center [231, 164] width 392 height 24
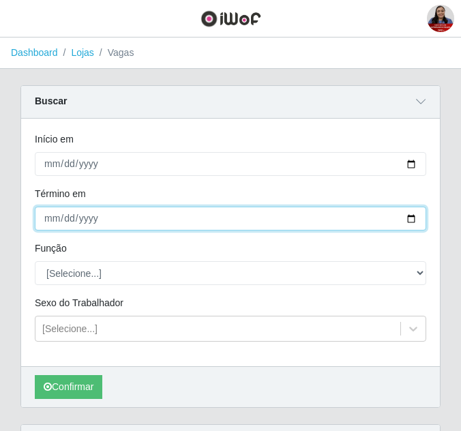
click at [413, 219] on input "[DATE]" at bounding box center [231, 219] width 392 height 24
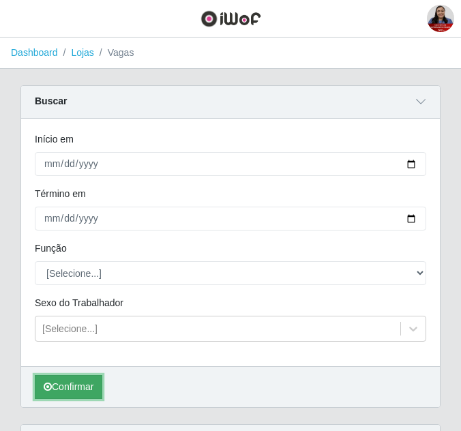
click at [65, 386] on button "Confirmar" at bounding box center [69, 387] width 68 height 24
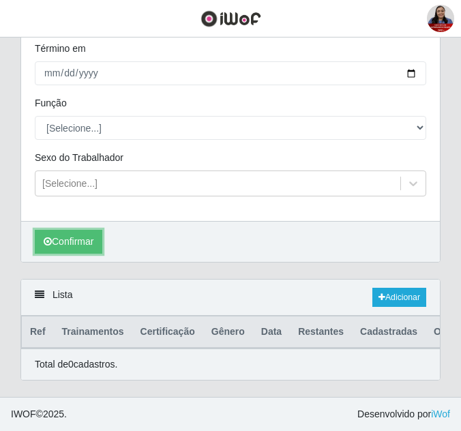
scroll to position [156, 0]
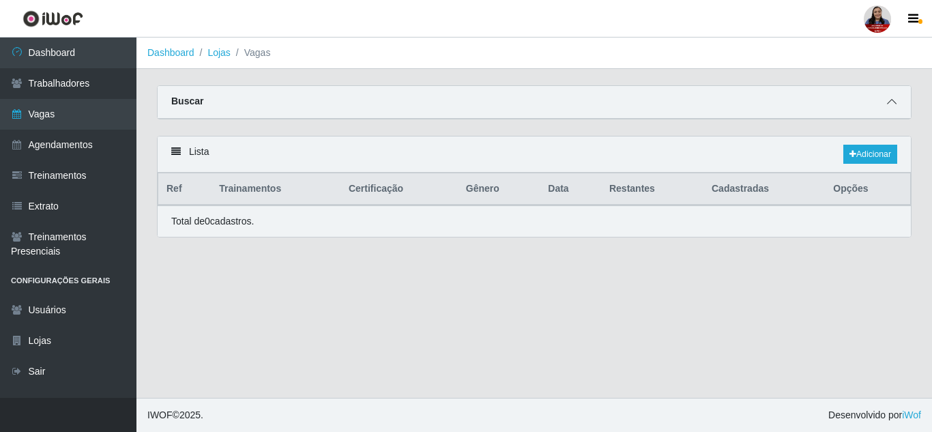
click at [464, 106] on icon at bounding box center [892, 102] width 10 height 10
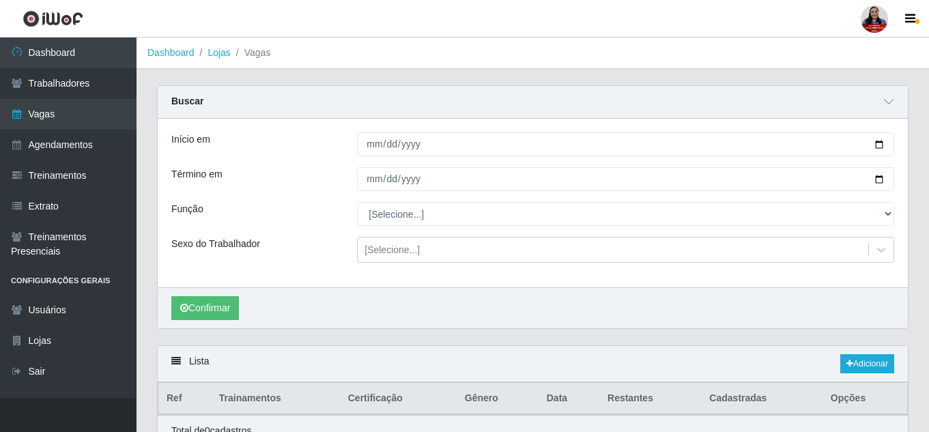
click at [424, 342] on div "Carregando... Buscar Início em 2025-10-24 Término em 2025-10-24 Função [Selecio…" at bounding box center [533, 215] width 772 height 260
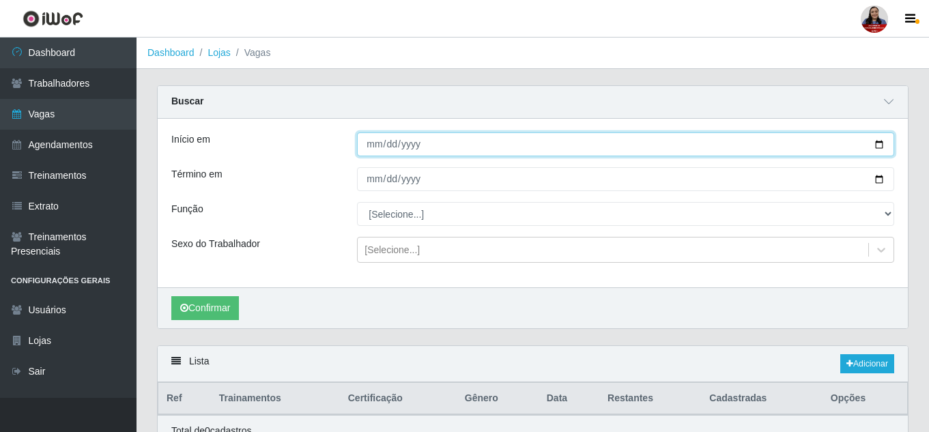
click at [464, 145] on input "[DATE]" at bounding box center [625, 144] width 537 height 24
type input "[DATE]"
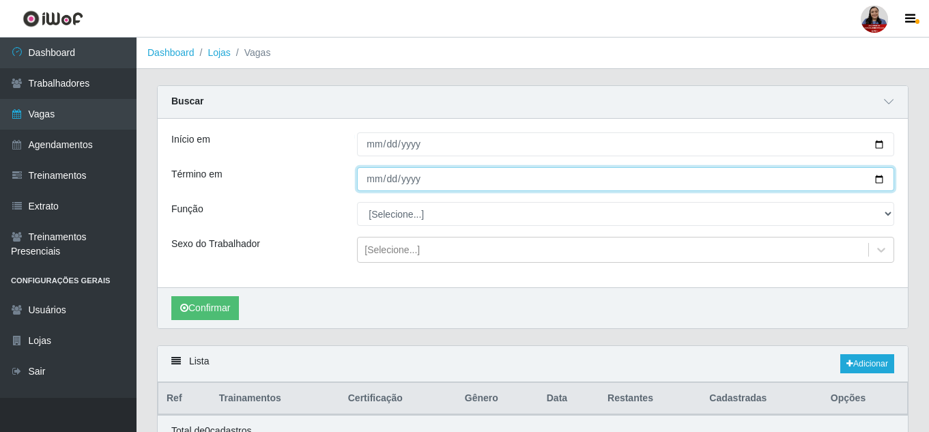
click at [464, 177] on input "[DATE]" at bounding box center [625, 179] width 537 height 24
type input "[DATE]"
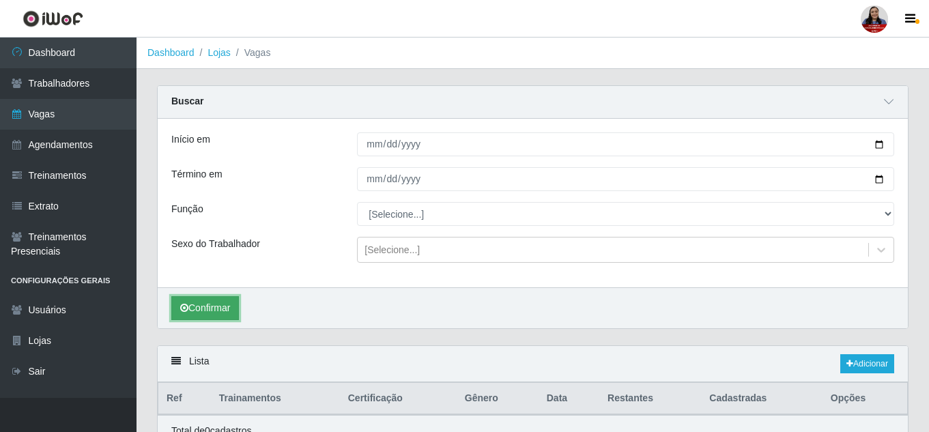
click at [198, 311] on button "Confirmar" at bounding box center [205, 308] width 68 height 24
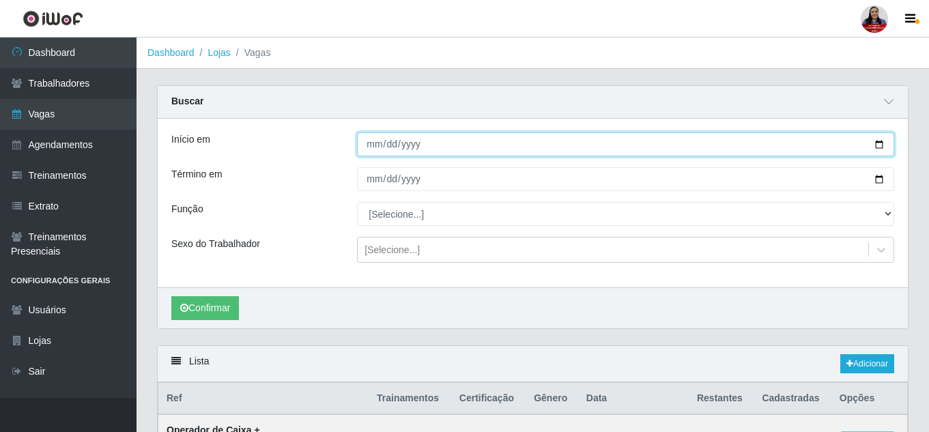
click at [464, 143] on input "[DATE]" at bounding box center [625, 144] width 537 height 24
type input "2025-10-20"
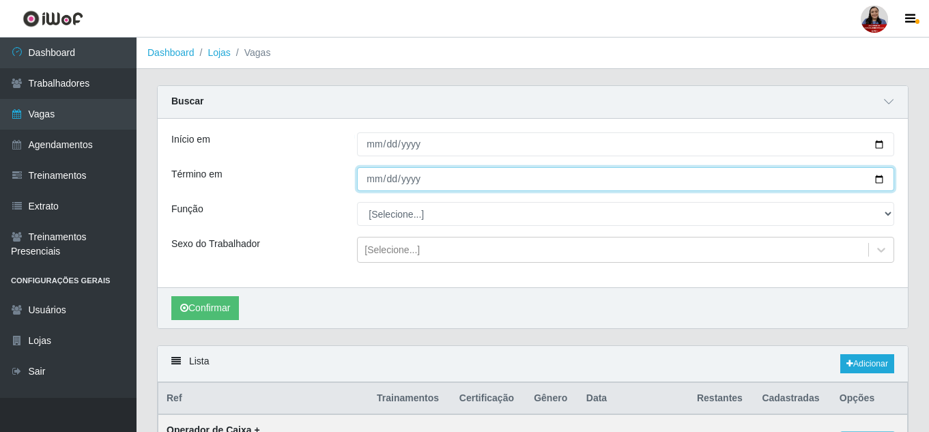
drag, startPoint x: 883, startPoint y: 180, endPoint x: 846, endPoint y: 203, distance: 43.5
click at [464, 180] on input "[DATE]" at bounding box center [625, 179] width 537 height 24
type input "2025-10-20"
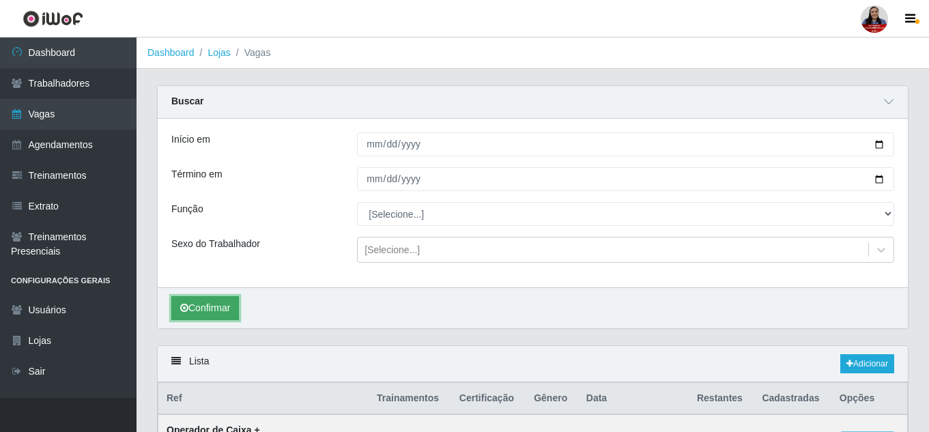
click at [219, 316] on button "Confirmar" at bounding box center [205, 308] width 68 height 24
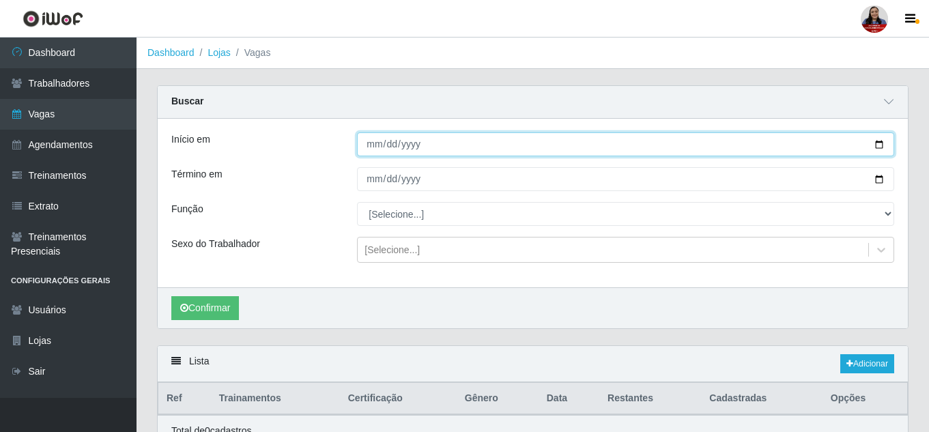
click at [464, 147] on input "2025-10-20" at bounding box center [625, 144] width 537 height 24
type input "[DATE]"
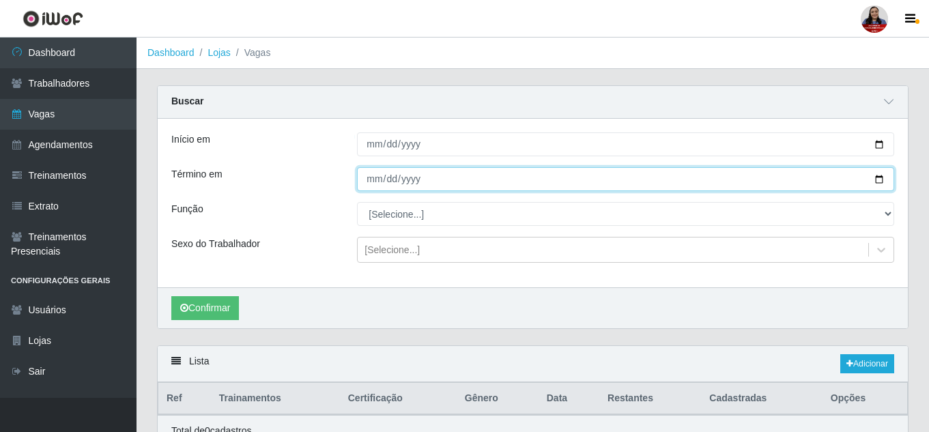
click at [464, 182] on input "2025-10-20" at bounding box center [625, 179] width 537 height 24
type input "[DATE]"
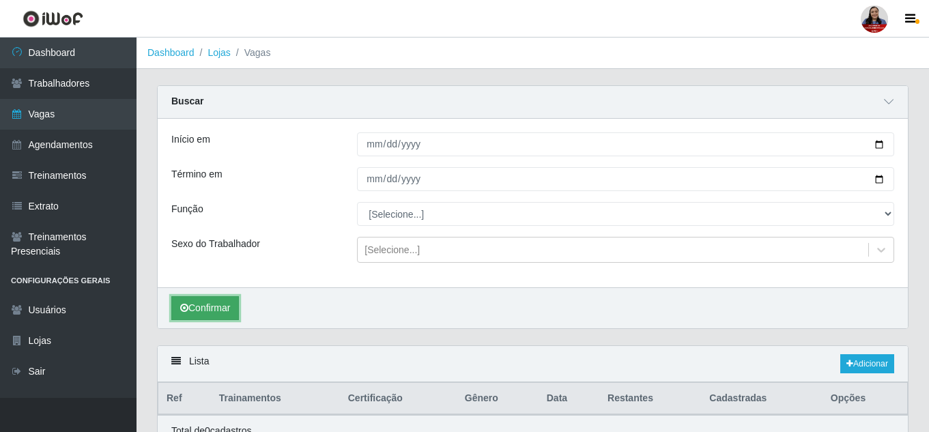
click at [188, 306] on icon "submit" at bounding box center [184, 308] width 8 height 10
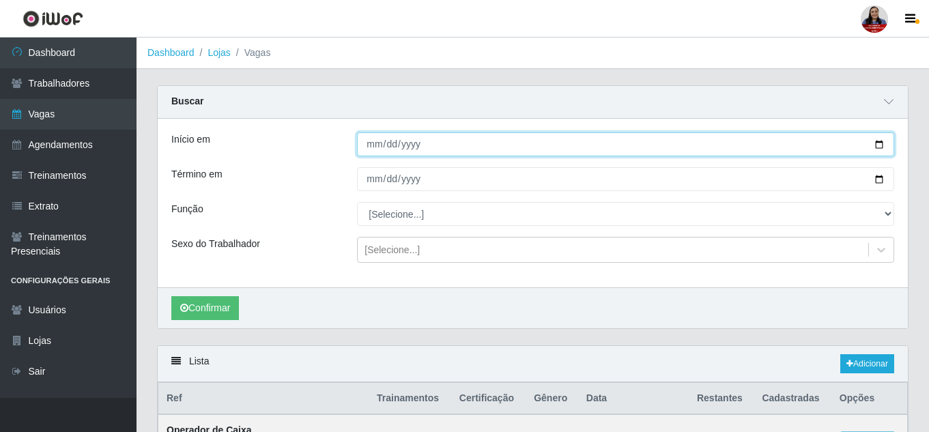
click at [464, 146] on input "[DATE]" at bounding box center [625, 144] width 537 height 24
type input "2025-10-20"
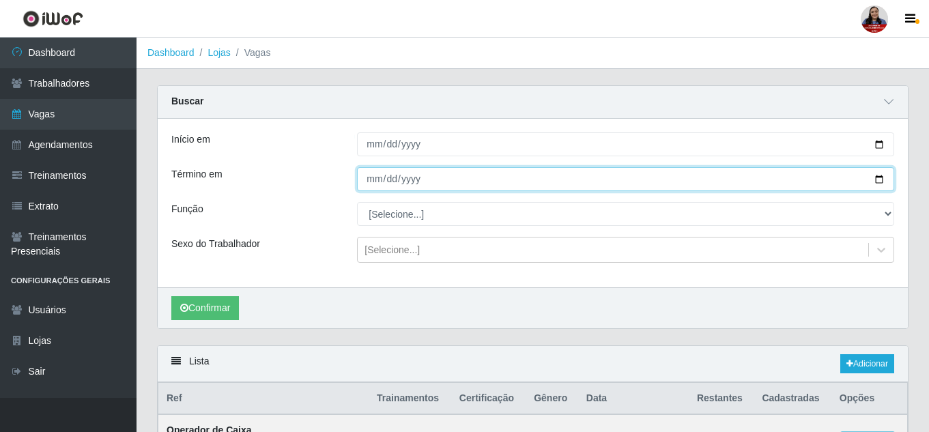
click at [464, 183] on input "[DATE]" at bounding box center [625, 179] width 537 height 24
type input "[DATE]"
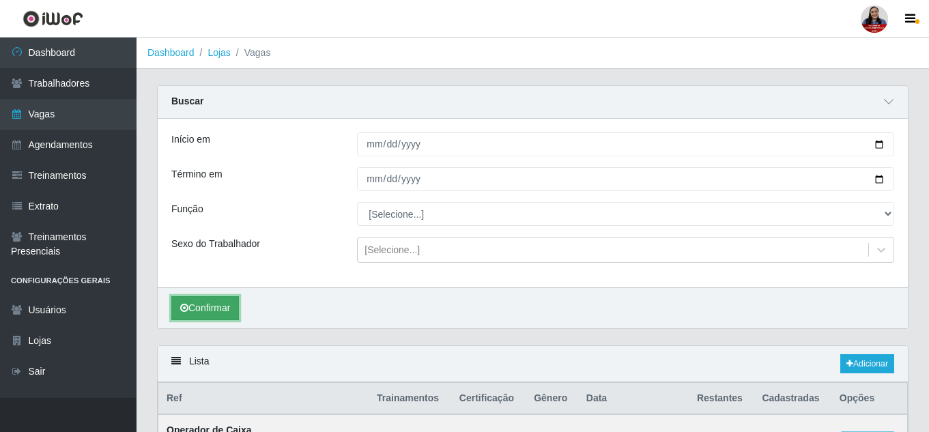
click at [177, 302] on button "Confirmar" at bounding box center [205, 308] width 68 height 24
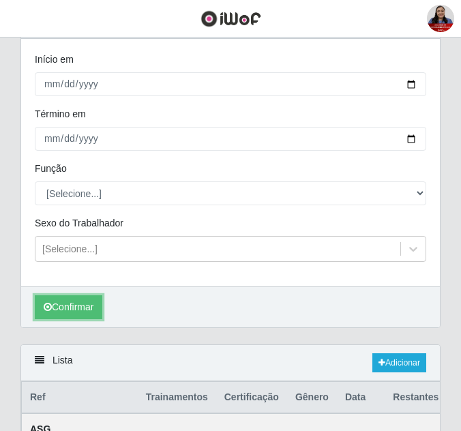
scroll to position [205, 0]
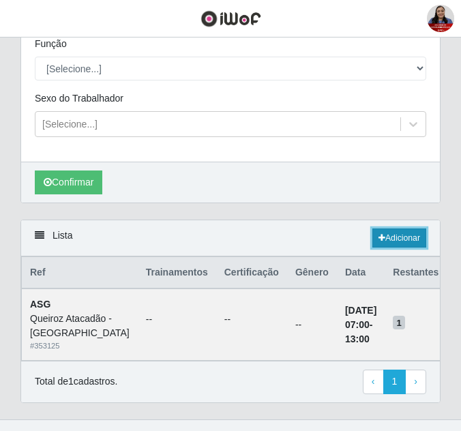
click at [397, 242] on link "Adicionar" at bounding box center [400, 238] width 54 height 19
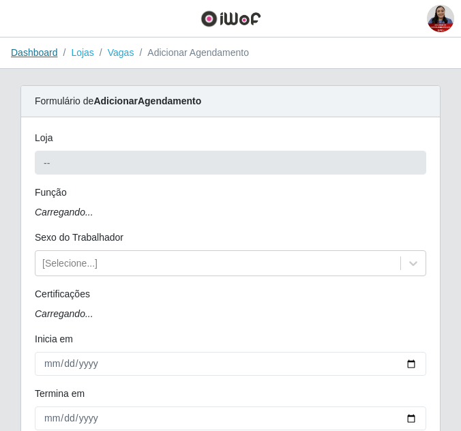
type input "Queiroz Atacadão - [GEOGRAPHIC_DATA]"
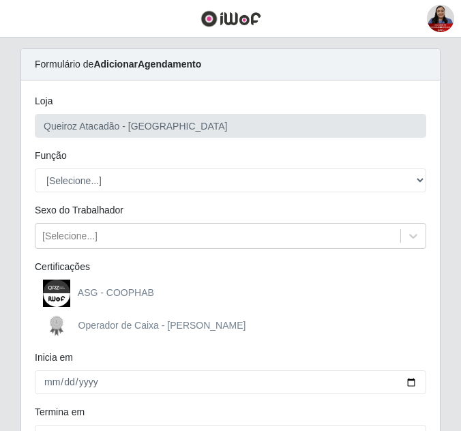
scroll to position [68, 0]
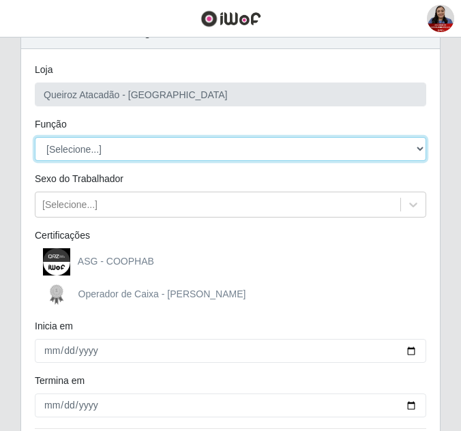
click at [126, 148] on select "[Selecione...] ASG ASG + ASG ++ Embalador Embalador + Embalador ++ Operador de …" at bounding box center [231, 149] width 392 height 24
click at [35, 137] on select "[Selecione...] ASG ASG + ASG ++ Embalador Embalador + Embalador ++ Operador de …" at bounding box center [231, 149] width 392 height 24
click at [184, 142] on select "[Selecione...] ASG ASG + ASG ++ Embalador Embalador + Embalador ++ Operador de …" at bounding box center [231, 149] width 392 height 24
select select "22"
click at [35, 137] on select "[Selecione...] ASG ASG + ASG ++ Embalador Embalador + Embalador ++ Operador de …" at bounding box center [231, 149] width 392 height 24
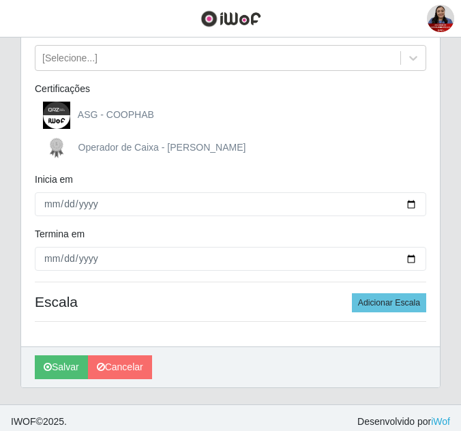
scroll to position [222, 0]
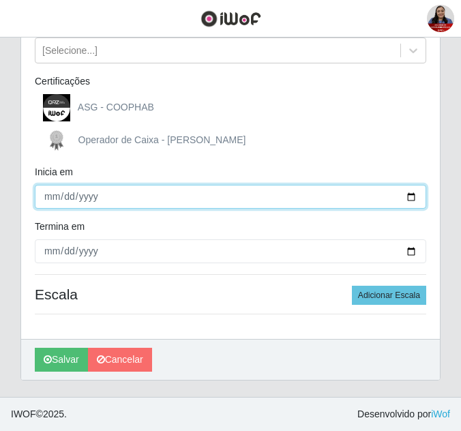
click at [409, 196] on input "Inicia em" at bounding box center [231, 197] width 392 height 24
type input "2025-10-20"
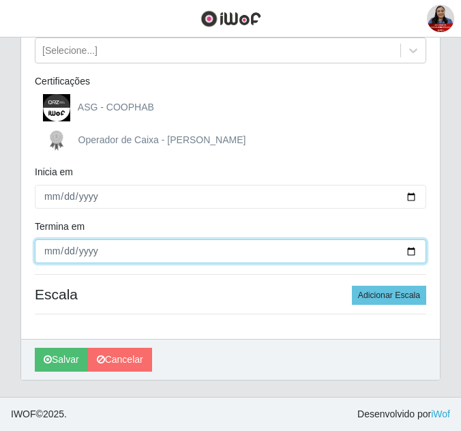
click at [411, 254] on input "Termina em" at bounding box center [231, 251] width 392 height 24
type input "[DATE]"
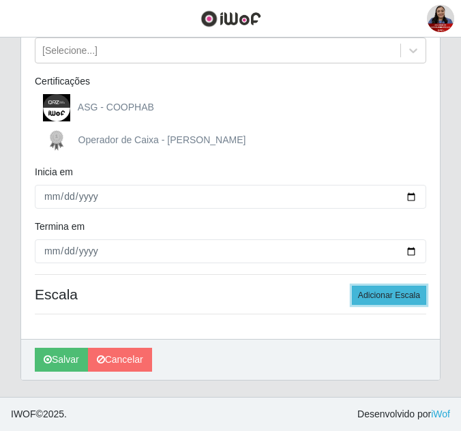
click at [408, 292] on button "Adicionar Escala" at bounding box center [389, 295] width 74 height 19
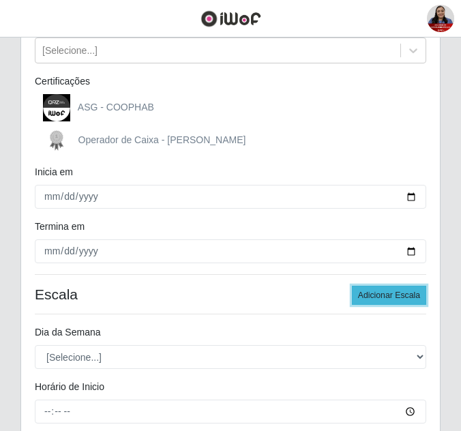
click at [408, 292] on button "Adicionar Escala" at bounding box center [389, 295] width 74 height 19
click at [409, 292] on button "Adicionar Escala" at bounding box center [389, 295] width 74 height 19
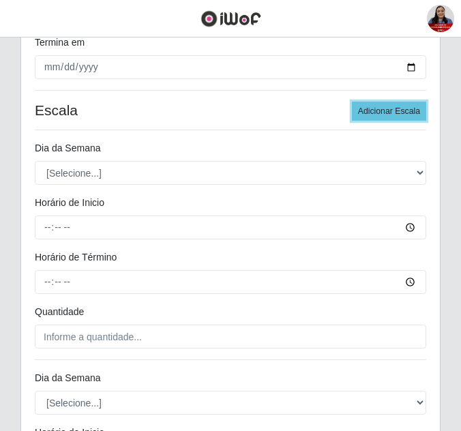
scroll to position [427, 0]
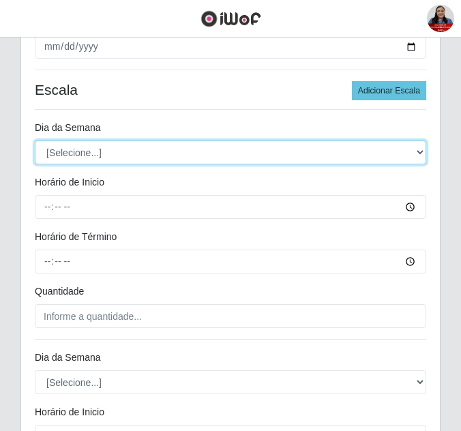
click at [242, 153] on select "[Selecione...] Segunda Terça Quarta Quinta Sexta Sábado Domingo" at bounding box center [231, 153] width 392 height 24
select select "1"
click at [35, 141] on select "[Selecione...] Segunda Terça Quarta Quinta Sexta Sábado Domingo" at bounding box center [231, 153] width 392 height 24
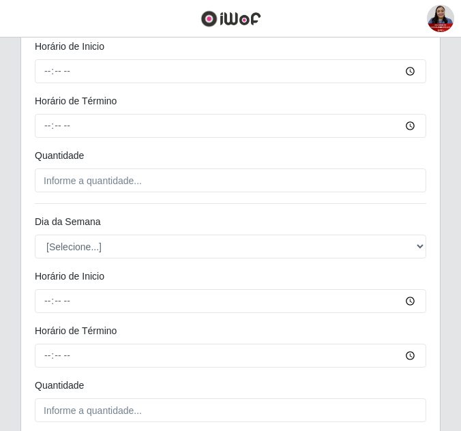
scroll to position [564, 0]
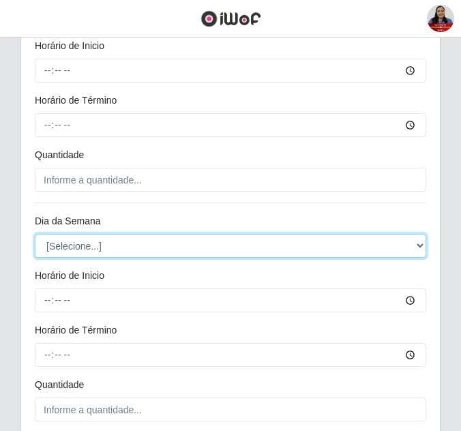
click at [136, 251] on select "[Selecione...] Segunda Terça Quarta Quinta Sexta Sábado Domingo" at bounding box center [231, 246] width 392 height 24
select select "2"
click at [35, 234] on select "[Selecione...] Segunda Terça Quarta Quinta Sexta Sábado Domingo" at bounding box center [231, 246] width 392 height 24
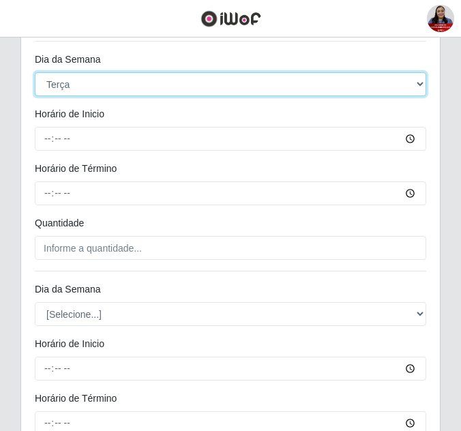
scroll to position [768, 0]
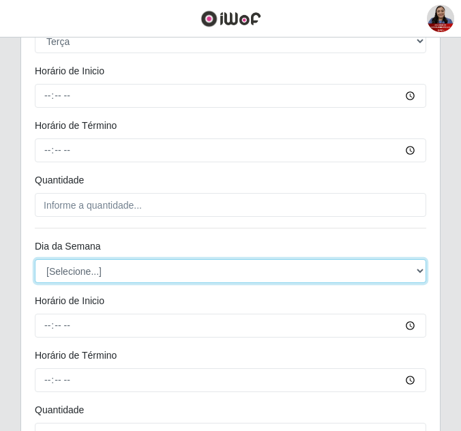
click at [142, 269] on select "[Selecione...] Segunda Terça Quarta Quinta Sexta Sábado Domingo" at bounding box center [231, 271] width 392 height 24
select select "3"
click at [35, 259] on select "[Selecione...] Segunda Terça Quarta Quinta Sexta Sábado Domingo" at bounding box center [231, 271] width 392 height 24
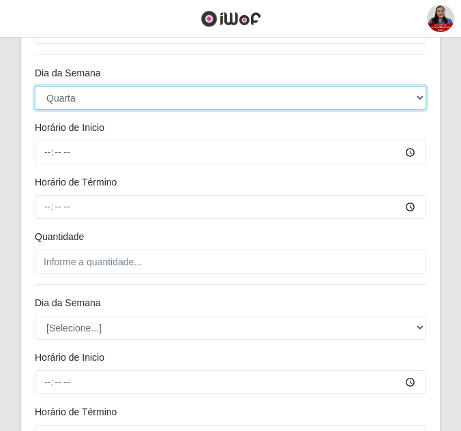
scroll to position [973, 0]
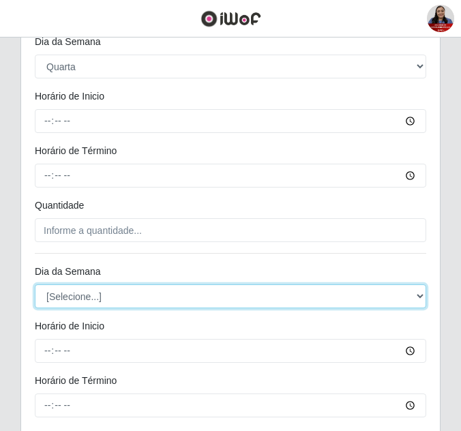
click at [147, 291] on select "[Selecione...] Segunda Terça Quarta Quinta Sexta Sábado Domingo" at bounding box center [231, 296] width 392 height 24
select select "4"
click at [35, 284] on select "[Selecione...] Segunda Terça Quarta Quinta Sexta Sábado Domingo" at bounding box center [231, 296] width 392 height 24
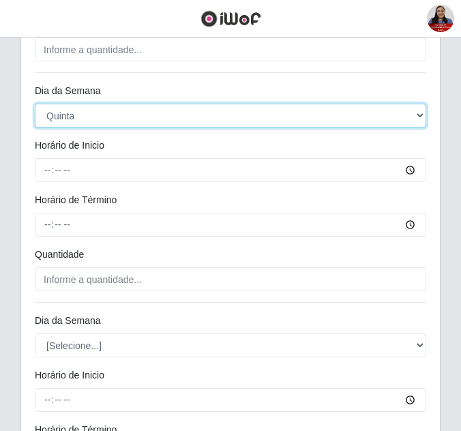
scroll to position [1178, 0]
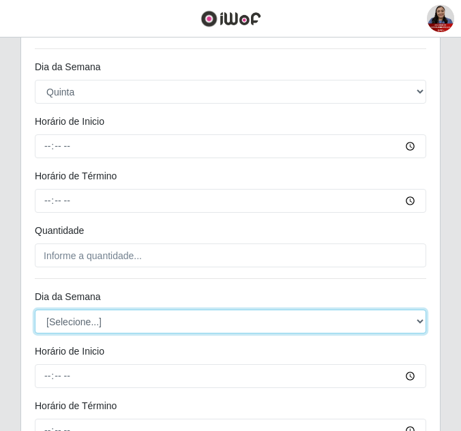
click at [113, 332] on select "[Selecione...] Segunda Terça Quarta Quinta Sexta Sábado Domingo" at bounding box center [231, 322] width 392 height 24
select select "5"
click at [35, 310] on select "[Selecione...] Segunda Terça Quarta Quinta Sexta Sábado Domingo" at bounding box center [231, 322] width 392 height 24
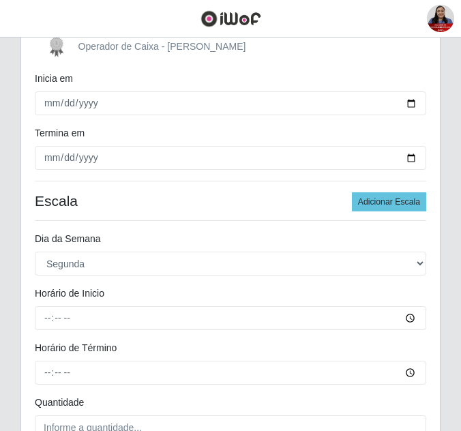
scroll to position [349, 0]
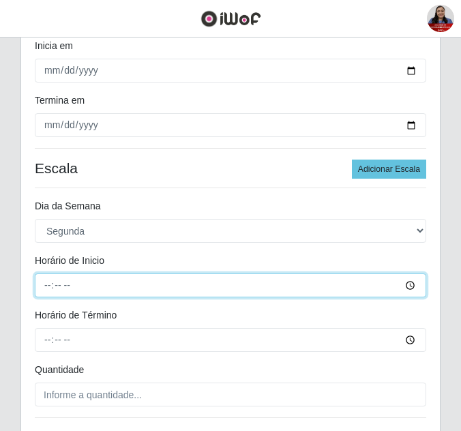
click at [48, 286] on input "Horário de Inicio" at bounding box center [231, 286] width 392 height 24
type input "16:00"
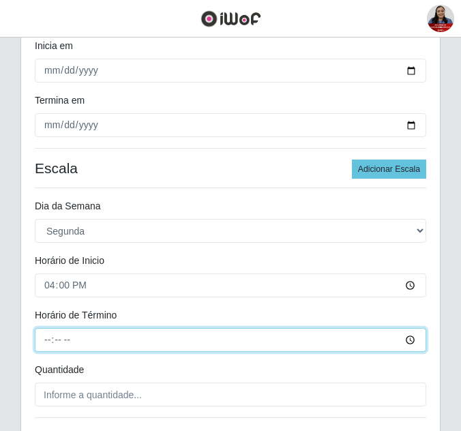
type input "22:00"
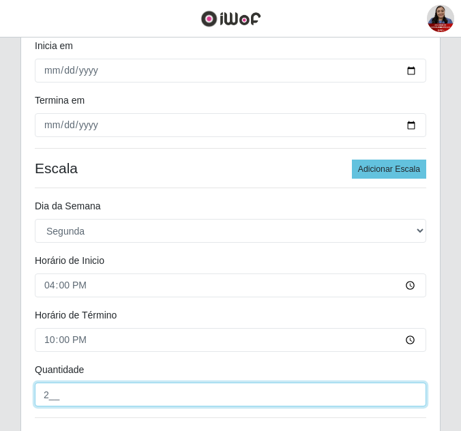
type input "2__"
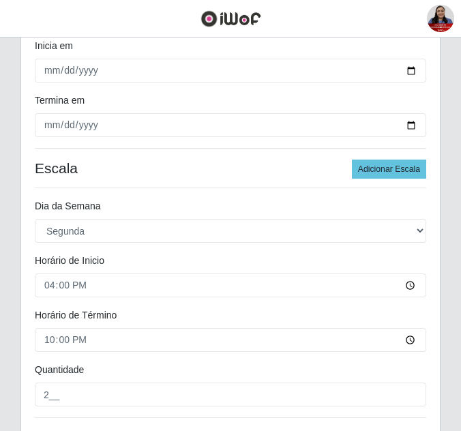
scroll to position [594, 0]
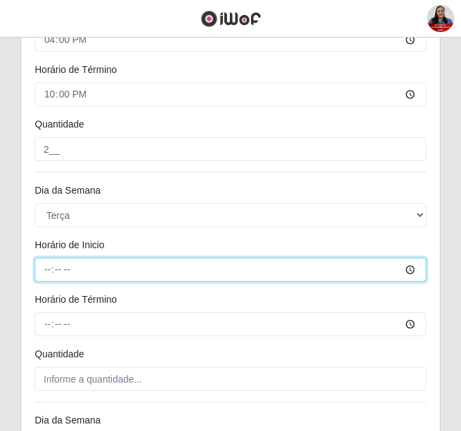
type input "16:00"
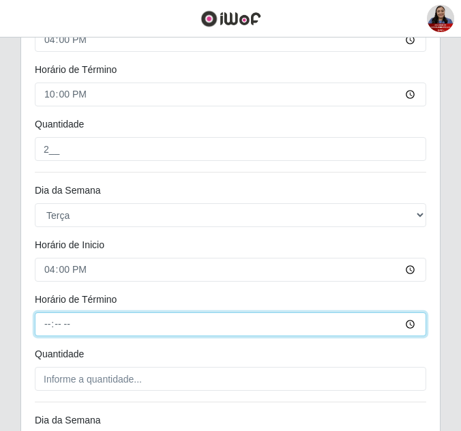
type input "22:00"
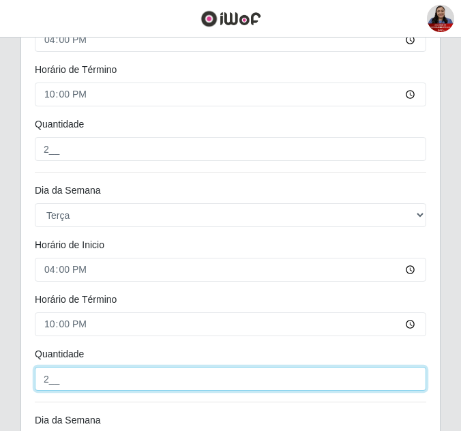
type input "2__"
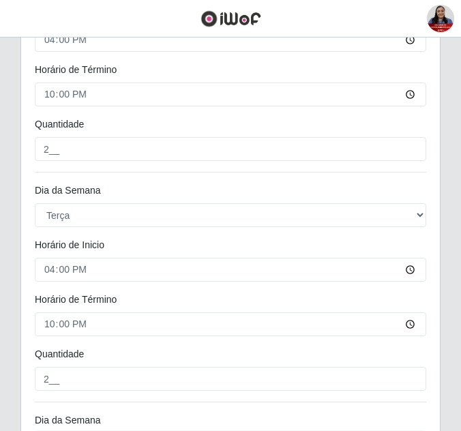
scroll to position [824, 0]
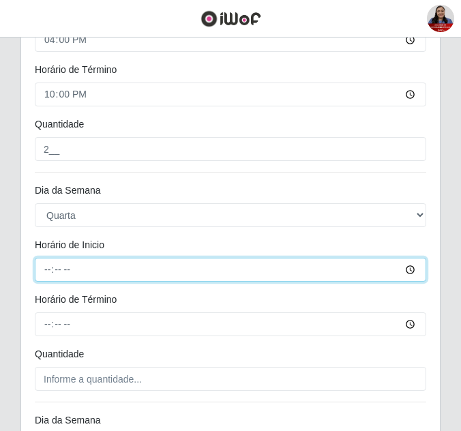
type input "16:00"
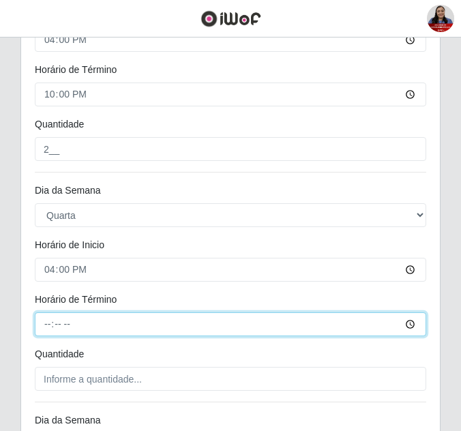
type input "22:00"
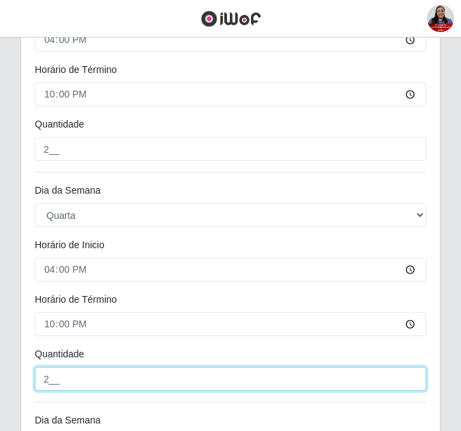
type input "2__"
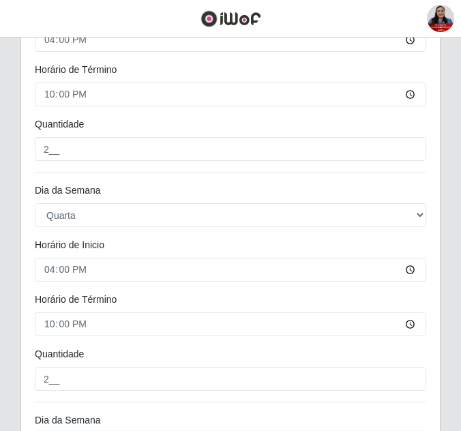
scroll to position [1054, 0]
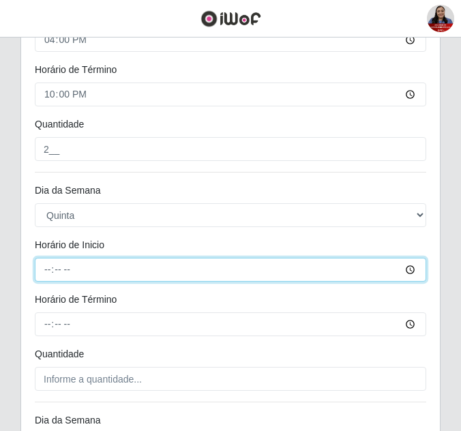
type input "16:00"
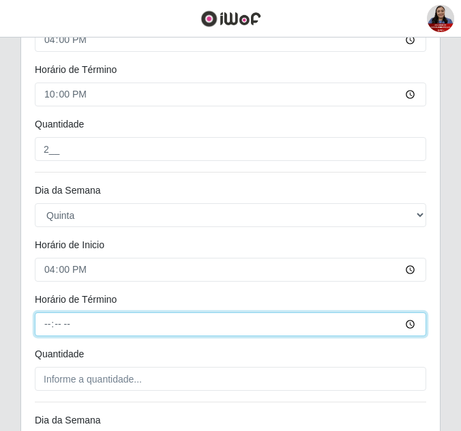
type input "22:00"
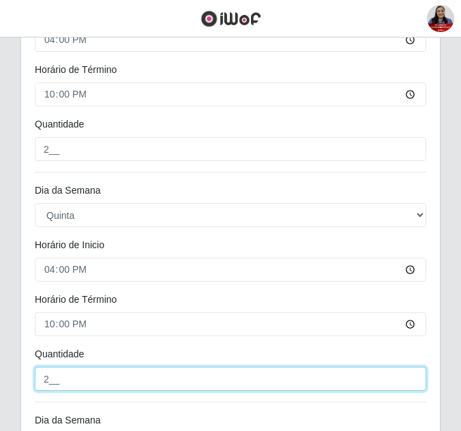
type input "2__"
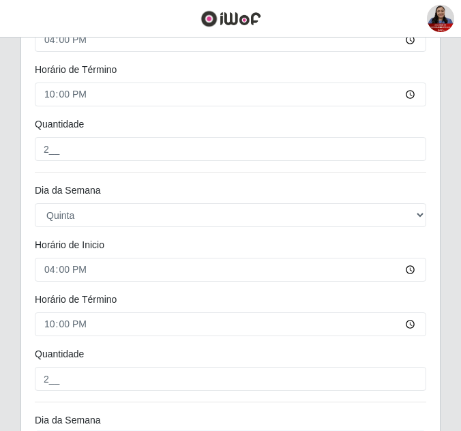
scroll to position [1284, 0]
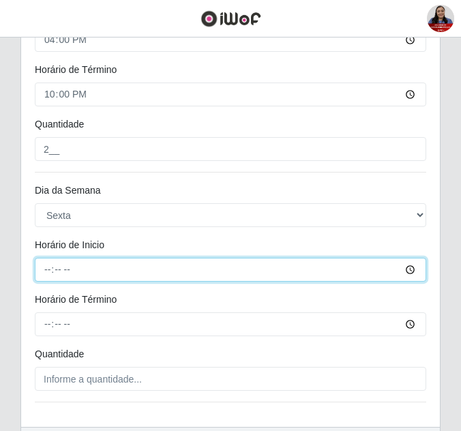
type input "16:00"
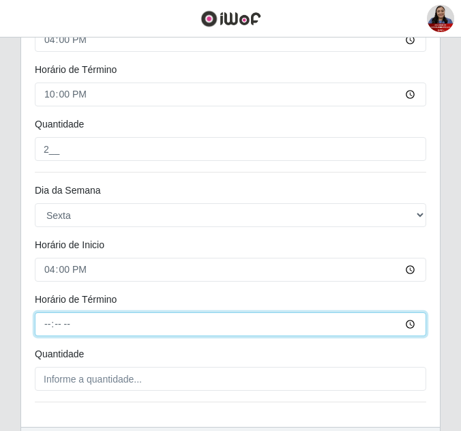
type input "22:00"
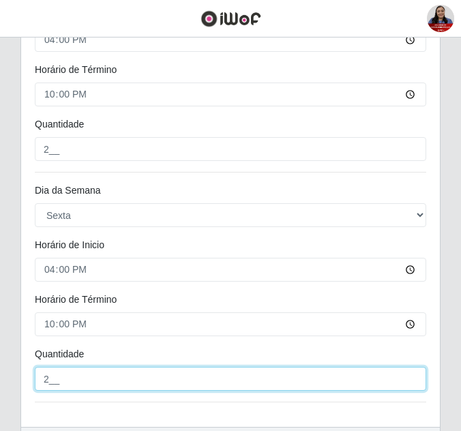
type input "2__"
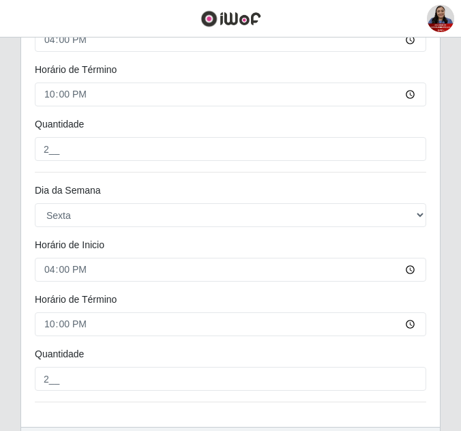
scroll to position [1372, 0]
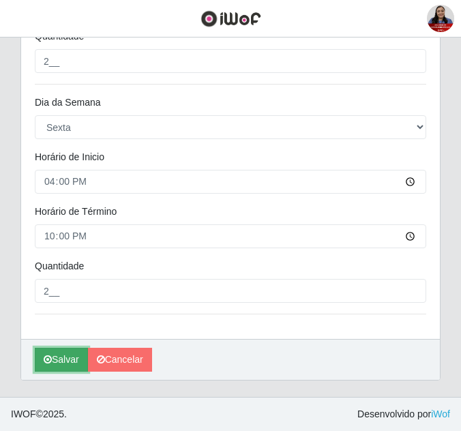
click at [74, 362] on button "Salvar" at bounding box center [61, 360] width 53 height 24
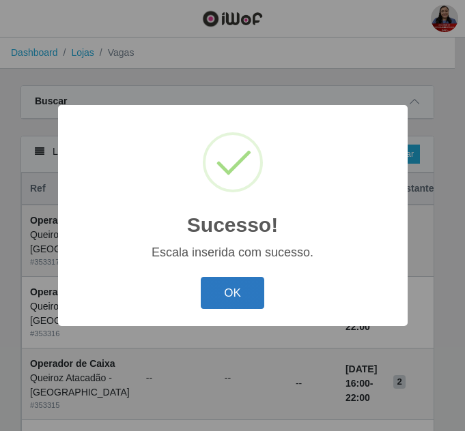
click at [235, 293] on button "OK" at bounding box center [232, 293] width 63 height 32
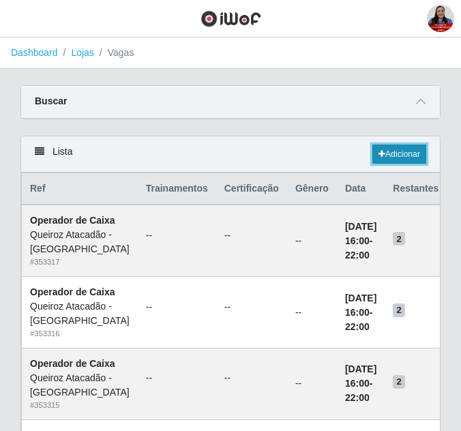
click at [410, 152] on link "Adicionar" at bounding box center [400, 154] width 54 height 19
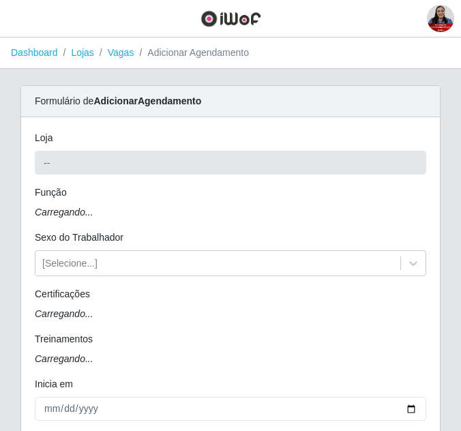
type input "Queiroz Atacadão - [GEOGRAPHIC_DATA]"
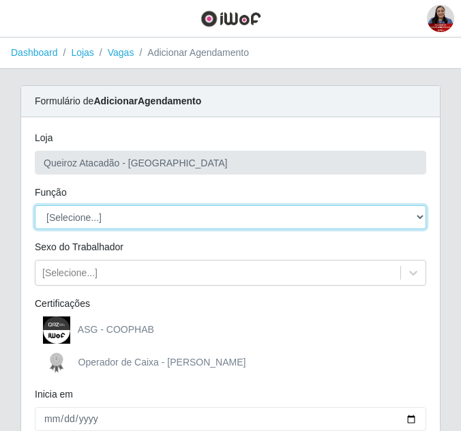
click at [151, 217] on select "[Selecione...] ASG ASG + ASG ++ Embalador Embalador + Embalador ++ Operador de …" at bounding box center [231, 217] width 392 height 24
click at [35, 205] on select "[Selecione...] ASG ASG + ASG ++ Embalador Embalador + Embalador ++ Operador de …" at bounding box center [231, 217] width 392 height 24
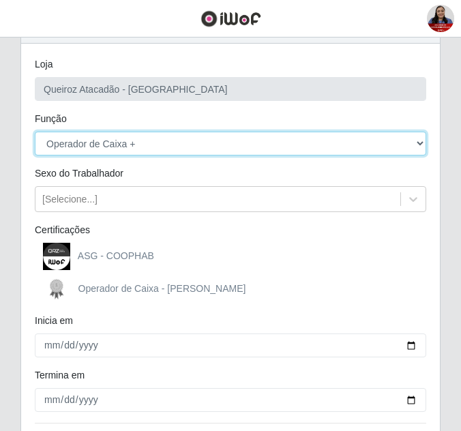
scroll to position [68, 0]
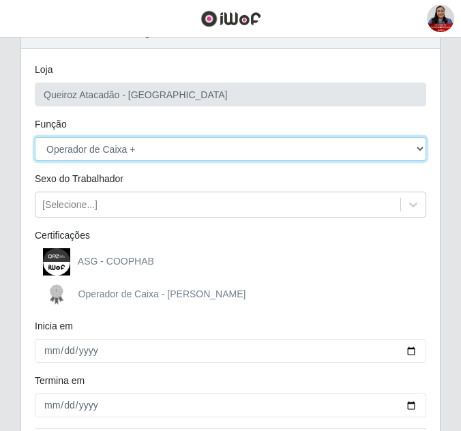
click at [189, 145] on select "[Selecione...] ASG ASG + ASG ++ Embalador Embalador + Embalador ++ Operador de …" at bounding box center [231, 149] width 392 height 24
select select "22"
click at [35, 137] on select "[Selecione...] ASG ASG + ASG ++ Embalador Embalador + Embalador ++ Operador de …" at bounding box center [231, 149] width 392 height 24
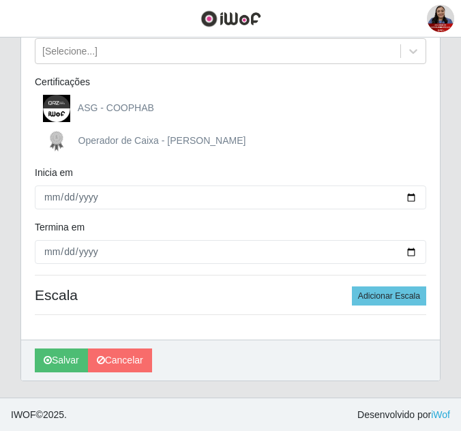
scroll to position [222, 0]
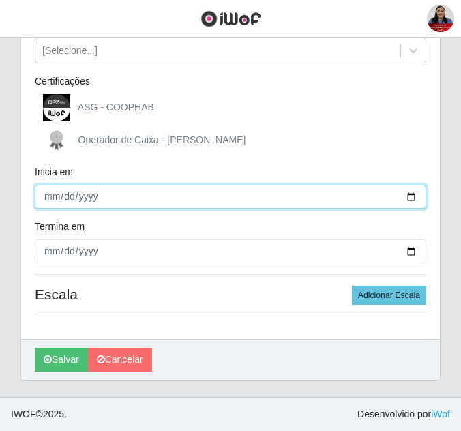
click at [413, 199] on input "Inicia em" at bounding box center [231, 197] width 392 height 24
type input "2025-10-27"
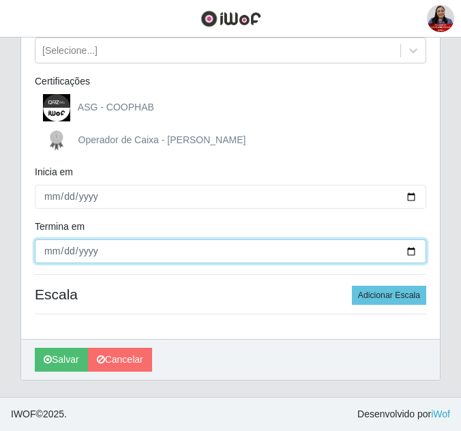
click at [411, 254] on input "Termina em" at bounding box center [231, 251] width 392 height 24
type input "[DATE]"
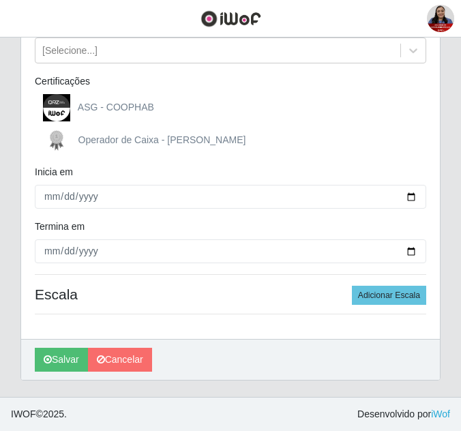
click at [367, 123] on div "ASG - COOPHAB Operador de Caixa - Queiroz Atacadão" at bounding box center [231, 124] width 412 height 60
click at [408, 291] on button "Adicionar Escala" at bounding box center [389, 295] width 74 height 19
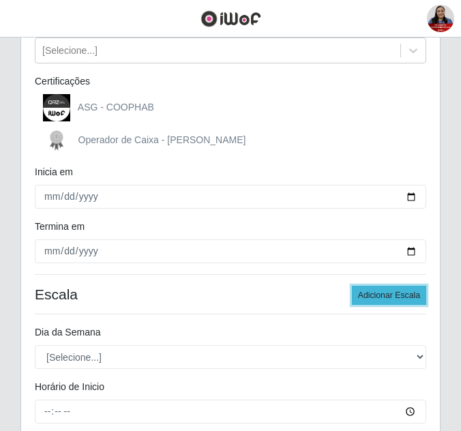
click at [408, 291] on button "Adicionar Escala" at bounding box center [389, 295] width 74 height 19
click at [408, 289] on button "Adicionar Escala" at bounding box center [389, 295] width 74 height 19
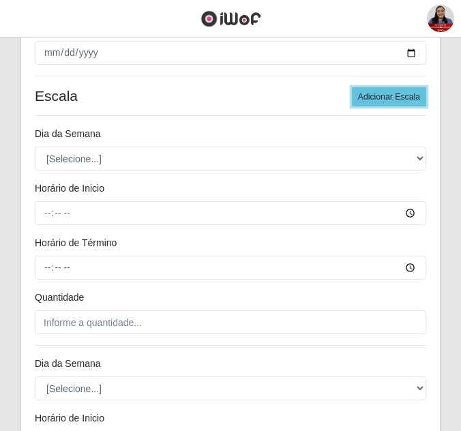
scroll to position [427, 0]
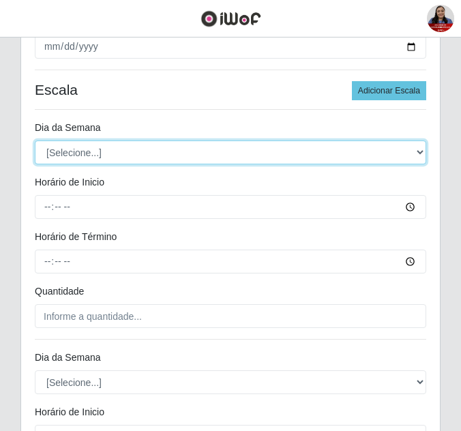
click at [112, 148] on select "[Selecione...] Segunda Terça Quarta Quinta Sexta Sábado Domingo" at bounding box center [231, 153] width 392 height 24
select select "1"
click at [35, 141] on select "[Selecione...] Segunda Terça Quarta Quinta Sexta Sábado Domingo" at bounding box center [231, 153] width 392 height 24
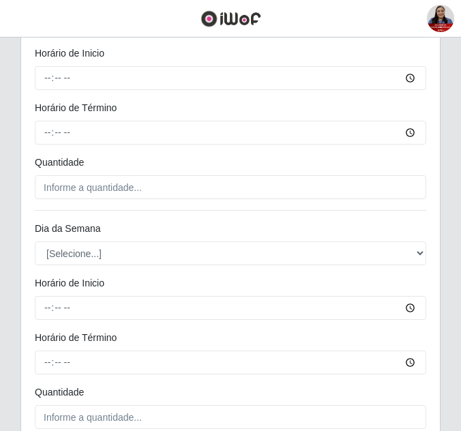
scroll to position [564, 0]
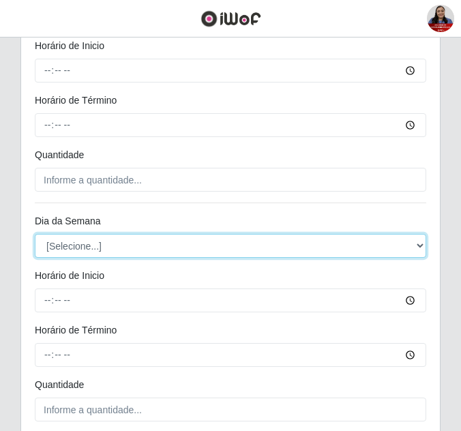
click at [113, 241] on select "[Selecione...] Segunda Terça Quarta Quinta Sexta Sábado Domingo" at bounding box center [231, 246] width 392 height 24
select select "2"
click at [35, 234] on select "[Selecione...] Segunda Terça Quarta Quinta Sexta Sábado Domingo" at bounding box center [231, 246] width 392 height 24
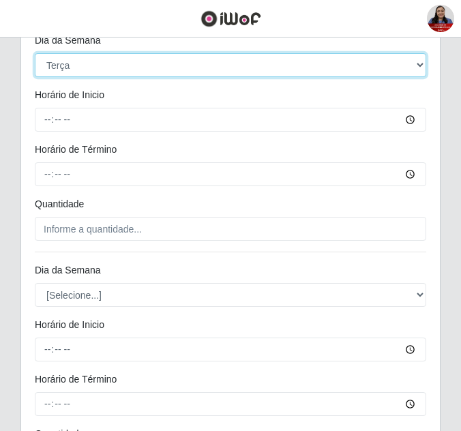
scroll to position [768, 0]
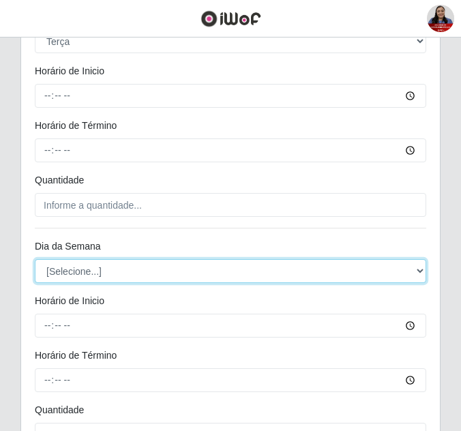
click at [141, 272] on select "[Selecione...] Segunda Terça Quarta Quinta Sexta Sábado Domingo" at bounding box center [231, 271] width 392 height 24
select select "3"
click at [35, 259] on select "[Selecione...] Segunda Terça Quarta Quinta Sexta Sábado Domingo" at bounding box center [231, 271] width 392 height 24
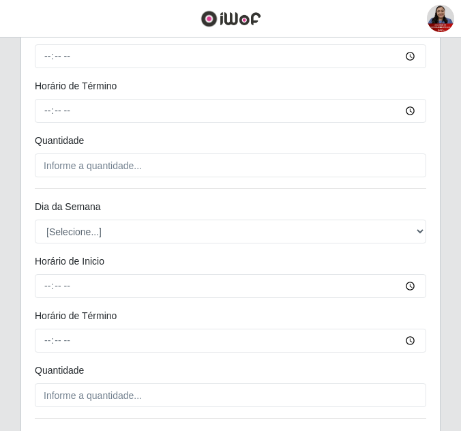
scroll to position [1041, 0]
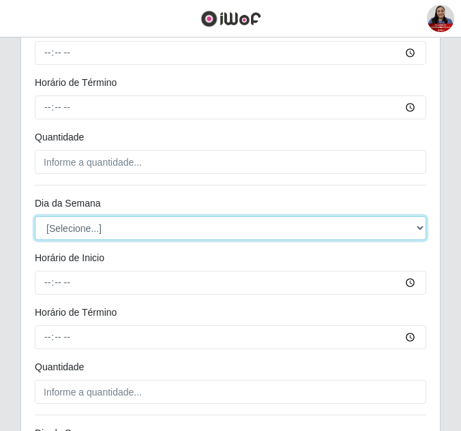
drag, startPoint x: 169, startPoint y: 231, endPoint x: 162, endPoint y: 239, distance: 10.7
click at [169, 231] on select "[Selecione...] Segunda Terça Quarta Quinta Sexta Sábado Domingo" at bounding box center [231, 228] width 392 height 24
select select "4"
click at [35, 216] on select "[Selecione...] Segunda Terça Quarta Quinta Sexta Sábado Domingo" at bounding box center [231, 228] width 392 height 24
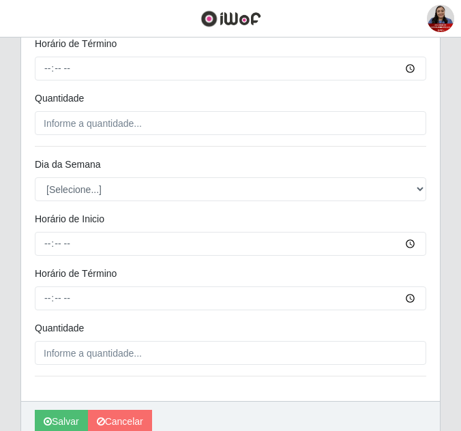
scroll to position [1314, 0]
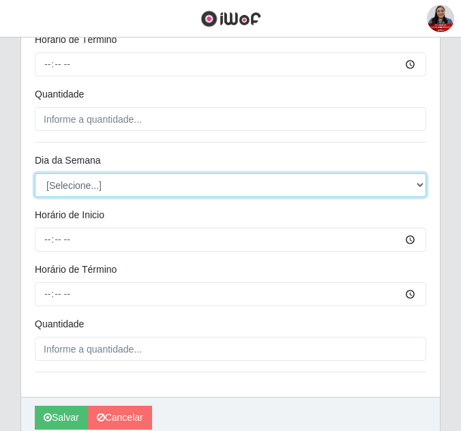
click at [163, 189] on select "[Selecione...] Segunda Terça Quarta Quinta Sexta Sábado Domingo" at bounding box center [231, 185] width 392 height 24
select select "5"
click at [35, 173] on select "[Selecione...] Segunda Terça Quarta Quinta Sexta Sábado Domingo" at bounding box center [231, 185] width 392 height 24
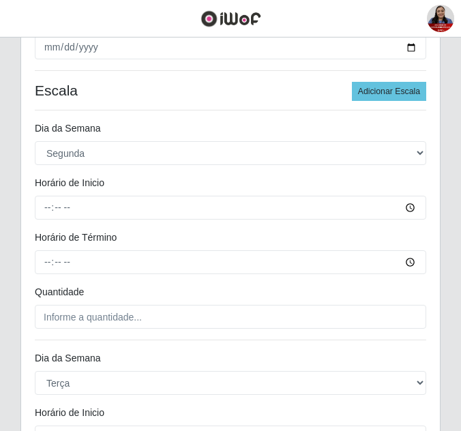
scroll to position [427, 0]
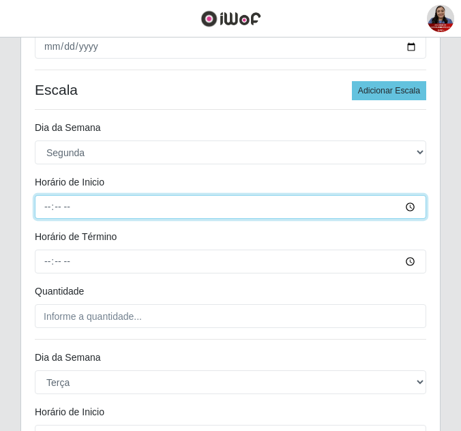
click at [44, 207] on input "Horário de Inicio" at bounding box center [231, 207] width 392 height 24
type input "16:00"
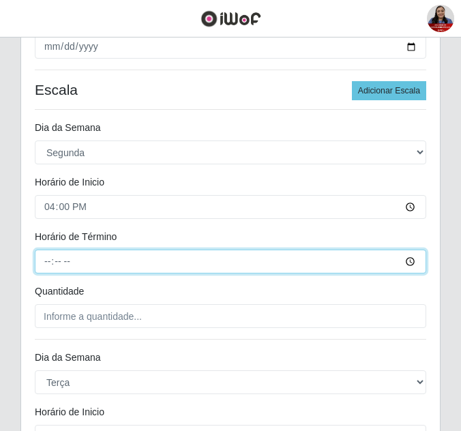
type input "22:00"
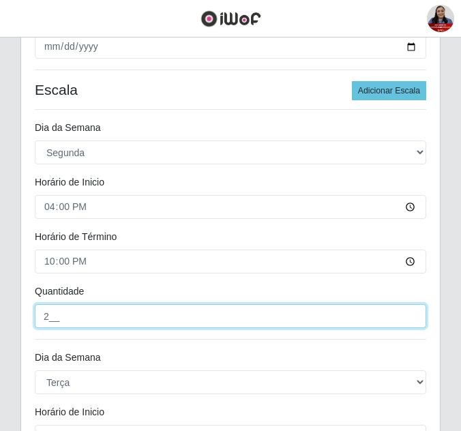
type input "2__"
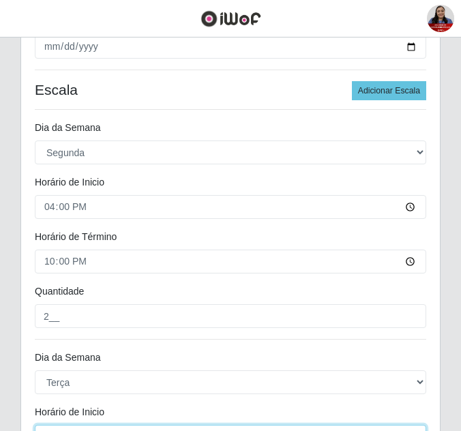
scroll to position [445, 0]
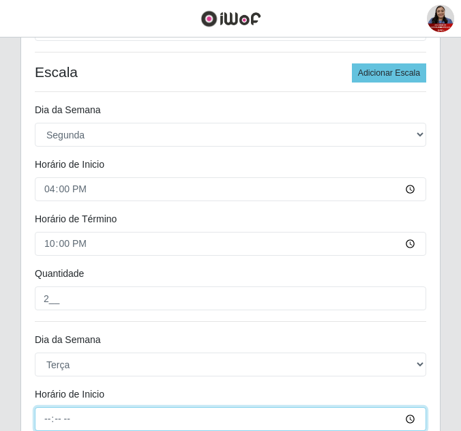
type input "16:00"
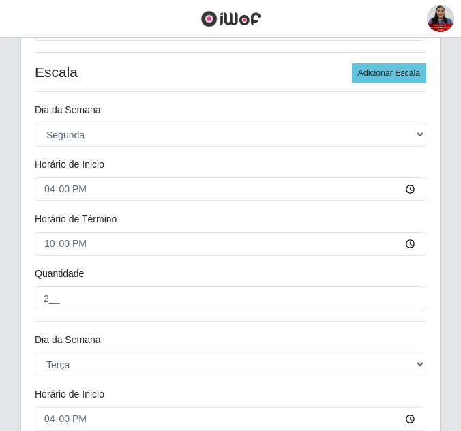
scroll to position [703, 0]
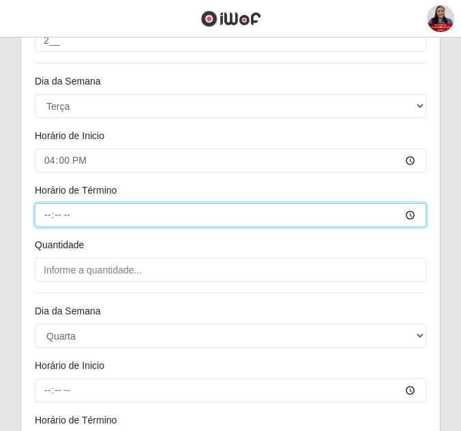
type input "22:00"
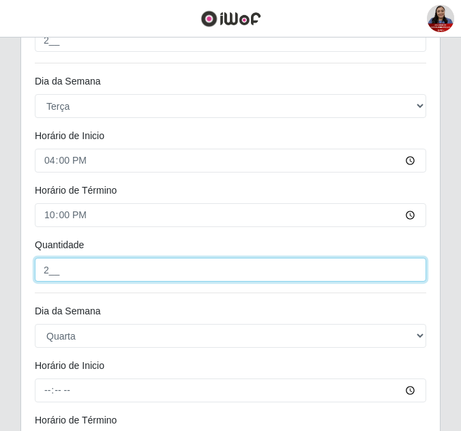
type input "2__"
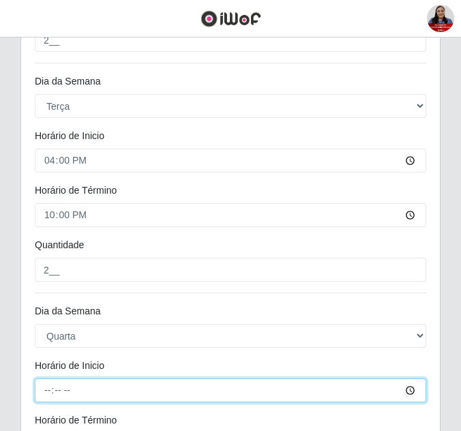
type input "16:00"
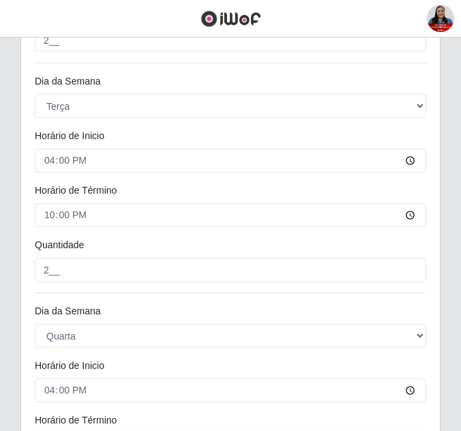
scroll to position [933, 0]
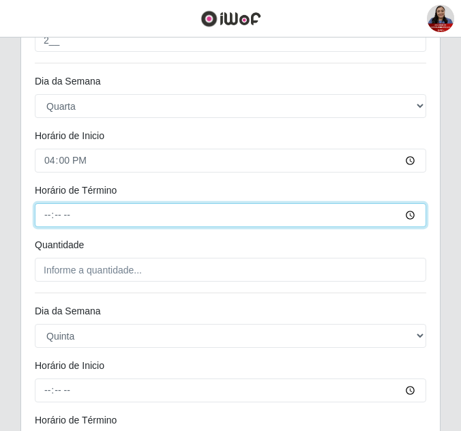
type input "22:00"
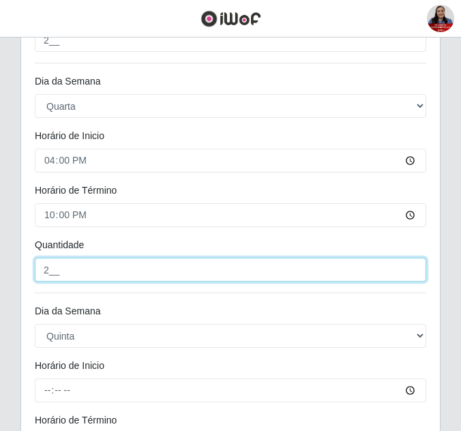
type input "2__"
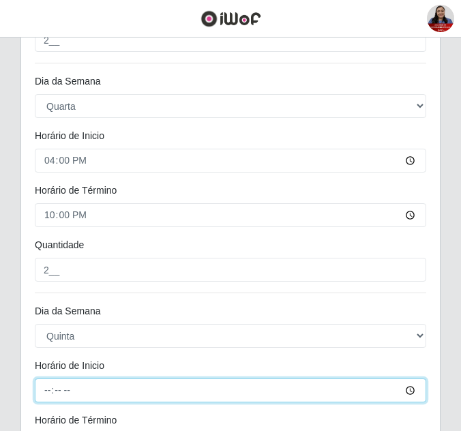
type input "16:00"
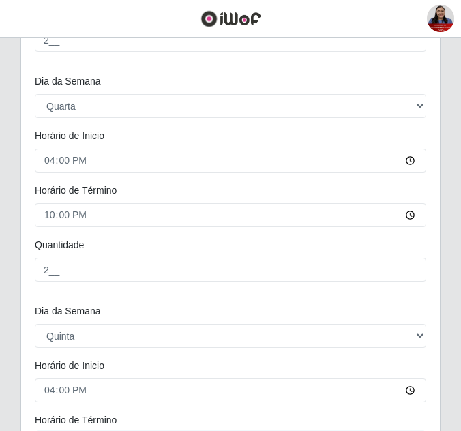
scroll to position [1163, 0]
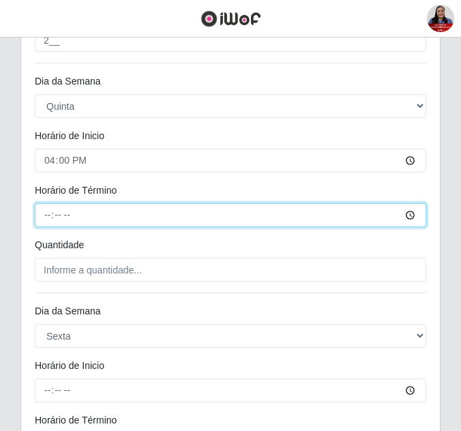
type input "22:00"
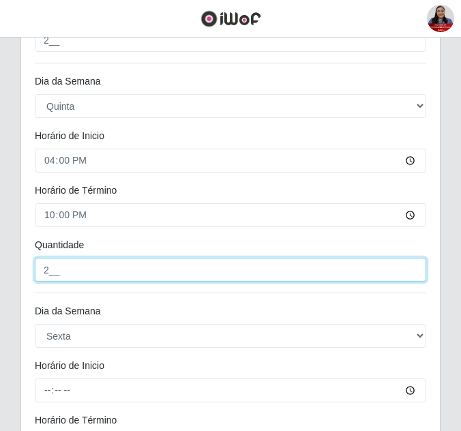
type input "2__"
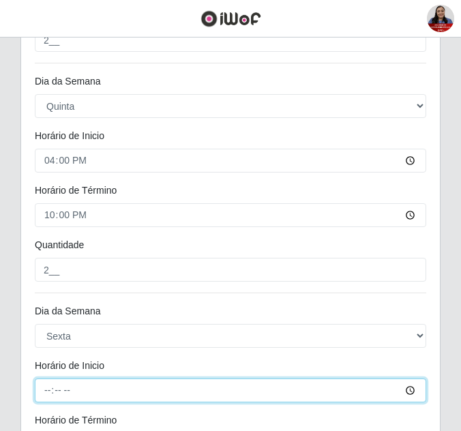
type input "16:00"
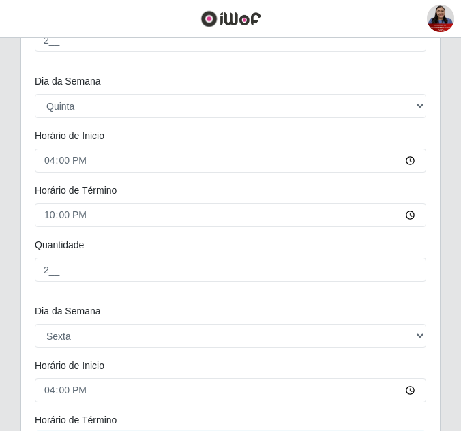
scroll to position [1372, 0]
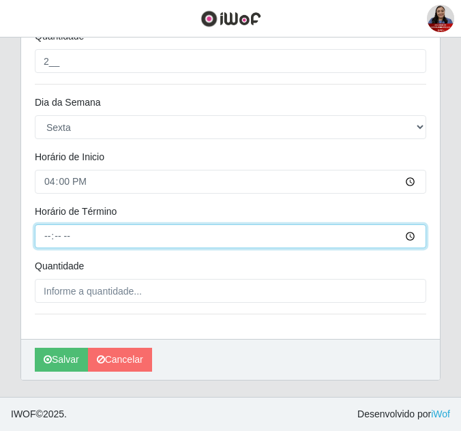
type input "22:00"
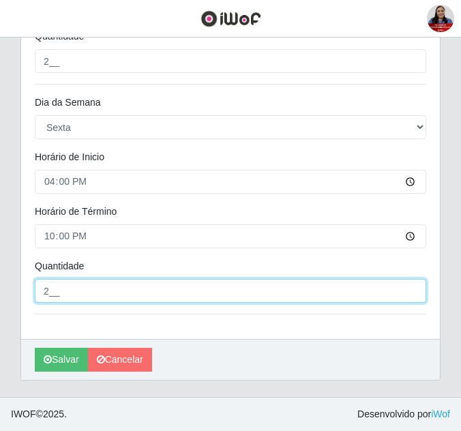
type input "2__"
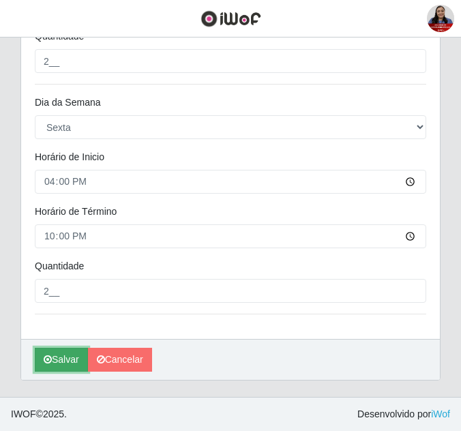
click at [57, 357] on button "Salvar" at bounding box center [61, 360] width 53 height 24
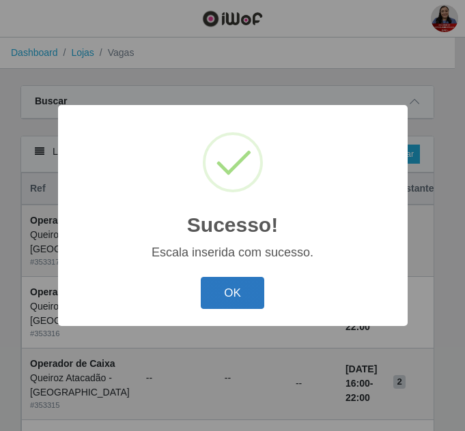
click at [237, 287] on button "OK" at bounding box center [232, 293] width 63 height 32
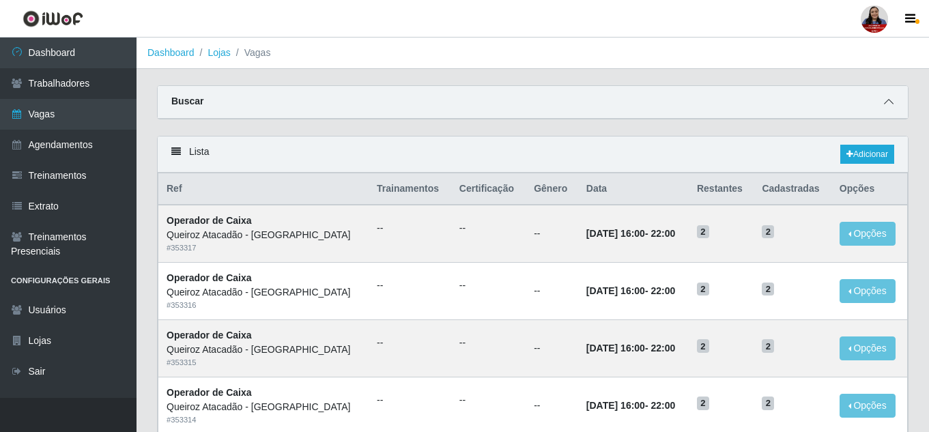
click at [464, 99] on icon at bounding box center [889, 102] width 10 height 10
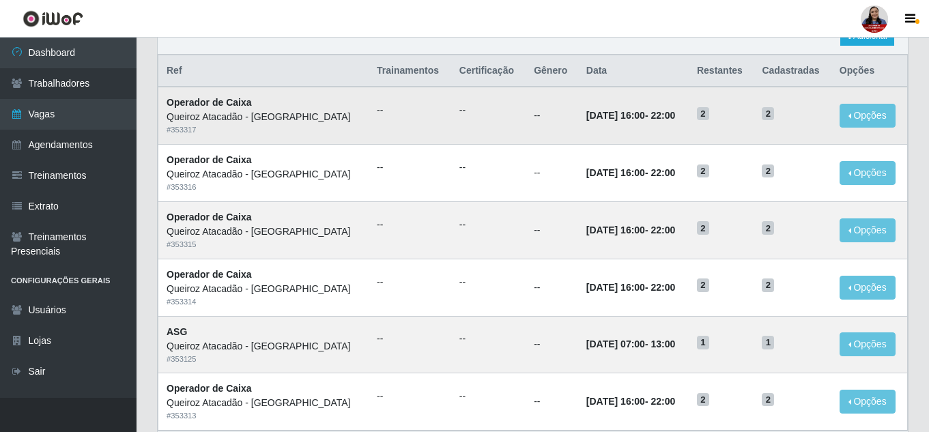
scroll to position [420, 0]
